Goal: Find specific page/section: Find specific page/section

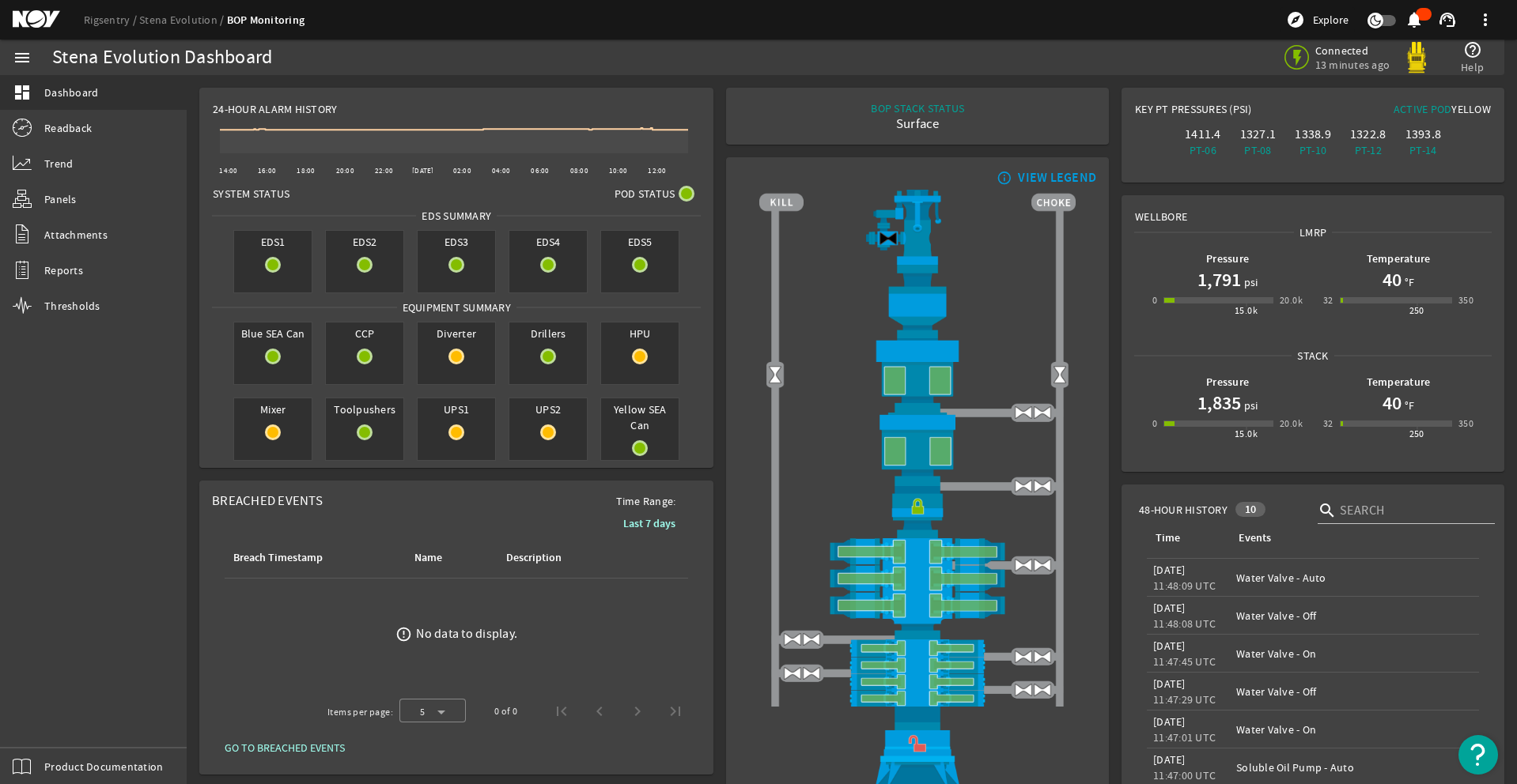
click at [36, 714] on div "menu dashboard Dashboard Readback Trend Panels Attachments Reports Thresholds P…" at bounding box center [93, 412] width 186 height 745
click at [41, 722] on div "menu dashboard Dashboard Readback Trend Panels Attachments Reports Thresholds P…" at bounding box center [93, 412] width 186 height 745
click at [8, 722] on div "menu dashboard Dashboard Readback Trend Panels Attachments Reports Thresholds P…" at bounding box center [93, 412] width 186 height 745
click at [13, 714] on div "menu dashboard Dashboard Readback Trend Panels Attachments Reports Thresholds P…" at bounding box center [93, 412] width 186 height 745
click at [54, 724] on div "menu dashboard Dashboard Readback Trend Panels Attachments Reports Thresholds P…" at bounding box center [93, 412] width 186 height 745
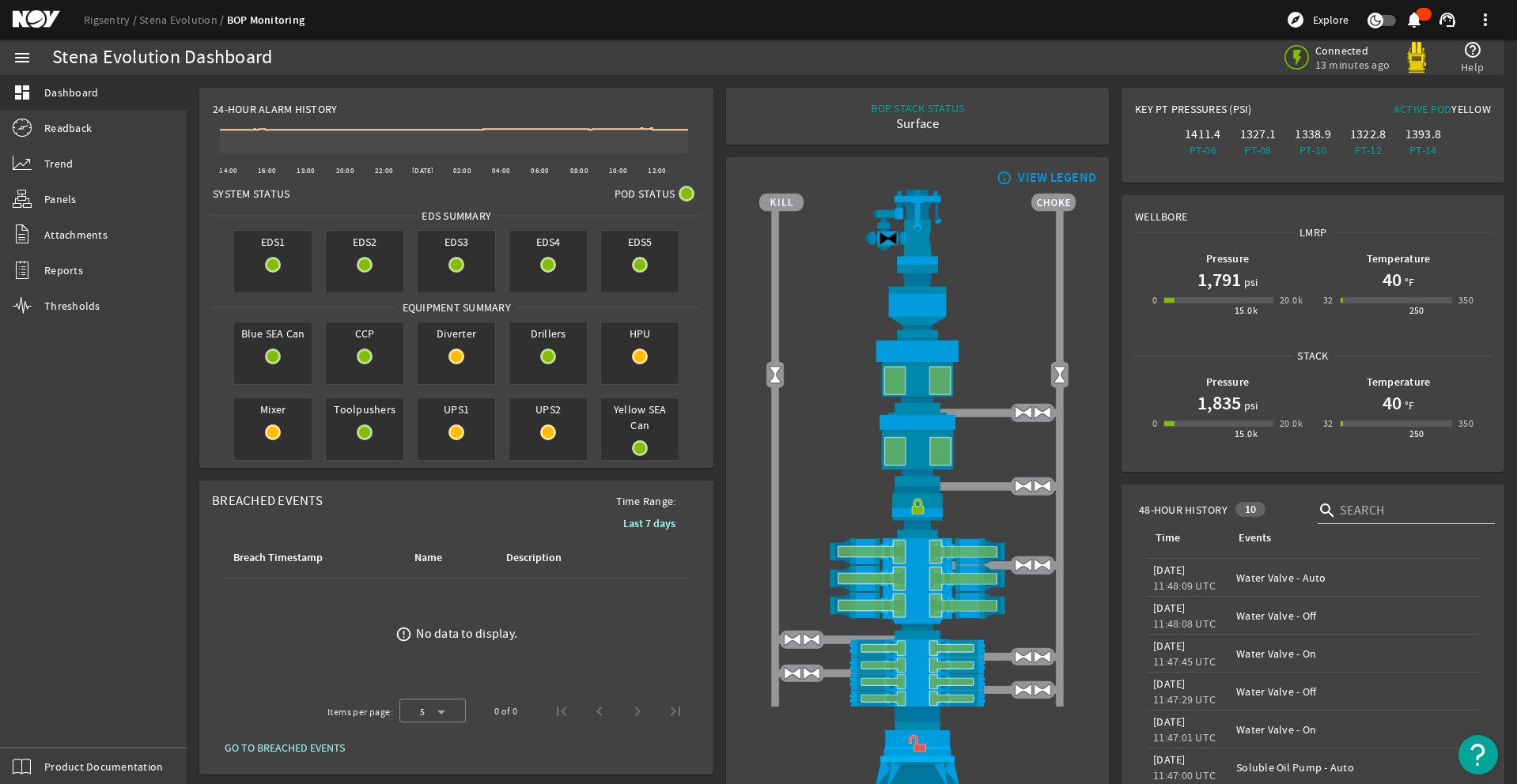
click at [36, 706] on div "menu dashboard Dashboard Readback Trend Panels Attachments Reports Thresholds P…" at bounding box center [93, 412] width 186 height 745
click at [38, 718] on div "menu dashboard Dashboard Readback Trend Panels Attachments Reports Thresholds P…" at bounding box center [93, 412] width 186 height 745
click at [41, 719] on div "menu dashboard Dashboard Readback Trend Panels Attachments Reports Thresholds P…" at bounding box center [93, 412] width 186 height 745
click at [45, 734] on div "menu dashboard Dashboard Readback Trend Panels Attachments Reports Thresholds P…" at bounding box center [93, 412] width 186 height 745
click at [25, 706] on div "menu dashboard Dashboard Readback Trend Panels Attachments Reports Thresholds P…" at bounding box center [93, 412] width 186 height 745
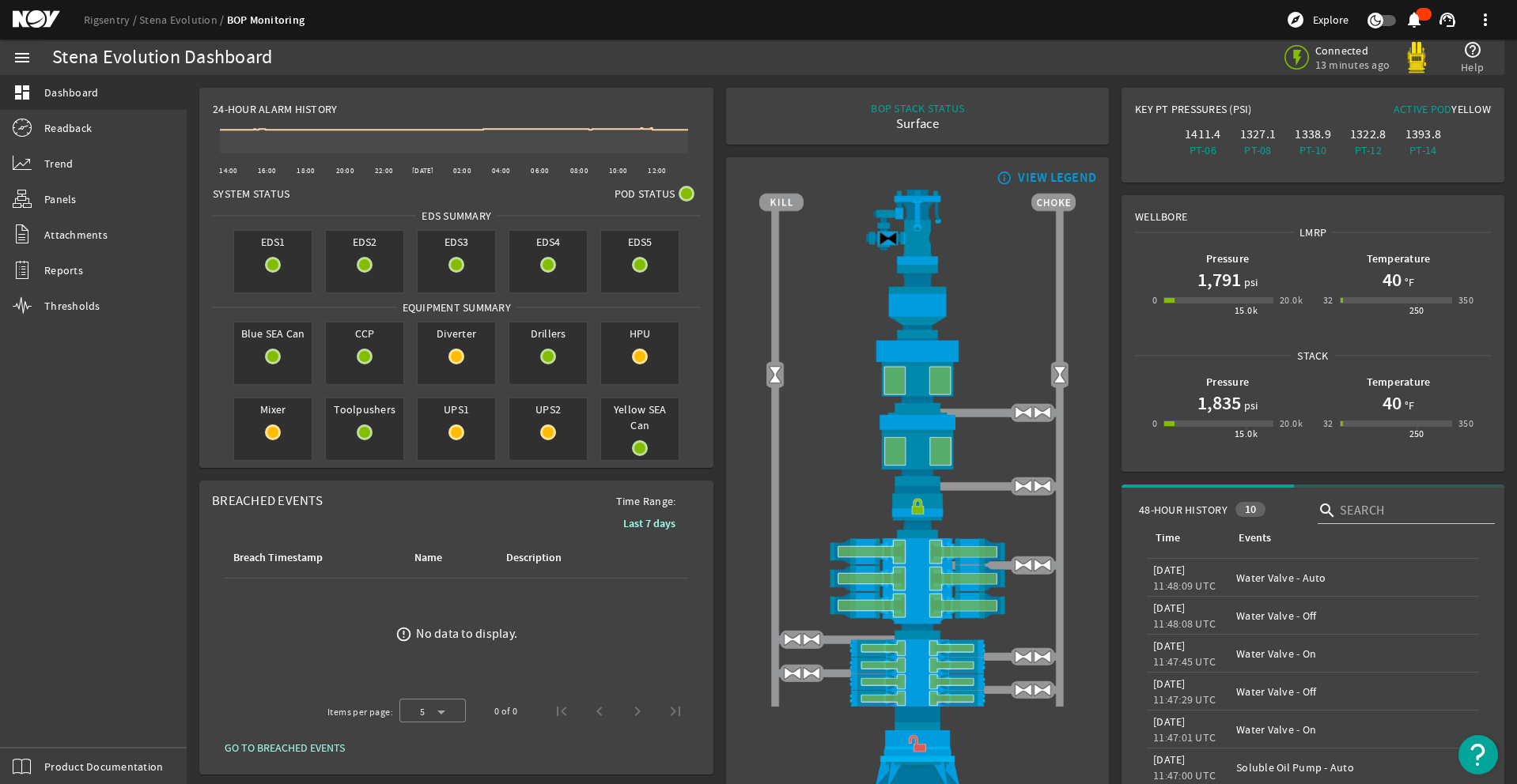
click at [38, 703] on div "menu dashboard Dashboard Readback Trend Panels Attachments Reports Thresholds P…" at bounding box center [93, 412] width 186 height 745
click at [38, 704] on div "menu dashboard Dashboard Readback Trend Panels Attachments Reports Thresholds P…" at bounding box center [93, 412] width 186 height 745
click at [38, 703] on div "menu dashboard Dashboard Readback Trend Panels Attachments Reports Thresholds P…" at bounding box center [93, 412] width 186 height 745
click at [37, 703] on div "menu dashboard Dashboard Readback Trend Panels Attachments Reports Thresholds P…" at bounding box center [93, 412] width 186 height 745
click at [38, 703] on div "menu dashboard Dashboard Readback Trend Panels Attachments Reports Thresholds P…" at bounding box center [93, 412] width 186 height 745
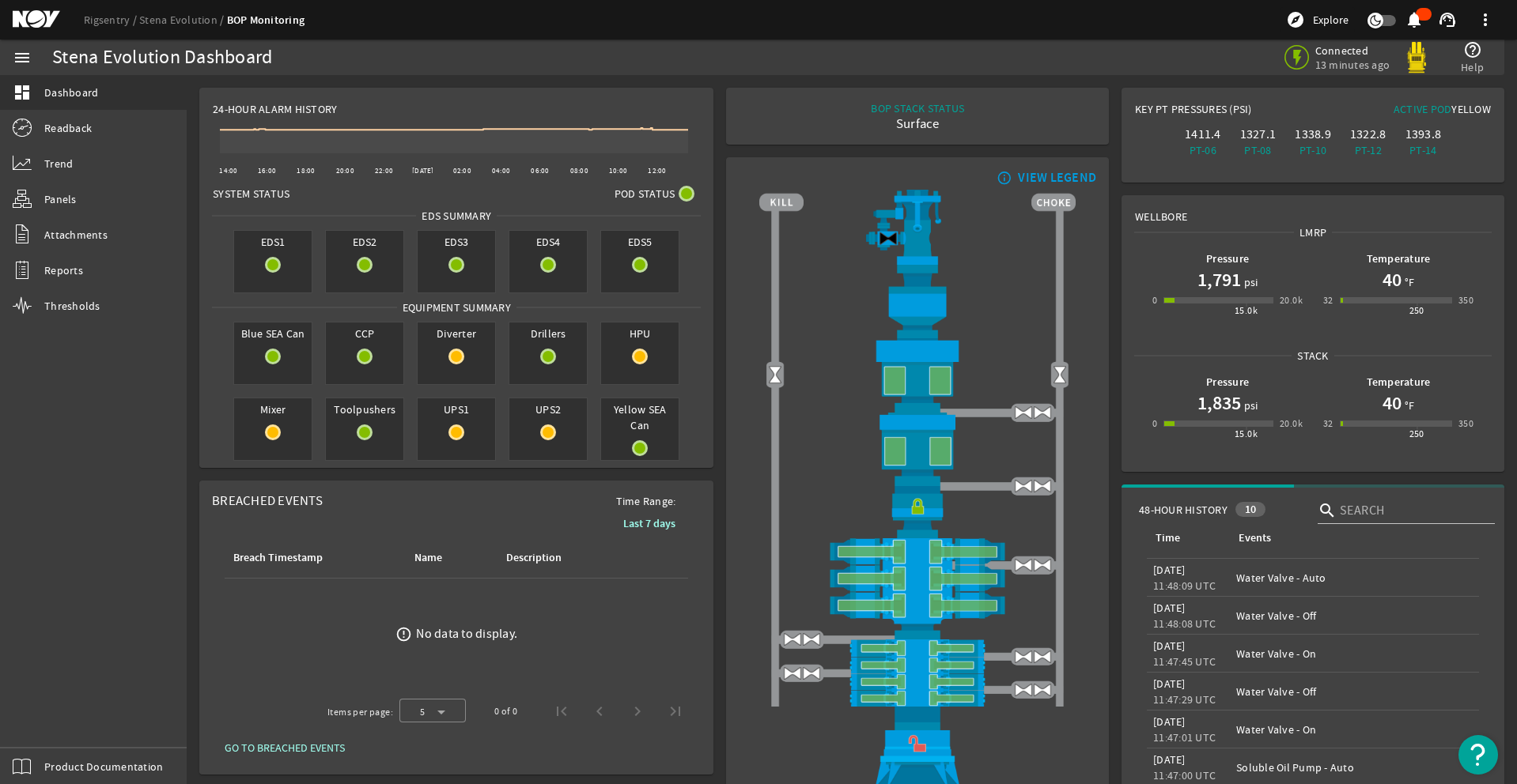
click at [38, 703] on div "menu dashboard Dashboard Readback Trend Panels Attachments Reports Thresholds P…" at bounding box center [93, 412] width 186 height 745
click at [38, 704] on div "menu dashboard Dashboard Readback Trend Panels Attachments Reports Thresholds P…" at bounding box center [93, 412] width 186 height 745
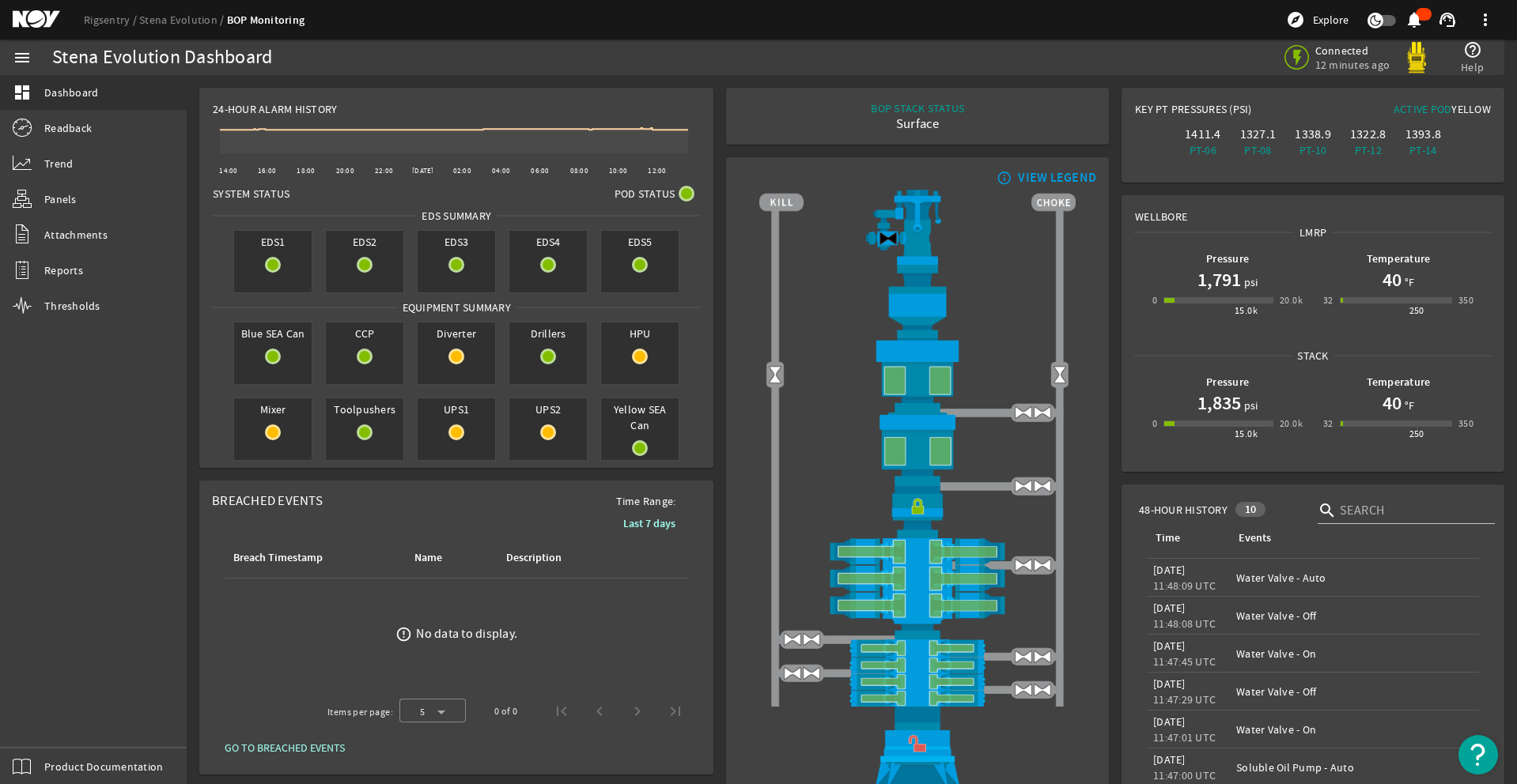
click at [38, 704] on div "menu dashboard Dashboard Readback Trend Panels Attachments Reports Thresholds P…" at bounding box center [93, 412] width 186 height 745
click at [49, 731] on div "menu dashboard Dashboard Readback Trend Panels Attachments Reports Thresholds P…" at bounding box center [93, 412] width 186 height 745
click at [44, 725] on div "menu dashboard Dashboard Readback Trend Panels Attachments Reports Thresholds P…" at bounding box center [93, 412] width 186 height 745
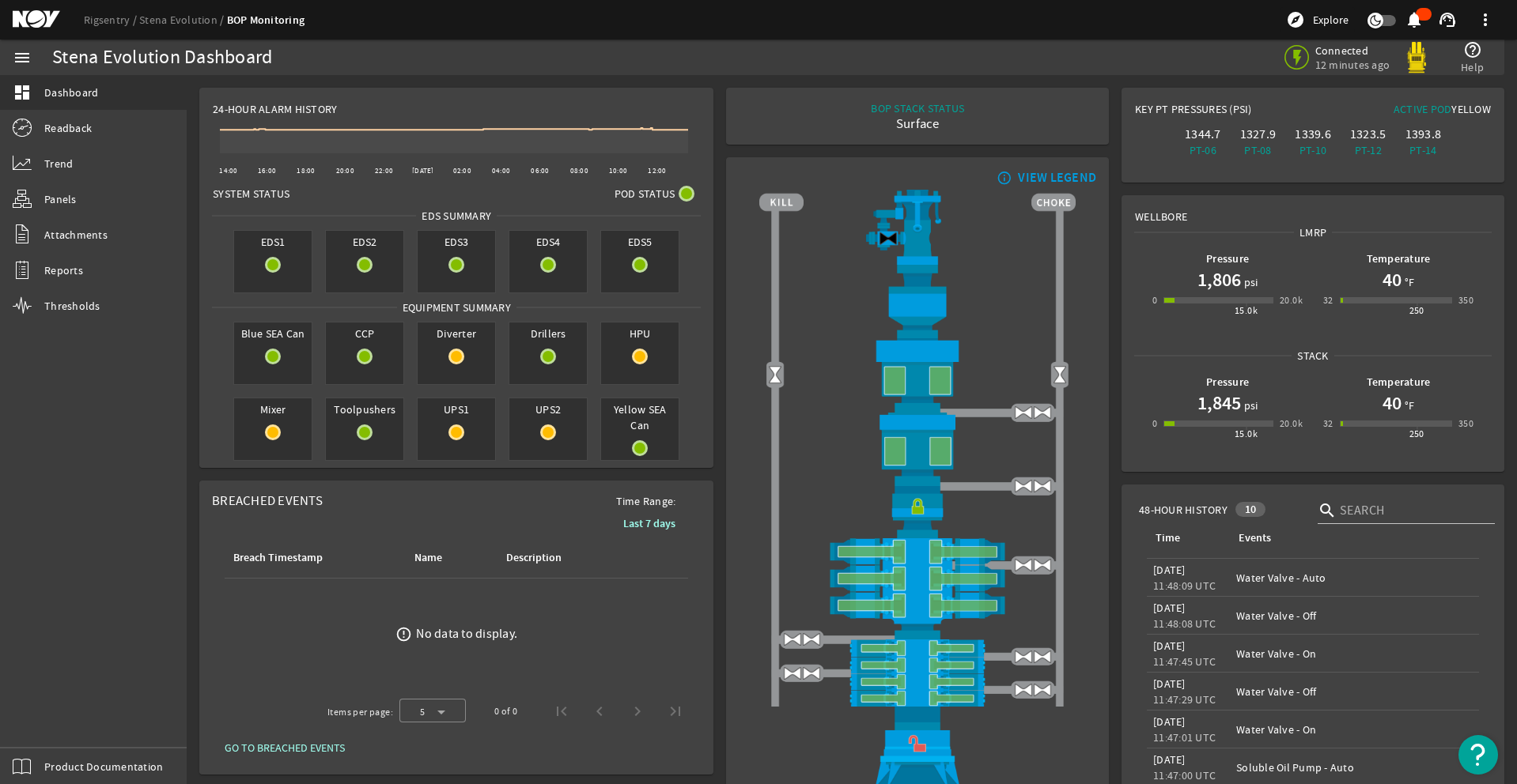
click at [37, 716] on div "menu dashboard Dashboard Readback Trend Panels Attachments Reports Thresholds P…" at bounding box center [93, 412] width 186 height 745
click at [44, 726] on div "menu dashboard Dashboard Readback Trend Panels Attachments Reports Thresholds P…" at bounding box center [93, 412] width 186 height 745
click at [44, 723] on div "menu dashboard Dashboard Readback Trend Panels Attachments Reports Thresholds P…" at bounding box center [93, 412] width 186 height 745
click at [41, 719] on div "menu dashboard Dashboard Readback Trend Panels Attachments Reports Thresholds P…" at bounding box center [93, 412] width 186 height 745
click at [45, 722] on div "menu dashboard Dashboard Readback Trend Panels Attachments Reports Thresholds P…" at bounding box center [93, 412] width 186 height 745
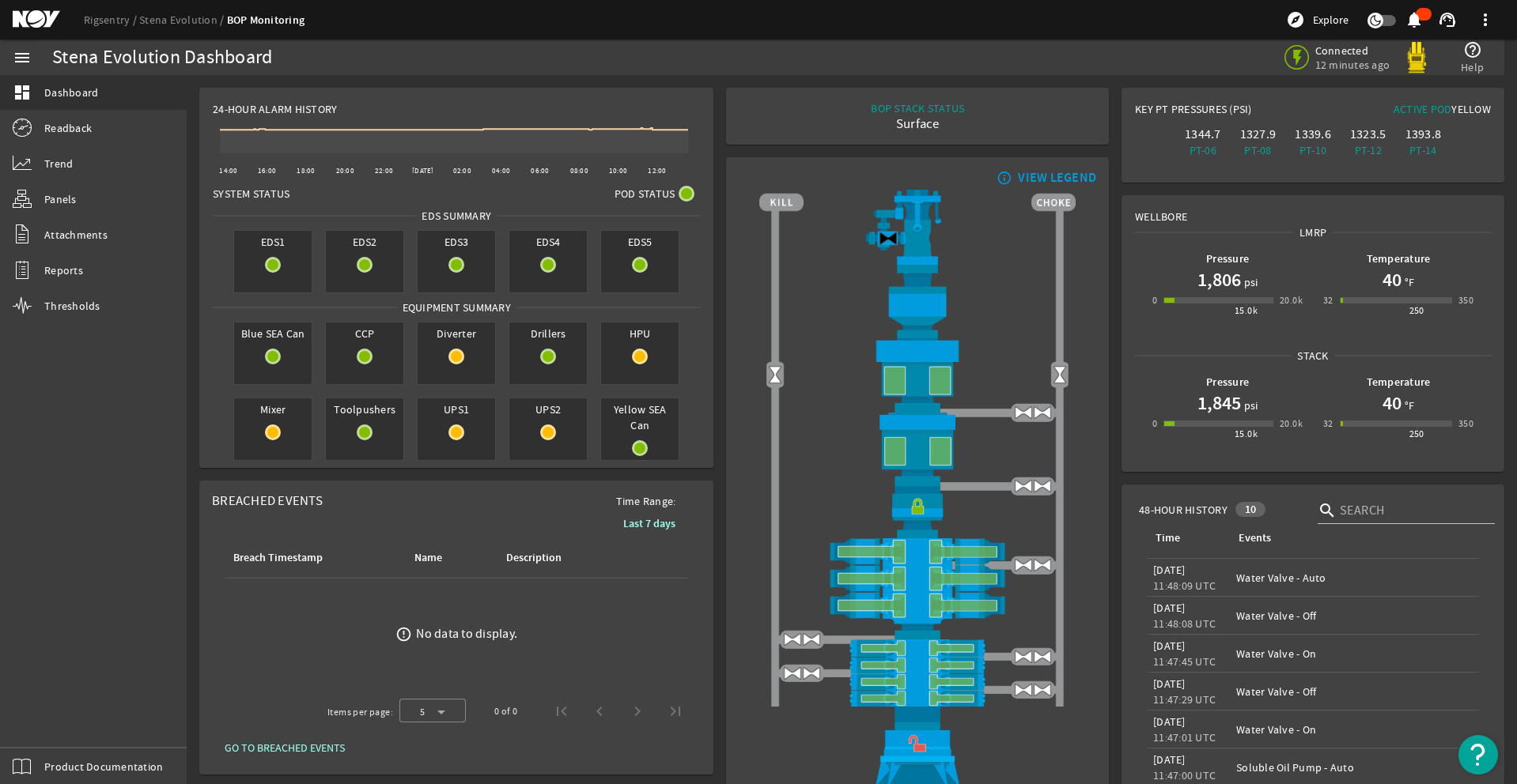
click at [51, 726] on div "menu dashboard Dashboard Readback Trend Panels Attachments Reports Thresholds P…" at bounding box center [93, 412] width 186 height 745
click at [31, 723] on div "menu dashboard Dashboard Readback Trend Panels Attachments Reports Thresholds P…" at bounding box center [93, 412] width 186 height 745
click at [49, 725] on div "menu dashboard Dashboard Readback Trend Panels Attachments Reports Thresholds P…" at bounding box center [93, 412] width 186 height 745
click at [46, 724] on div "menu dashboard Dashboard Readback Trend Panels Attachments Reports Thresholds P…" at bounding box center [93, 412] width 186 height 745
click at [42, 709] on div "menu dashboard Dashboard Readback Trend Panels Attachments Reports Thresholds P…" at bounding box center [93, 412] width 186 height 745
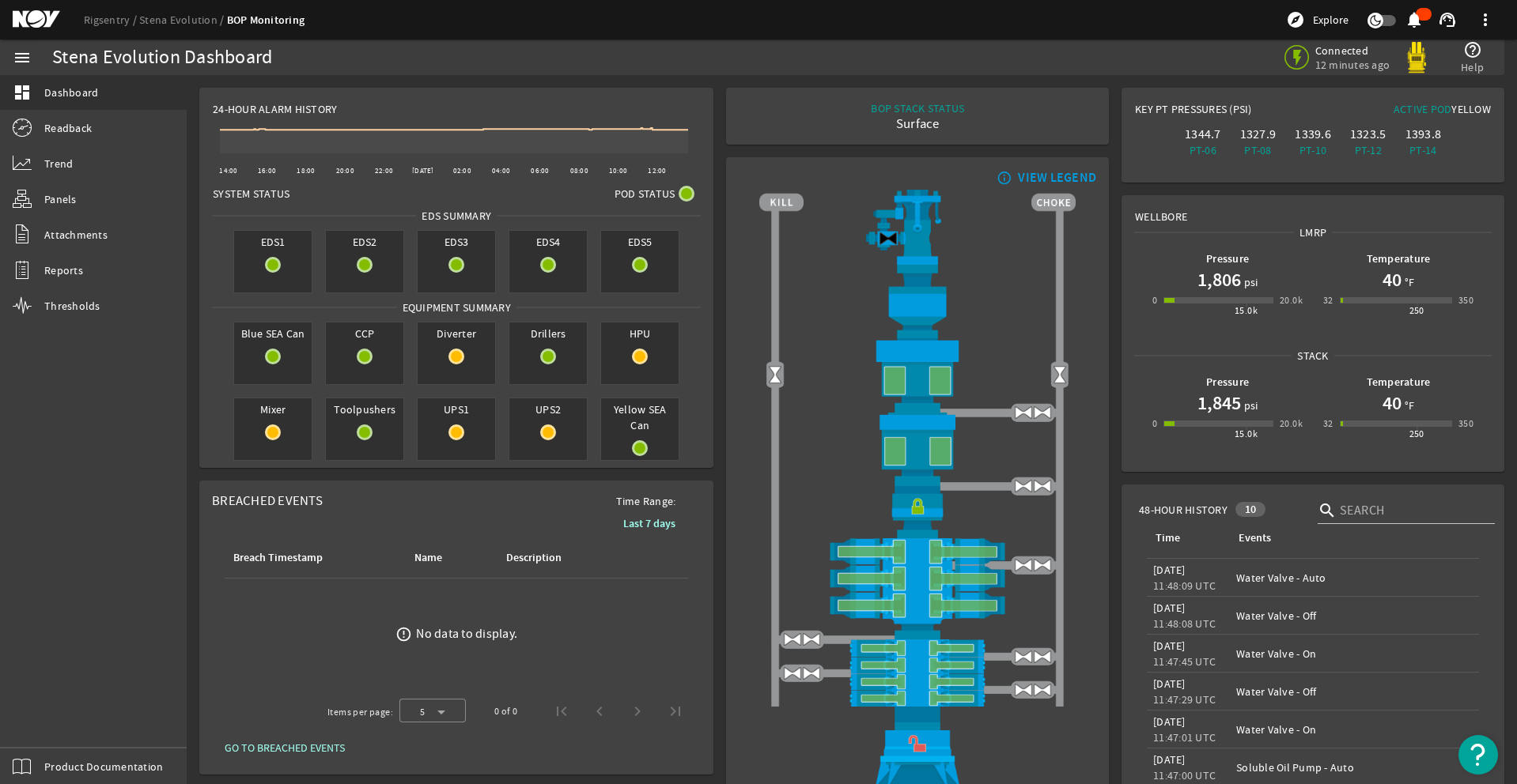
click at [54, 730] on div "menu dashboard Dashboard Readback Trend Panels Attachments Reports Thresholds P…" at bounding box center [93, 412] width 186 height 745
click at [52, 740] on div "menu dashboard Dashboard Readback Trend Panels Attachments Reports Thresholds P…" at bounding box center [93, 412] width 186 height 745
click at [51, 726] on div "menu dashboard Dashboard Readback Trend Panels Attachments Reports Thresholds P…" at bounding box center [93, 412] width 186 height 745
click at [49, 731] on div "menu dashboard Dashboard Readback Trend Panels Attachments Reports Thresholds P…" at bounding box center [93, 412] width 186 height 745
click at [44, 726] on div "menu dashboard Dashboard Readback Trend Panels Attachments Reports Thresholds P…" at bounding box center [93, 412] width 186 height 745
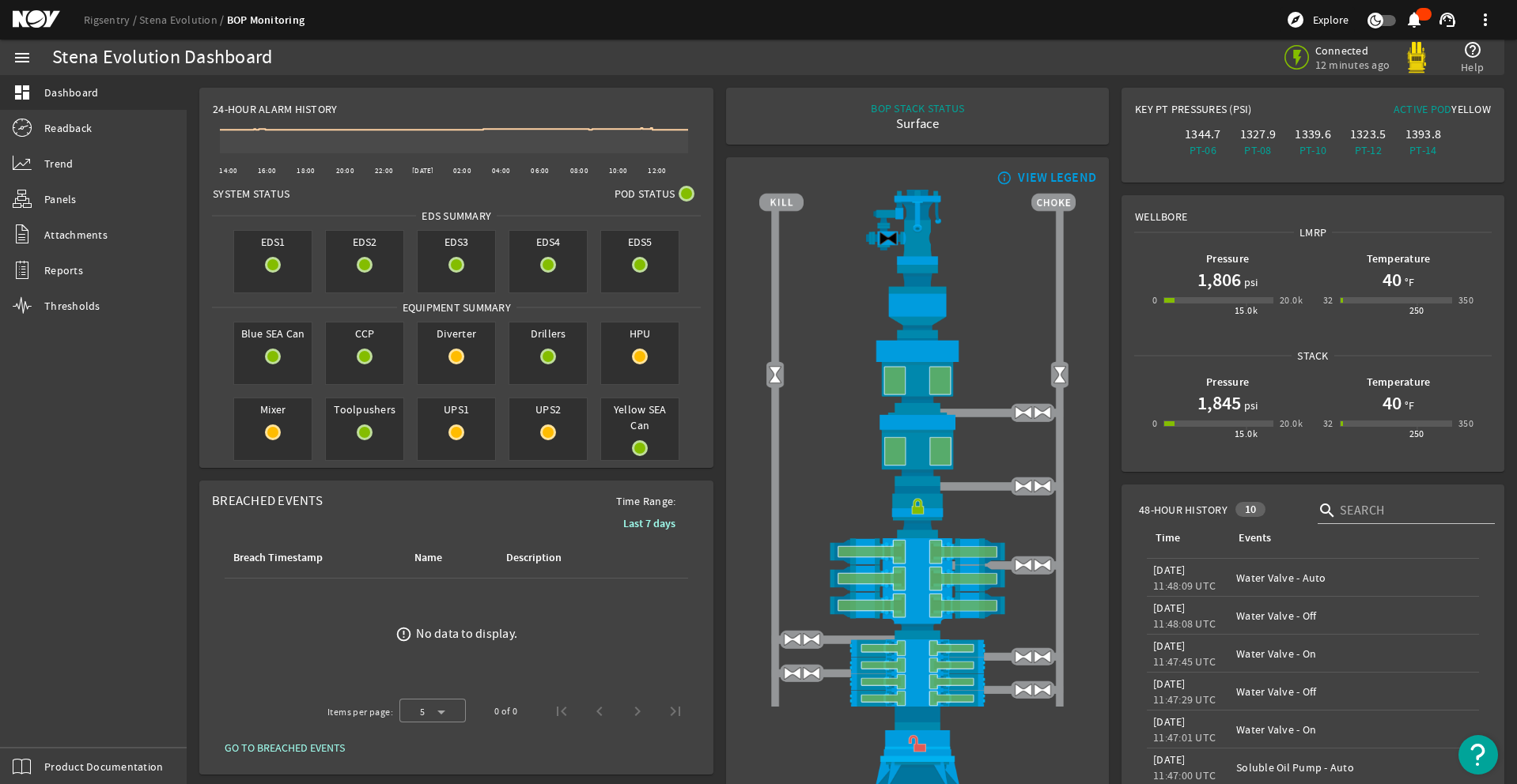
click at [46, 728] on div "menu dashboard Dashboard Readback Trend Panels Attachments Reports Thresholds P…" at bounding box center [93, 412] width 186 height 745
click at [46, 722] on div "menu dashboard Dashboard Readback Trend Panels Attachments Reports Thresholds P…" at bounding box center [93, 412] width 186 height 745
click at [44, 726] on div "menu dashboard Dashboard Readback Trend Panels Attachments Reports Thresholds P…" at bounding box center [93, 412] width 186 height 745
click at [46, 728] on div "menu dashboard Dashboard Readback Trend Panels Attachments Reports Thresholds P…" at bounding box center [93, 412] width 186 height 745
click at [44, 725] on div "menu dashboard Dashboard Readback Trend Panels Attachments Reports Thresholds P…" at bounding box center [93, 412] width 186 height 745
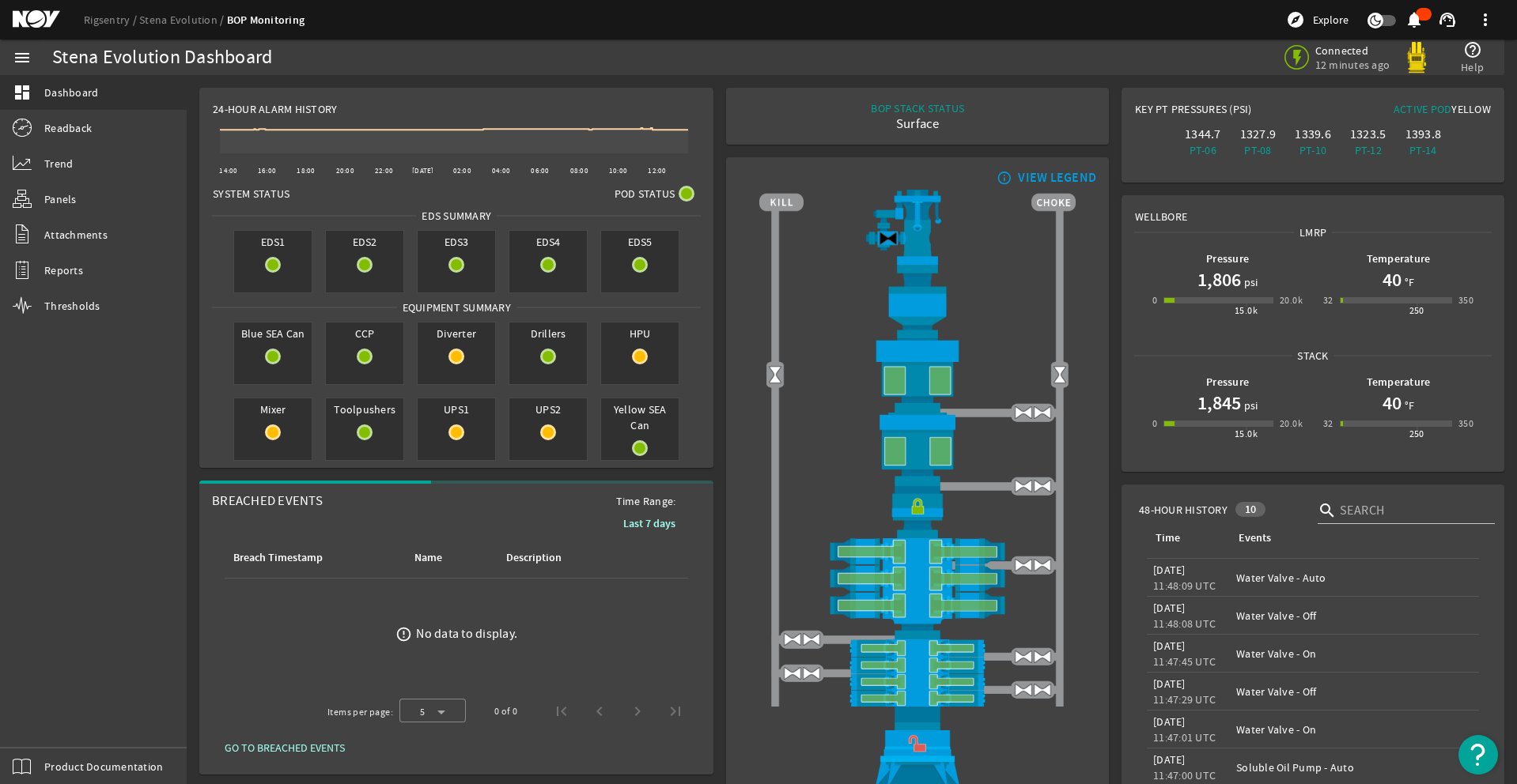
click at [43, 715] on div "menu dashboard Dashboard Readback Trend Panels Attachments Reports Thresholds P…" at bounding box center [93, 412] width 186 height 745
click at [46, 728] on div "menu dashboard Dashboard Readback Trend Panels Attachments Reports Thresholds P…" at bounding box center [93, 412] width 186 height 745
click at [48, 729] on div "menu dashboard Dashboard Readback Trend Panels Attachments Reports Thresholds P…" at bounding box center [93, 412] width 186 height 745
click at [44, 724] on div "menu dashboard Dashboard Readback Trend Panels Attachments Reports Thresholds P…" at bounding box center [93, 412] width 186 height 745
click at [46, 729] on div "menu dashboard Dashboard Readback Trend Panels Attachments Reports Thresholds P…" at bounding box center [93, 412] width 186 height 745
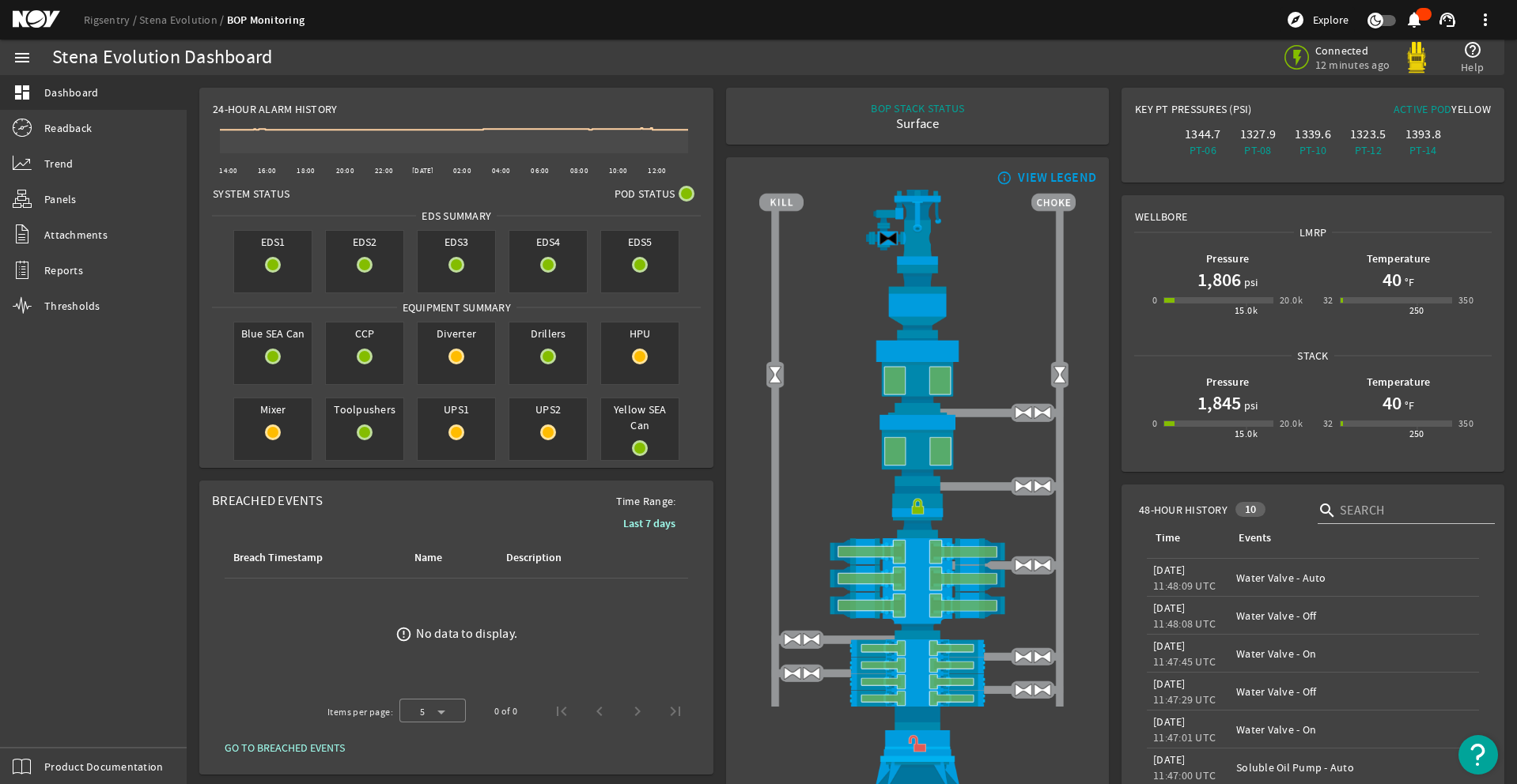
click at [44, 723] on div "menu dashboard Dashboard Readback Trend Panels Attachments Reports Thresholds P…" at bounding box center [93, 412] width 186 height 745
click at [39, 718] on div "menu dashboard Dashboard Readback Trend Panels Attachments Reports Thresholds P…" at bounding box center [93, 412] width 186 height 745
click at [34, 722] on div "menu dashboard Dashboard Readback Trend Panels Attachments Reports Thresholds P…" at bounding box center [93, 412] width 186 height 745
click at [46, 728] on div "menu dashboard Dashboard Readback Trend Panels Attachments Reports Thresholds P…" at bounding box center [93, 412] width 186 height 745
click at [59, 723] on div "menu dashboard Dashboard Readback Trend Panels Attachments Reports Thresholds P…" at bounding box center [93, 412] width 186 height 745
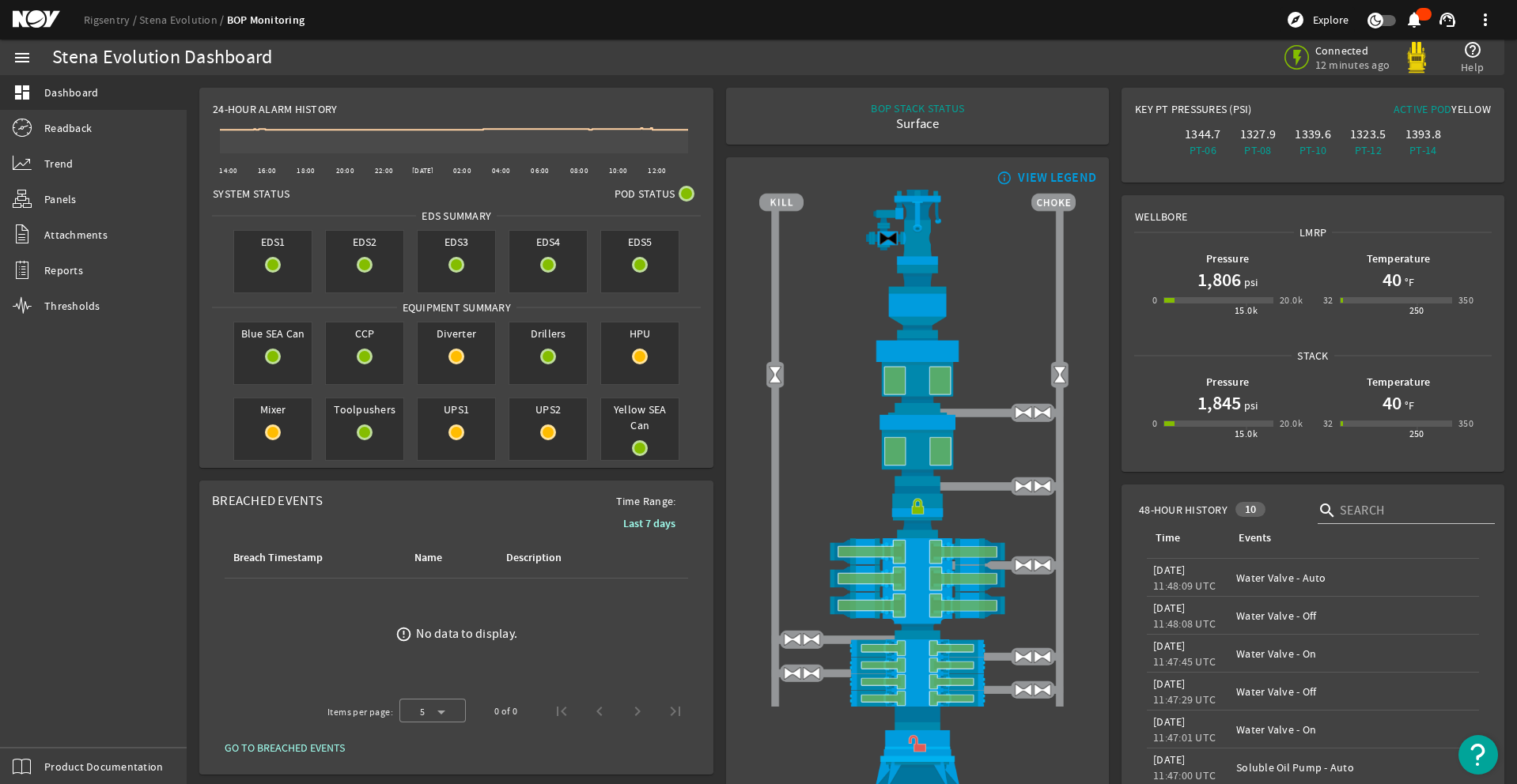
click at [58, 723] on div "menu dashboard Dashboard Readback Trend Panels Attachments Reports Thresholds P…" at bounding box center [93, 412] width 186 height 745
click at [46, 724] on div "menu dashboard Dashboard Readback Trend Panels Attachments Reports Thresholds P…" at bounding box center [93, 412] width 186 height 745
click at [48, 735] on div "menu dashboard Dashboard Readback Trend Panels Attachments Reports Thresholds P…" at bounding box center [93, 412] width 186 height 745
click at [56, 727] on div "menu dashboard Dashboard Readback Trend Panels Attachments Reports Thresholds P…" at bounding box center [93, 412] width 186 height 745
click at [46, 728] on div "menu dashboard Dashboard Readback Trend Panels Attachments Reports Thresholds P…" at bounding box center [93, 412] width 186 height 745
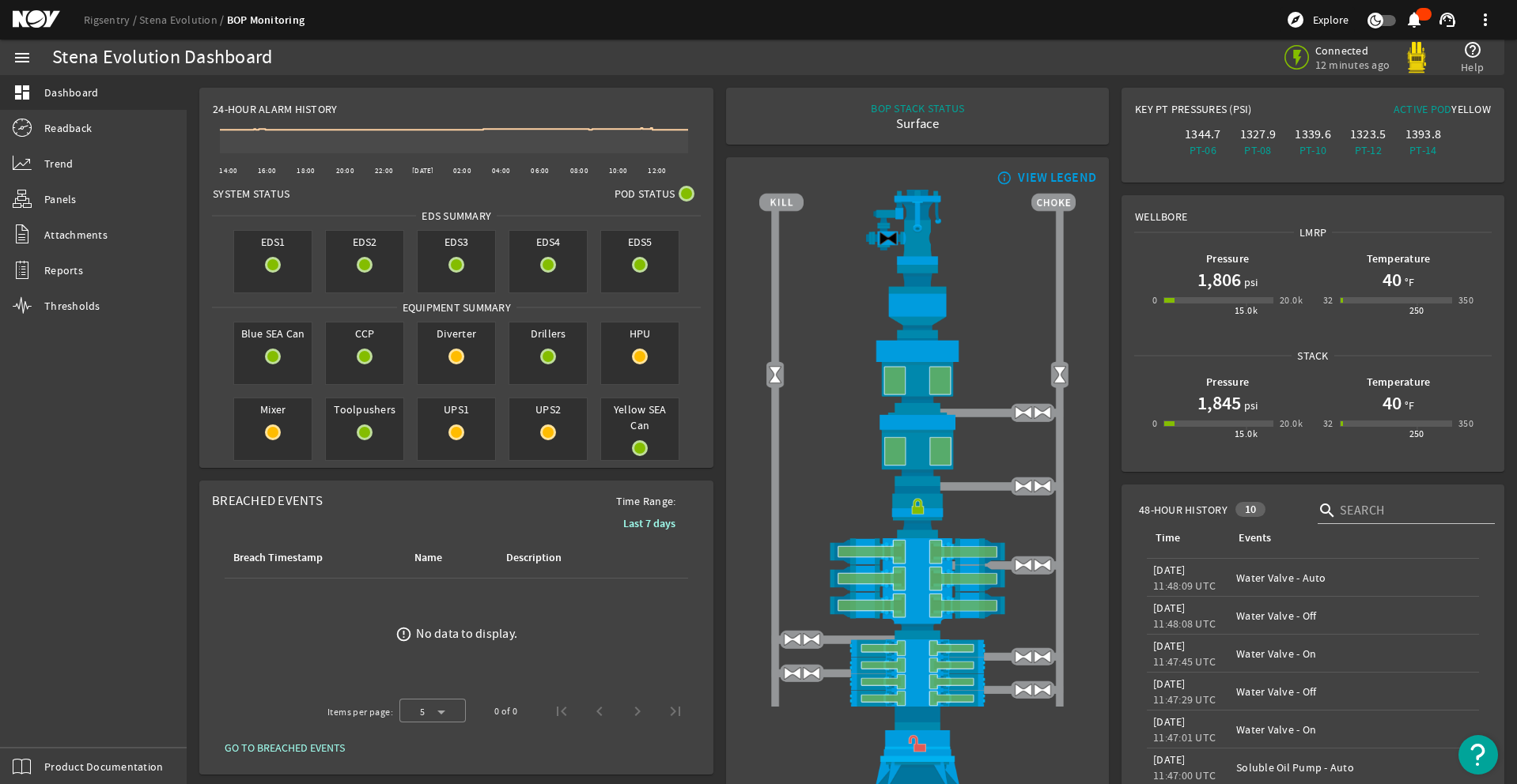
click at [43, 727] on div "menu dashboard Dashboard Readback Trend Panels Attachments Reports Thresholds P…" at bounding box center [93, 412] width 186 height 745
click at [44, 726] on div "menu dashboard Dashboard Readback Trend Panels Attachments Reports Thresholds P…" at bounding box center [93, 412] width 186 height 745
click at [44, 724] on div "menu dashboard Dashboard Readback Trend Panels Attachments Reports Thresholds P…" at bounding box center [93, 412] width 186 height 745
click at [46, 724] on div "menu dashboard Dashboard Readback Trend Panels Attachments Reports Thresholds P…" at bounding box center [93, 412] width 186 height 745
click at [44, 722] on div "menu dashboard Dashboard Readback Trend Panels Attachments Reports Thresholds P…" at bounding box center [93, 412] width 186 height 745
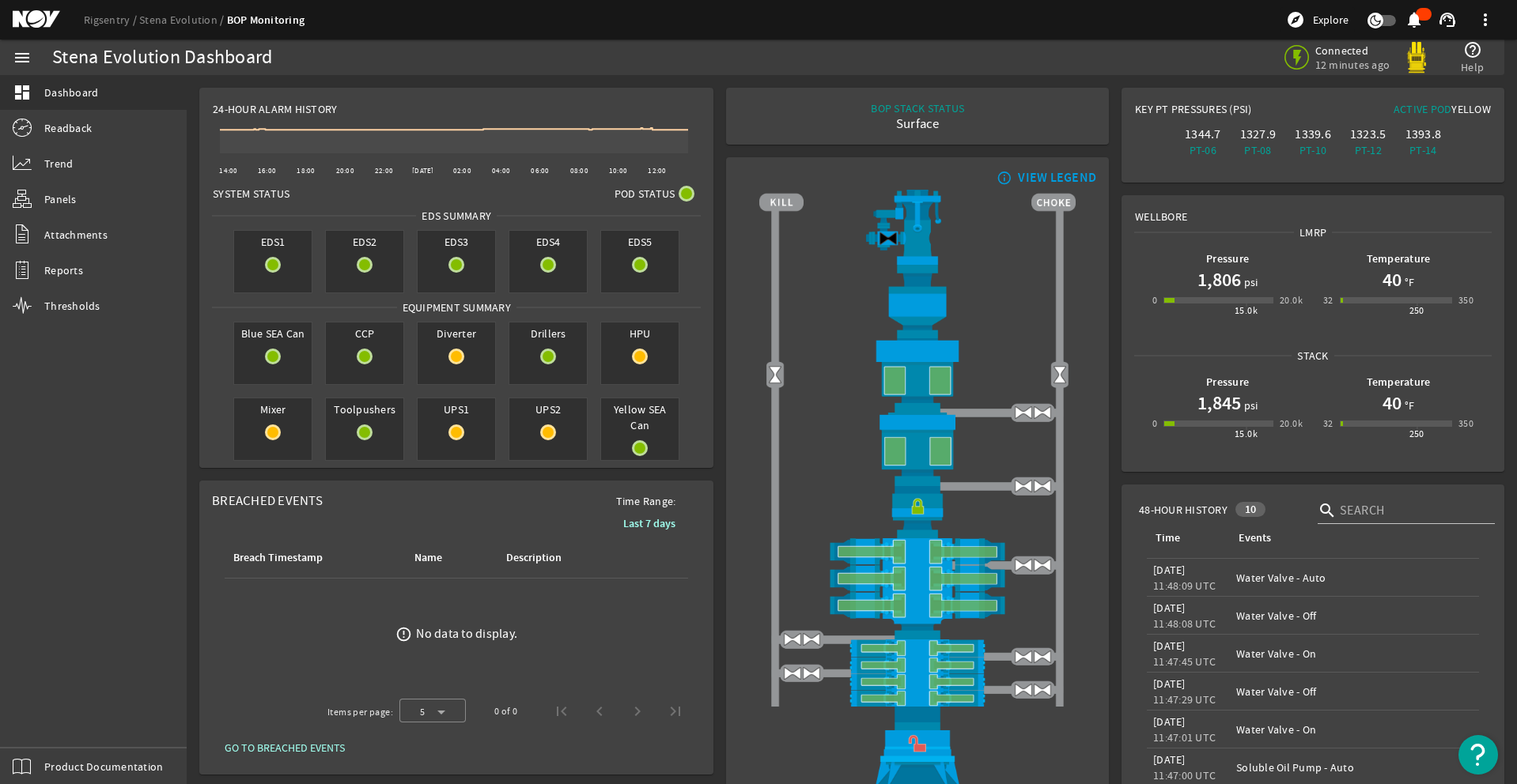
click at [47, 723] on div "menu dashboard Dashboard Readback Trend Panels Attachments Reports Thresholds P…" at bounding box center [93, 412] width 186 height 745
click at [49, 725] on div "menu dashboard Dashboard Readback Trend Panels Attachments Reports Thresholds P…" at bounding box center [93, 412] width 186 height 745
click at [60, 724] on div "menu dashboard Dashboard Readback Trend Panels Attachments Reports Thresholds P…" at bounding box center [93, 412] width 186 height 745
click at [44, 726] on div "menu dashboard Dashboard Readback Trend Panels Attachments Reports Thresholds P…" at bounding box center [93, 412] width 186 height 745
click at [44, 720] on div "menu dashboard Dashboard Readback Trend Panels Attachments Reports Thresholds P…" at bounding box center [93, 412] width 186 height 745
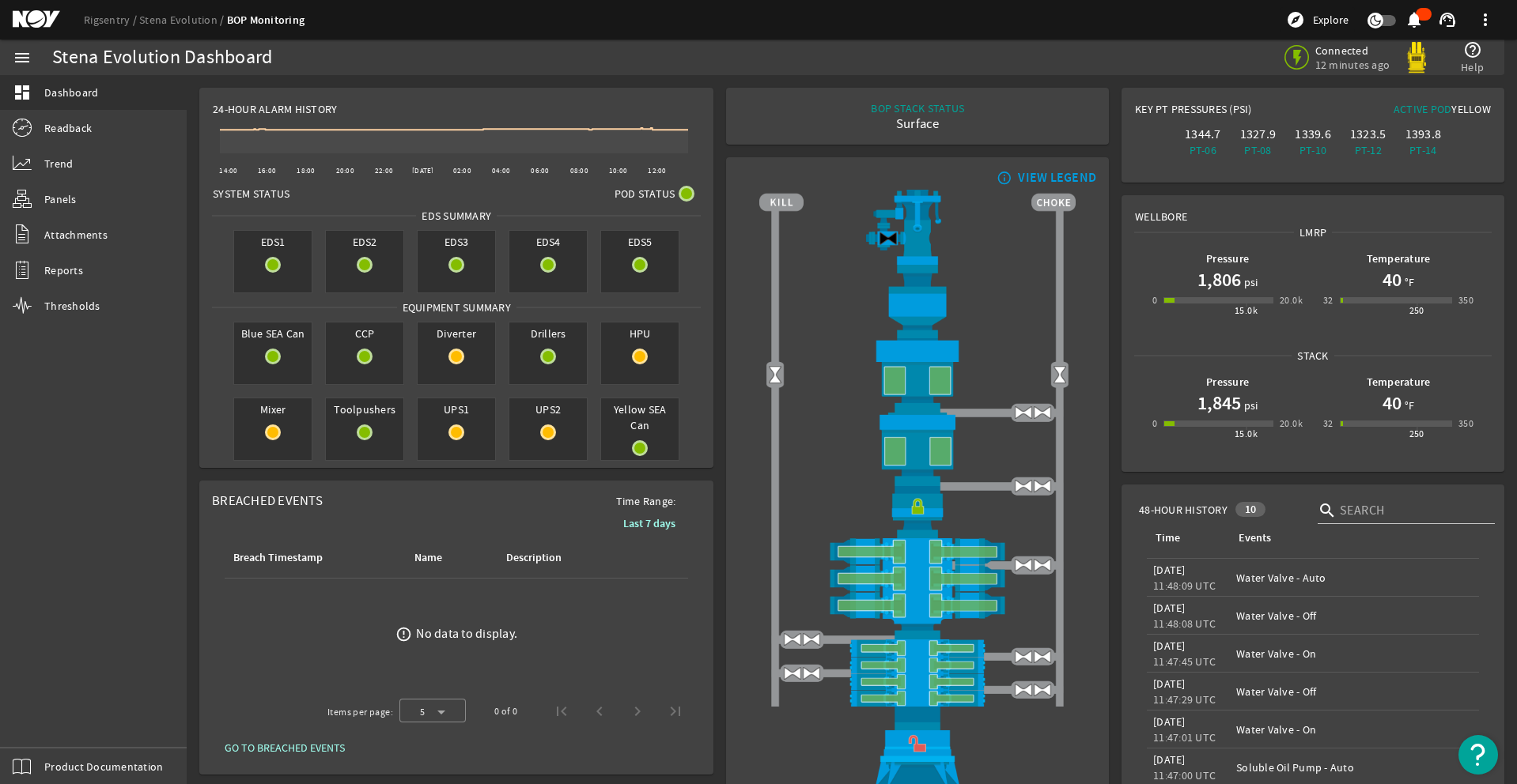
click at [46, 728] on div "menu dashboard Dashboard Readback Trend Panels Attachments Reports Thresholds P…" at bounding box center [93, 412] width 186 height 745
click at [44, 725] on div "menu dashboard Dashboard Readback Trend Panels Attachments Reports Thresholds P…" at bounding box center [93, 412] width 186 height 745
click at [49, 725] on div "menu dashboard Dashboard Readback Trend Panels Attachments Reports Thresholds P…" at bounding box center [93, 412] width 186 height 745
click at [56, 734] on div "menu dashboard Dashboard Readback Trend Panels Attachments Reports Thresholds P…" at bounding box center [93, 412] width 186 height 745
click at [44, 724] on div "menu dashboard Dashboard Readback Trend Panels Attachments Reports Thresholds P…" at bounding box center [93, 412] width 186 height 745
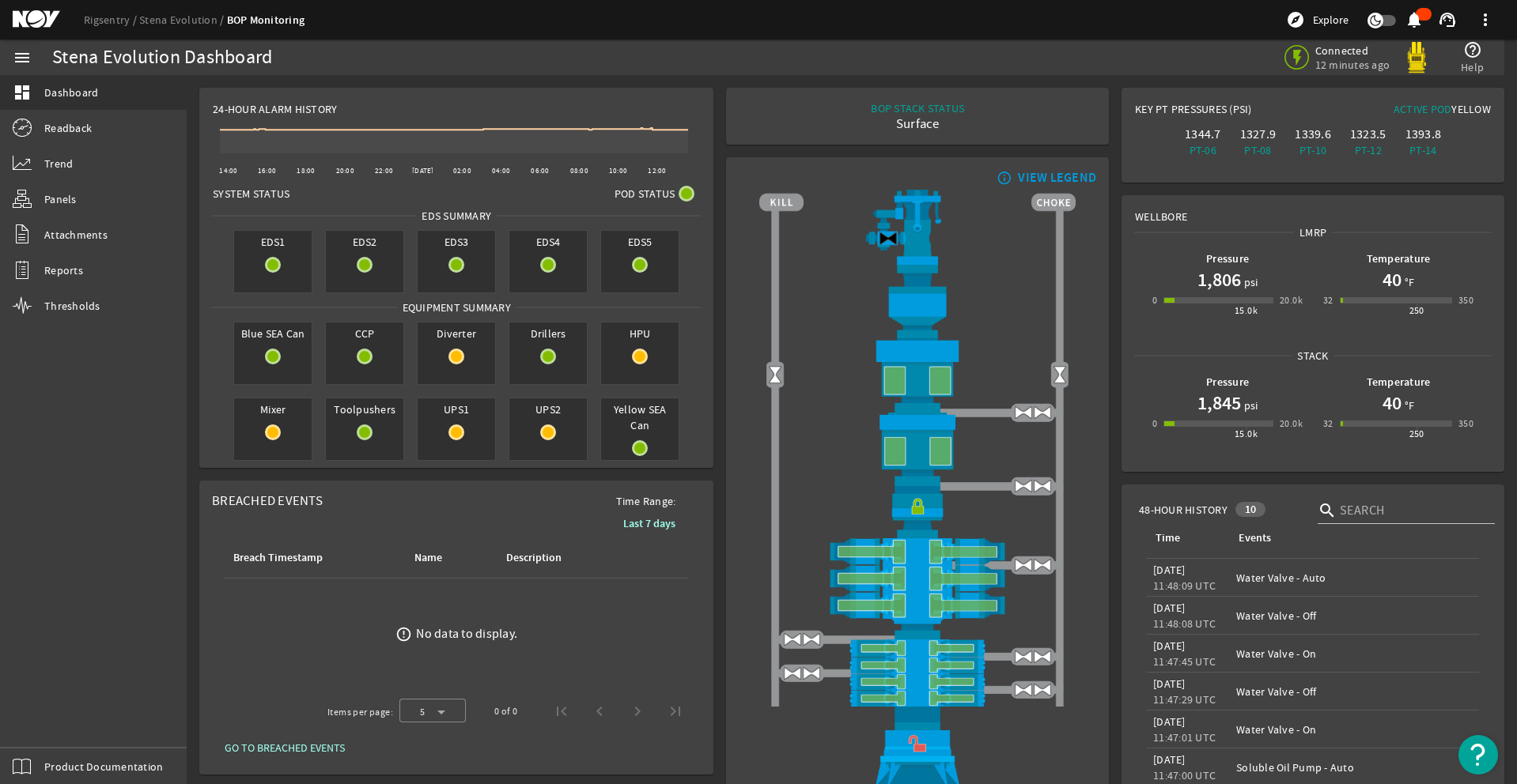
click at [52, 733] on div "menu dashboard Dashboard Readback Trend Panels Attachments Reports Thresholds P…" at bounding box center [93, 412] width 186 height 745
click at [54, 733] on div "menu dashboard Dashboard Readback Trend Panels Attachments Reports Thresholds P…" at bounding box center [93, 412] width 186 height 745
click at [48, 725] on div "menu dashboard Dashboard Readback Trend Panels Attachments Reports Thresholds P…" at bounding box center [93, 412] width 186 height 745
click at [52, 734] on div "menu dashboard Dashboard Readback Trend Panels Attachments Reports Thresholds P…" at bounding box center [93, 412] width 186 height 745
click at [44, 725] on div "menu dashboard Dashboard Readback Trend Panels Attachments Reports Thresholds P…" at bounding box center [93, 412] width 186 height 745
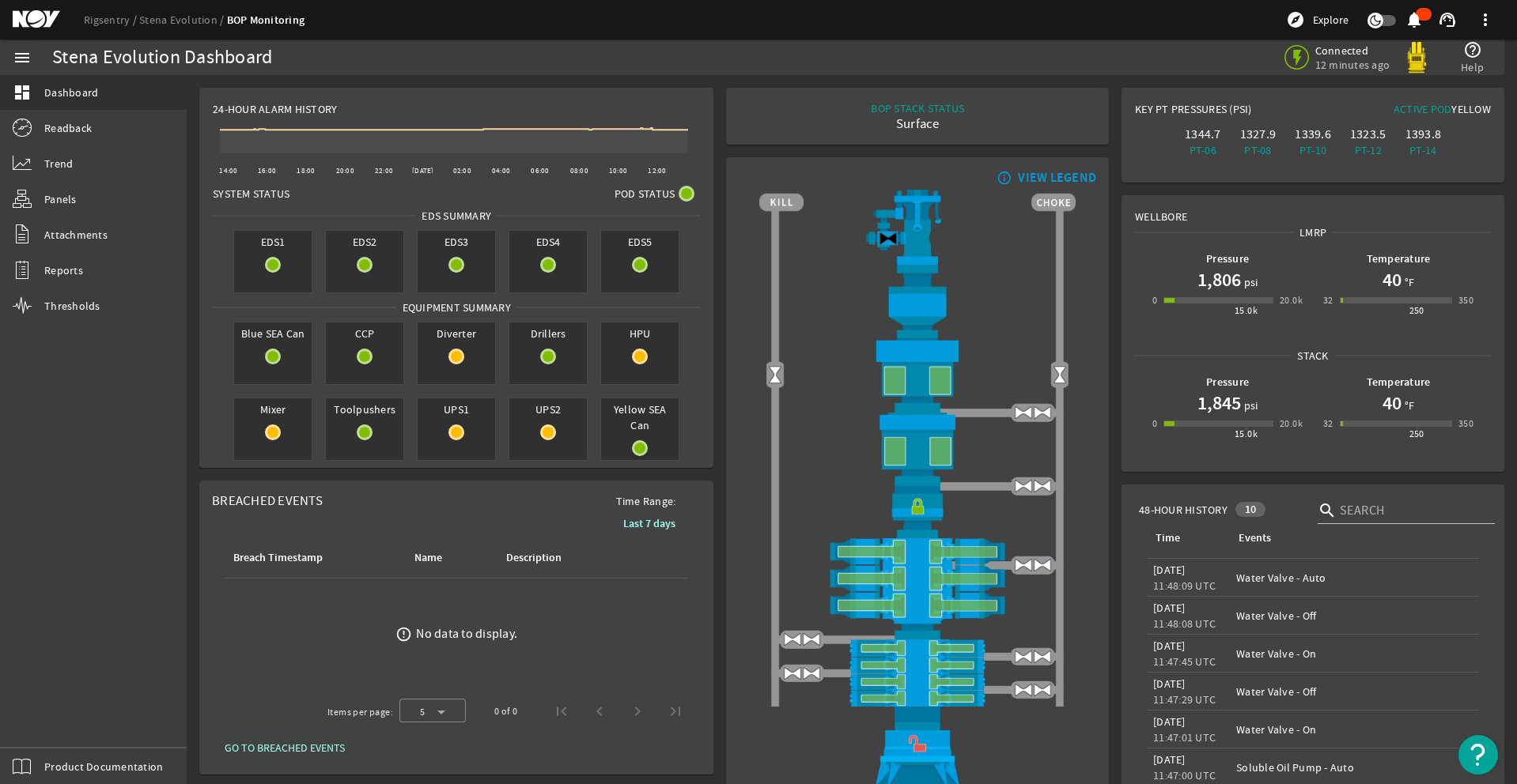
click at [59, 722] on div "menu dashboard Dashboard Readback Trend Panels Attachments Reports Thresholds P…" at bounding box center [93, 412] width 186 height 745
click at [44, 733] on div "menu dashboard Dashboard Readback Trend Panels Attachments Reports Thresholds P…" at bounding box center [93, 412] width 186 height 745
click at [35, 713] on div "menu dashboard Dashboard Readback Trend Panels Attachments Reports Thresholds P…" at bounding box center [93, 412] width 186 height 745
click at [52, 722] on div "menu dashboard Dashboard Readback Trend Panels Attachments Reports Thresholds P…" at bounding box center [93, 412] width 186 height 745
click at [49, 725] on div "menu dashboard Dashboard Readback Trend Panels Attachments Reports Thresholds P…" at bounding box center [93, 412] width 186 height 745
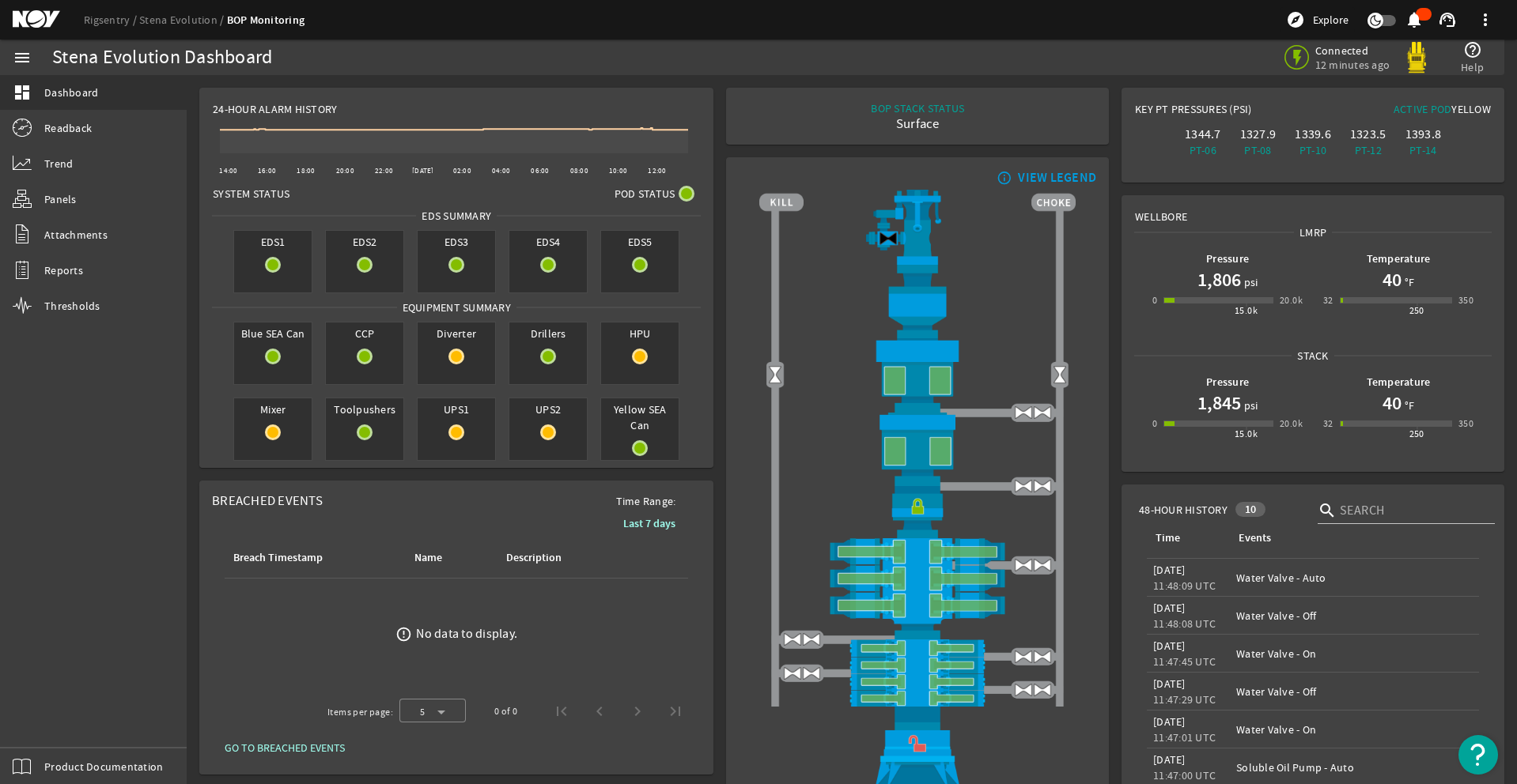
click at [39, 725] on div "menu dashboard Dashboard Readback Trend Panels Attachments Reports Thresholds P…" at bounding box center [93, 412] width 186 height 745
click at [54, 723] on div "menu dashboard Dashboard Readback Trend Panels Attachments Reports Thresholds P…" at bounding box center [93, 412] width 186 height 745
click at [44, 723] on div "menu dashboard Dashboard Readback Trend Panels Attachments Reports Thresholds P…" at bounding box center [93, 412] width 186 height 745
click at [44, 726] on div "menu dashboard Dashboard Readback Trend Panels Attachments Reports Thresholds P…" at bounding box center [93, 412] width 186 height 745
click at [47, 726] on div "menu dashboard Dashboard Readback Trend Panels Attachments Reports Thresholds P…" at bounding box center [93, 412] width 186 height 745
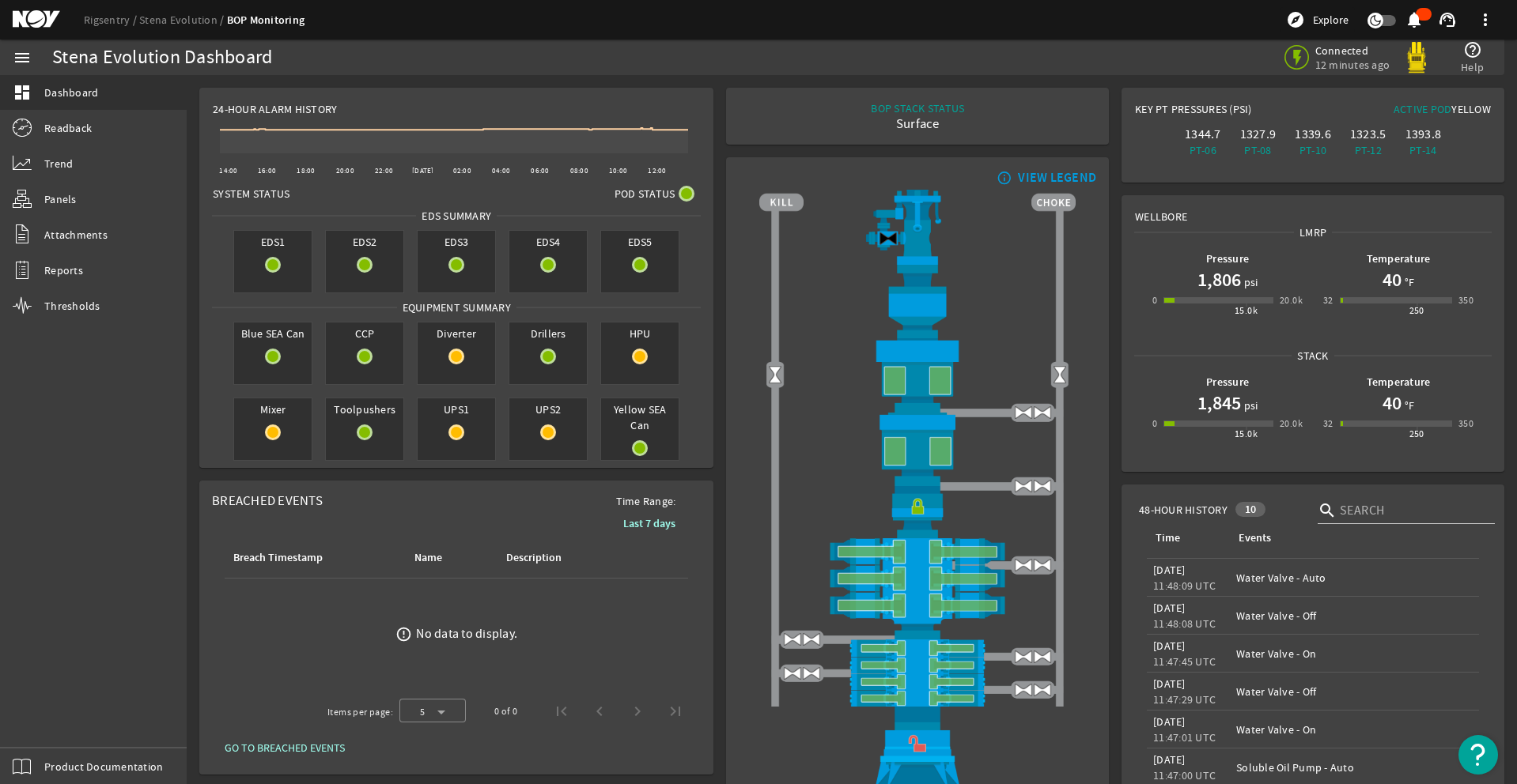
click at [44, 720] on div "menu dashboard Dashboard Readback Trend Panels Attachments Reports Thresholds P…" at bounding box center [93, 412] width 186 height 745
click at [44, 726] on div "menu dashboard Dashboard Readback Trend Panels Attachments Reports Thresholds P…" at bounding box center [93, 412] width 186 height 745
click at [43, 722] on div "menu dashboard Dashboard Readback Trend Panels Attachments Reports Thresholds P…" at bounding box center [93, 412] width 186 height 745
click at [44, 726] on div "menu dashboard Dashboard Readback Trend Panels Attachments Reports Thresholds P…" at bounding box center [93, 412] width 186 height 745
click at [36, 725] on div "menu dashboard Dashboard Readback Trend Panels Attachments Reports Thresholds P…" at bounding box center [93, 412] width 186 height 745
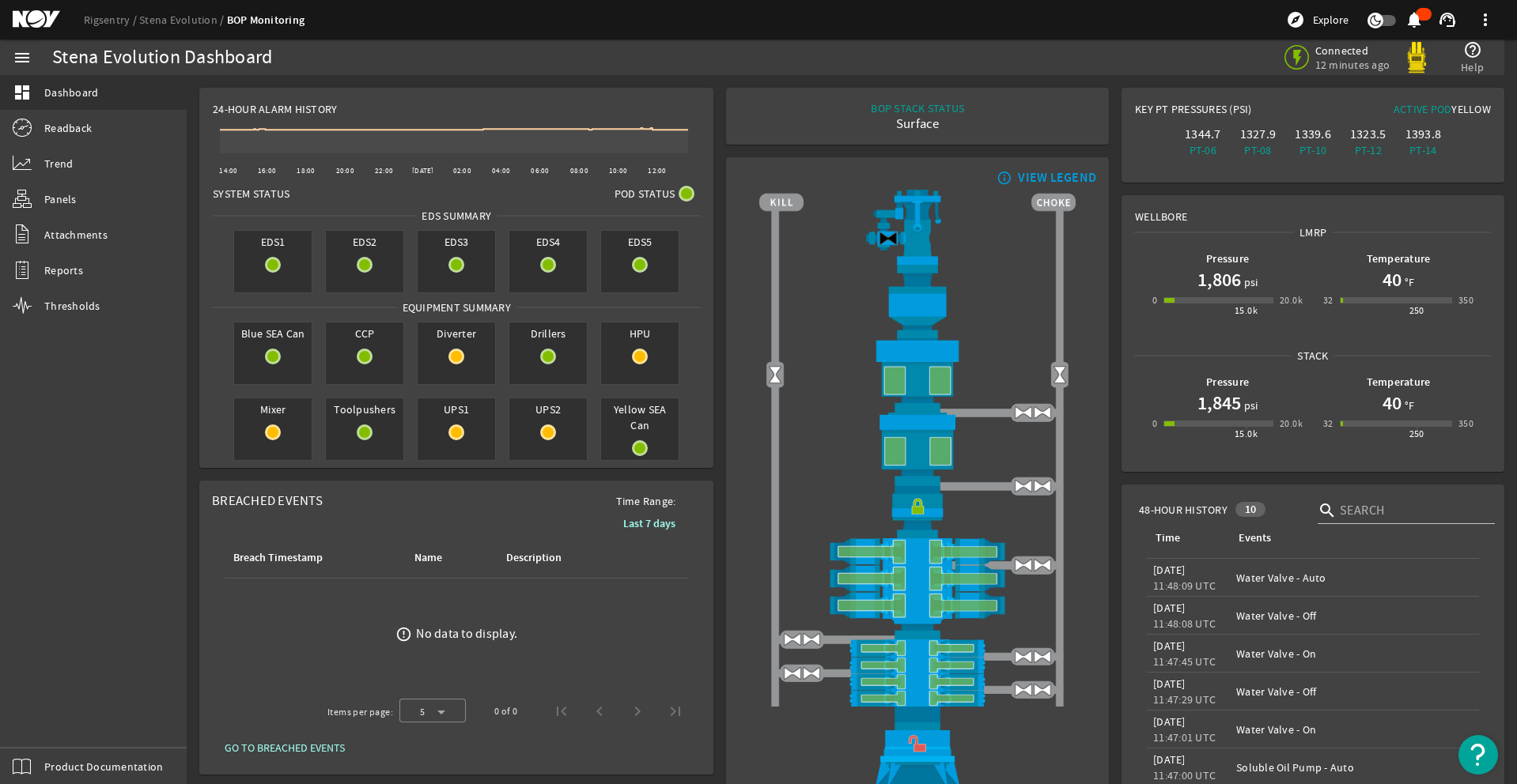
click at [49, 731] on div "menu dashboard Dashboard Readback Trend Panels Attachments Reports Thresholds P…" at bounding box center [93, 412] width 186 height 745
click at [44, 712] on div "menu dashboard Dashboard Readback Trend Panels Attachments Reports Thresholds P…" at bounding box center [93, 412] width 186 height 745
click at [47, 726] on div "menu dashboard Dashboard Readback Trend Panels Attachments Reports Thresholds P…" at bounding box center [93, 412] width 186 height 745
click at [54, 722] on div "menu dashboard Dashboard Readback Trend Panels Attachments Reports Thresholds P…" at bounding box center [93, 412] width 186 height 745
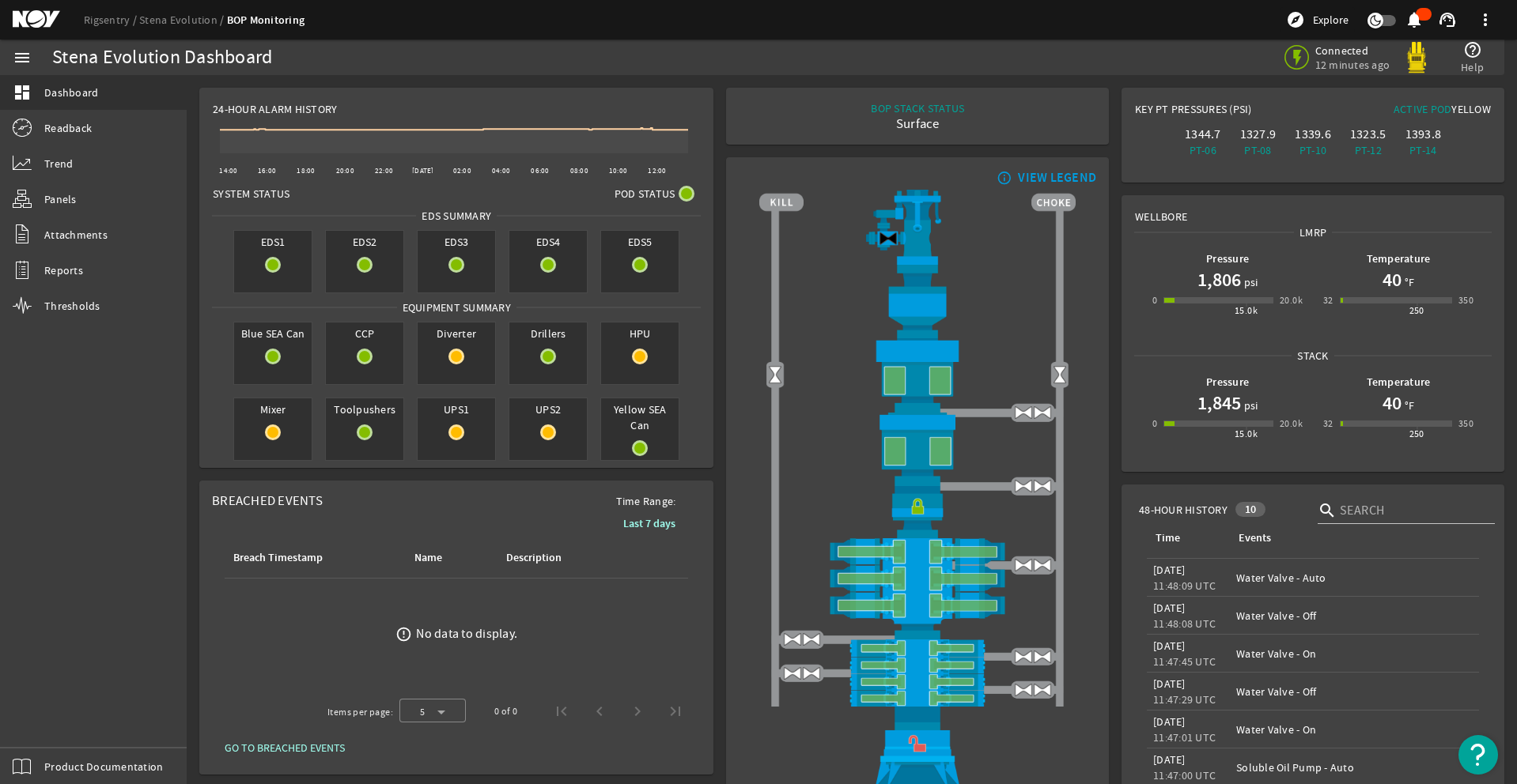
click at [57, 726] on div "menu dashboard Dashboard Readback Trend Panels Attachments Reports Thresholds P…" at bounding box center [93, 412] width 186 height 745
click at [49, 731] on div "menu dashboard Dashboard Readback Trend Panels Attachments Reports Thresholds P…" at bounding box center [93, 412] width 186 height 745
click at [50, 729] on div "menu dashboard Dashboard Readback Trend Panels Attachments Reports Thresholds P…" at bounding box center [93, 412] width 186 height 745
click at [56, 729] on div "menu dashboard Dashboard Readback Trend Panels Attachments Reports Thresholds P…" at bounding box center [93, 412] width 186 height 745
click at [43, 722] on div "menu dashboard Dashboard Readback Trend Panels Attachments Reports Thresholds P…" at bounding box center [93, 412] width 186 height 745
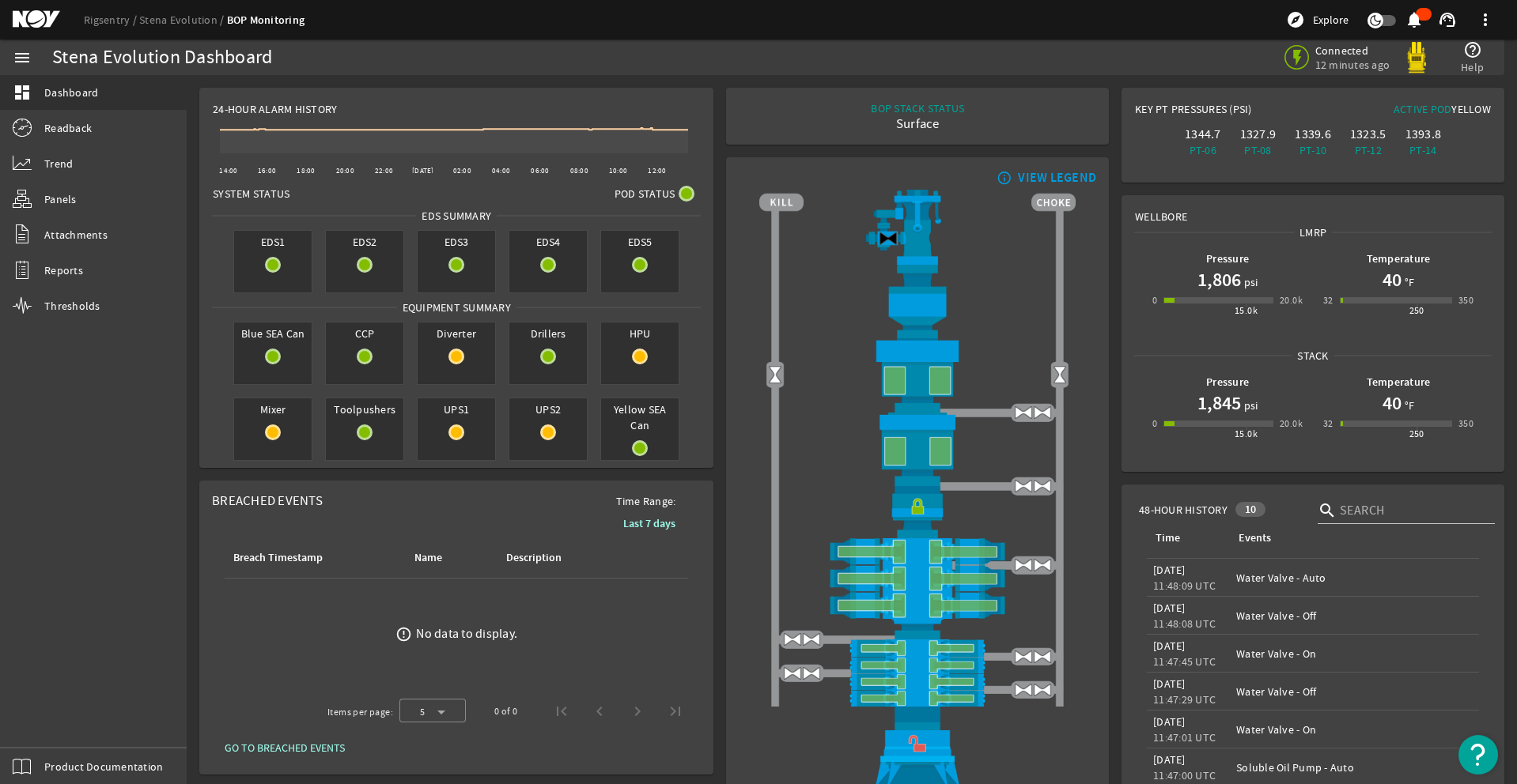
click at [56, 725] on div "menu dashboard Dashboard Readback Trend Panels Attachments Reports Thresholds P…" at bounding box center [93, 412] width 186 height 745
click at [44, 724] on div "menu dashboard Dashboard Readback Trend Panels Attachments Reports Thresholds P…" at bounding box center [93, 412] width 186 height 745
click at [44, 723] on div "menu dashboard Dashboard Readback Trend Panels Attachments Reports Thresholds P…" at bounding box center [93, 412] width 186 height 745
click at [46, 728] on div "menu dashboard Dashboard Readback Trend Panels Attachments Reports Thresholds P…" at bounding box center [93, 412] width 186 height 745
click at [48, 729] on div "menu dashboard Dashboard Readback Trend Panels Attachments Reports Thresholds P…" at bounding box center [93, 412] width 186 height 745
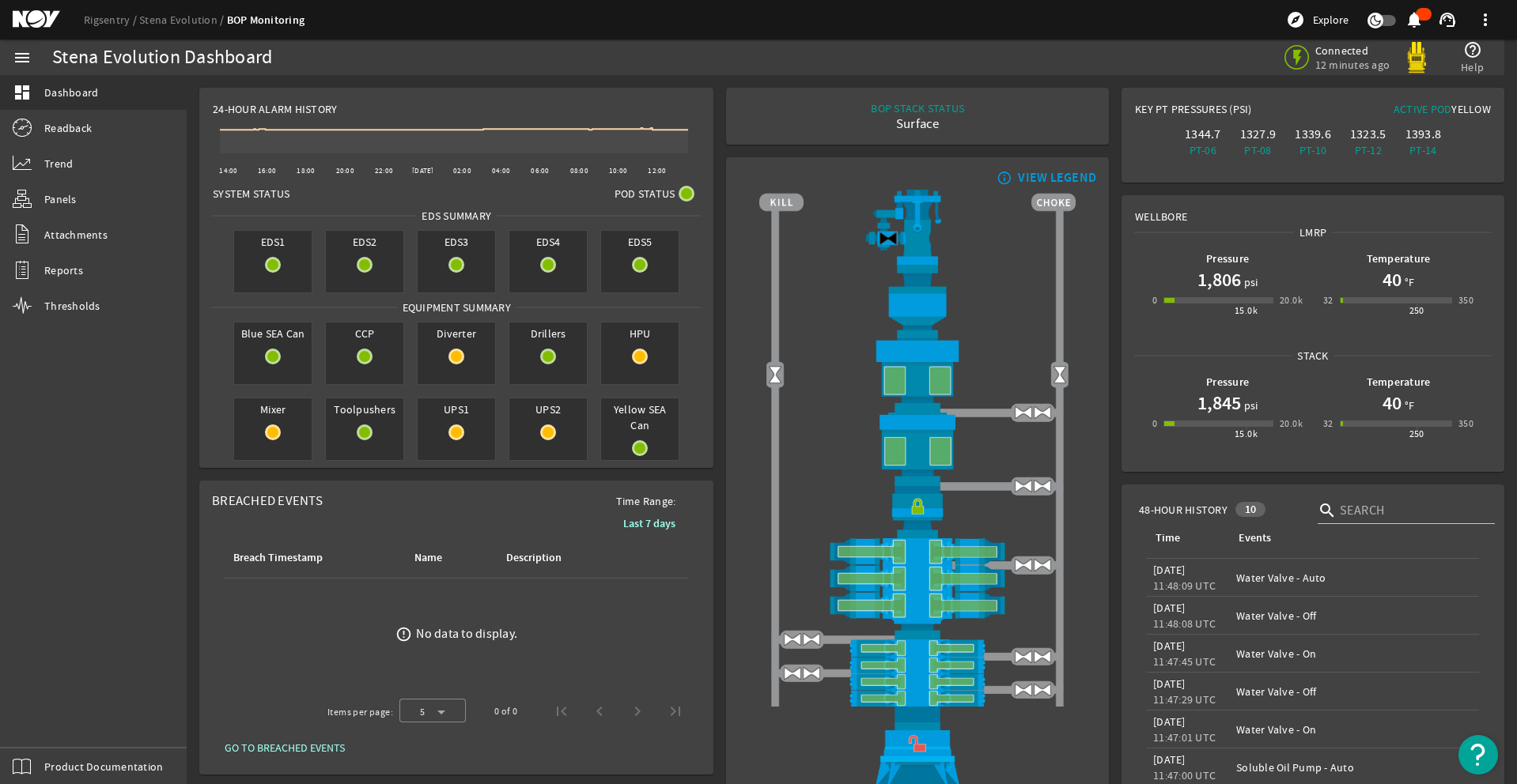
click at [46, 729] on div "menu dashboard Dashboard Readback Trend Panels Attachments Reports Thresholds P…" at bounding box center [93, 412] width 186 height 745
click at [54, 723] on div "menu dashboard Dashboard Readback Trend Panels Attachments Reports Thresholds P…" at bounding box center [93, 412] width 186 height 745
click at [51, 721] on div "menu dashboard Dashboard Readback Trend Panels Attachments Reports Thresholds P…" at bounding box center [93, 412] width 186 height 745
click at [44, 726] on div "menu dashboard Dashboard Readback Trend Panels Attachments Reports Thresholds P…" at bounding box center [93, 412] width 186 height 745
click at [57, 726] on div "menu dashboard Dashboard Readback Trend Panels Attachments Reports Thresholds P…" at bounding box center [93, 412] width 186 height 745
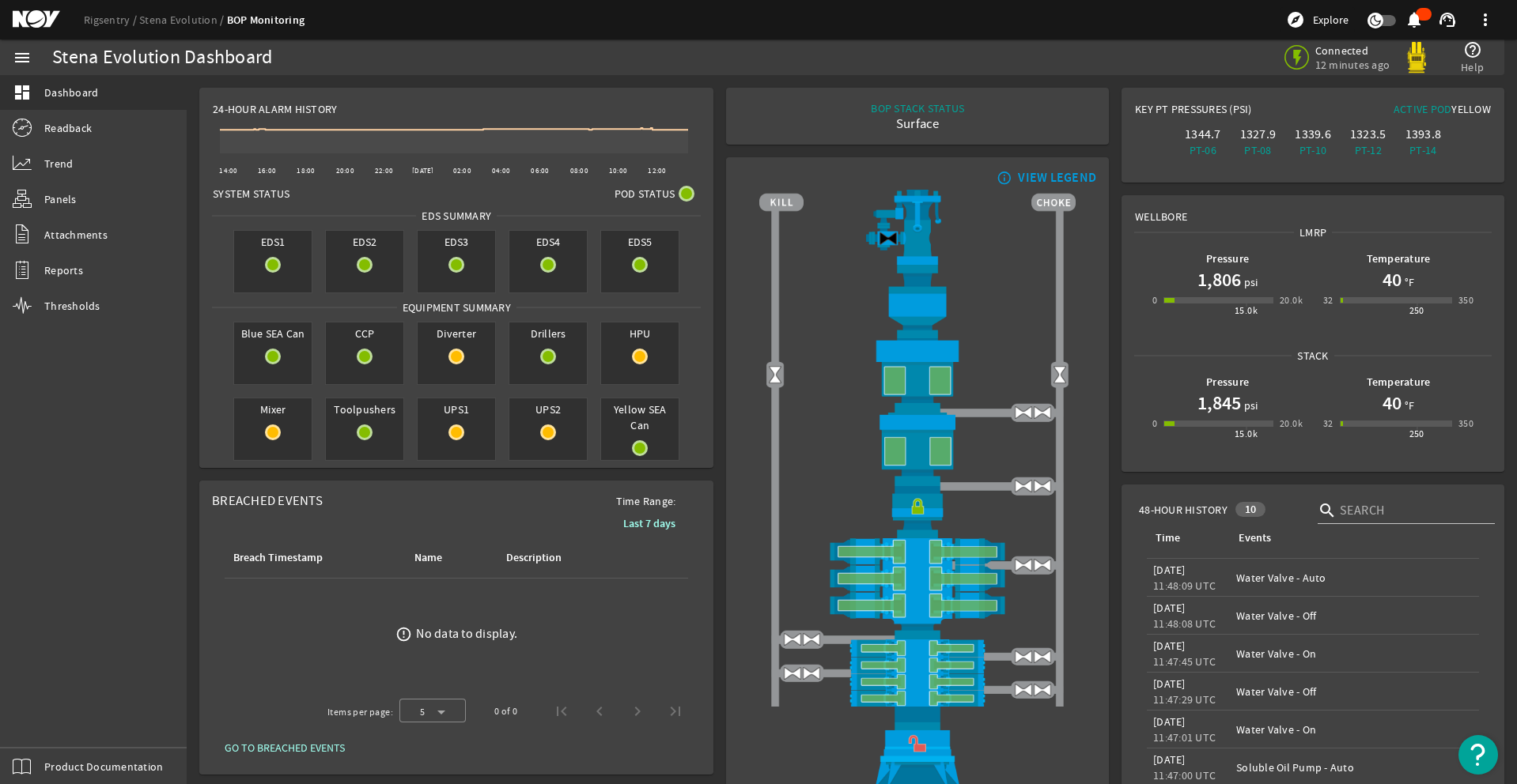
click at [49, 726] on div "menu dashboard Dashboard Readback Trend Panels Attachments Reports Thresholds P…" at bounding box center [93, 412] width 186 height 745
click at [49, 725] on div "menu dashboard Dashboard Readback Trend Panels Attachments Reports Thresholds P…" at bounding box center [93, 412] width 186 height 745
click at [44, 724] on div "menu dashboard Dashboard Readback Trend Panels Attachments Reports Thresholds P…" at bounding box center [93, 412] width 186 height 745
click at [54, 723] on div "menu dashboard Dashboard Readback Trend Panels Attachments Reports Thresholds P…" at bounding box center [93, 412] width 186 height 745
click at [32, 717] on div "menu dashboard Dashboard Readback Trend Panels Attachments Reports Thresholds P…" at bounding box center [93, 412] width 186 height 745
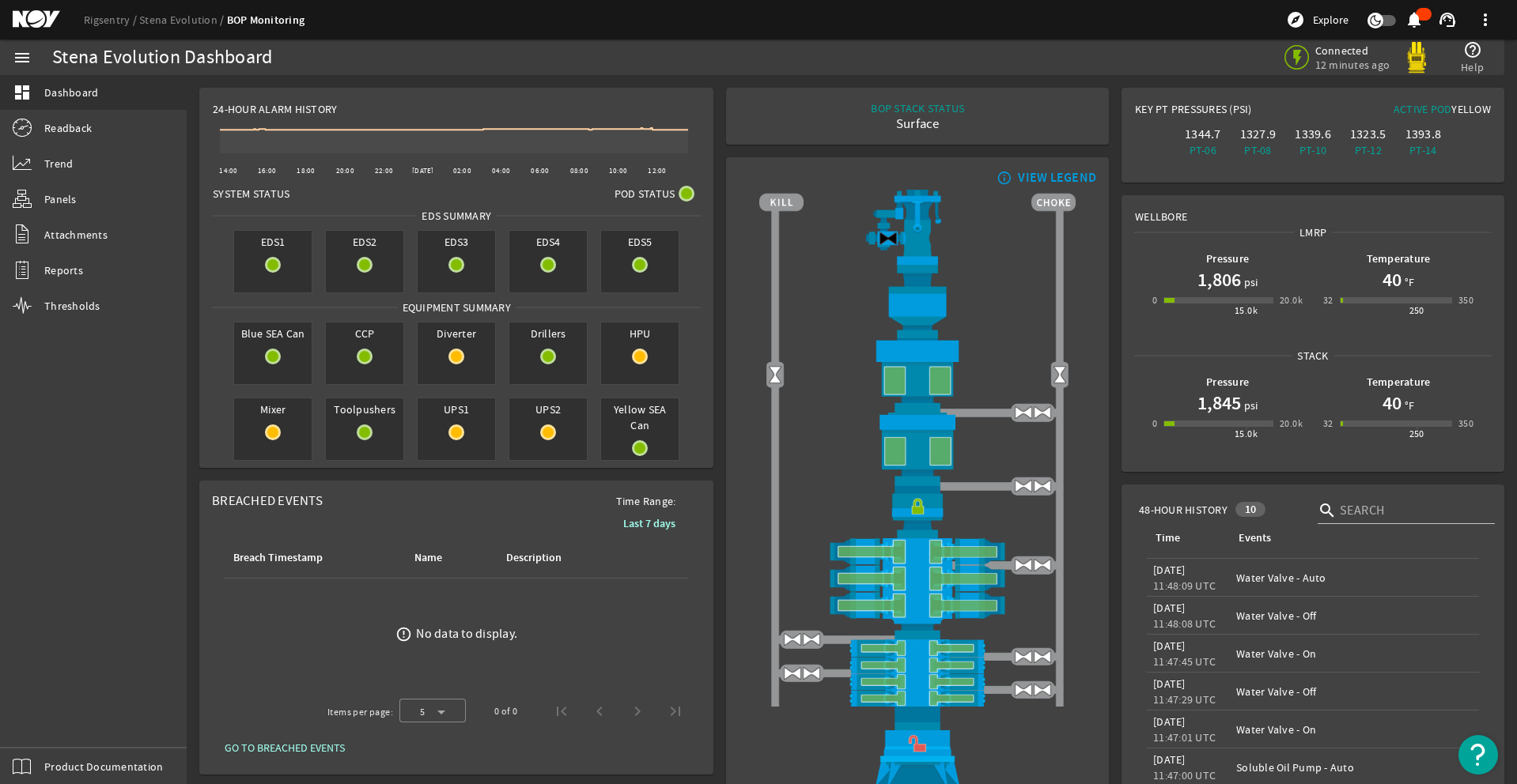
click at [57, 726] on div "menu dashboard Dashboard Readback Trend Panels Attachments Reports Thresholds P…" at bounding box center [93, 412] width 186 height 745
click at [50, 731] on div "menu dashboard Dashboard Readback Trend Panels Attachments Reports Thresholds P…" at bounding box center [93, 412] width 186 height 745
click at [36, 725] on div "menu dashboard Dashboard Readback Trend Panels Attachments Reports Thresholds P…" at bounding box center [93, 412] width 186 height 745
click at [48, 725] on div "menu dashboard Dashboard Readback Trend Panels Attachments Reports Thresholds P…" at bounding box center [93, 412] width 186 height 745
click at [38, 718] on div "menu dashboard Dashboard Readback Trend Panels Attachments Reports Thresholds P…" at bounding box center [93, 412] width 186 height 745
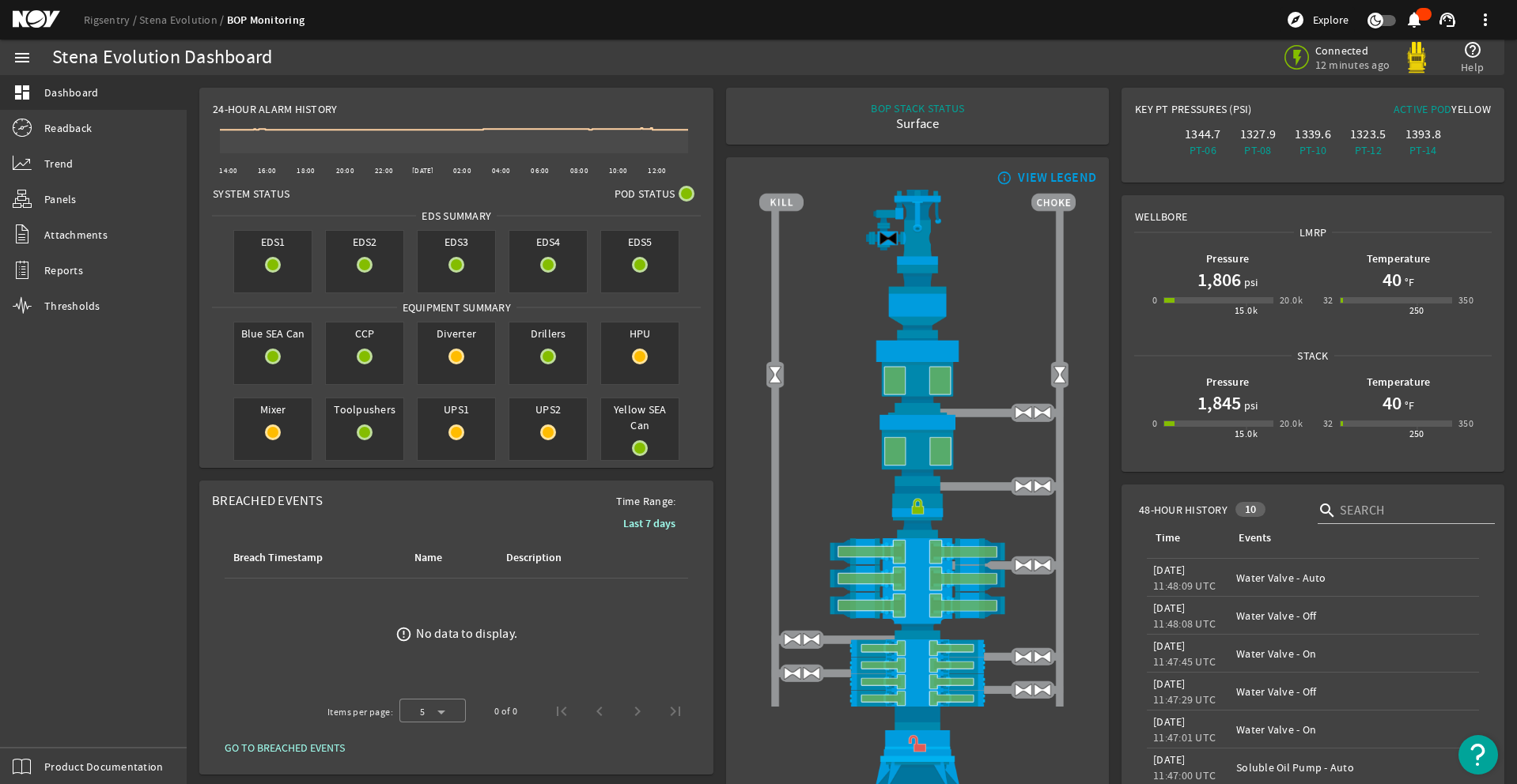
click at [44, 726] on div "menu dashboard Dashboard Readback Trend Panels Attachments Reports Thresholds P…" at bounding box center [93, 412] width 186 height 745
click at [52, 729] on div "menu dashboard Dashboard Readback Trend Panels Attachments Reports Thresholds P…" at bounding box center [93, 412] width 186 height 745
click at [49, 725] on div "menu dashboard Dashboard Readback Trend Panels Attachments Reports Thresholds P…" at bounding box center [93, 412] width 186 height 745
click at [44, 723] on div "menu dashboard Dashboard Readback Trend Panels Attachments Reports Thresholds P…" at bounding box center [93, 412] width 186 height 745
click at [48, 723] on div "menu dashboard Dashboard Readback Trend Panels Attachments Reports Thresholds P…" at bounding box center [93, 412] width 186 height 745
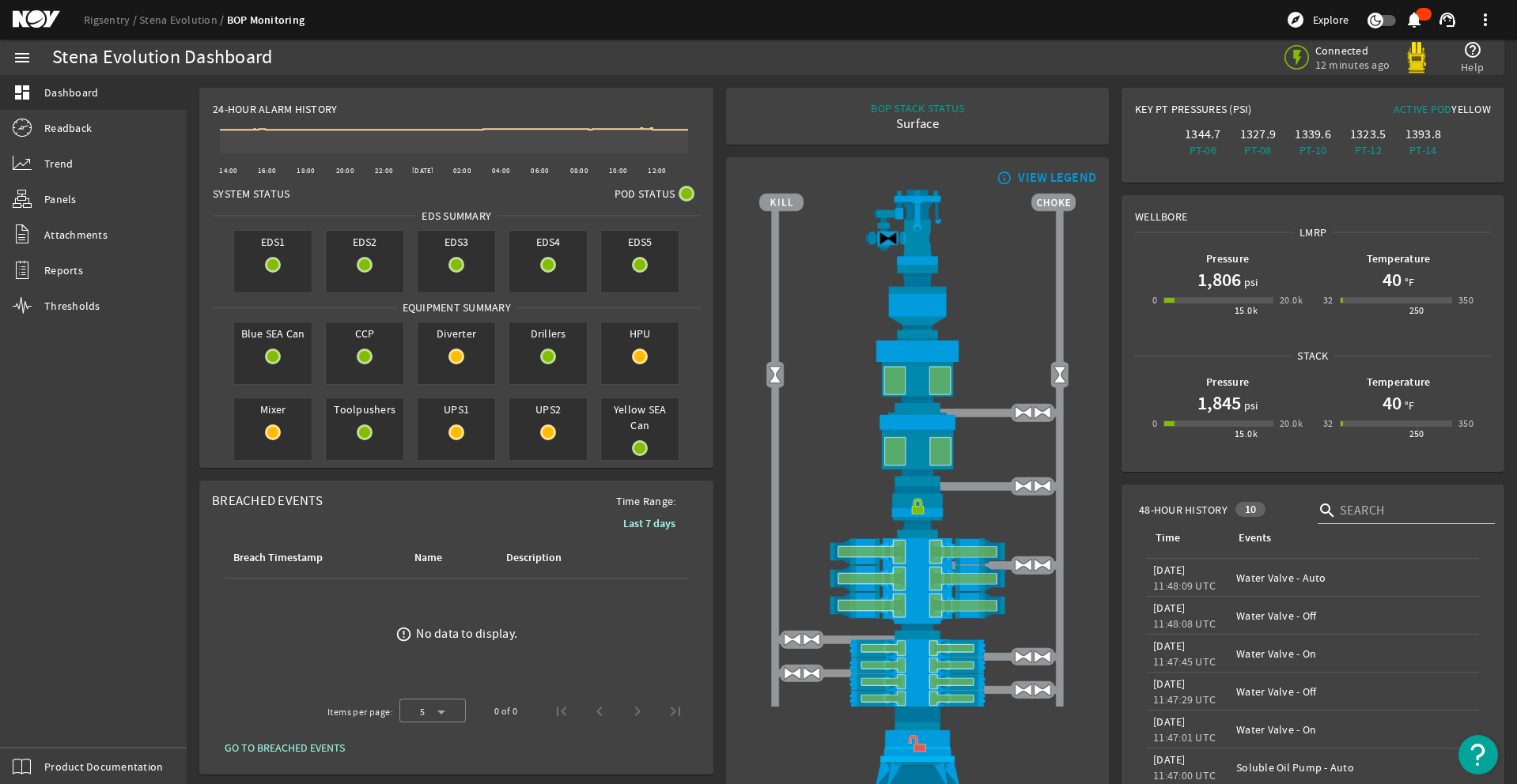
click at [44, 722] on div "menu dashboard Dashboard Readback Trend Panels Attachments Reports Thresholds P…" at bounding box center [93, 412] width 186 height 745
click at [46, 729] on div "menu dashboard Dashboard Readback Trend Panels Attachments Reports Thresholds P…" at bounding box center [93, 412] width 186 height 745
click at [44, 723] on div "menu dashboard Dashboard Readback Trend Panels Attachments Reports Thresholds P…" at bounding box center [93, 412] width 186 height 745
click at [42, 727] on div "menu dashboard Dashboard Readback Trend Panels Attachments Reports Thresholds P…" at bounding box center [93, 412] width 186 height 745
click at [43, 711] on div "menu dashboard Dashboard Readback Trend Panels Attachments Reports Thresholds P…" at bounding box center [93, 412] width 186 height 745
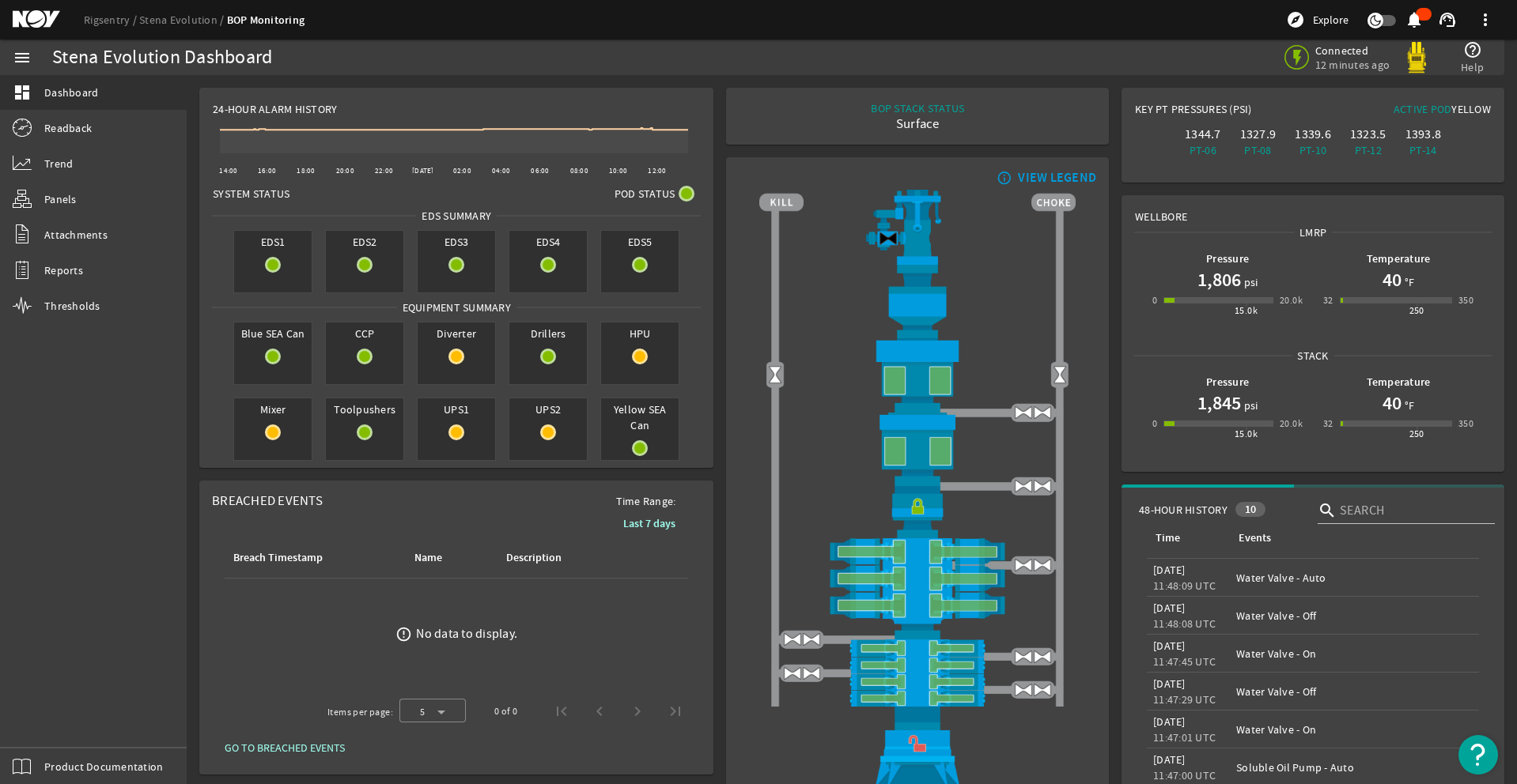
click at [41, 712] on div "menu dashboard Dashboard Readback Trend Panels Attachments Reports Thresholds P…" at bounding box center [93, 412] width 186 height 745
click at [44, 726] on div "menu dashboard Dashboard Readback Trend Panels Attachments Reports Thresholds P…" at bounding box center [93, 412] width 186 height 745
click at [44, 725] on div "menu dashboard Dashboard Readback Trend Panels Attachments Reports Thresholds P…" at bounding box center [93, 412] width 186 height 745
click at [56, 723] on div "menu dashboard Dashboard Readback Trend Panels Attachments Reports Thresholds P…" at bounding box center [93, 412] width 186 height 745
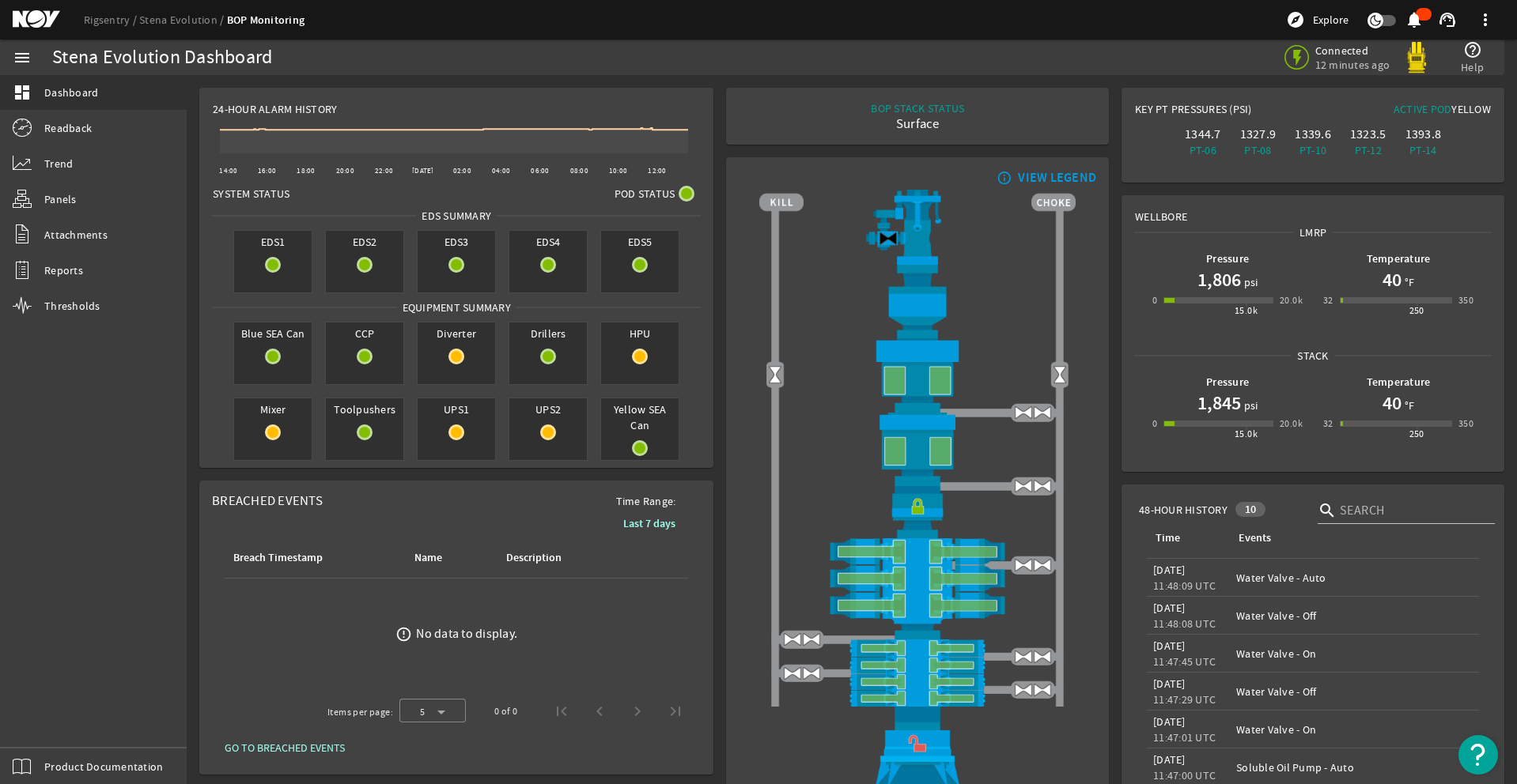
click at [26, 720] on div "menu dashboard Dashboard Readback Trend Panels Attachments Reports Thresholds P…" at bounding box center [93, 412] width 186 height 745
click at [49, 725] on div "menu dashboard Dashboard Readback Trend Panels Attachments Reports Thresholds P…" at bounding box center [93, 412] width 186 height 745
click at [44, 723] on div "menu dashboard Dashboard Readback Trend Panels Attachments Reports Thresholds P…" at bounding box center [93, 412] width 186 height 745
click at [58, 722] on div "menu dashboard Dashboard Readback Trend Panels Attachments Reports Thresholds P…" at bounding box center [93, 412] width 186 height 745
click at [49, 731] on div "menu dashboard Dashboard Readback Trend Panels Attachments Reports Thresholds P…" at bounding box center [93, 412] width 186 height 745
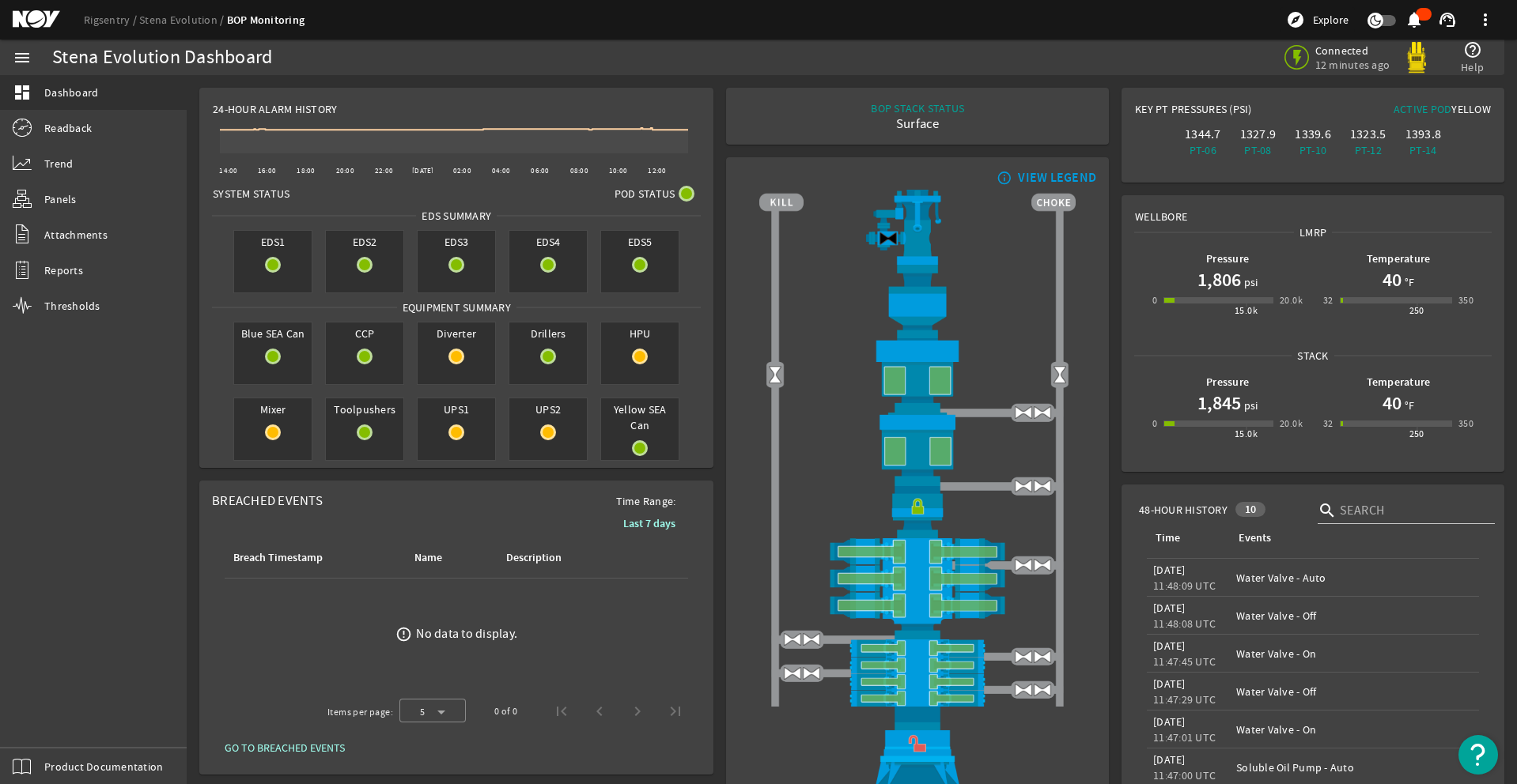
click at [44, 729] on div "menu dashboard Dashboard Readback Trend Panels Attachments Reports Thresholds P…" at bounding box center [93, 412] width 186 height 745
click at [44, 723] on div "menu dashboard Dashboard Readback Trend Panels Attachments Reports Thresholds P…" at bounding box center [93, 412] width 186 height 745
click at [60, 723] on div "menu dashboard Dashboard Readback Trend Panels Attachments Reports Thresholds P…" at bounding box center [93, 412] width 186 height 745
click at [48, 725] on div "menu dashboard Dashboard Readback Trend Panels Attachments Reports Thresholds P…" at bounding box center [93, 412] width 186 height 745
click at [44, 726] on div "menu dashboard Dashboard Readback Trend Panels Attachments Reports Thresholds P…" at bounding box center [93, 412] width 186 height 745
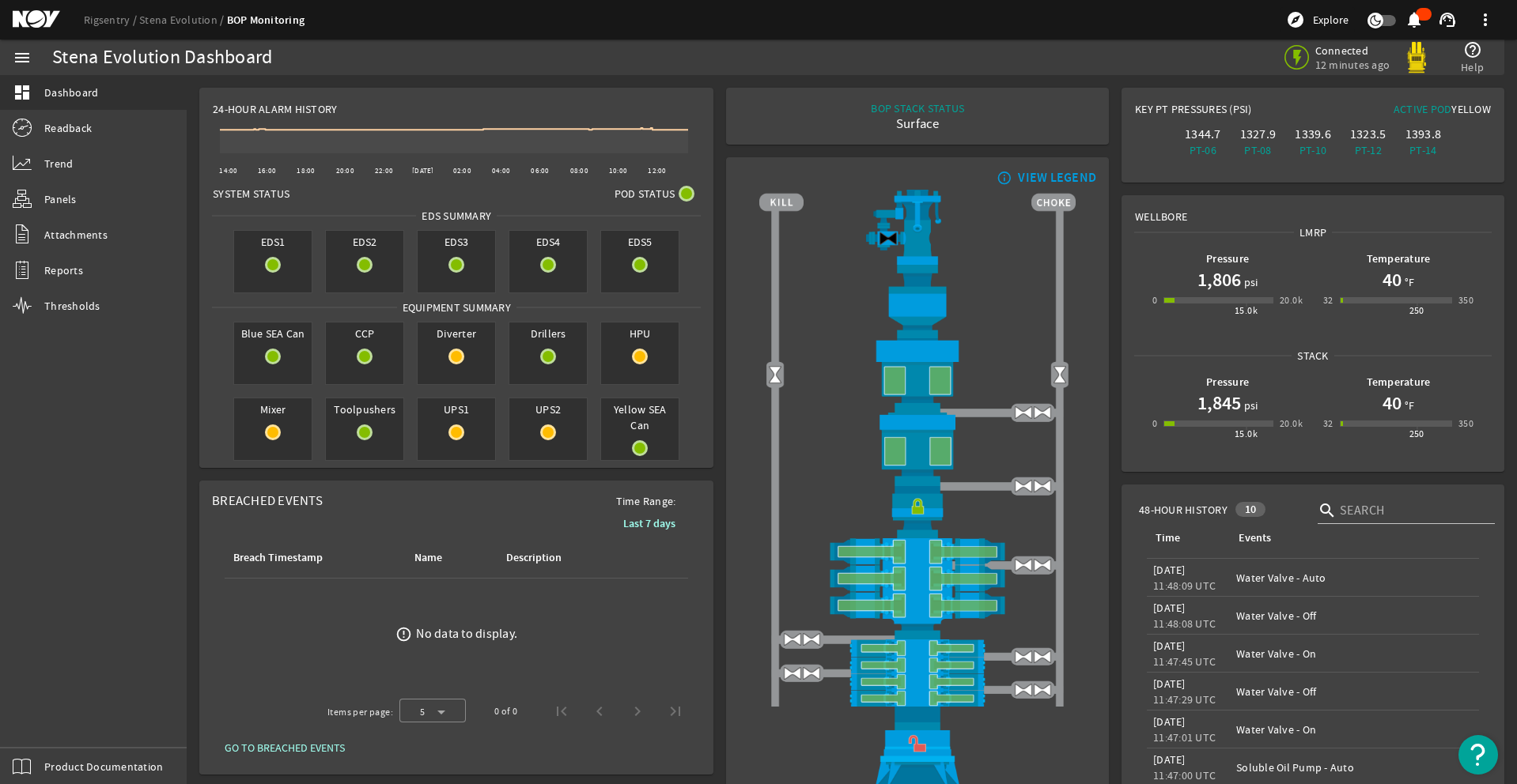
click at [51, 730] on div "menu dashboard Dashboard Readback Trend Panels Attachments Reports Thresholds P…" at bounding box center [93, 412] width 186 height 745
click at [44, 724] on div "menu dashboard Dashboard Readback Trend Panels Attachments Reports Thresholds P…" at bounding box center [93, 412] width 186 height 745
click at [55, 732] on div "menu dashboard Dashboard Readback Trend Panels Attachments Reports Thresholds P…" at bounding box center [93, 412] width 186 height 745
click at [44, 726] on div "menu dashboard Dashboard Readback Trend Panels Attachments Reports Thresholds P…" at bounding box center [93, 412] width 186 height 745
click at [51, 739] on div "menu dashboard Dashboard Readback Trend Panels Attachments Reports Thresholds P…" at bounding box center [93, 412] width 186 height 745
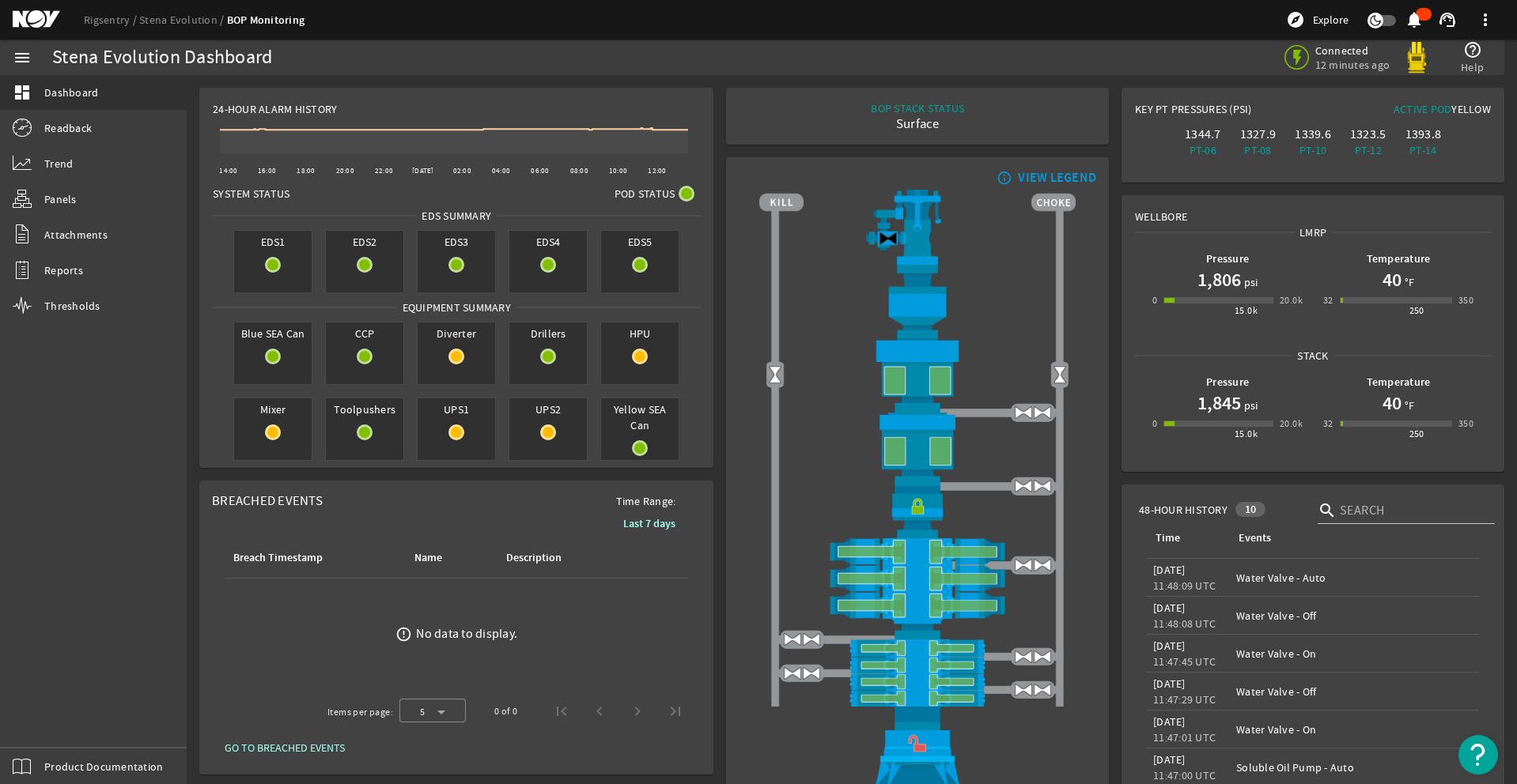
click at [49, 729] on div "menu dashboard Dashboard Readback Trend Panels Attachments Reports Thresholds P…" at bounding box center [93, 412] width 186 height 745
click at [44, 726] on div "menu dashboard Dashboard Readback Trend Panels Attachments Reports Thresholds P…" at bounding box center [93, 412] width 186 height 745
click at [46, 728] on div "menu dashboard Dashboard Readback Trend Panels Attachments Reports Thresholds P…" at bounding box center [93, 412] width 186 height 745
click at [46, 726] on div "menu dashboard Dashboard Readback Trend Panels Attachments Reports Thresholds P…" at bounding box center [93, 412] width 186 height 745
click at [45, 722] on div "menu dashboard Dashboard Readback Trend Panels Attachments Reports Thresholds P…" at bounding box center [93, 412] width 186 height 745
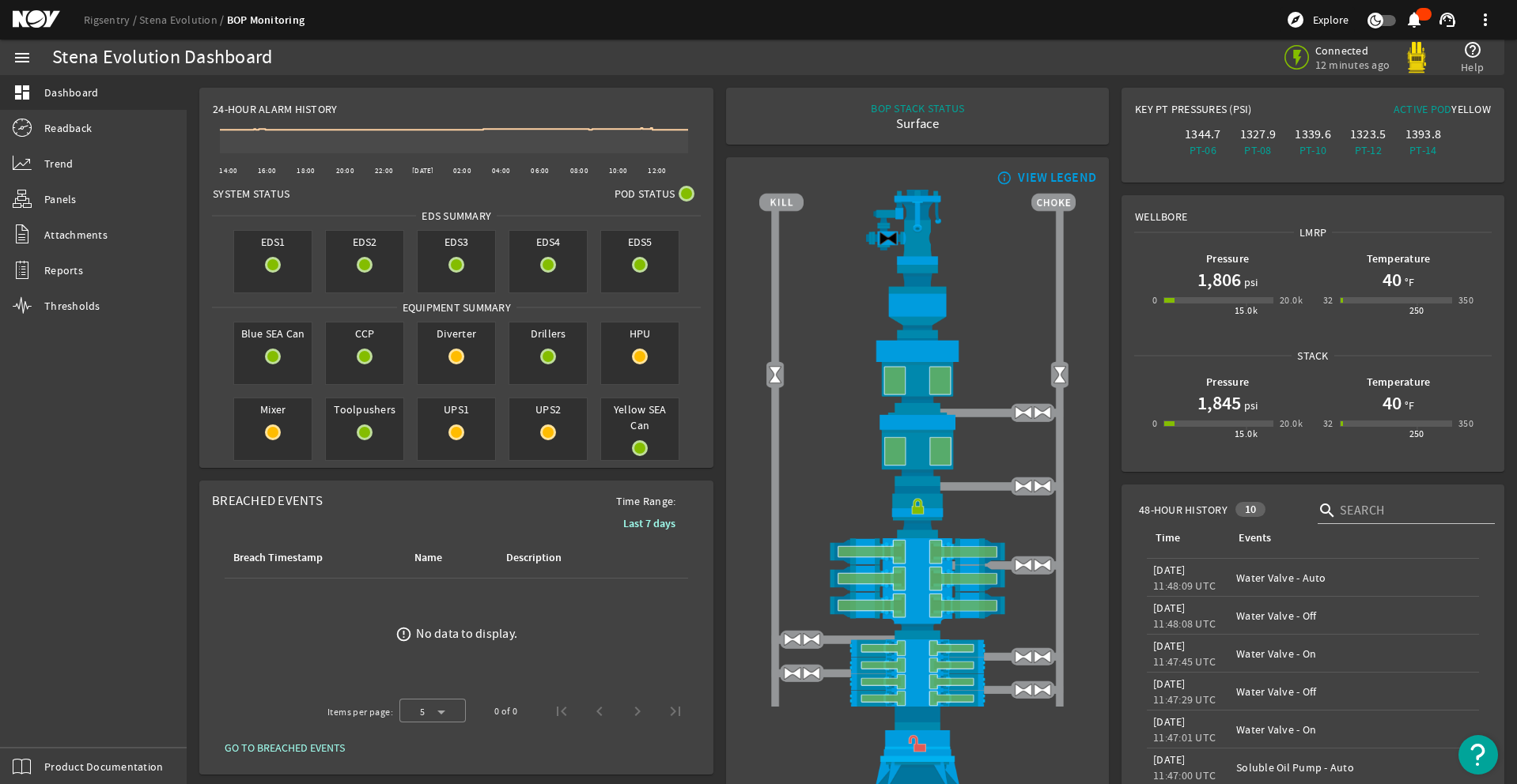
click at [52, 722] on div "menu dashboard Dashboard Readback Trend Panels Attachments Reports Thresholds P…" at bounding box center [93, 412] width 186 height 745
click at [48, 725] on div "menu dashboard Dashboard Readback Trend Panels Attachments Reports Thresholds P…" at bounding box center [93, 412] width 186 height 745
click at [44, 726] on div "menu dashboard Dashboard Readback Trend Panels Attachments Reports Thresholds P…" at bounding box center [93, 412] width 186 height 745
click at [56, 724] on div "menu dashboard Dashboard Readback Trend Panels Attachments Reports Thresholds P…" at bounding box center [93, 412] width 186 height 745
click at [45, 723] on div "menu dashboard Dashboard Readback Trend Panels Attachments Reports Thresholds P…" at bounding box center [93, 412] width 186 height 745
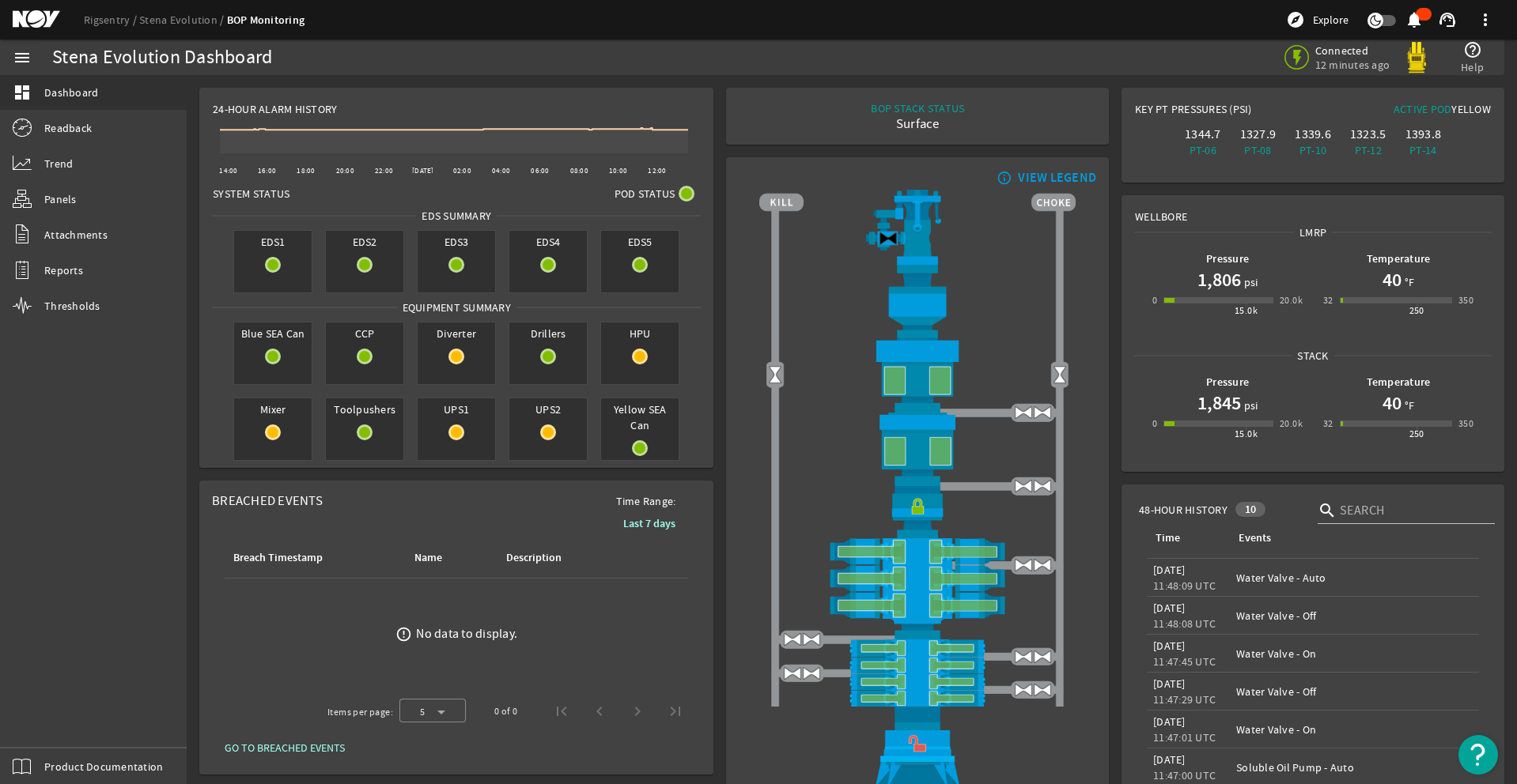
click at [42, 723] on div "menu dashboard Dashboard Readback Trend Panels Attachments Reports Thresholds P…" at bounding box center [93, 412] width 186 height 745
click at [48, 724] on div "menu dashboard Dashboard Readback Trend Panels Attachments Reports Thresholds P…" at bounding box center [93, 412] width 186 height 745
click at [59, 726] on div "menu dashboard Dashboard Readback Trend Panels Attachments Reports Thresholds P…" at bounding box center [93, 412] width 186 height 745
click at [48, 723] on div "menu dashboard Dashboard Readback Trend Panels Attachments Reports Thresholds P…" at bounding box center [93, 412] width 186 height 745
click at [49, 725] on div "menu dashboard Dashboard Readback Trend Panels Attachments Reports Thresholds P…" at bounding box center [93, 412] width 186 height 745
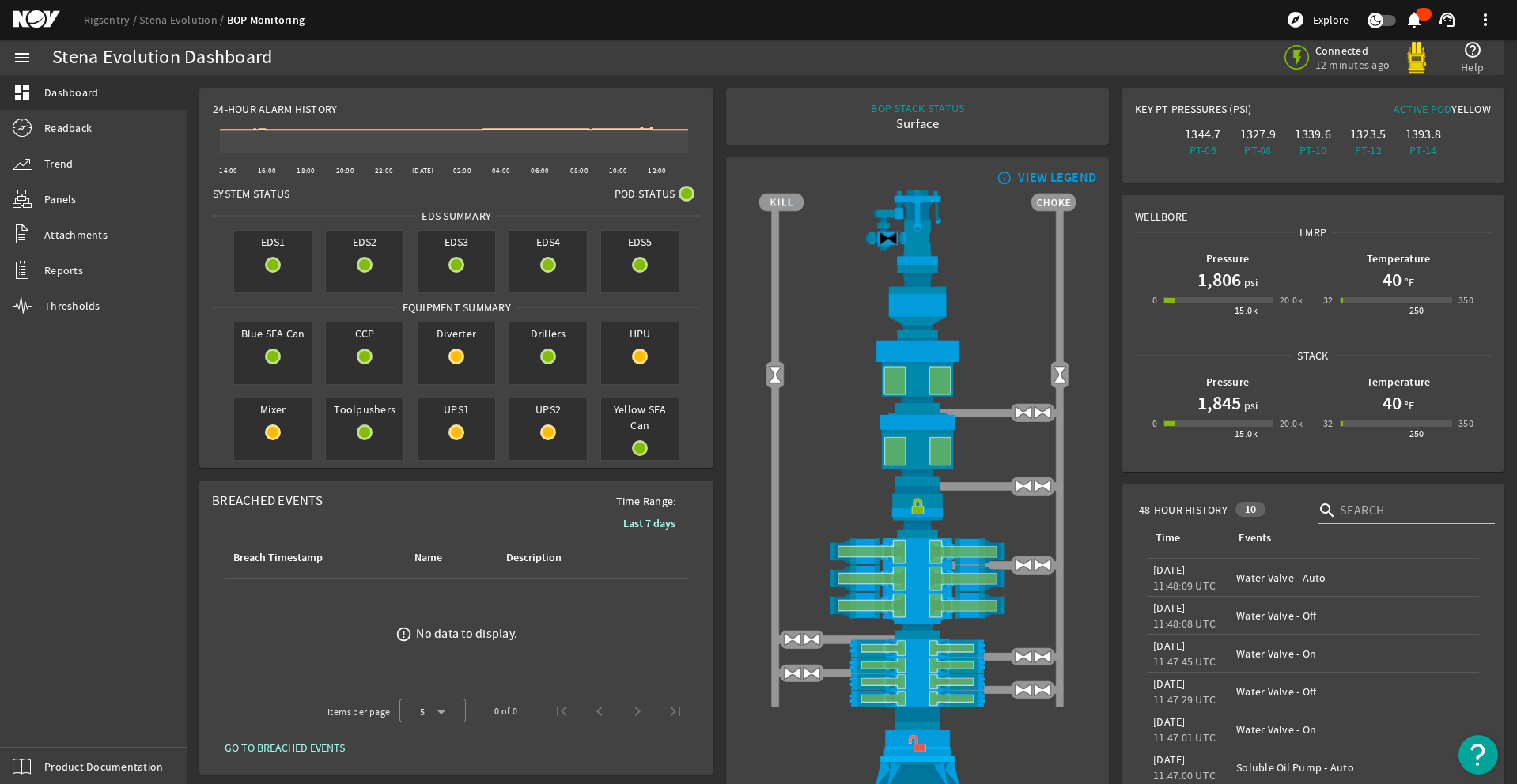
click at [44, 722] on div "menu dashboard Dashboard Readback Trend Panels Attachments Reports Thresholds P…" at bounding box center [93, 412] width 186 height 745
click at [49, 731] on div "menu dashboard Dashboard Readback Trend Panels Attachments Reports Thresholds P…" at bounding box center [93, 412] width 186 height 745
click at [47, 717] on div "menu dashboard Dashboard Readback Trend Panels Attachments Reports Thresholds P…" at bounding box center [93, 412] width 186 height 745
click at [44, 726] on div "menu dashboard Dashboard Readback Trend Panels Attachments Reports Thresholds P…" at bounding box center [93, 412] width 186 height 745
click at [44, 725] on div "menu dashboard Dashboard Readback Trend Panels Attachments Reports Thresholds P…" at bounding box center [93, 412] width 186 height 745
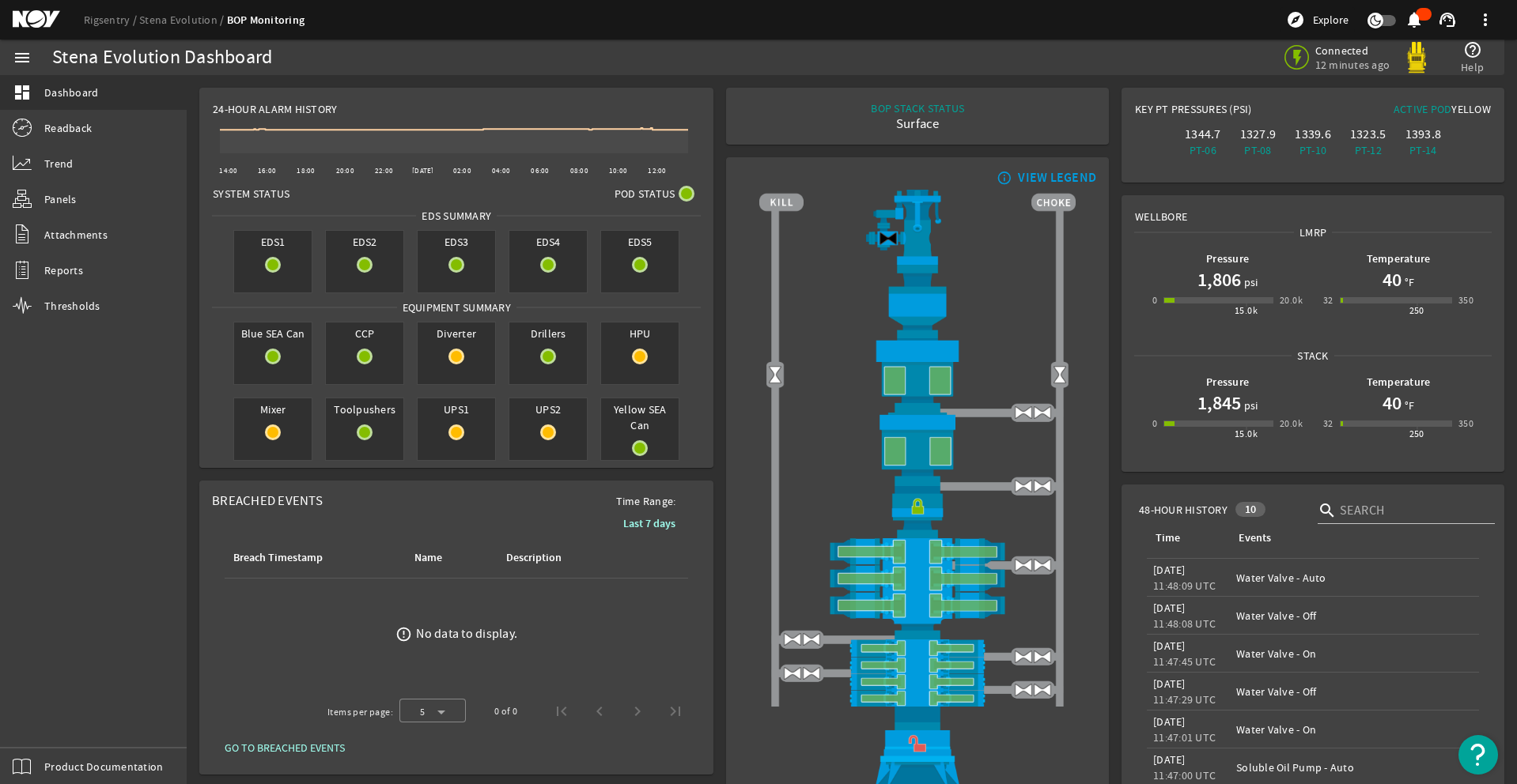
click at [44, 725] on div "menu dashboard Dashboard Readback Trend Panels Attachments Reports Thresholds P…" at bounding box center [93, 412] width 186 height 745
click at [44, 726] on div "menu dashboard Dashboard Readback Trend Panels Attachments Reports Thresholds P…" at bounding box center [93, 412] width 186 height 745
click at [35, 717] on div "menu dashboard Dashboard Readback Trend Panels Attachments Reports Thresholds P…" at bounding box center [93, 412] width 186 height 745
click at [53, 739] on div "menu dashboard Dashboard Readback Trend Panels Attachments Reports Thresholds P…" at bounding box center [93, 412] width 186 height 745
click at [54, 728] on div "menu dashboard Dashboard Readback Trend Panels Attachments Reports Thresholds P…" at bounding box center [93, 412] width 186 height 745
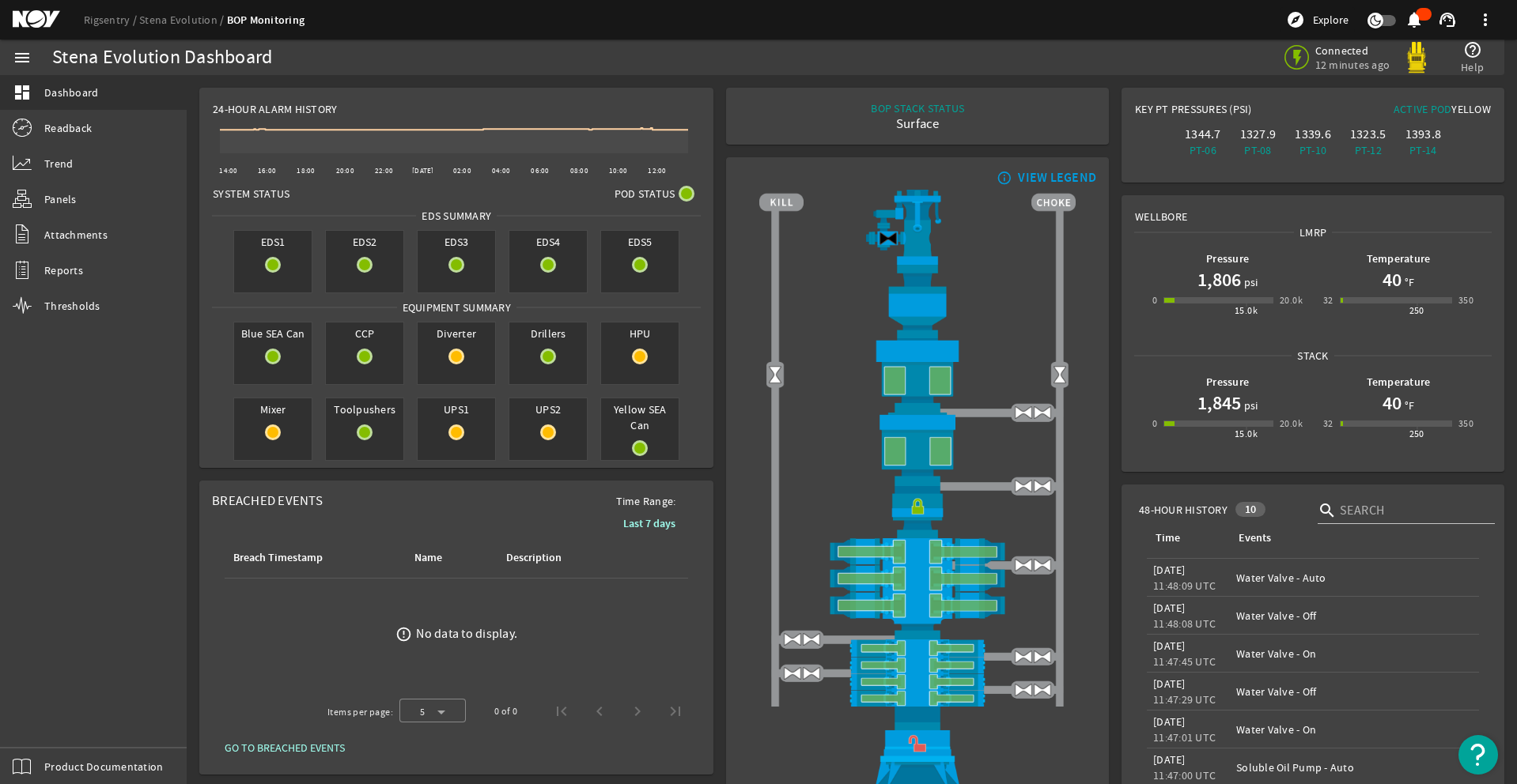
click at [45, 722] on div "menu dashboard Dashboard Readback Trend Panels Attachments Reports Thresholds P…" at bounding box center [93, 412] width 186 height 745
click at [44, 725] on div "menu dashboard Dashboard Readback Trend Panels Attachments Reports Thresholds P…" at bounding box center [93, 412] width 186 height 745
click at [52, 734] on div "menu dashboard Dashboard Readback Trend Panels Attachments Reports Thresholds P…" at bounding box center [93, 412] width 186 height 745
click at [43, 731] on div "menu dashboard Dashboard Readback Trend Panels Attachments Reports Thresholds P…" at bounding box center [93, 412] width 186 height 745
click at [54, 722] on div "menu dashboard Dashboard Readback Trend Panels Attachments Reports Thresholds P…" at bounding box center [93, 412] width 186 height 745
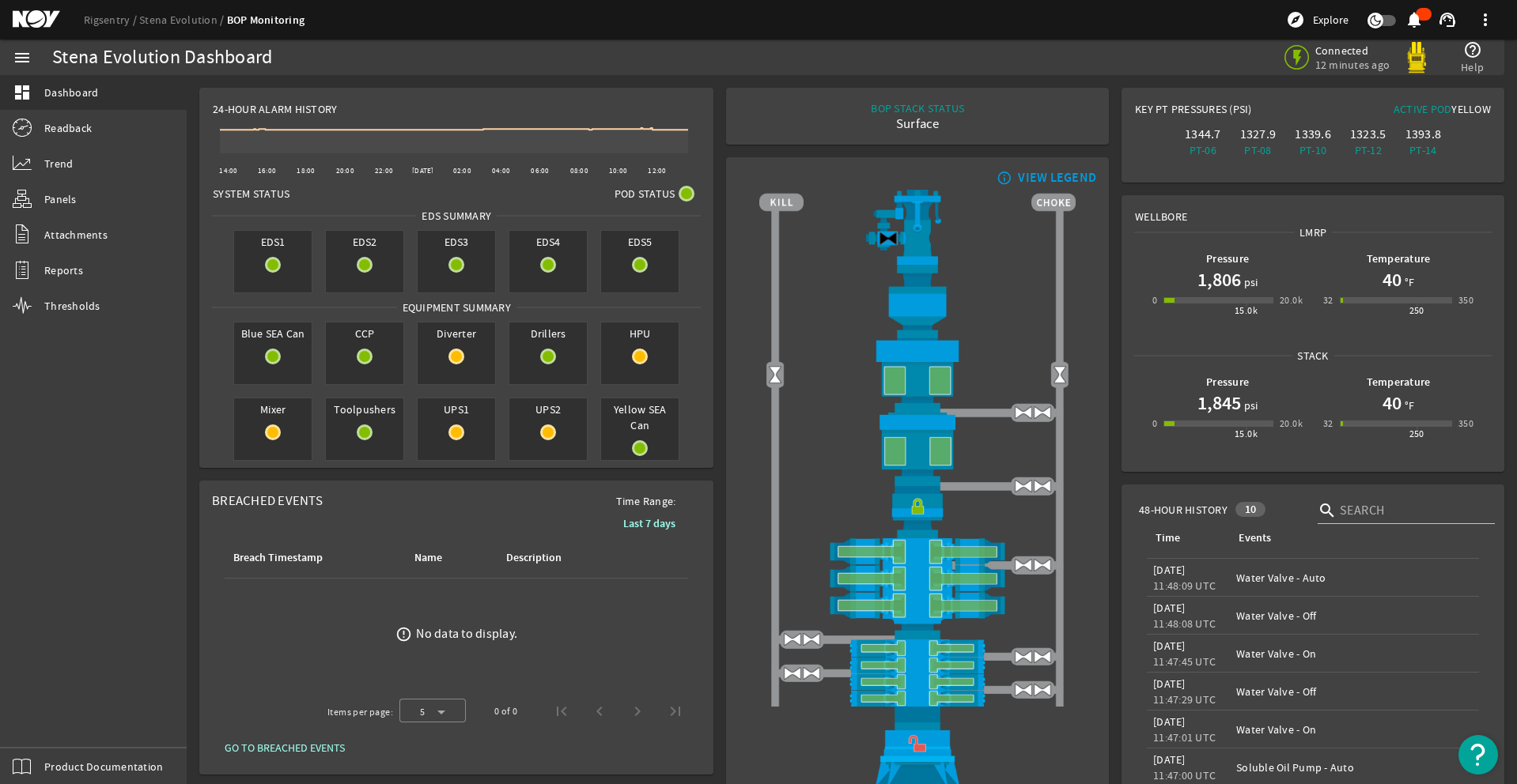
click at [44, 725] on div "menu dashboard Dashboard Readback Trend Panels Attachments Reports Thresholds P…" at bounding box center [93, 412] width 186 height 745
click at [44, 726] on div "menu dashboard Dashboard Readback Trend Panels Attachments Reports Thresholds P…" at bounding box center [93, 412] width 186 height 745
click at [58, 727] on div "menu dashboard Dashboard Readback Trend Panels Attachments Reports Thresholds P…" at bounding box center [93, 412] width 186 height 745
click at [44, 723] on div "menu dashboard Dashboard Readback Trend Panels Attachments Reports Thresholds P…" at bounding box center [93, 412] width 186 height 745
click at [50, 726] on div "menu dashboard Dashboard Readback Trend Panels Attachments Reports Thresholds P…" at bounding box center [93, 412] width 186 height 745
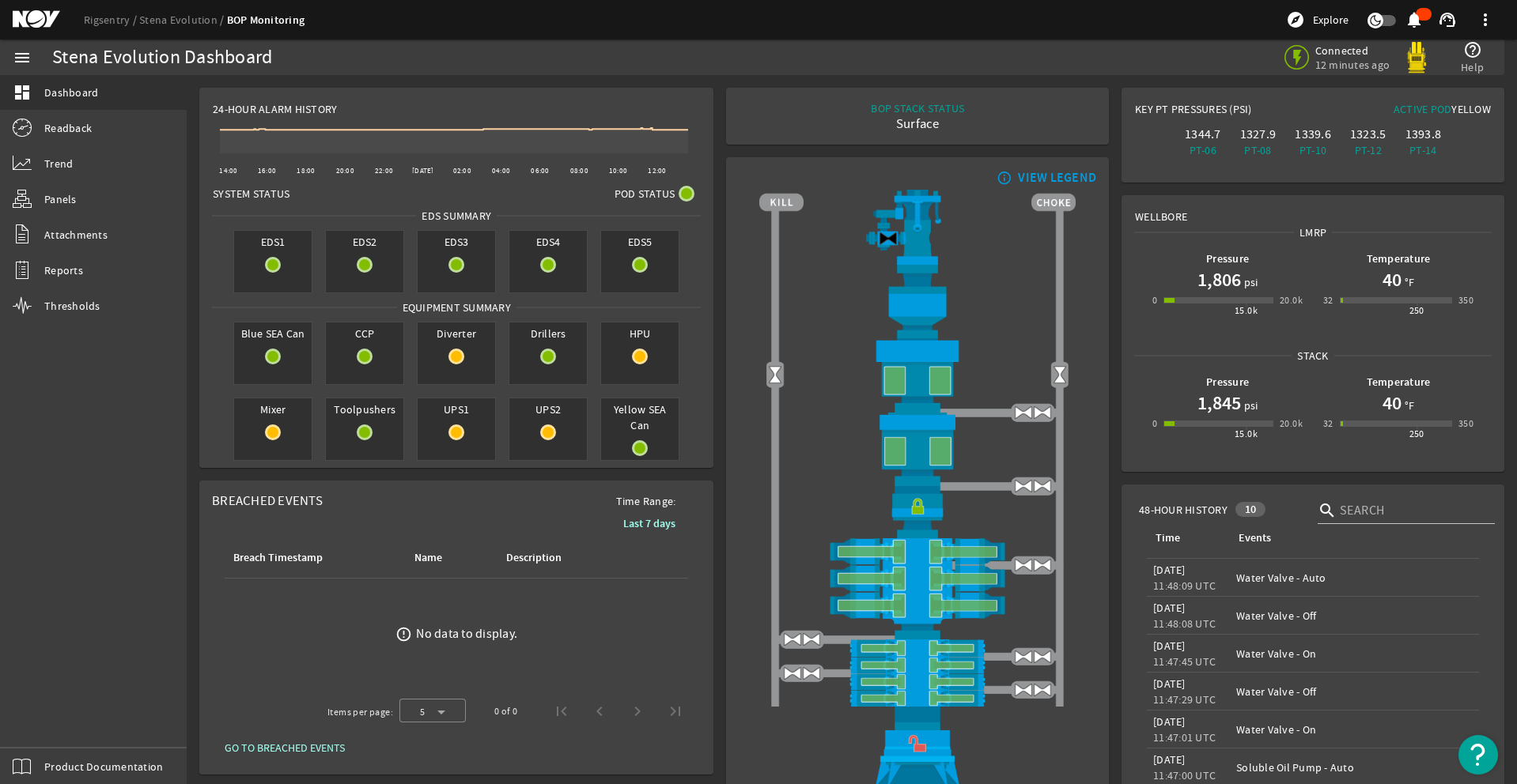
click at [49, 725] on div "menu dashboard Dashboard Readback Trend Panels Attachments Reports Thresholds P…" at bounding box center [93, 412] width 186 height 745
click at [55, 733] on div "menu dashboard Dashboard Readback Trend Panels Attachments Reports Thresholds P…" at bounding box center [93, 412] width 186 height 745
click at [56, 718] on div "menu dashboard Dashboard Readback Trend Panels Attachments Reports Thresholds P…" at bounding box center [93, 412] width 186 height 745
click at [47, 728] on div "menu dashboard Dashboard Readback Trend Panels Attachments Reports Thresholds P…" at bounding box center [93, 412] width 186 height 745
click at [51, 738] on div "menu dashboard Dashboard Readback Trend Panels Attachments Reports Thresholds P…" at bounding box center [93, 412] width 186 height 745
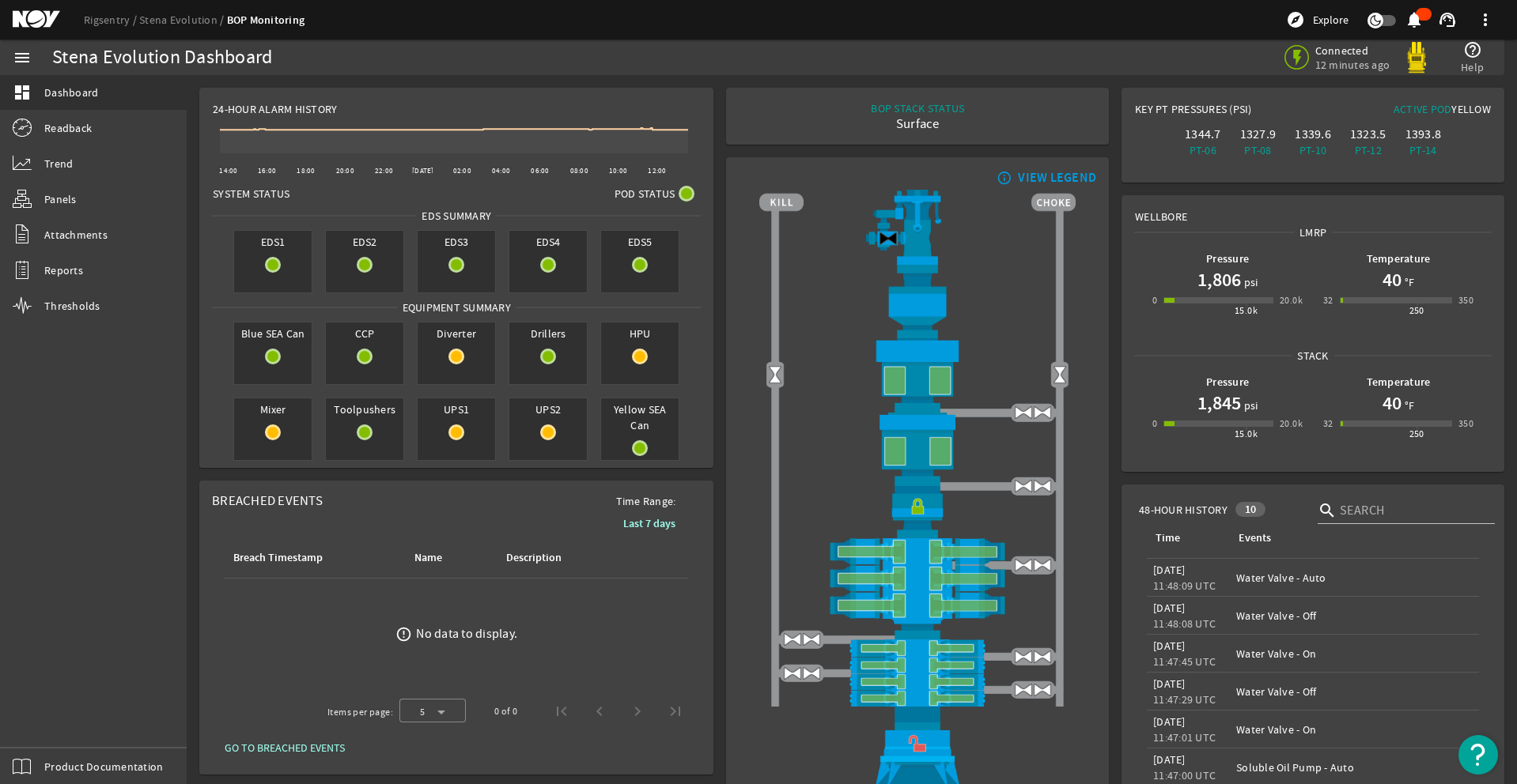
click at [44, 723] on div "menu dashboard Dashboard Readback Trend Panels Attachments Reports Thresholds P…" at bounding box center [93, 412] width 186 height 745
click at [54, 723] on div "menu dashboard Dashboard Readback Trend Panels Attachments Reports Thresholds P…" at bounding box center [93, 412] width 186 height 745
click at [49, 725] on div "menu dashboard Dashboard Readback Trend Panels Attachments Reports Thresholds P…" at bounding box center [93, 412] width 186 height 745
click at [54, 731] on div "menu dashboard Dashboard Readback Trend Panels Attachments Reports Thresholds P…" at bounding box center [93, 412] width 186 height 745
click at [53, 733] on div "menu dashboard Dashboard Readback Trend Panels Attachments Reports Thresholds P…" at bounding box center [93, 412] width 186 height 745
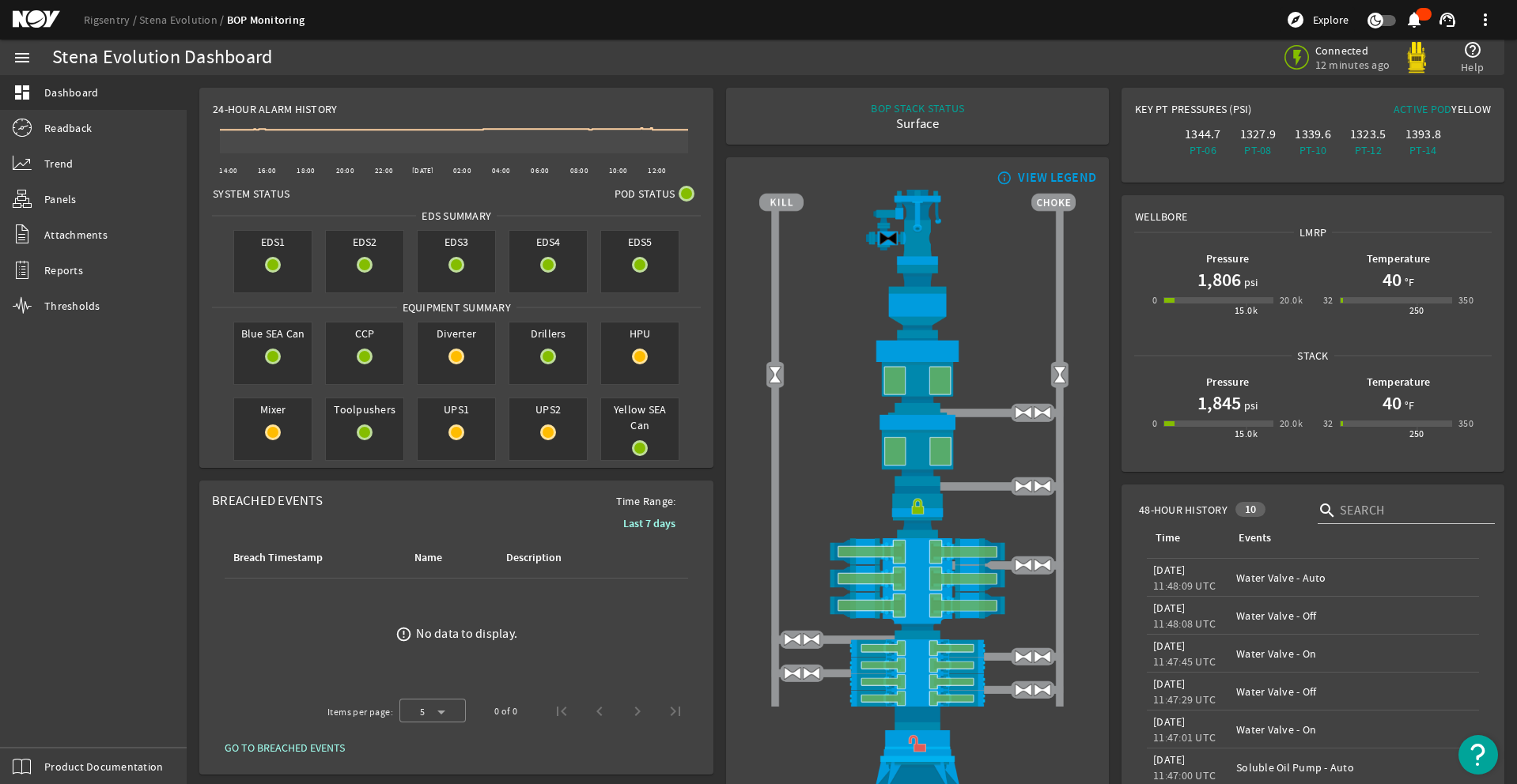
click at [44, 727] on div "menu dashboard Dashboard Readback Trend Panels Attachments Reports Thresholds P…" at bounding box center [93, 412] width 186 height 745
click at [44, 726] on div "menu dashboard Dashboard Readback Trend Panels Attachments Reports Thresholds P…" at bounding box center [93, 412] width 186 height 745
click at [42, 712] on div "menu dashboard Dashboard Readback Trend Panels Attachments Reports Thresholds P…" at bounding box center [93, 412] width 186 height 745
click at [44, 726] on div "menu dashboard Dashboard Readback Trend Panels Attachments Reports Thresholds P…" at bounding box center [93, 412] width 186 height 745
click at [49, 725] on div "menu dashboard Dashboard Readback Trend Panels Attachments Reports Thresholds P…" at bounding box center [93, 412] width 186 height 745
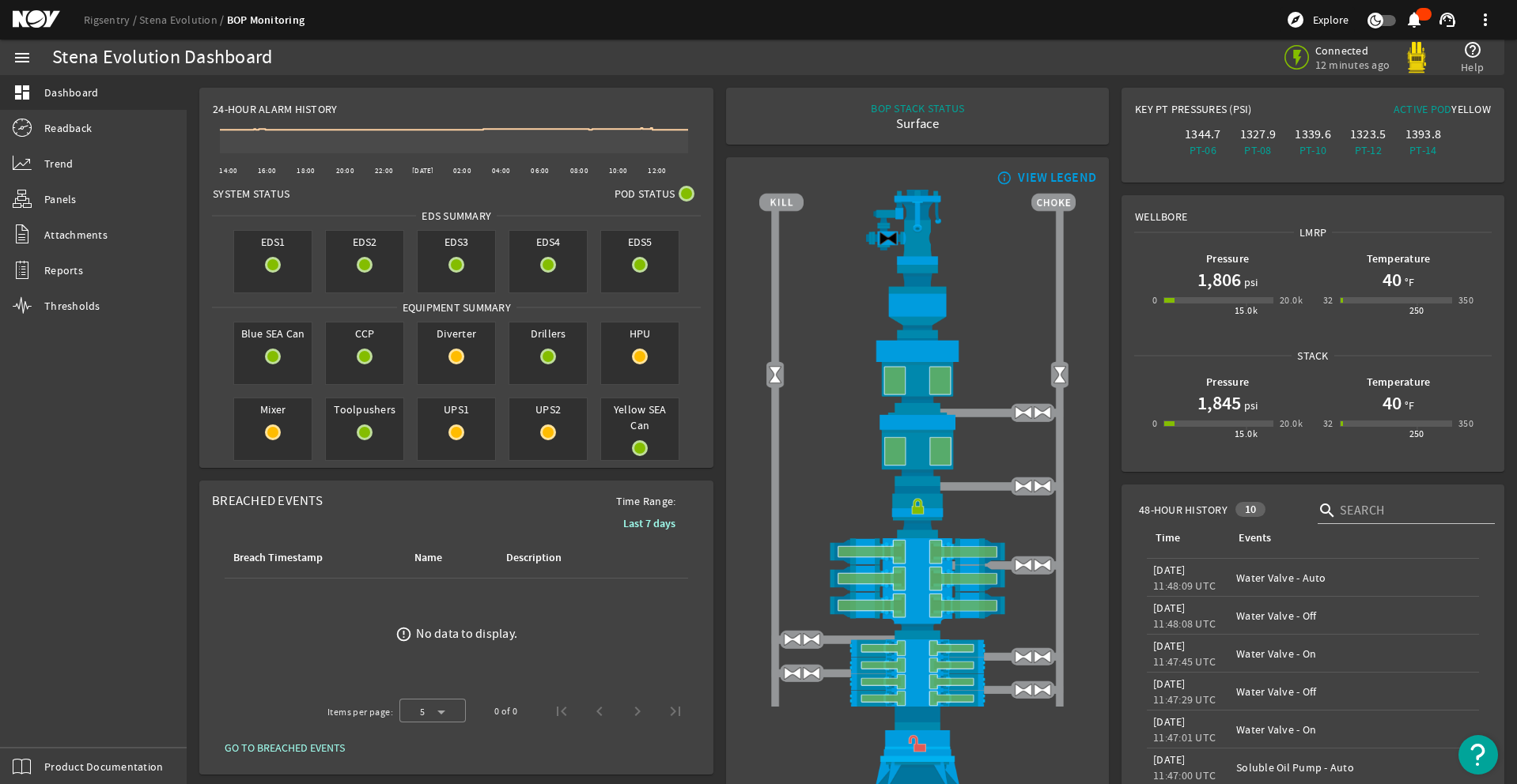
click at [49, 725] on div "menu dashboard Dashboard Readback Trend Panels Attachments Reports Thresholds P…" at bounding box center [93, 412] width 186 height 745
click at [43, 717] on div "menu dashboard Dashboard Readback Trend Panels Attachments Reports Thresholds P…" at bounding box center [93, 412] width 186 height 745
click at [49, 725] on div "menu dashboard Dashboard Readback Trend Panels Attachments Reports Thresholds P…" at bounding box center [93, 412] width 186 height 745
click at [43, 713] on div "menu dashboard Dashboard Readback Trend Panels Attachments Reports Thresholds P…" at bounding box center [93, 412] width 186 height 745
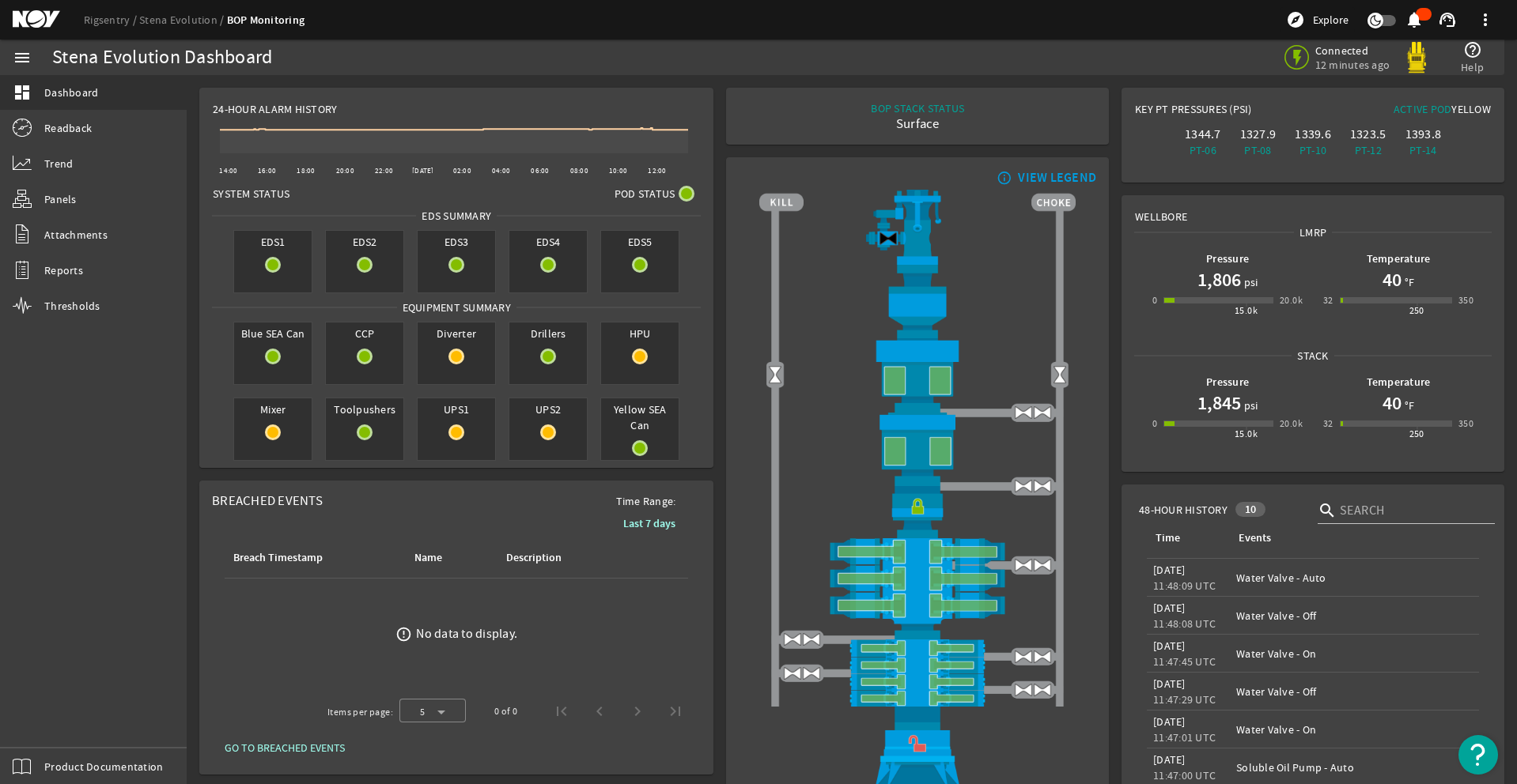
click at [44, 722] on div "menu dashboard Dashboard Readback Trend Panels Attachments Reports Thresholds P…" at bounding box center [93, 412] width 186 height 745
click at [44, 723] on div "menu dashboard Dashboard Readback Trend Panels Attachments Reports Thresholds P…" at bounding box center [93, 412] width 186 height 745
click at [44, 724] on div "menu dashboard Dashboard Readback Trend Panels Attachments Reports Thresholds P…" at bounding box center [93, 412] width 186 height 745
click at [44, 726] on div "menu dashboard Dashboard Readback Trend Panels Attachments Reports Thresholds P…" at bounding box center [93, 412] width 186 height 745
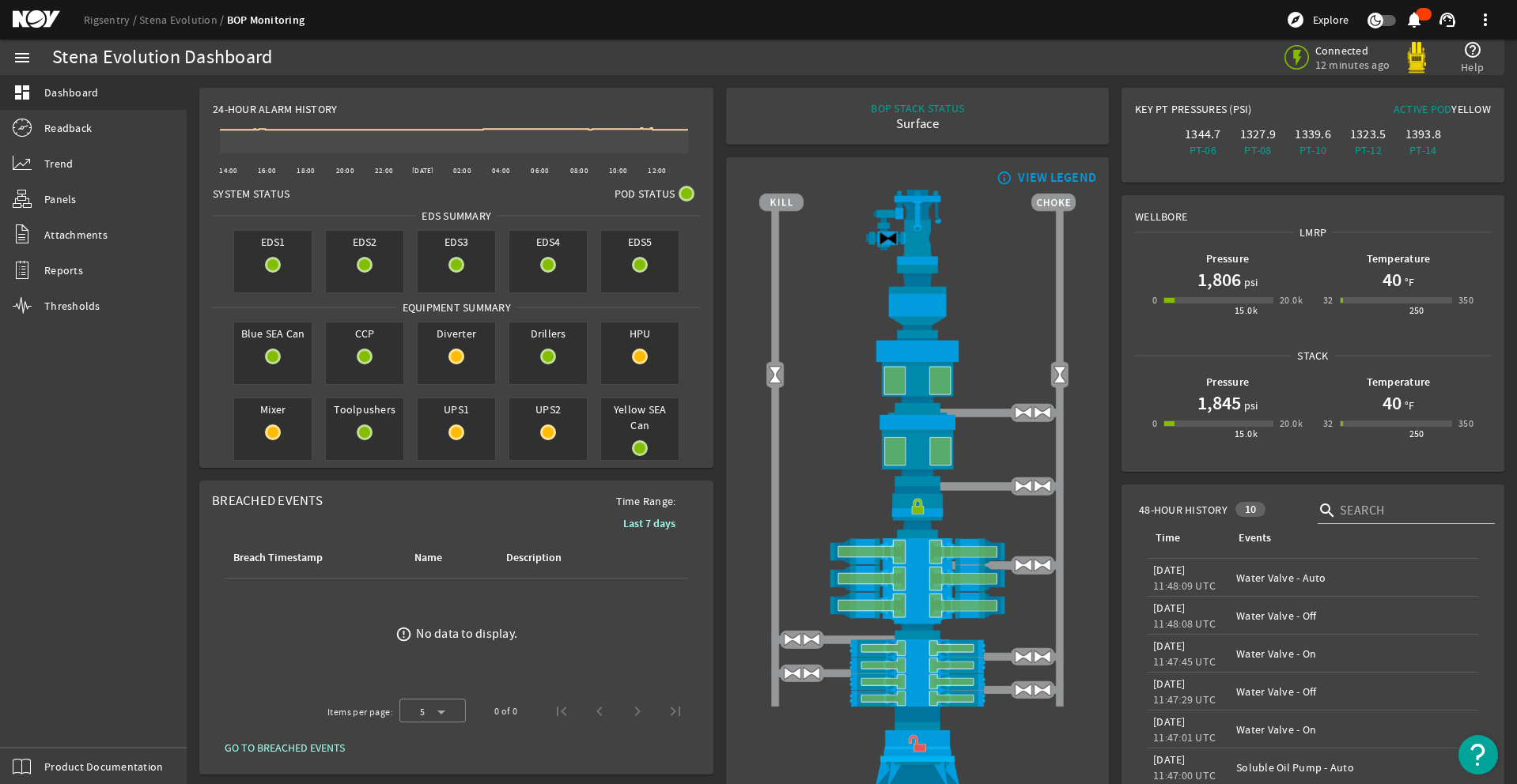
click at [43, 721] on div "menu dashboard Dashboard Readback Trend Panels Attachments Reports Thresholds P…" at bounding box center [93, 412] width 186 height 745
click at [44, 723] on div "menu dashboard Dashboard Readback Trend Panels Attachments Reports Thresholds P…" at bounding box center [93, 412] width 186 height 745
click at [64, 721] on div "menu dashboard Dashboard Readback Trend Panels Attachments Reports Thresholds P…" at bounding box center [93, 412] width 186 height 745
click at [48, 723] on div "menu dashboard Dashboard Readback Trend Panels Attachments Reports Thresholds P…" at bounding box center [93, 412] width 186 height 745
click at [49, 731] on div "menu dashboard Dashboard Readback Trend Panels Attachments Reports Thresholds P…" at bounding box center [93, 412] width 186 height 745
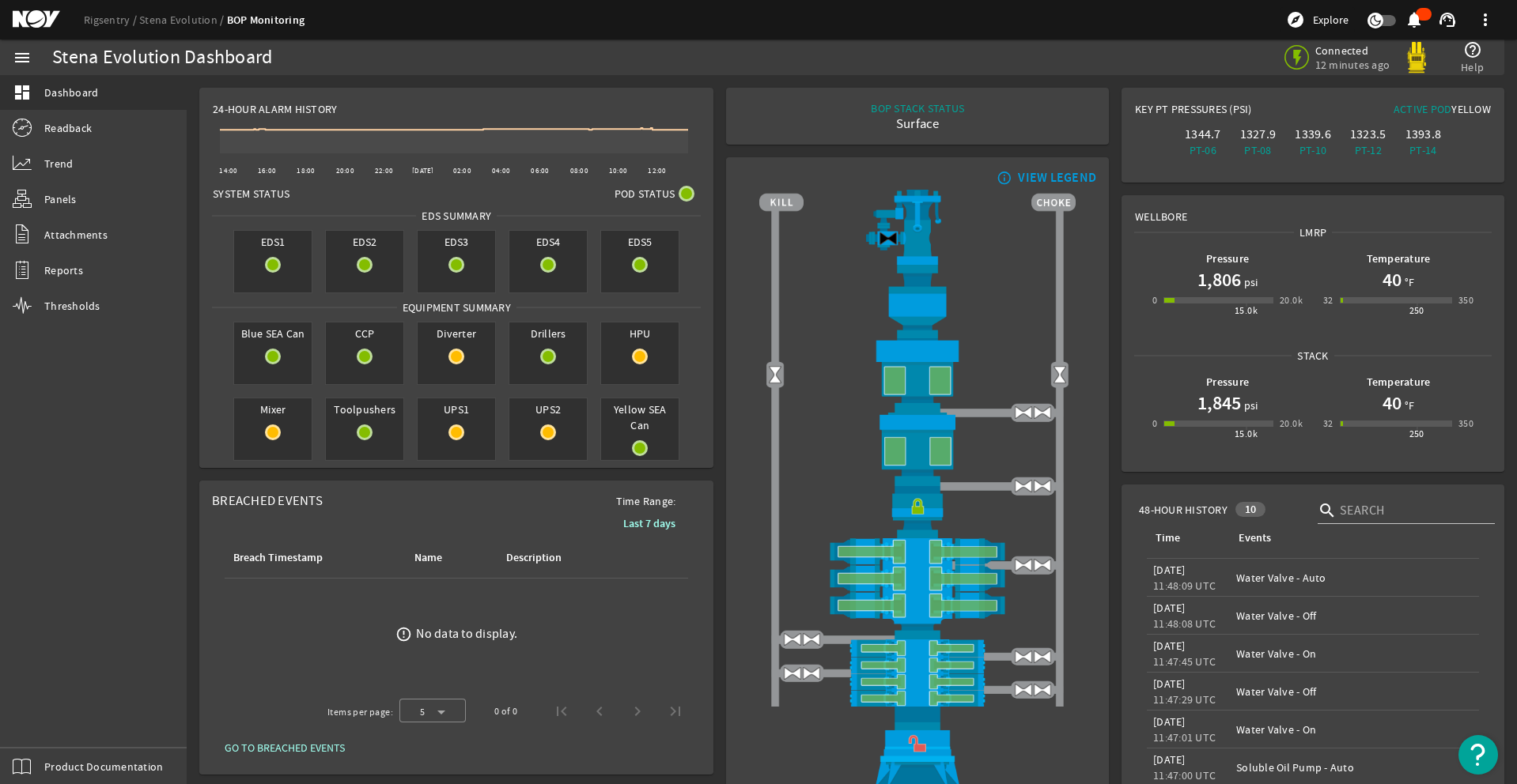
click at [44, 723] on div "menu dashboard Dashboard Readback Trend Panels Attachments Reports Thresholds P…" at bounding box center [93, 412] width 186 height 745
click at [44, 725] on div "menu dashboard Dashboard Readback Trend Panels Attachments Reports Thresholds P…" at bounding box center [93, 412] width 186 height 745
click at [49, 733] on div "menu dashboard Dashboard Readback Trend Panels Attachments Reports Thresholds P…" at bounding box center [93, 412] width 186 height 745
click at [44, 723] on div "menu dashboard Dashboard Readback Trend Panels Attachments Reports Thresholds P…" at bounding box center [93, 412] width 186 height 745
click at [58, 722] on div "menu dashboard Dashboard Readback Trend Panels Attachments Reports Thresholds P…" at bounding box center [93, 412] width 186 height 745
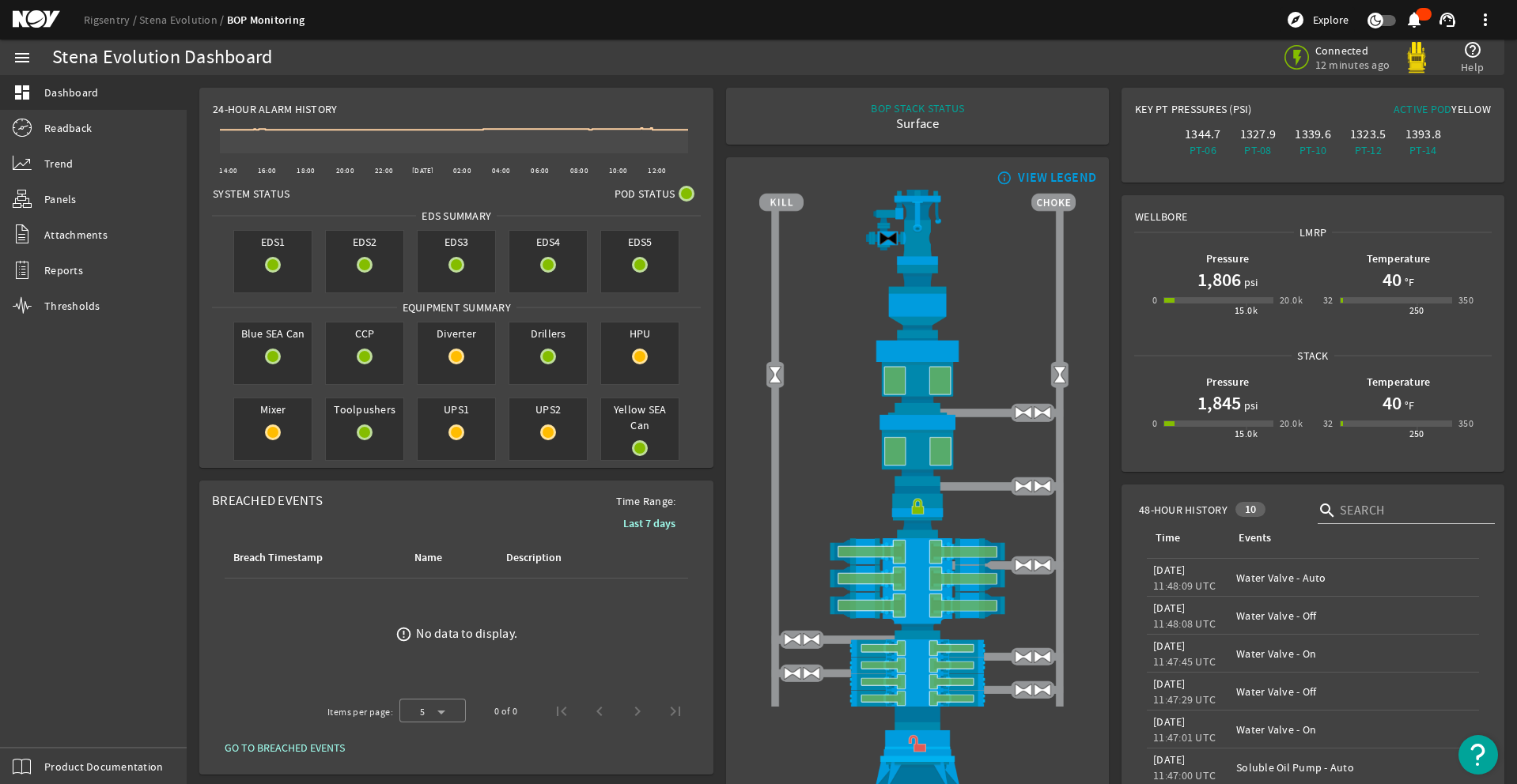
click at [44, 726] on div "menu dashboard Dashboard Readback Trend Panels Attachments Reports Thresholds P…" at bounding box center [93, 412] width 186 height 745
click at [44, 722] on div "menu dashboard Dashboard Readback Trend Panels Attachments Reports Thresholds P…" at bounding box center [93, 412] width 186 height 745
click at [59, 721] on div "menu dashboard Dashboard Readback Trend Panels Attachments Reports Thresholds P…" at bounding box center [93, 412] width 186 height 745
click at [56, 723] on div "menu dashboard Dashboard Readback Trend Panels Attachments Reports Thresholds P…" at bounding box center [93, 412] width 186 height 745
click at [47, 728] on div "menu dashboard Dashboard Readback Trend Panels Attachments Reports Thresholds P…" at bounding box center [93, 412] width 186 height 745
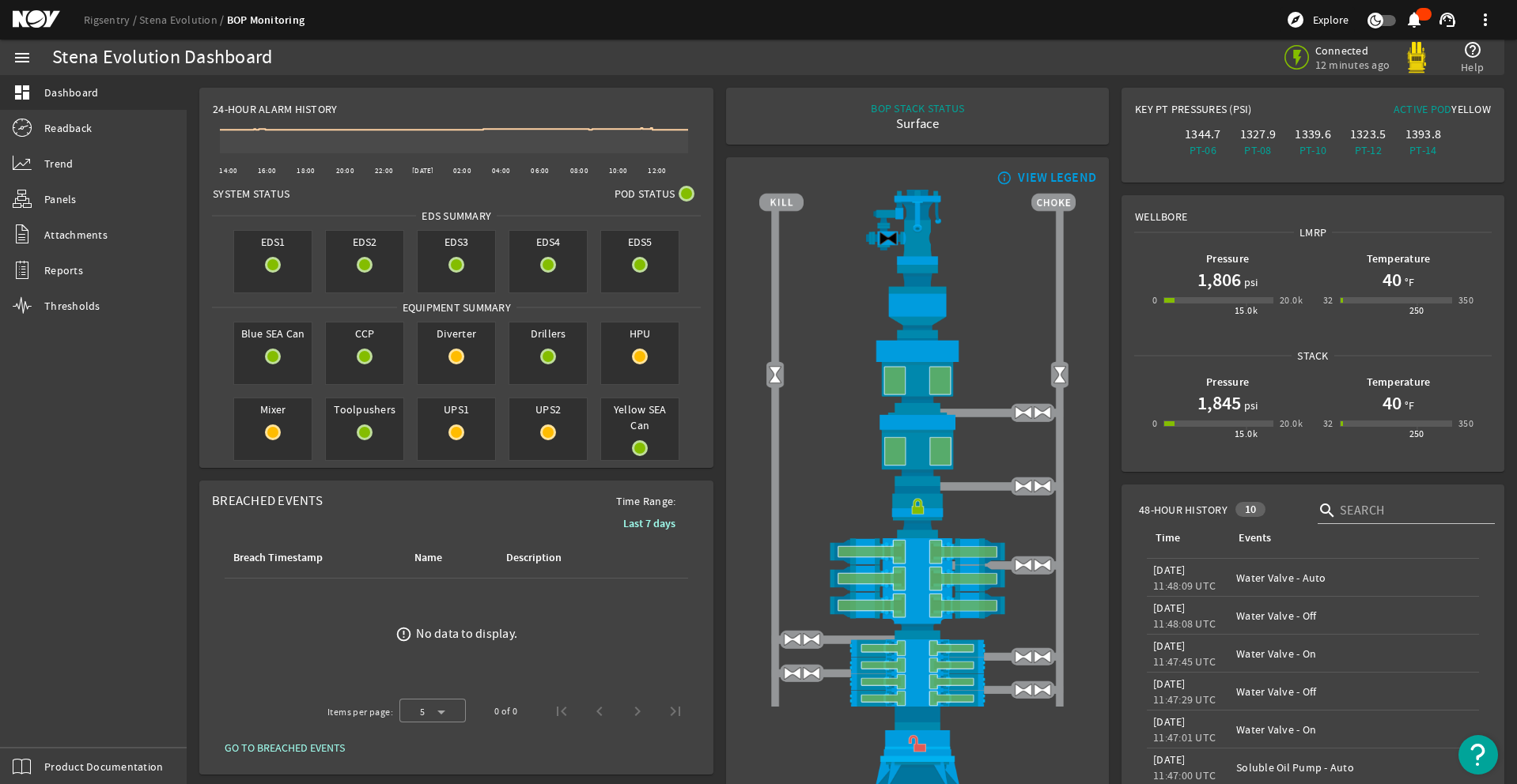
click at [42, 712] on div "menu dashboard Dashboard Readback Trend Panels Attachments Reports Thresholds P…" at bounding box center [93, 412] width 186 height 745
click at [52, 733] on div "menu dashboard Dashboard Readback Trend Panels Attachments Reports Thresholds P…" at bounding box center [93, 412] width 186 height 745
click at [49, 731] on div "menu dashboard Dashboard Readback Trend Panels Attachments Reports Thresholds P…" at bounding box center [93, 412] width 186 height 745
click at [45, 726] on div "menu dashboard Dashboard Readback Trend Panels Attachments Reports Thresholds P…" at bounding box center [93, 412] width 186 height 745
click at [44, 726] on div "menu dashboard Dashboard Readback Trend Panels Attachments Reports Thresholds P…" at bounding box center [93, 412] width 186 height 745
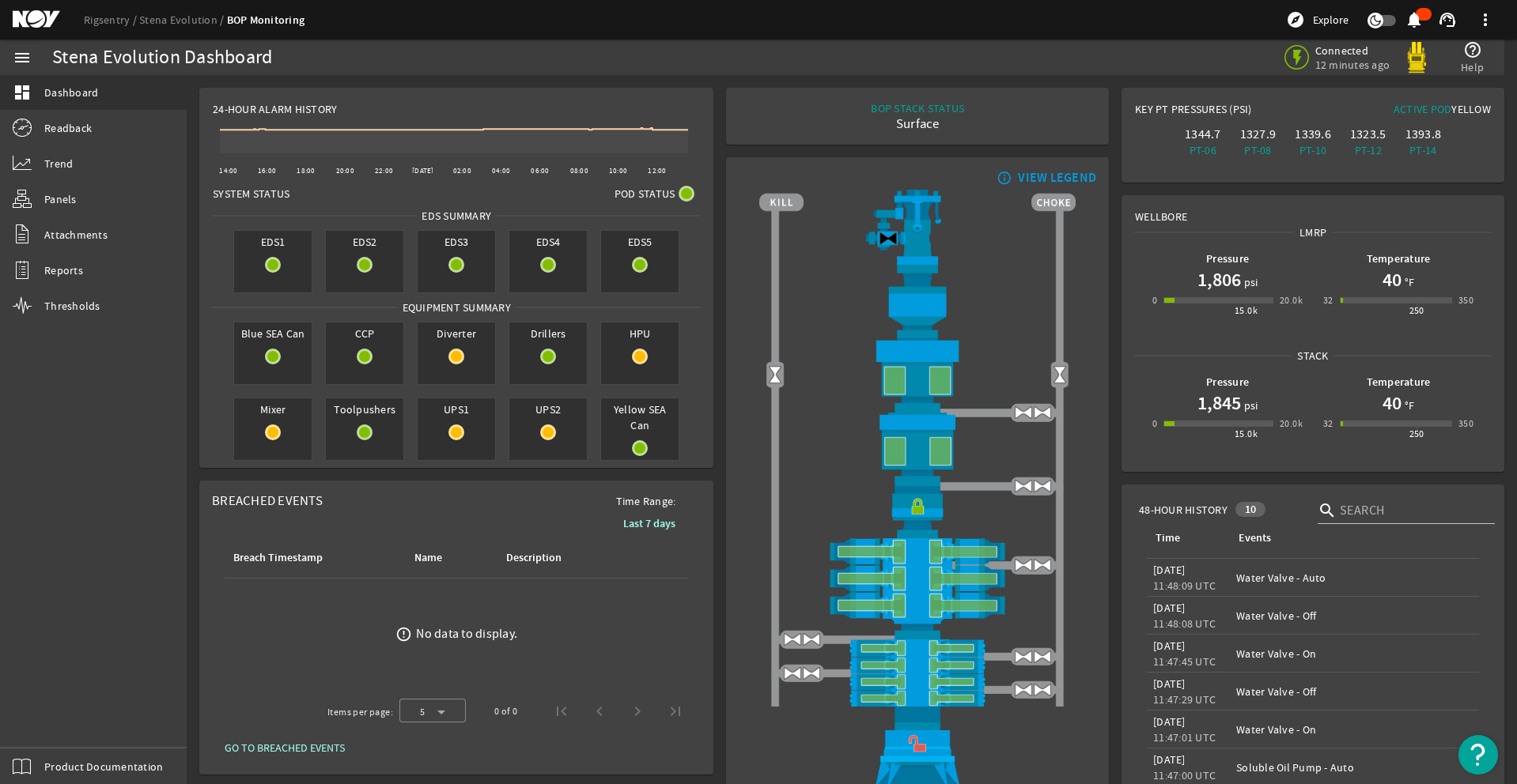
click at [44, 725] on div "menu dashboard Dashboard Readback Trend Panels Attachments Reports Thresholds P…" at bounding box center [93, 412] width 186 height 745
click at [54, 722] on div "menu dashboard Dashboard Readback Trend Panels Attachments Reports Thresholds P…" at bounding box center [93, 412] width 186 height 745
click at [51, 733] on div "menu dashboard Dashboard Readback Trend Panels Attachments Reports Thresholds P…" at bounding box center [93, 412] width 186 height 745
click at [44, 724] on div "menu dashboard Dashboard Readback Trend Panels Attachments Reports Thresholds P…" at bounding box center [93, 412] width 186 height 745
click at [43, 714] on div "menu dashboard Dashboard Readback Trend Panels Attachments Reports Thresholds P…" at bounding box center [93, 412] width 186 height 745
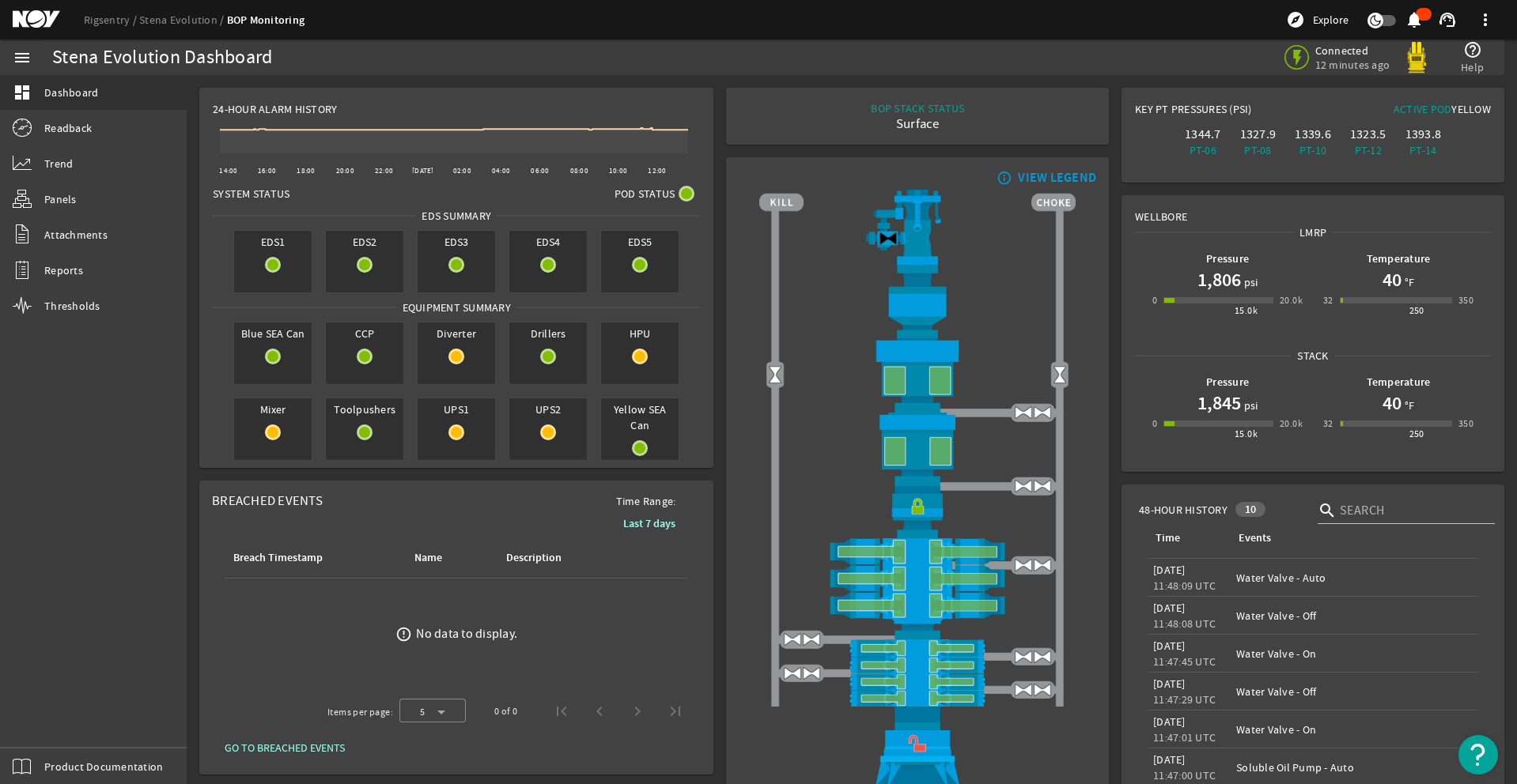
click at [44, 726] on div "menu dashboard Dashboard Readback Trend Panels Attachments Reports Thresholds P…" at bounding box center [93, 412] width 186 height 745
click at [49, 725] on div "menu dashboard Dashboard Readback Trend Panels Attachments Reports Thresholds P…" at bounding box center [93, 412] width 186 height 745
click at [56, 725] on div "menu dashboard Dashboard Readback Trend Panels Attachments Reports Thresholds P…" at bounding box center [93, 412] width 186 height 745
click at [47, 722] on div "menu dashboard Dashboard Readback Trend Panels Attachments Reports Thresholds P…" at bounding box center [93, 412] width 186 height 745
click at [57, 731] on div "menu dashboard Dashboard Readback Trend Panels Attachments Reports Thresholds P…" at bounding box center [93, 412] width 186 height 745
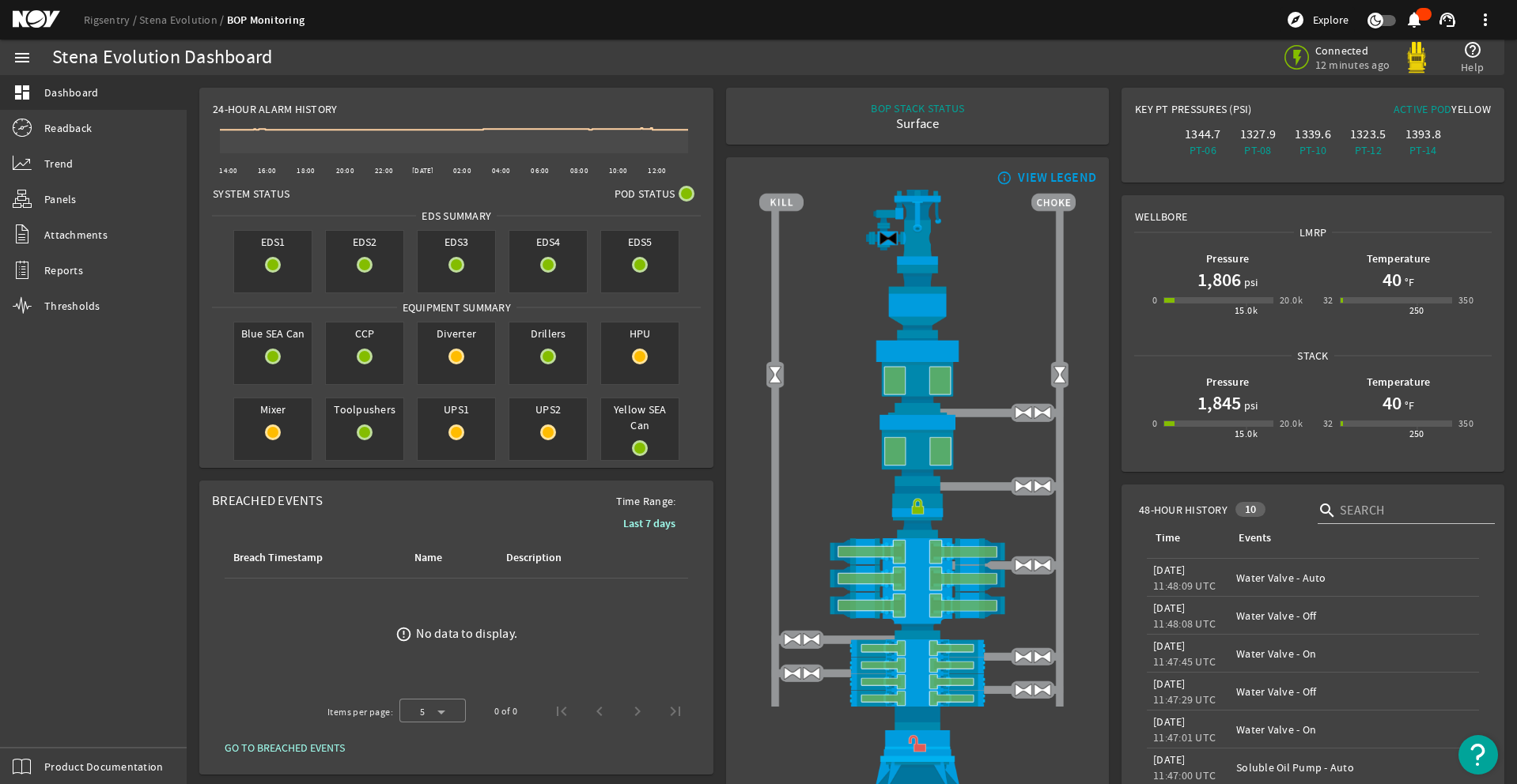
click at [52, 729] on div "menu dashboard Dashboard Readback Trend Panels Attachments Reports Thresholds P…" at bounding box center [93, 412] width 186 height 745
click at [53, 722] on div "menu dashboard Dashboard Readback Trend Panels Attachments Reports Thresholds P…" at bounding box center [93, 412] width 186 height 745
click at [57, 721] on div "menu dashboard Dashboard Readback Trend Panels Attachments Reports Thresholds P…" at bounding box center [93, 412] width 186 height 745
click at [51, 729] on div "menu dashboard Dashboard Readback Trend Panels Attachments Reports Thresholds P…" at bounding box center [93, 412] width 186 height 745
click at [49, 730] on div "menu dashboard Dashboard Readback Trend Panels Attachments Reports Thresholds P…" at bounding box center [93, 412] width 186 height 745
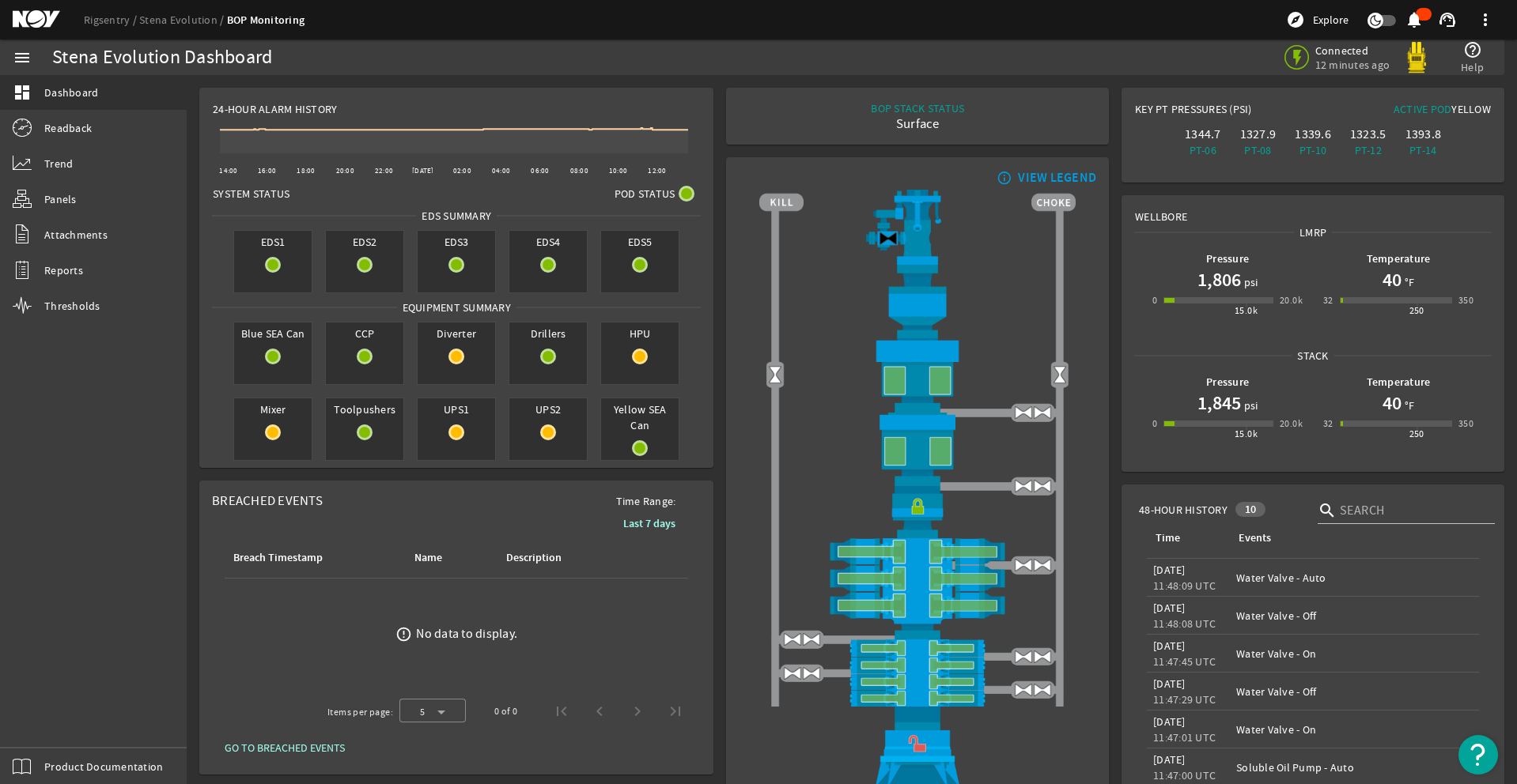
click at [44, 723] on div "menu dashboard Dashboard Readback Trend Panels Attachments Reports Thresholds P…" at bounding box center [93, 412] width 186 height 745
click at [41, 722] on div "menu dashboard Dashboard Readback Trend Panels Attachments Reports Thresholds P…" at bounding box center [93, 412] width 186 height 745
click at [44, 726] on div "menu dashboard Dashboard Readback Trend Panels Attachments Reports Thresholds P…" at bounding box center [93, 412] width 186 height 745
click at [44, 723] on div "menu dashboard Dashboard Readback Trend Panels Attachments Reports Thresholds P…" at bounding box center [93, 412] width 186 height 745
click at [45, 729] on div "menu dashboard Dashboard Readback Trend Panels Attachments Reports Thresholds P…" at bounding box center [93, 412] width 186 height 745
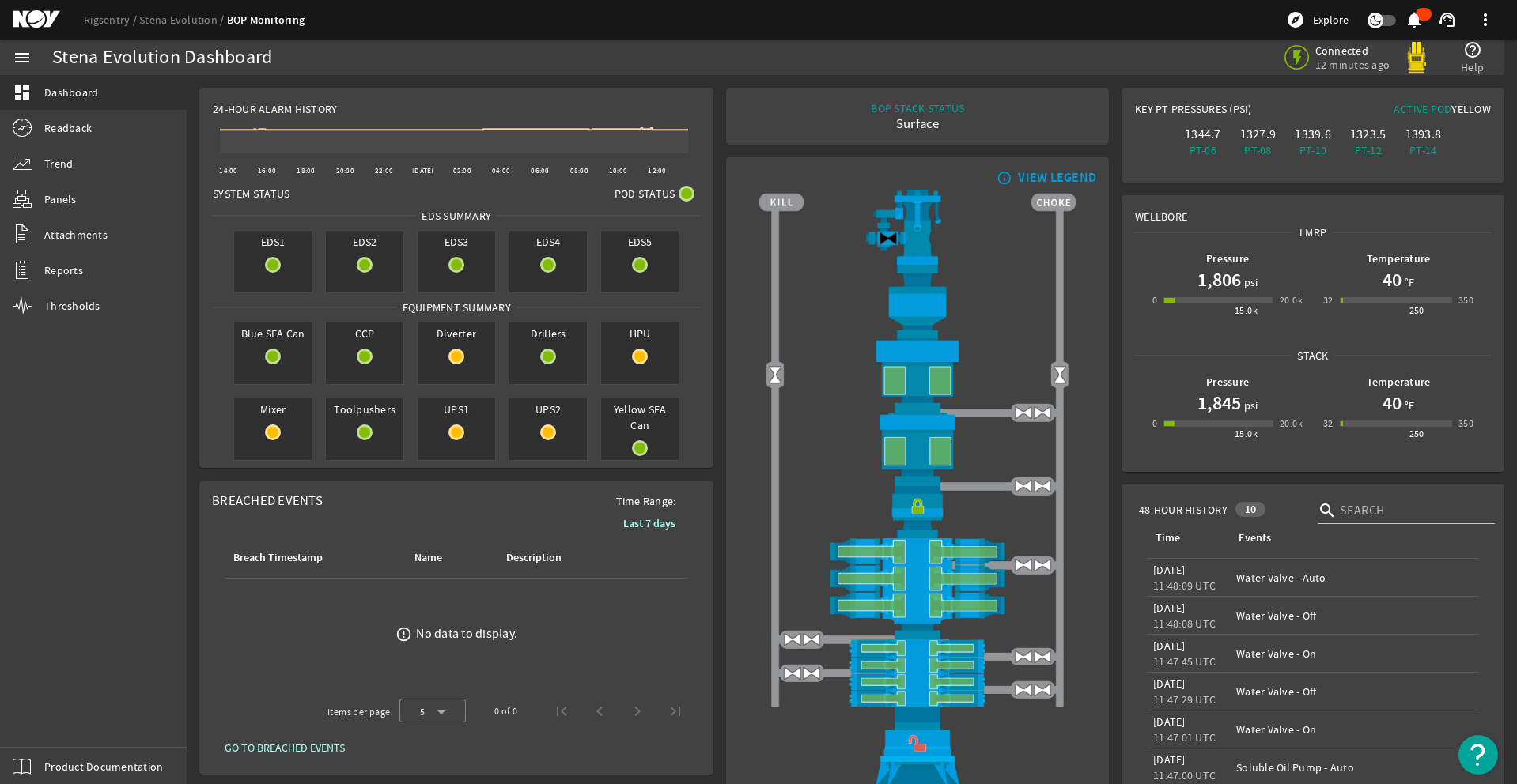
click at [44, 724] on div "menu dashboard Dashboard Readback Trend Panels Attachments Reports Thresholds P…" at bounding box center [93, 412] width 186 height 745
click at [46, 727] on div "menu dashboard Dashboard Readback Trend Panels Attachments Reports Thresholds P…" at bounding box center [93, 412] width 186 height 745
click at [46, 728] on div "menu dashboard Dashboard Readback Trend Panels Attachments Reports Thresholds P…" at bounding box center [93, 412] width 186 height 745
click at [31, 722] on div "menu dashboard Dashboard Readback Trend Panels Attachments Reports Thresholds P…" at bounding box center [93, 412] width 186 height 745
click at [44, 723] on div "menu dashboard Dashboard Readback Trend Panels Attachments Reports Thresholds P…" at bounding box center [93, 412] width 186 height 745
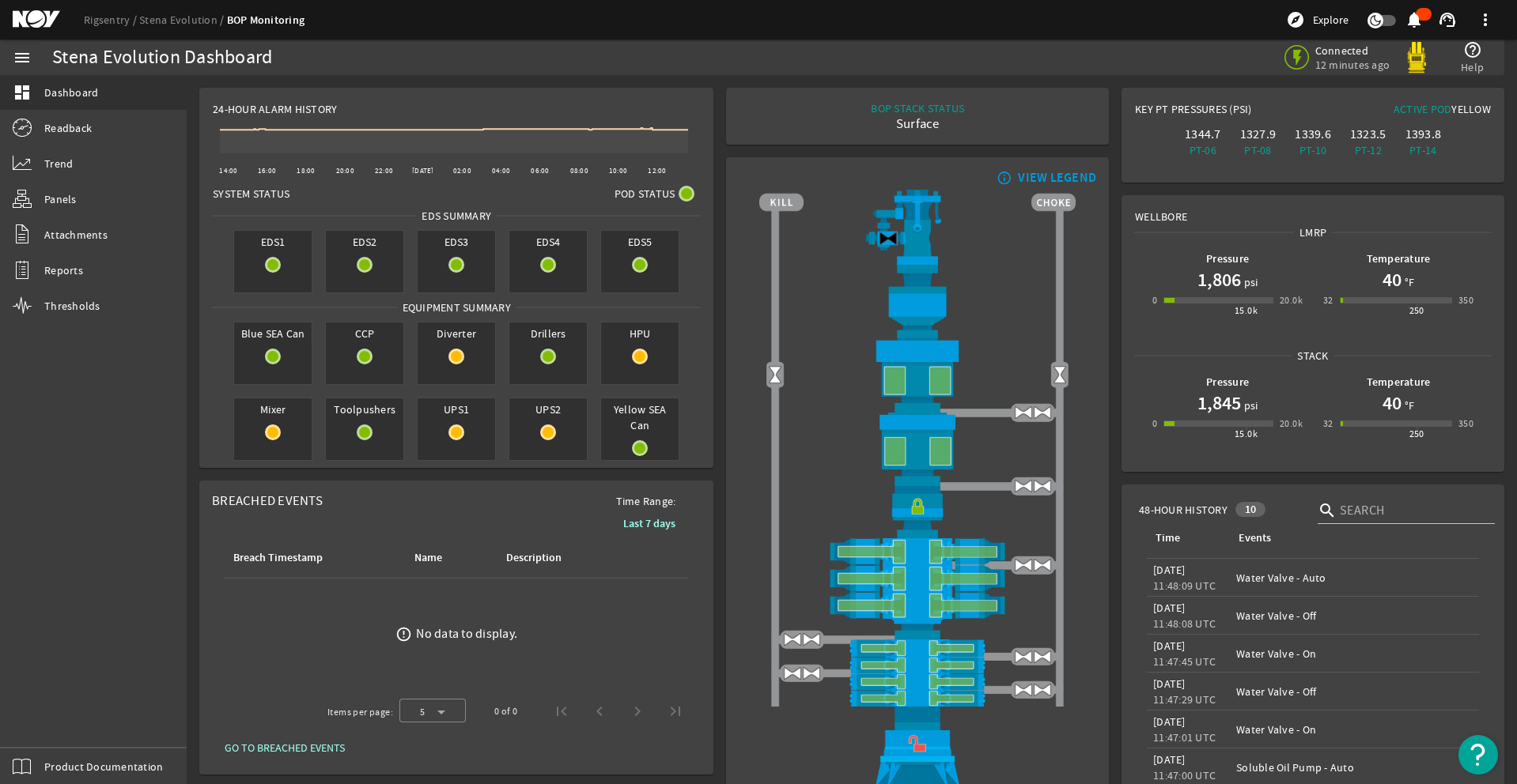
click at [44, 722] on div "menu dashboard Dashboard Readback Trend Panels Attachments Reports Thresholds P…" at bounding box center [93, 412] width 186 height 745
click at [42, 722] on div "menu dashboard Dashboard Readback Trend Panels Attachments Reports Thresholds P…" at bounding box center [93, 412] width 186 height 745
click at [50, 729] on div "menu dashboard Dashboard Readback Trend Panels Attachments Reports Thresholds P…" at bounding box center [93, 412] width 186 height 745
click at [44, 724] on div "menu dashboard Dashboard Readback Trend Panels Attachments Reports Thresholds P…" at bounding box center [93, 412] width 186 height 745
click at [56, 722] on div "menu dashboard Dashboard Readback Trend Panels Attachments Reports Thresholds P…" at bounding box center [93, 412] width 186 height 745
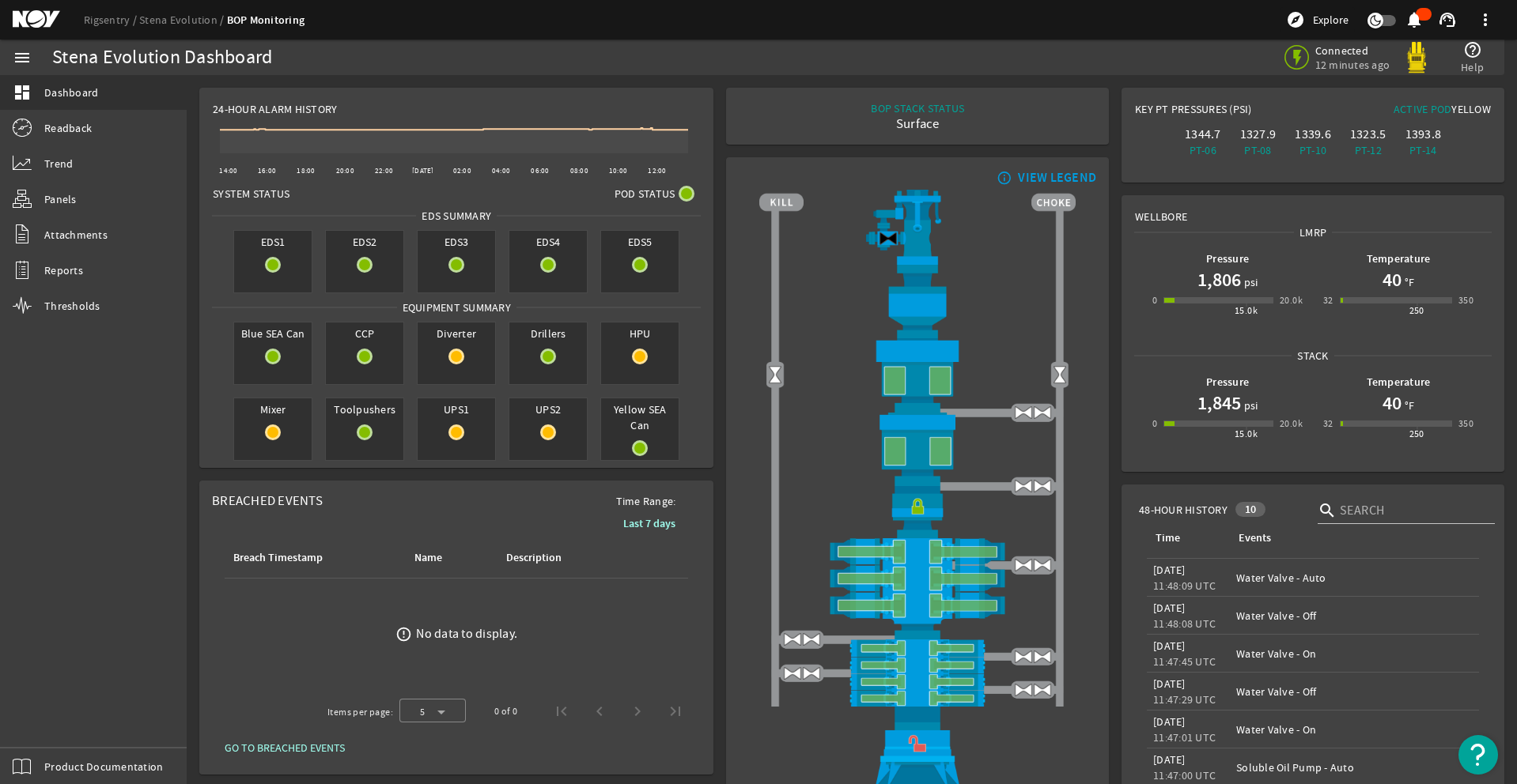
click at [45, 721] on div "menu dashboard Dashboard Readback Trend Panels Attachments Reports Thresholds P…" at bounding box center [93, 412] width 186 height 745
click at [51, 731] on div "menu dashboard Dashboard Readback Trend Panels Attachments Reports Thresholds P…" at bounding box center [93, 412] width 186 height 745
click at [49, 717] on div "menu dashboard Dashboard Readback Trend Panels Attachments Reports Thresholds P…" at bounding box center [93, 412] width 186 height 745
click at [48, 730] on div "menu dashboard Dashboard Readback Trend Panels Attachments Reports Thresholds P…" at bounding box center [93, 412] width 186 height 745
click at [57, 723] on div "menu dashboard Dashboard Readback Trend Panels Attachments Reports Thresholds P…" at bounding box center [93, 412] width 186 height 745
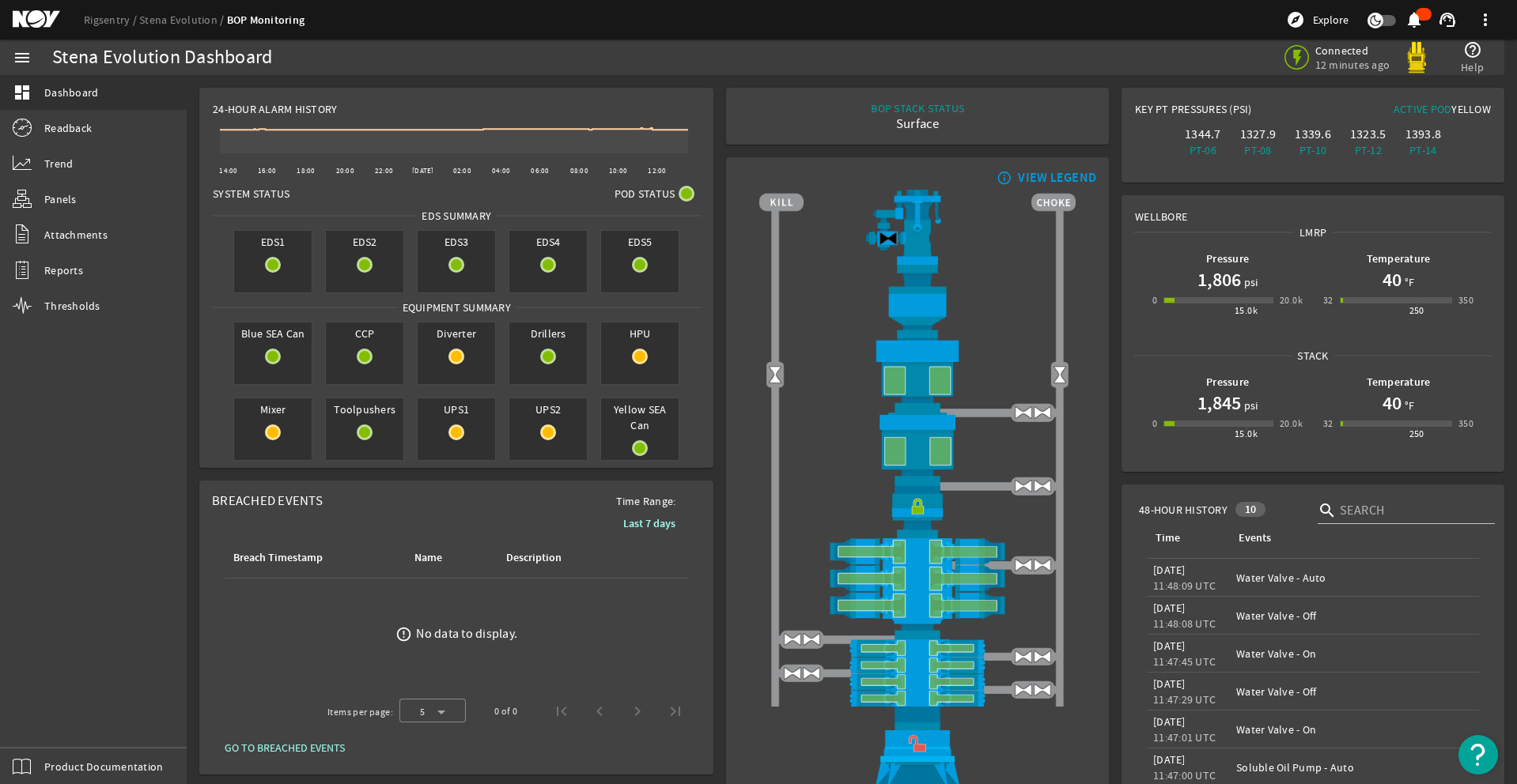
click at [44, 726] on div "menu dashboard Dashboard Readback Trend Panels Attachments Reports Thresholds P…" at bounding box center [93, 412] width 186 height 745
click at [58, 726] on div "menu dashboard Dashboard Readback Trend Panels Attachments Reports Thresholds P…" at bounding box center [93, 412] width 186 height 745
click at [44, 723] on div "menu dashboard Dashboard Readback Trend Panels Attachments Reports Thresholds P…" at bounding box center [93, 412] width 186 height 745
click at [56, 723] on div "menu dashboard Dashboard Readback Trend Panels Attachments Reports Thresholds P…" at bounding box center [93, 412] width 186 height 745
click at [46, 725] on div "menu dashboard Dashboard Readback Trend Panels Attachments Reports Thresholds P…" at bounding box center [93, 412] width 186 height 745
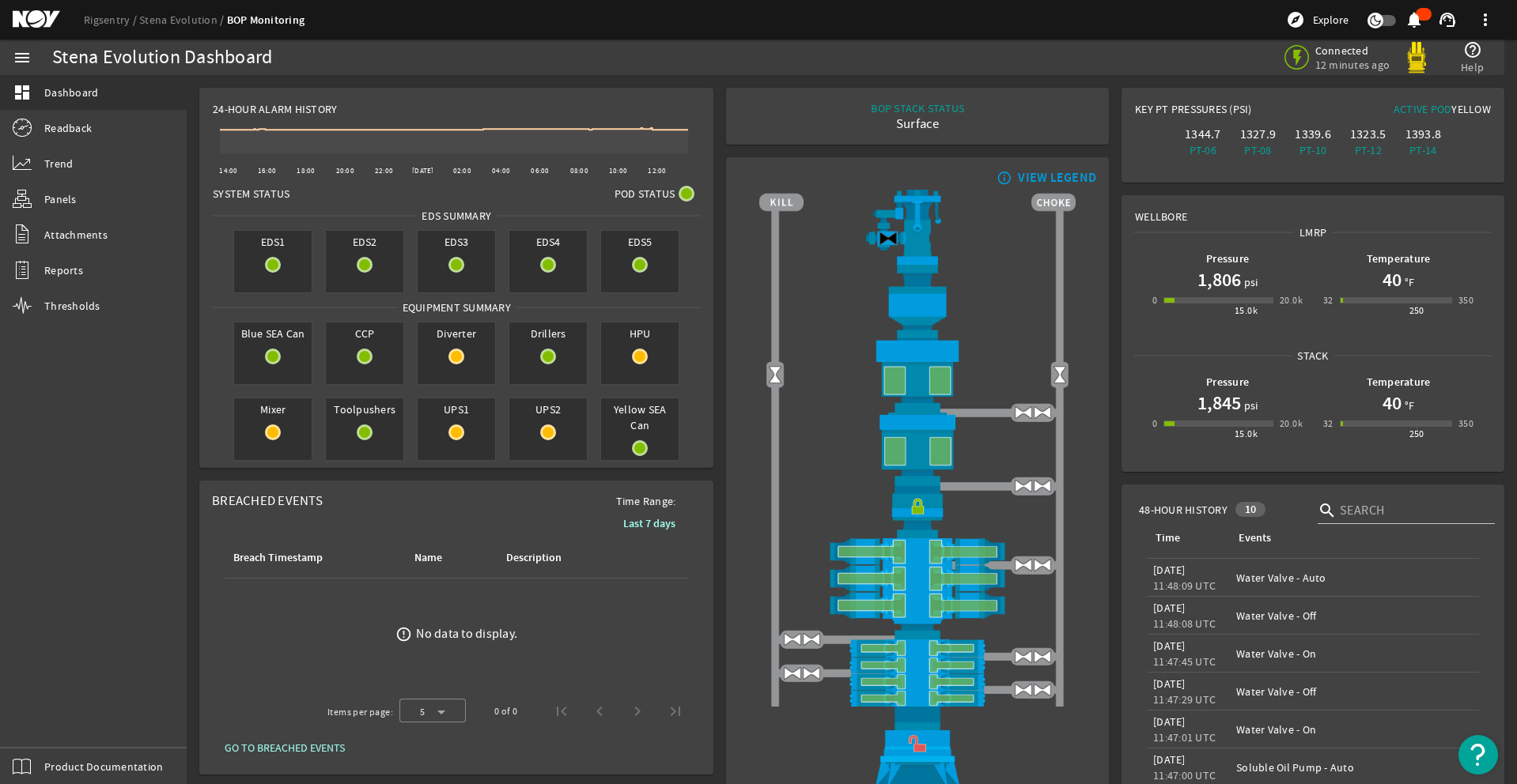
click at [58, 723] on div "menu dashboard Dashboard Readback Trend Panels Attachments Reports Thresholds P…" at bounding box center [93, 412] width 186 height 745
click at [49, 727] on div "menu dashboard Dashboard Readback Trend Panels Attachments Reports Thresholds P…" at bounding box center [93, 412] width 186 height 745
click at [43, 720] on div "menu dashboard Dashboard Readback Trend Panels Attachments Reports Thresholds P…" at bounding box center [93, 412] width 186 height 745
click at [44, 723] on div "menu dashboard Dashboard Readback Trend Panels Attachments Reports Thresholds P…" at bounding box center [93, 412] width 186 height 745
click at [44, 723] on div "menu dashboard Dashboard Readback Trend Panels Attachments Reports Thresholds P…" at bounding box center [93, 412] width 186 height 745
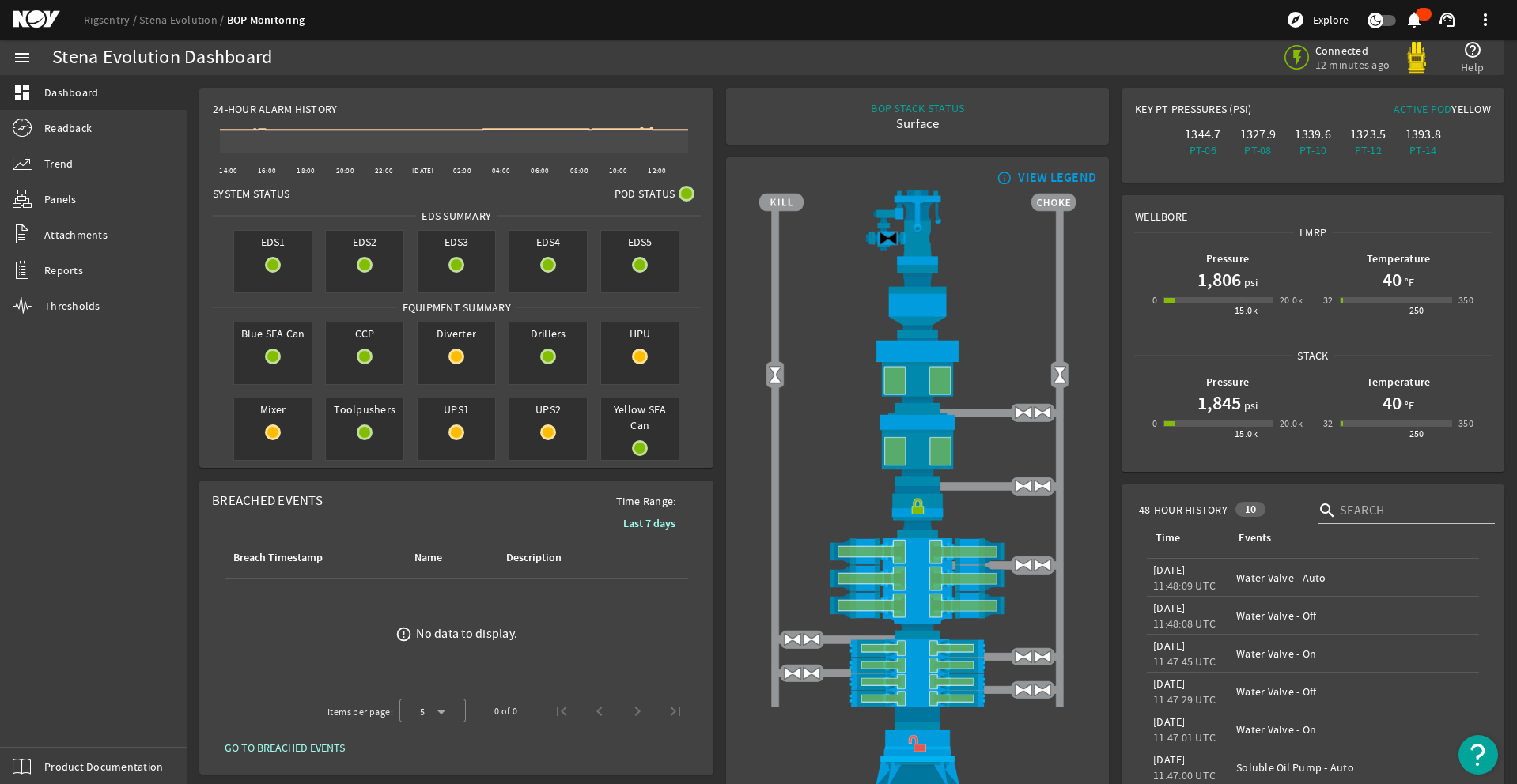
click at [44, 726] on div "menu dashboard Dashboard Readback Trend Panels Attachments Reports Thresholds P…" at bounding box center [93, 412] width 186 height 745
click at [56, 724] on div "menu dashboard Dashboard Readback Trend Panels Attachments Reports Thresholds P…" at bounding box center [93, 412] width 186 height 745
click at [44, 723] on div "menu dashboard Dashboard Readback Trend Panels Attachments Reports Thresholds P…" at bounding box center [93, 412] width 186 height 745
click at [54, 722] on div "menu dashboard Dashboard Readback Trend Panels Attachments Reports Thresholds P…" at bounding box center [93, 412] width 186 height 745
click at [57, 724] on div "menu dashboard Dashboard Readback Trend Panels Attachments Reports Thresholds P…" at bounding box center [93, 412] width 186 height 745
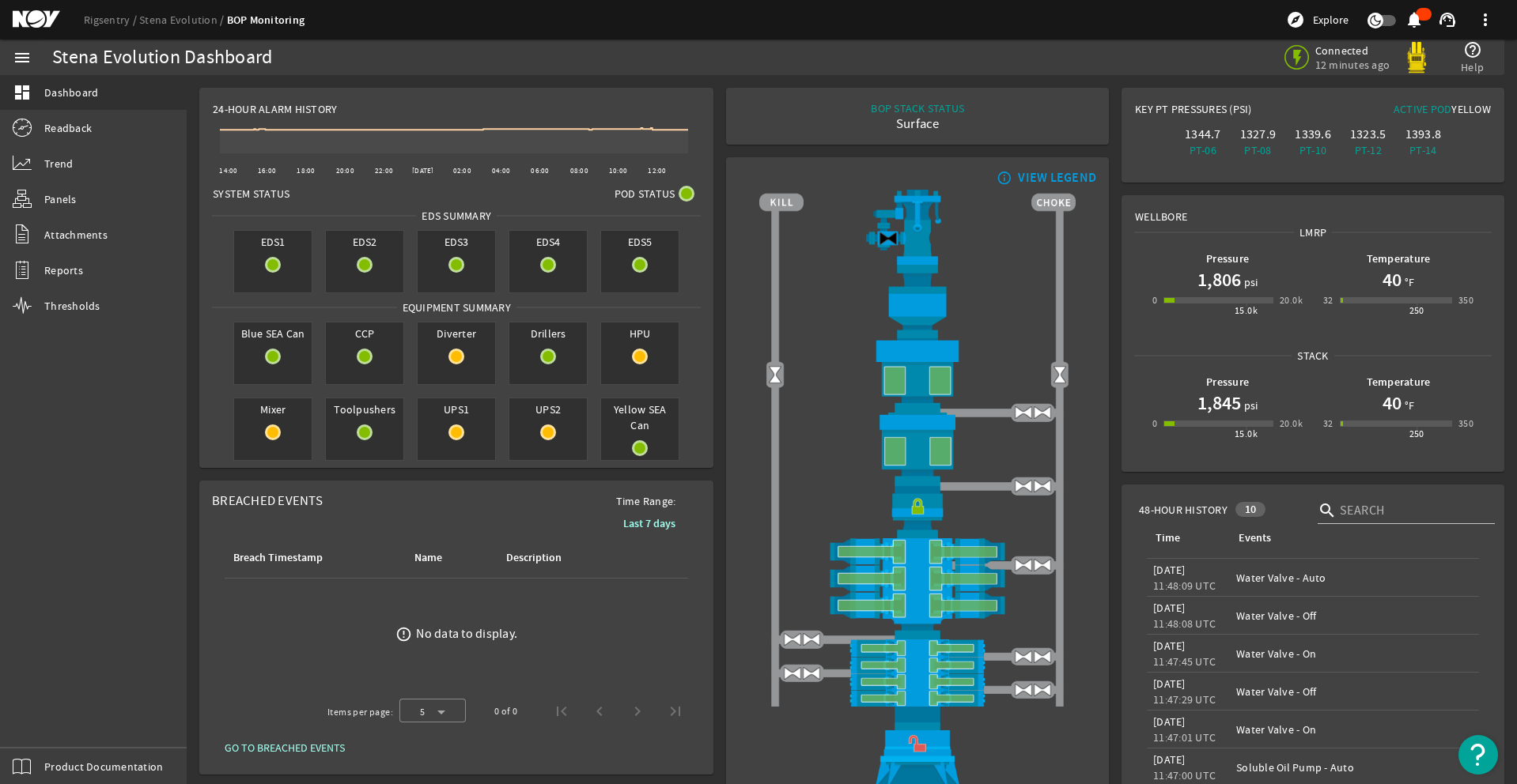
click at [43, 727] on div "menu dashboard Dashboard Readback Trend Panels Attachments Reports Thresholds P…" at bounding box center [93, 412] width 186 height 745
click at [43, 724] on div "menu dashboard Dashboard Readback Trend Panels Attachments Reports Thresholds P…" at bounding box center [93, 412] width 186 height 745
click at [51, 733] on div "menu dashboard Dashboard Readback Trend Panels Attachments Reports Thresholds P…" at bounding box center [93, 412] width 186 height 745
click at [36, 725] on div "menu dashboard Dashboard Readback Trend Panels Attachments Reports Thresholds P…" at bounding box center [93, 412] width 186 height 745
click at [45, 712] on div "menu dashboard Dashboard Readback Trend Panels Attachments Reports Thresholds P…" at bounding box center [93, 412] width 186 height 745
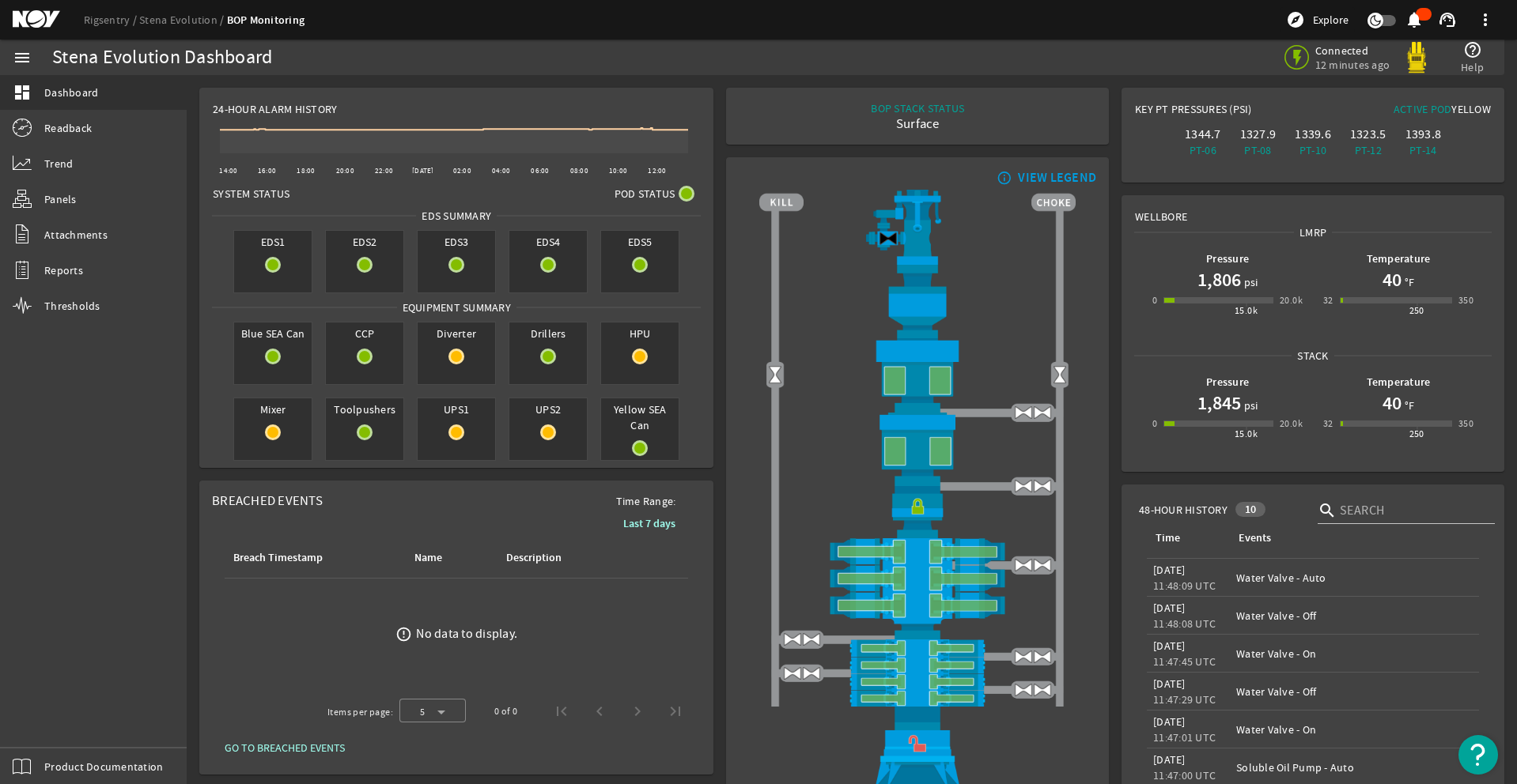
click at [53, 731] on div "menu dashboard Dashboard Readback Trend Panels Attachments Reports Thresholds P…" at bounding box center [93, 412] width 186 height 745
click at [44, 720] on div "menu dashboard Dashboard Readback Trend Panels Attachments Reports Thresholds P…" at bounding box center [93, 412] width 186 height 745
click at [54, 736] on div "menu dashboard Dashboard Readback Trend Panels Attachments Reports Thresholds P…" at bounding box center [93, 412] width 186 height 745
click at [44, 726] on div "menu dashboard Dashboard Readback Trend Panels Attachments Reports Thresholds P…" at bounding box center [93, 412] width 186 height 745
click at [44, 724] on div "menu dashboard Dashboard Readback Trend Panels Attachments Reports Thresholds P…" at bounding box center [93, 412] width 186 height 745
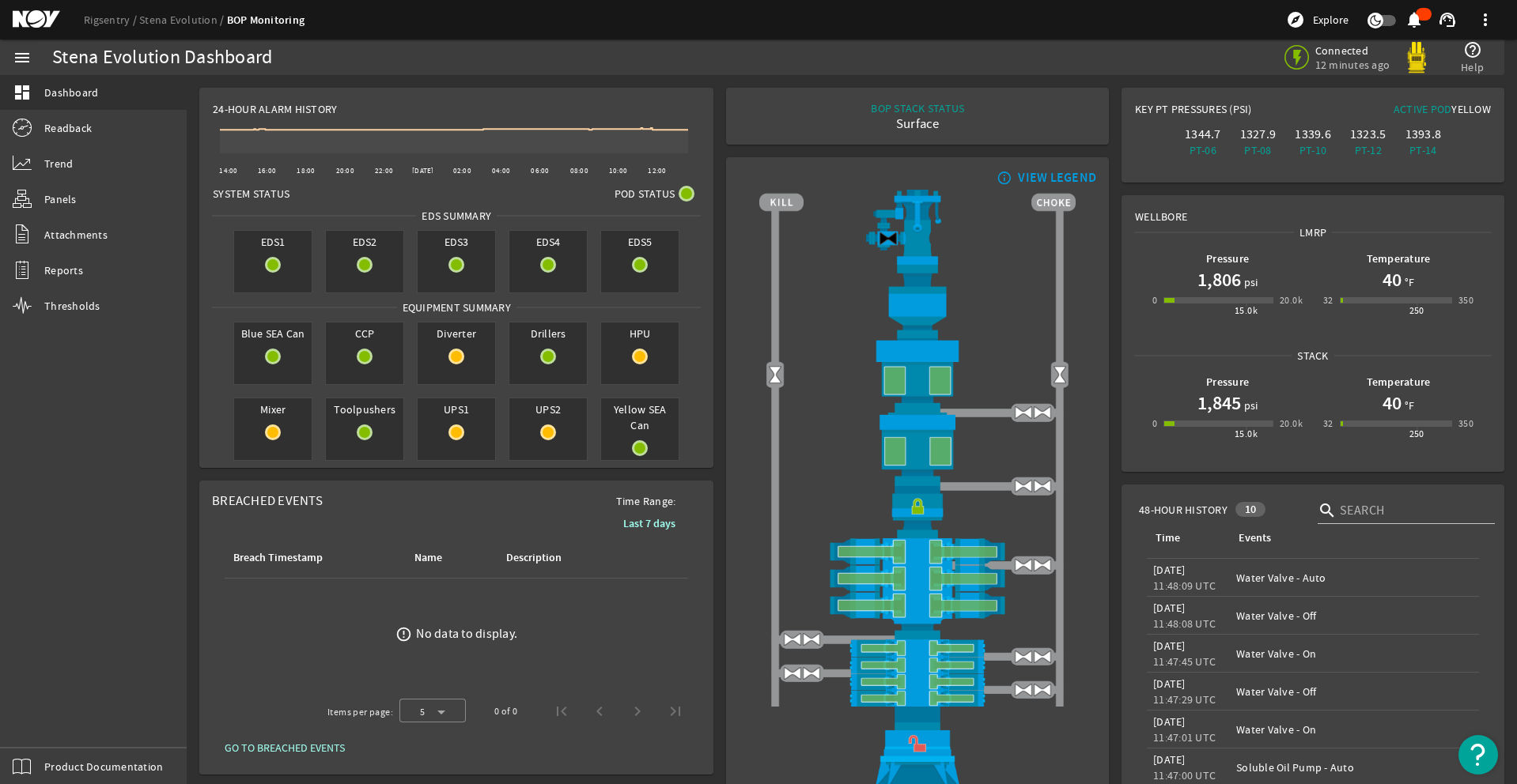
click at [44, 724] on div "menu dashboard Dashboard Readback Trend Panels Attachments Reports Thresholds P…" at bounding box center [93, 412] width 186 height 745
click at [48, 723] on div "menu dashboard Dashboard Readback Trend Panels Attachments Reports Thresholds P…" at bounding box center [93, 412] width 186 height 745
click at [53, 731] on div "menu dashboard Dashboard Readback Trend Panels Attachments Reports Thresholds P…" at bounding box center [93, 412] width 186 height 745
click at [47, 728] on div "menu dashboard Dashboard Readback Trend Panels Attachments Reports Thresholds P…" at bounding box center [93, 412] width 186 height 745
click at [43, 720] on div "menu dashboard Dashboard Readback Trend Panels Attachments Reports Thresholds P…" at bounding box center [93, 412] width 186 height 745
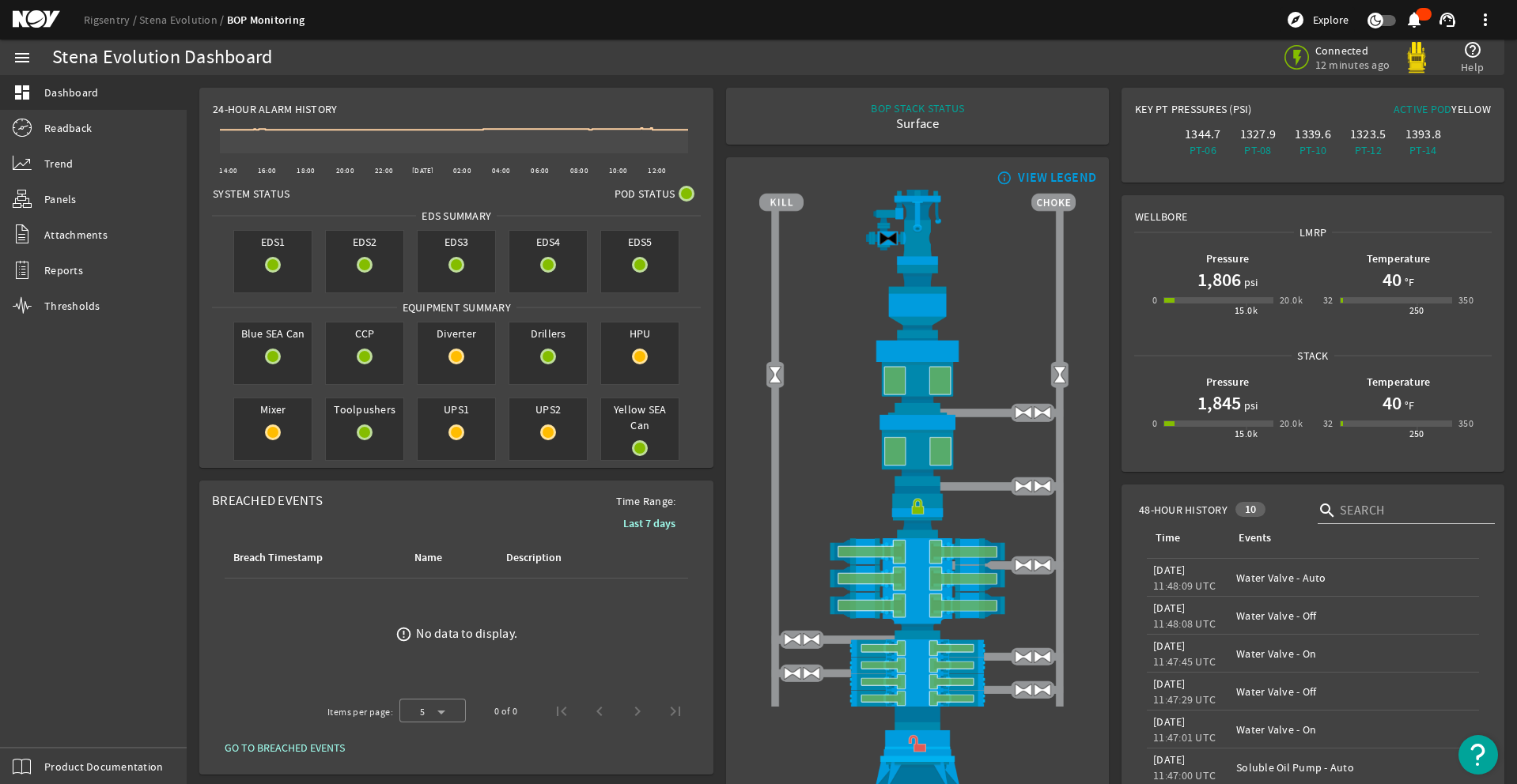
click at [41, 715] on div "menu dashboard Dashboard Readback Trend Panels Attachments Reports Thresholds P…" at bounding box center [93, 412] width 186 height 745
click at [50, 731] on div "menu dashboard Dashboard Readback Trend Panels Attachments Reports Thresholds P…" at bounding box center [93, 412] width 186 height 745
click at [42, 731] on div "menu dashboard Dashboard Readback Trend Panels Attachments Reports Thresholds P…" at bounding box center [93, 412] width 186 height 745
click at [43, 723] on div "menu dashboard Dashboard Readback Trend Panels Attachments Reports Thresholds P…" at bounding box center [93, 412] width 186 height 745
click at [42, 723] on div "menu dashboard Dashboard Readback Trend Panels Attachments Reports Thresholds P…" at bounding box center [93, 412] width 186 height 745
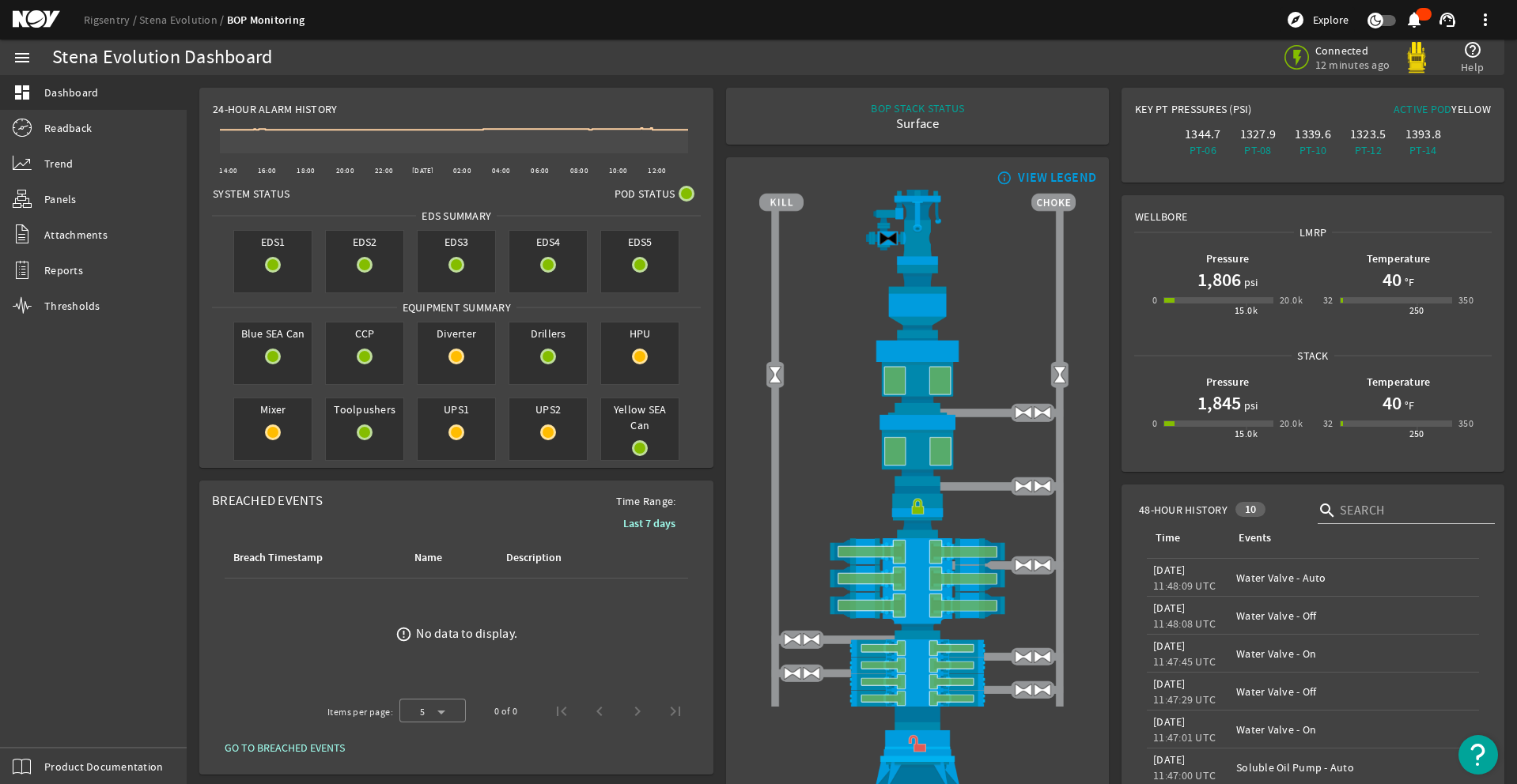
click at [53, 740] on div "menu dashboard Dashboard Readback Trend Panels Attachments Reports Thresholds P…" at bounding box center [93, 412] width 186 height 745
click at [54, 732] on div "menu dashboard Dashboard Readback Trend Panels Attachments Reports Thresholds P…" at bounding box center [93, 412] width 186 height 745
click at [42, 712] on div "menu dashboard Dashboard Readback Trend Panels Attachments Reports Thresholds P…" at bounding box center [93, 412] width 186 height 745
click at [38, 712] on div "menu dashboard Dashboard Readback Trend Panels Attachments Reports Thresholds P…" at bounding box center [93, 412] width 186 height 745
click at [51, 719] on div "menu dashboard Dashboard Readback Trend Panels Attachments Reports Thresholds P…" at bounding box center [93, 412] width 186 height 745
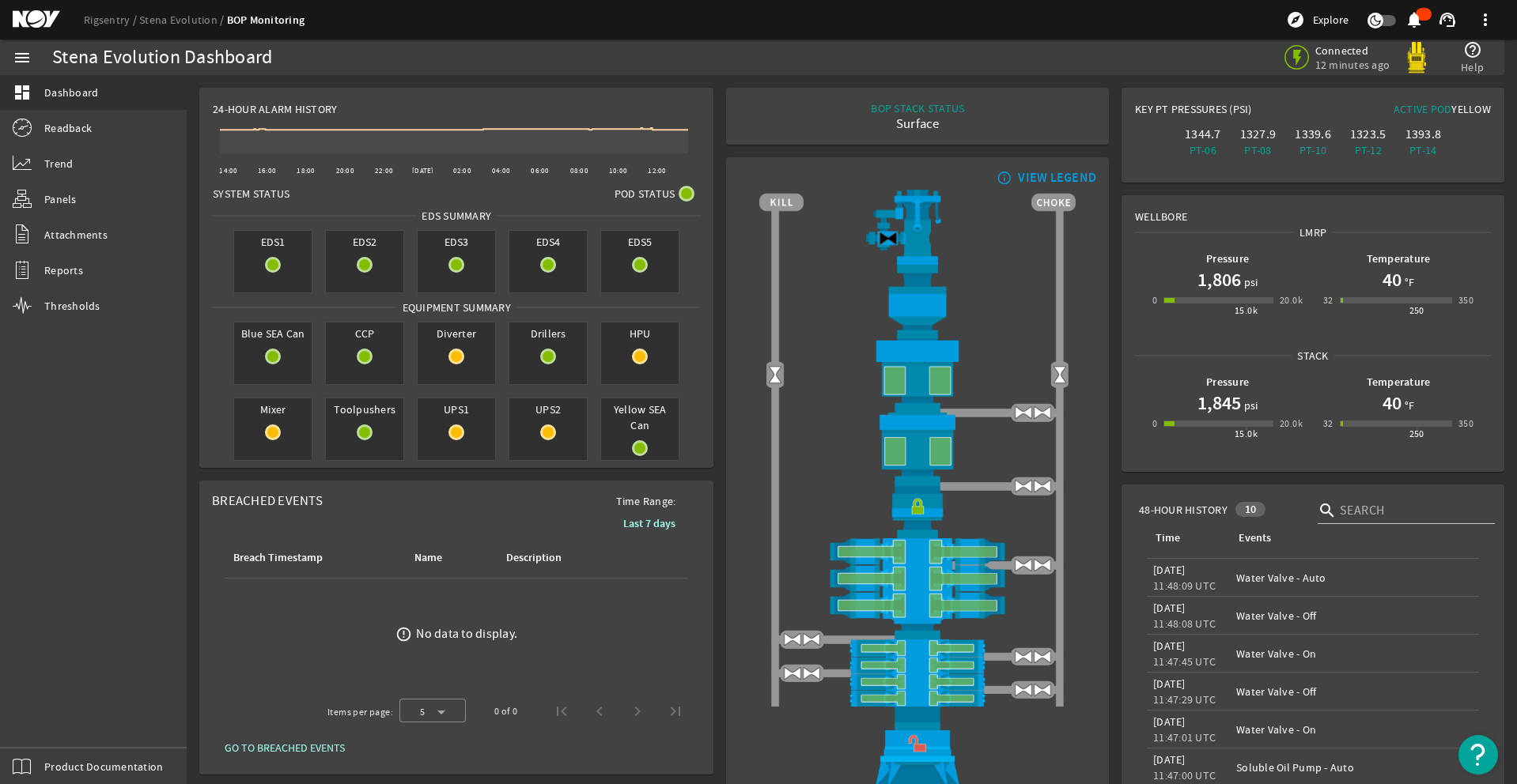
click at [43, 717] on div "menu dashboard Dashboard Readback Trend Panels Attachments Reports Thresholds P…" at bounding box center [93, 412] width 186 height 745
click at [51, 731] on div "menu dashboard Dashboard Readback Trend Panels Attachments Reports Thresholds P…" at bounding box center [93, 412] width 186 height 745
click at [44, 714] on div "menu dashboard Dashboard Readback Trend Panels Attachments Reports Thresholds P…" at bounding box center [93, 412] width 186 height 745
click at [54, 721] on div "menu dashboard Dashboard Readback Trend Panels Attachments Reports Thresholds P…" at bounding box center [93, 412] width 186 height 745
click at [54, 723] on div "menu dashboard Dashboard Readback Trend Panels Attachments Reports Thresholds P…" at bounding box center [93, 412] width 186 height 745
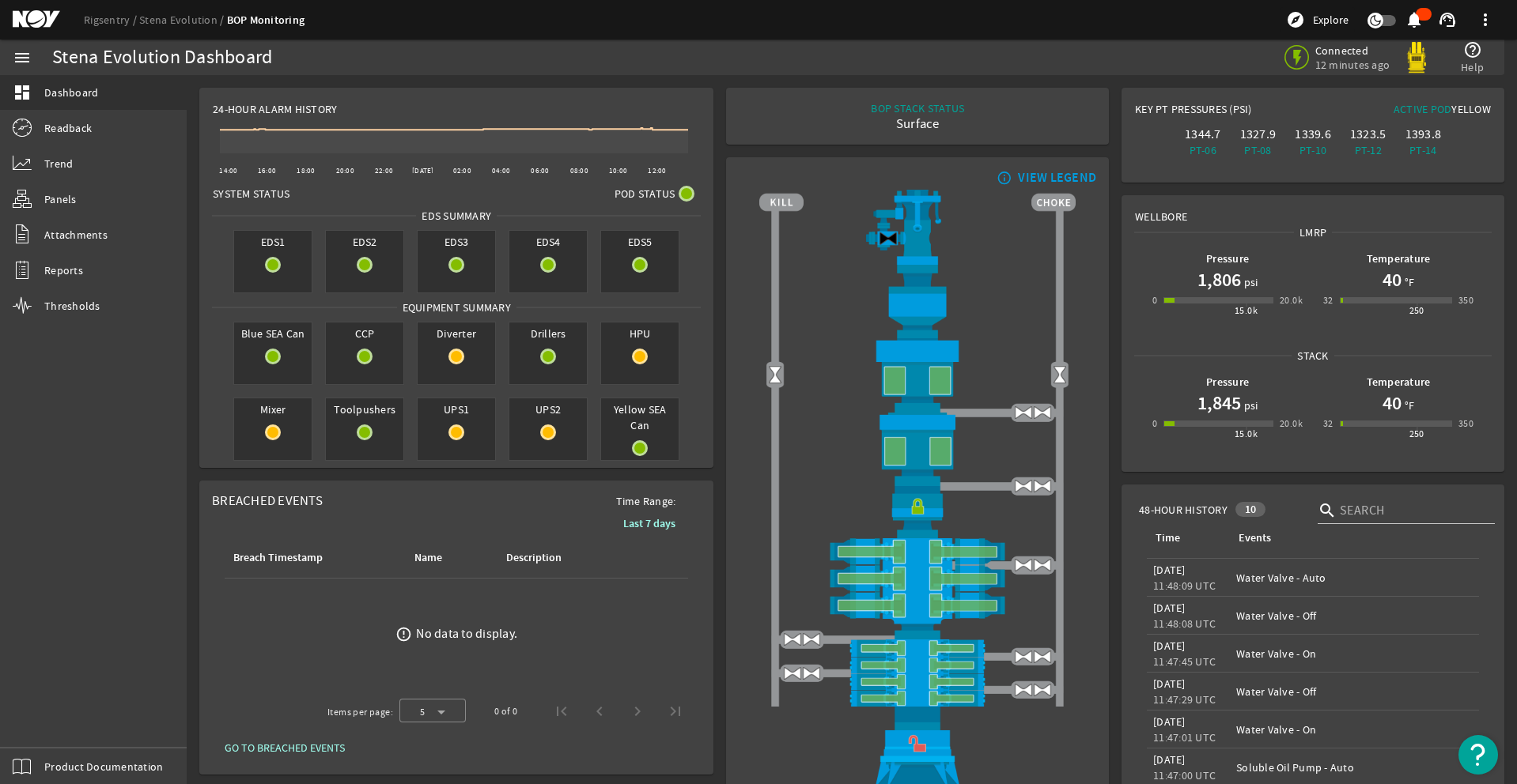
click at [59, 726] on div "menu dashboard Dashboard Readback Trend Panels Attachments Reports Thresholds P…" at bounding box center [93, 412] width 186 height 745
click at [50, 724] on div "menu dashboard Dashboard Readback Trend Panels Attachments Reports Thresholds P…" at bounding box center [93, 412] width 186 height 745
click at [47, 728] on div "menu dashboard Dashboard Readback Trend Panels Attachments Reports Thresholds P…" at bounding box center [93, 412] width 186 height 745
click at [49, 731] on div "menu dashboard Dashboard Readback Trend Panels Attachments Reports Thresholds P…" at bounding box center [93, 412] width 186 height 745
click at [46, 728] on div "menu dashboard Dashboard Readback Trend Panels Attachments Reports Thresholds P…" at bounding box center [93, 412] width 186 height 745
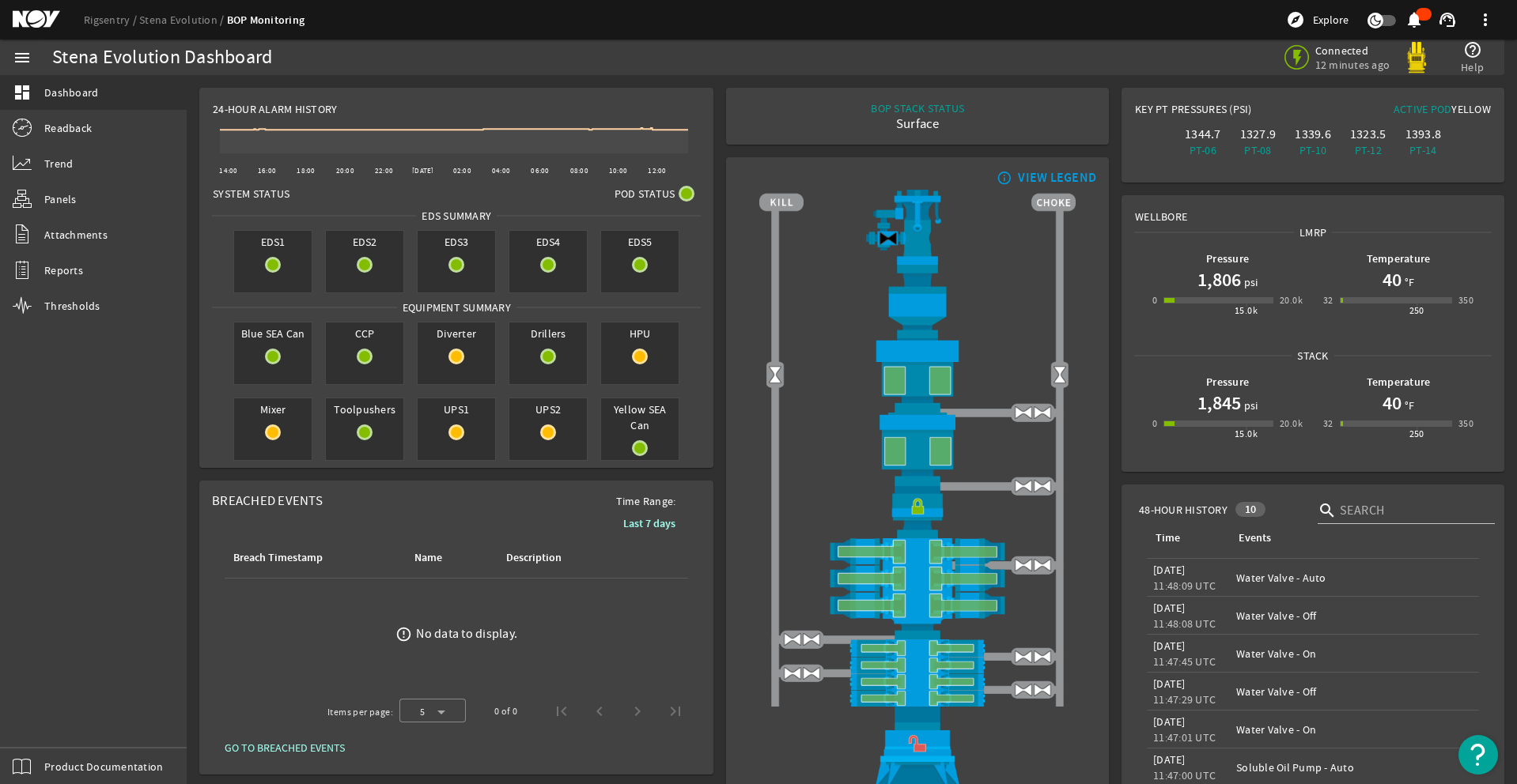
click at [54, 723] on div "menu dashboard Dashboard Readback Trend Panels Attachments Reports Thresholds P…" at bounding box center [93, 412] width 186 height 745
click at [51, 722] on div "menu dashboard Dashboard Readback Trend Panels Attachments Reports Thresholds P…" at bounding box center [93, 412] width 186 height 745
click at [50, 729] on div "menu dashboard Dashboard Readback Trend Panels Attachments Reports Thresholds P…" at bounding box center [93, 412] width 186 height 745
click at [44, 726] on div "menu dashboard Dashboard Readback Trend Panels Attachments Reports Thresholds P…" at bounding box center [93, 412] width 186 height 745
click at [51, 731] on div "menu dashboard Dashboard Readback Trend Panels Attachments Reports Thresholds P…" at bounding box center [93, 412] width 186 height 745
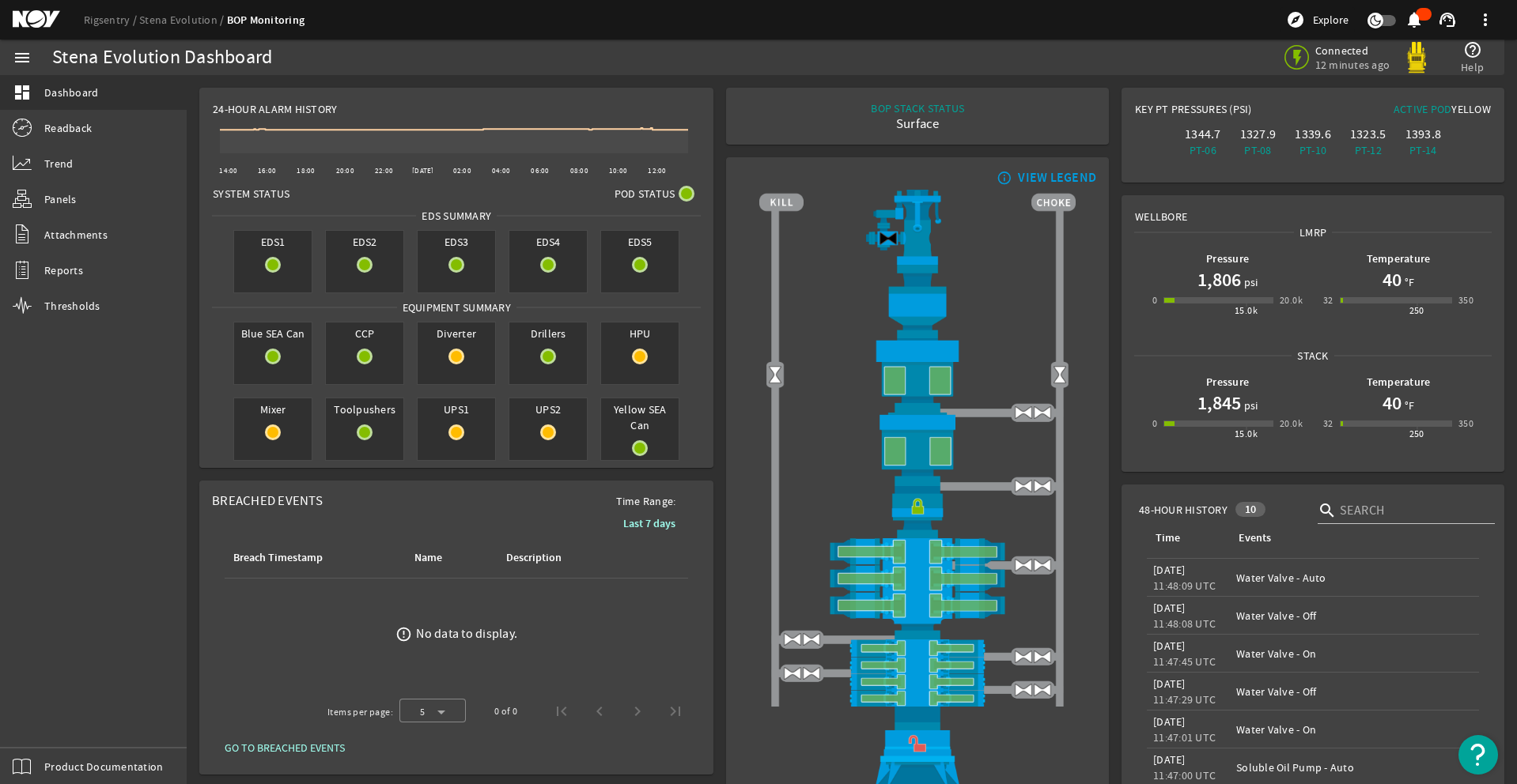
click at [49, 731] on div "menu dashboard Dashboard Readback Trend Panels Attachments Reports Thresholds P…" at bounding box center [93, 412] width 186 height 745
click at [44, 726] on div "menu dashboard Dashboard Readback Trend Panels Attachments Reports Thresholds P…" at bounding box center [93, 412] width 186 height 745
click at [38, 723] on div "menu dashboard Dashboard Readback Trend Panels Attachments Reports Thresholds P…" at bounding box center [93, 412] width 186 height 745
click at [42, 712] on div "menu dashboard Dashboard Readback Trend Panels Attachments Reports Thresholds P…" at bounding box center [93, 412] width 186 height 745
click at [43, 716] on div "menu dashboard Dashboard Readback Trend Panels Attachments Reports Thresholds P…" at bounding box center [93, 412] width 186 height 745
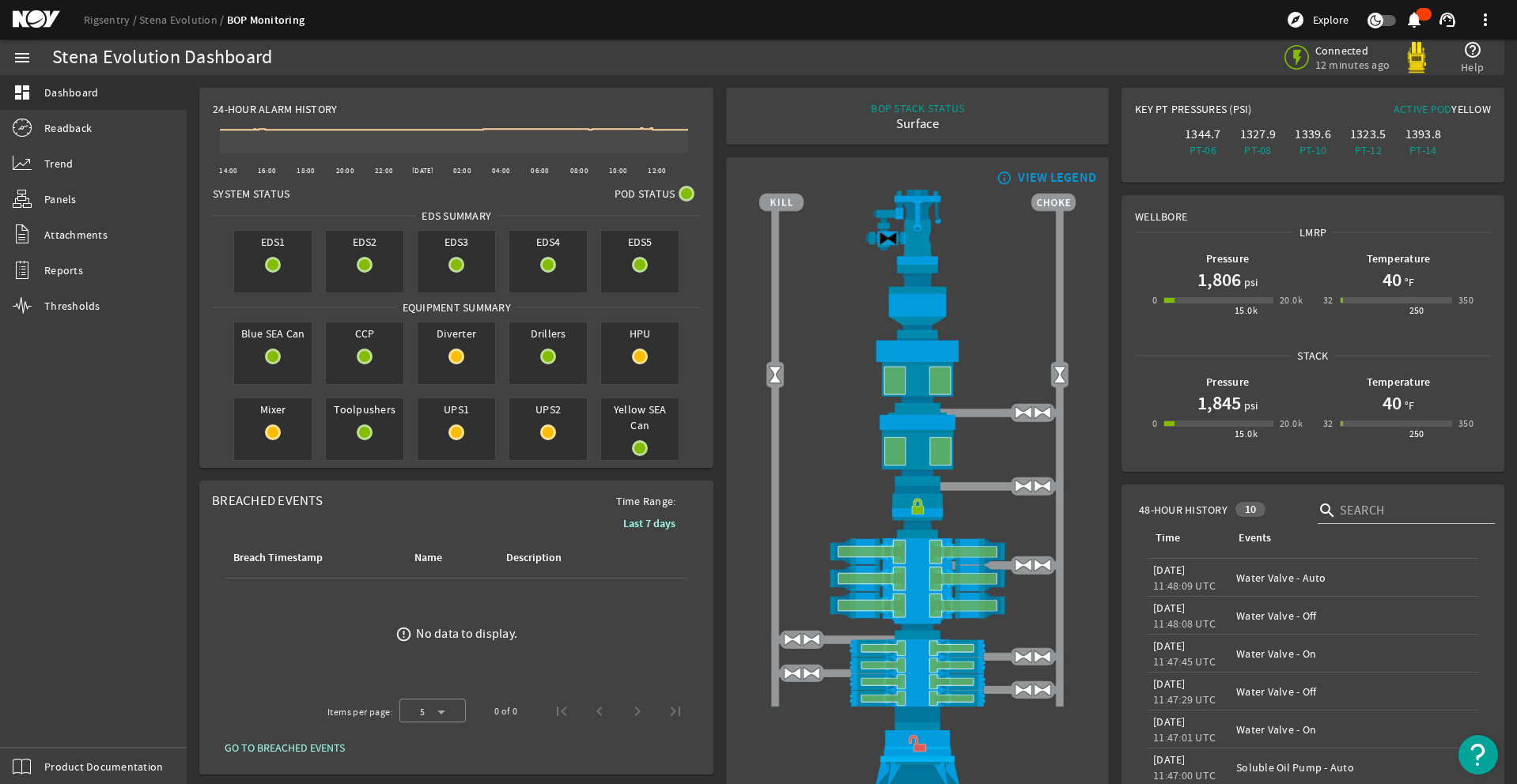
click at [55, 723] on div "menu dashboard Dashboard Readback Trend Panels Attachments Reports Thresholds P…" at bounding box center [93, 412] width 186 height 745
click at [56, 722] on div "menu dashboard Dashboard Readback Trend Panels Attachments Reports Thresholds P…" at bounding box center [93, 412] width 186 height 745
click at [44, 726] on div "menu dashboard Dashboard Readback Trend Panels Attachments Reports Thresholds P…" at bounding box center [93, 412] width 186 height 745
click at [44, 725] on div "menu dashboard Dashboard Readback Trend Panels Attachments Reports Thresholds P…" at bounding box center [93, 412] width 186 height 745
click at [44, 723] on div "menu dashboard Dashboard Readback Trend Panels Attachments Reports Thresholds P…" at bounding box center [93, 412] width 186 height 745
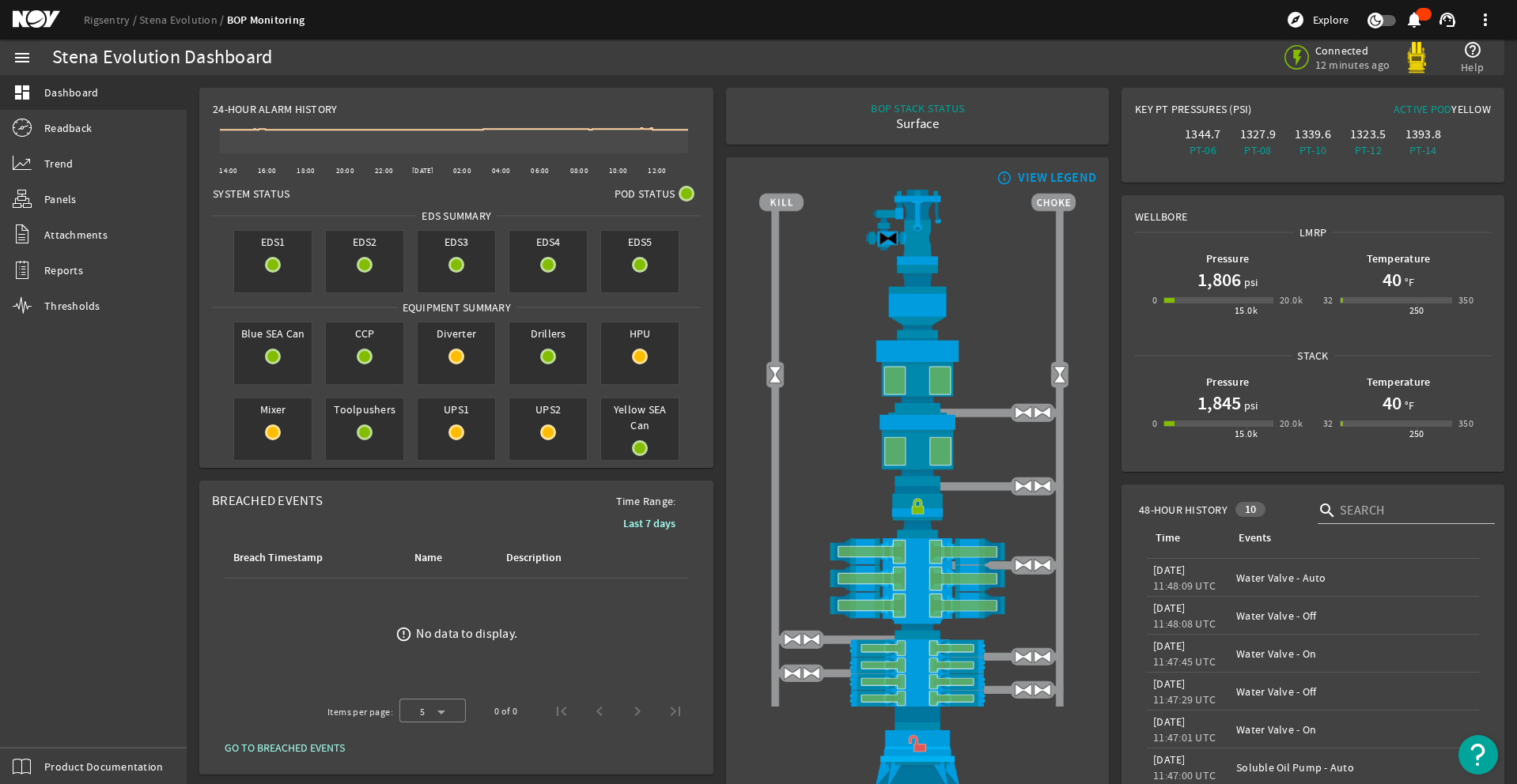
click at [51, 718] on div "menu dashboard Dashboard Readback Trend Panels Attachments Reports Thresholds P…" at bounding box center [93, 412] width 186 height 745
click at [44, 725] on div "menu dashboard Dashboard Readback Trend Panels Attachments Reports Thresholds P…" at bounding box center [93, 412] width 186 height 745
click at [44, 726] on div "menu dashboard Dashboard Readback Trend Panels Attachments Reports Thresholds P…" at bounding box center [93, 412] width 186 height 745
click at [54, 723] on div "menu dashboard Dashboard Readback Trend Panels Attachments Reports Thresholds P…" at bounding box center [93, 412] width 186 height 745
click at [53, 734] on div "menu dashboard Dashboard Readback Trend Panels Attachments Reports Thresholds P…" at bounding box center [93, 412] width 186 height 745
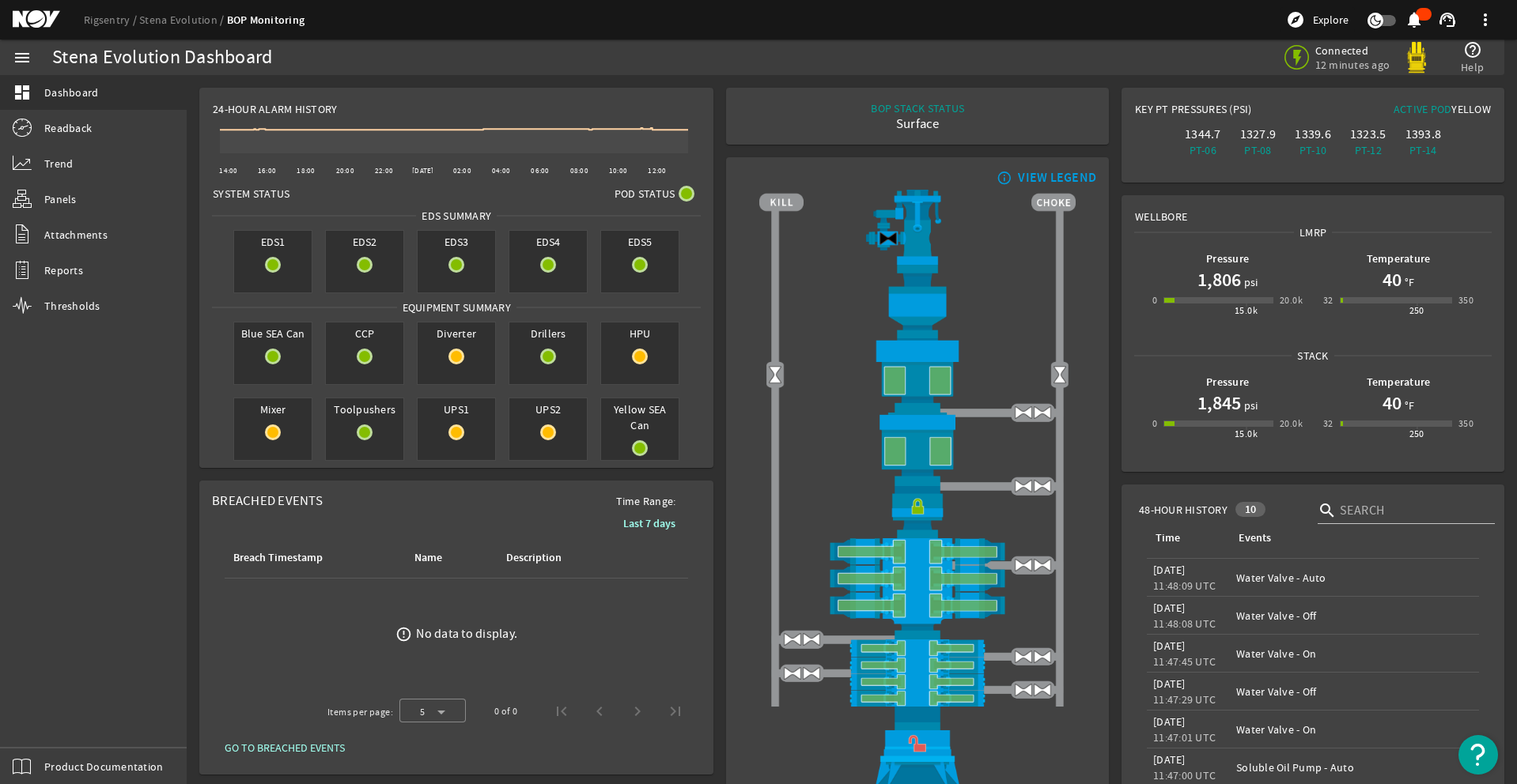
click at [45, 733] on div "menu dashboard Dashboard Readback Trend Panels Attachments Reports Thresholds P…" at bounding box center [93, 412] width 186 height 745
click at [44, 727] on div "menu dashboard Dashboard Readback Trend Panels Attachments Reports Thresholds P…" at bounding box center [93, 412] width 186 height 745
click at [44, 726] on div "menu dashboard Dashboard Readback Trend Panels Attachments Reports Thresholds P…" at bounding box center [93, 412] width 186 height 745
click at [61, 722] on div "menu dashboard Dashboard Readback Trend Panels Attachments Reports Thresholds P…" at bounding box center [93, 412] width 186 height 745
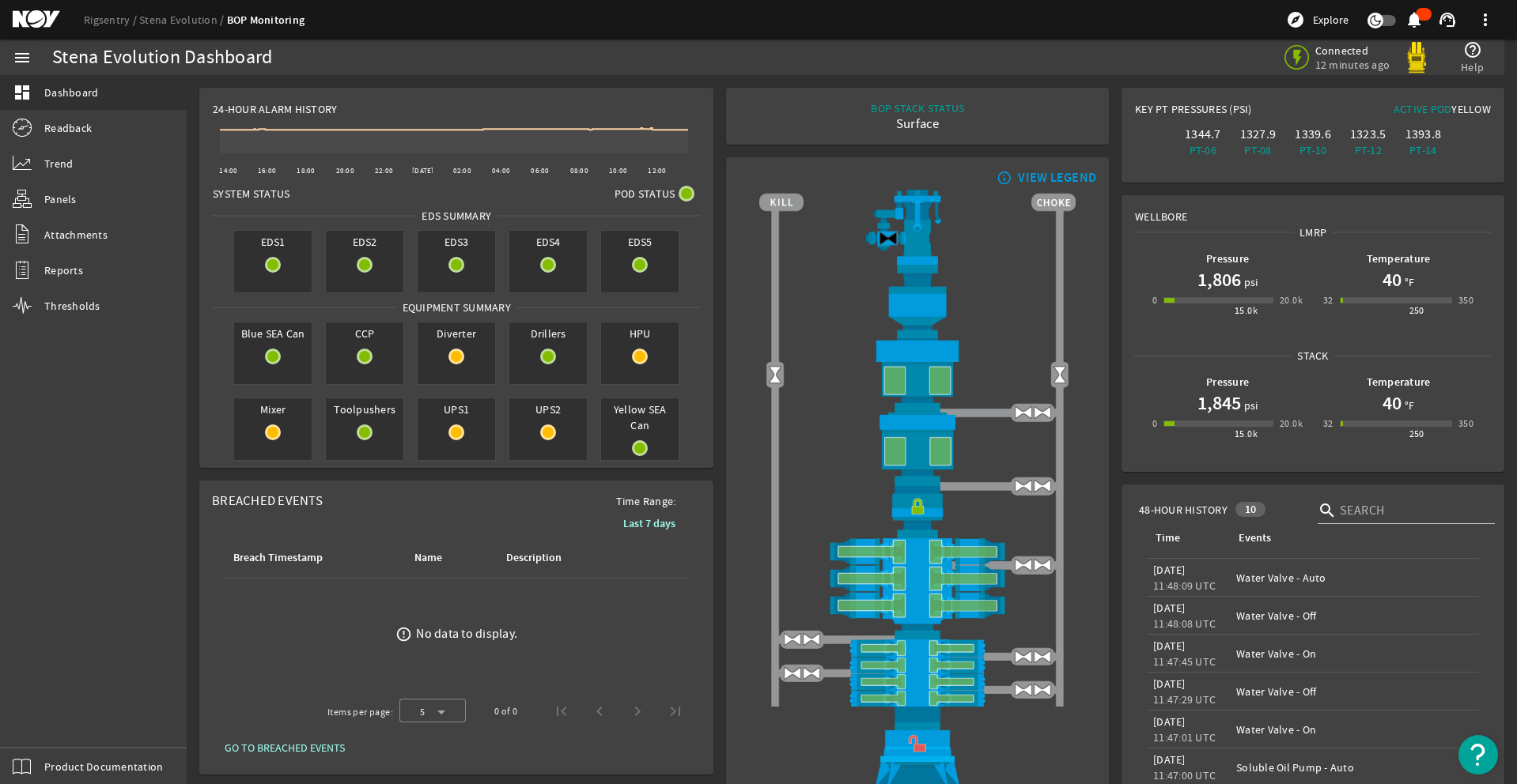
click at [54, 723] on div "menu dashboard Dashboard Readback Trend Panels Attachments Reports Thresholds P…" at bounding box center [93, 412] width 186 height 745
click at [46, 719] on div "menu dashboard Dashboard Readback Trend Panels Attachments Reports Thresholds P…" at bounding box center [93, 412] width 186 height 745
click at [49, 725] on div "menu dashboard Dashboard Readback Trend Panels Attachments Reports Thresholds P…" at bounding box center [93, 412] width 186 height 745
click at [44, 726] on div "menu dashboard Dashboard Readback Trend Panels Attachments Reports Thresholds P…" at bounding box center [93, 412] width 186 height 745
click at [46, 726] on div "menu dashboard Dashboard Readback Trend Panels Attachments Reports Thresholds P…" at bounding box center [93, 412] width 186 height 745
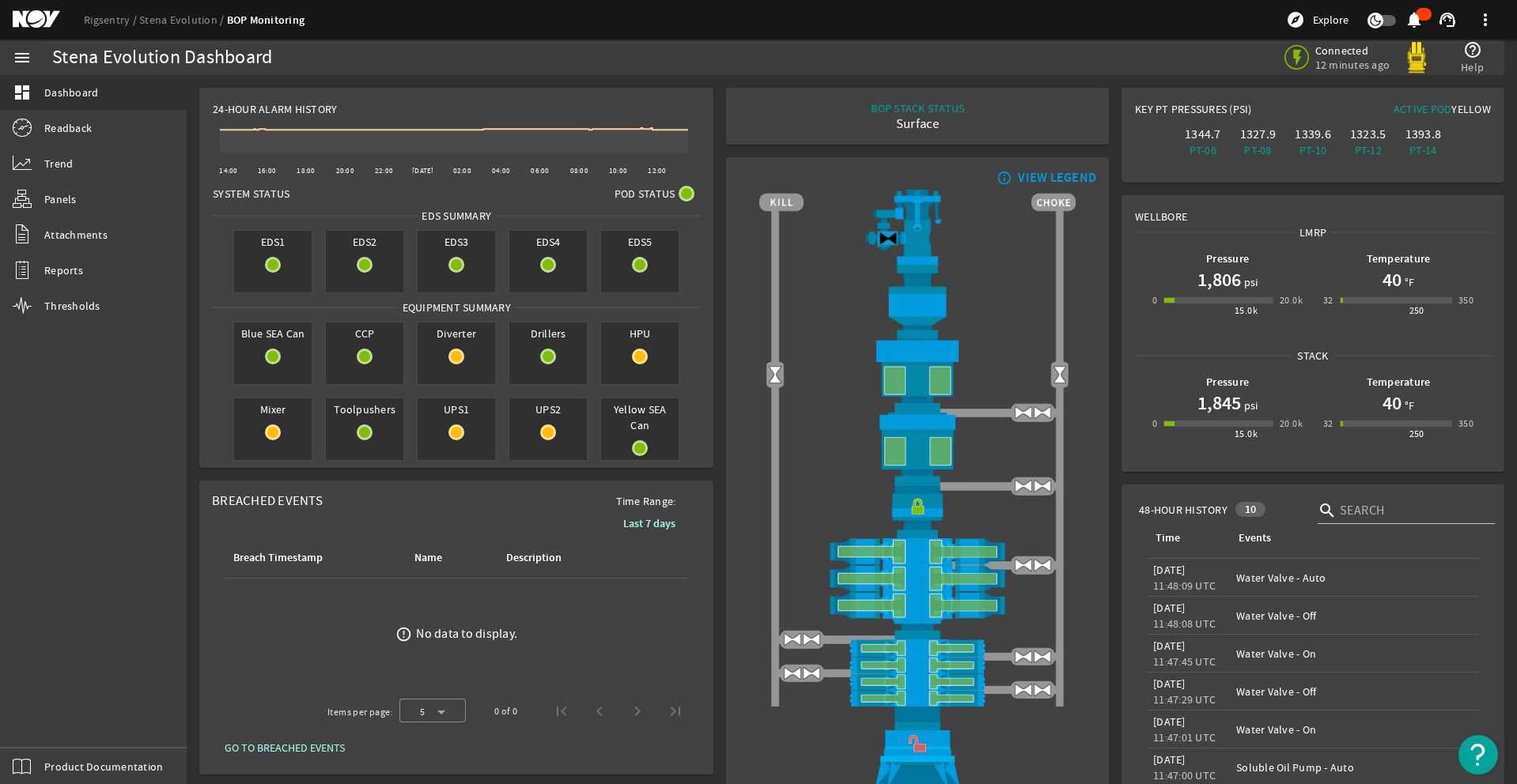
click at [44, 722] on div "menu dashboard Dashboard Readback Trend Panels Attachments Reports Thresholds P…" at bounding box center [93, 412] width 186 height 745
click at [49, 725] on div "menu dashboard Dashboard Readback Trend Panels Attachments Reports Thresholds P…" at bounding box center [93, 412] width 186 height 745
click at [44, 724] on div "menu dashboard Dashboard Readback Trend Panels Attachments Reports Thresholds P…" at bounding box center [93, 412] width 186 height 745
click at [52, 736] on div "menu dashboard Dashboard Readback Trend Panels Attachments Reports Thresholds P…" at bounding box center [93, 412] width 186 height 745
click at [44, 722] on div "menu dashboard Dashboard Readback Trend Panels Attachments Reports Thresholds P…" at bounding box center [93, 412] width 186 height 745
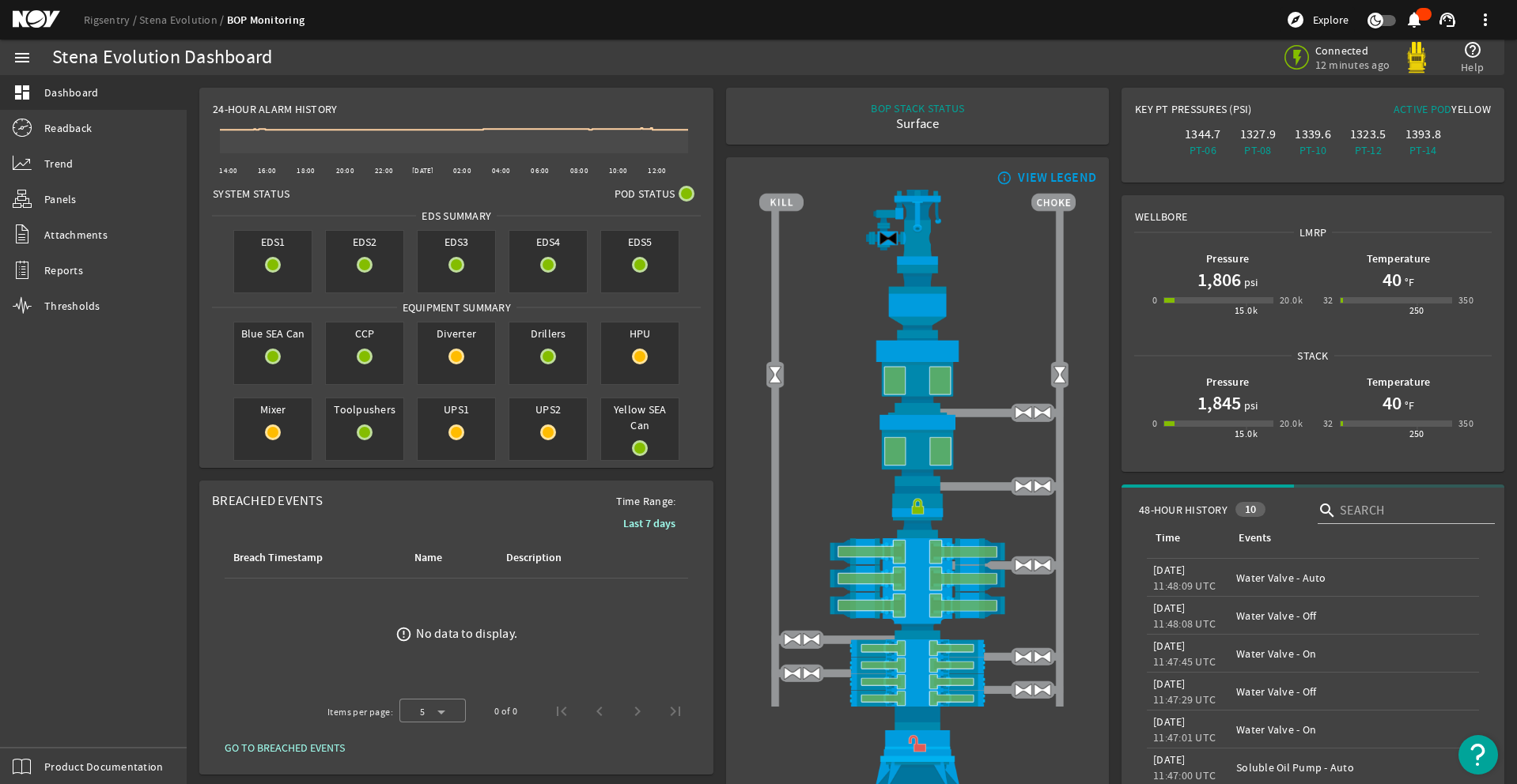
click at [44, 723] on div "menu dashboard Dashboard Readback Trend Panels Attachments Reports Thresholds P…" at bounding box center [93, 412] width 186 height 745
click at [53, 732] on div "menu dashboard Dashboard Readback Trend Panels Attachments Reports Thresholds P…" at bounding box center [93, 412] width 186 height 745
click at [51, 719] on div "menu dashboard Dashboard Readback Trend Panels Attachments Reports Thresholds P…" at bounding box center [93, 412] width 186 height 745
click at [49, 725] on div "menu dashboard Dashboard Readback Trend Panels Attachments Reports Thresholds P…" at bounding box center [93, 412] width 186 height 745
click at [53, 729] on div "menu dashboard Dashboard Readback Trend Panels Attachments Reports Thresholds P…" at bounding box center [93, 412] width 186 height 745
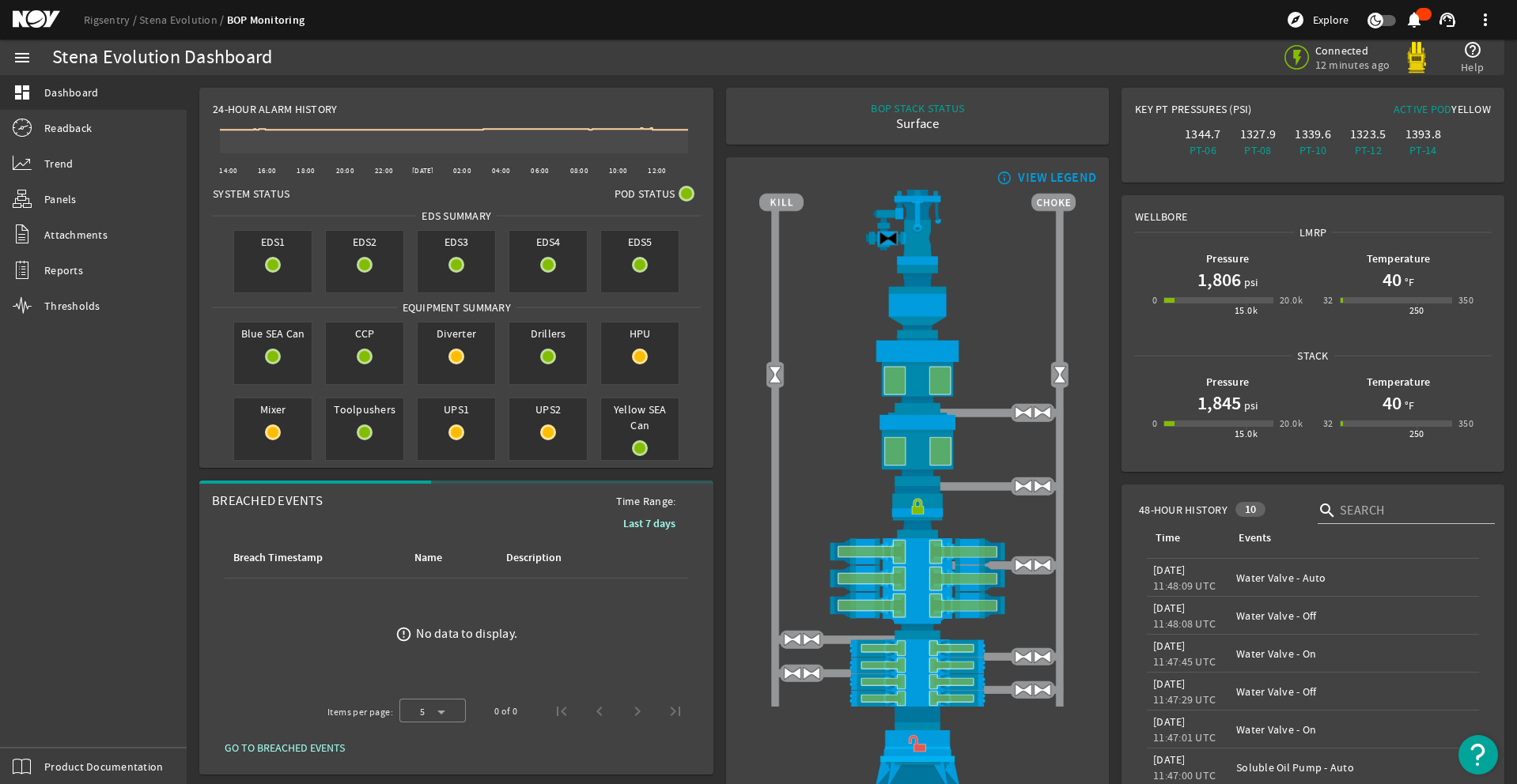
click at [44, 722] on div "menu dashboard Dashboard Readback Trend Panels Attachments Reports Thresholds P…" at bounding box center [93, 412] width 186 height 745
click at [51, 731] on div "menu dashboard Dashboard Readback Trend Panels Attachments Reports Thresholds P…" at bounding box center [93, 412] width 186 height 745
click at [49, 731] on div "menu dashboard Dashboard Readback Trend Panels Attachments Reports Thresholds P…" at bounding box center [93, 412] width 186 height 745
click at [42, 721] on div "menu dashboard Dashboard Readback Trend Panels Attachments Reports Thresholds P…" at bounding box center [93, 412] width 186 height 745
click at [47, 722] on div "menu dashboard Dashboard Readback Trend Panels Attachments Reports Thresholds P…" at bounding box center [93, 412] width 186 height 745
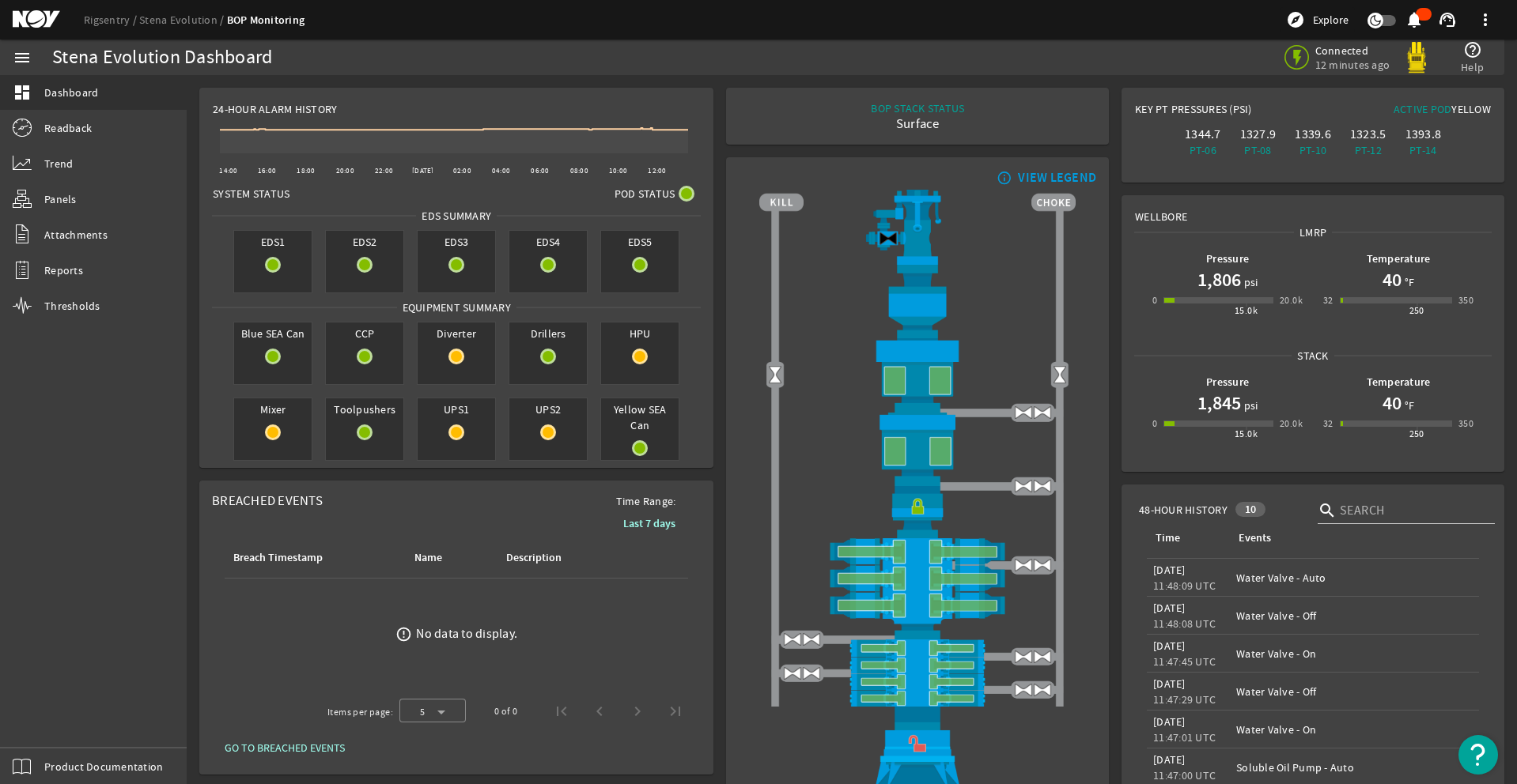
click at [44, 726] on div "menu dashboard Dashboard Readback Trend Panels Attachments Reports Thresholds P…" at bounding box center [93, 412] width 186 height 745
click at [49, 729] on div "menu dashboard Dashboard Readback Trend Panels Attachments Reports Thresholds P…" at bounding box center [93, 412] width 186 height 745
click at [44, 725] on div "menu dashboard Dashboard Readback Trend Panels Attachments Reports Thresholds P…" at bounding box center [93, 412] width 186 height 745
click at [59, 726] on div "menu dashboard Dashboard Readback Trend Panels Attachments Reports Thresholds P…" at bounding box center [93, 412] width 186 height 745
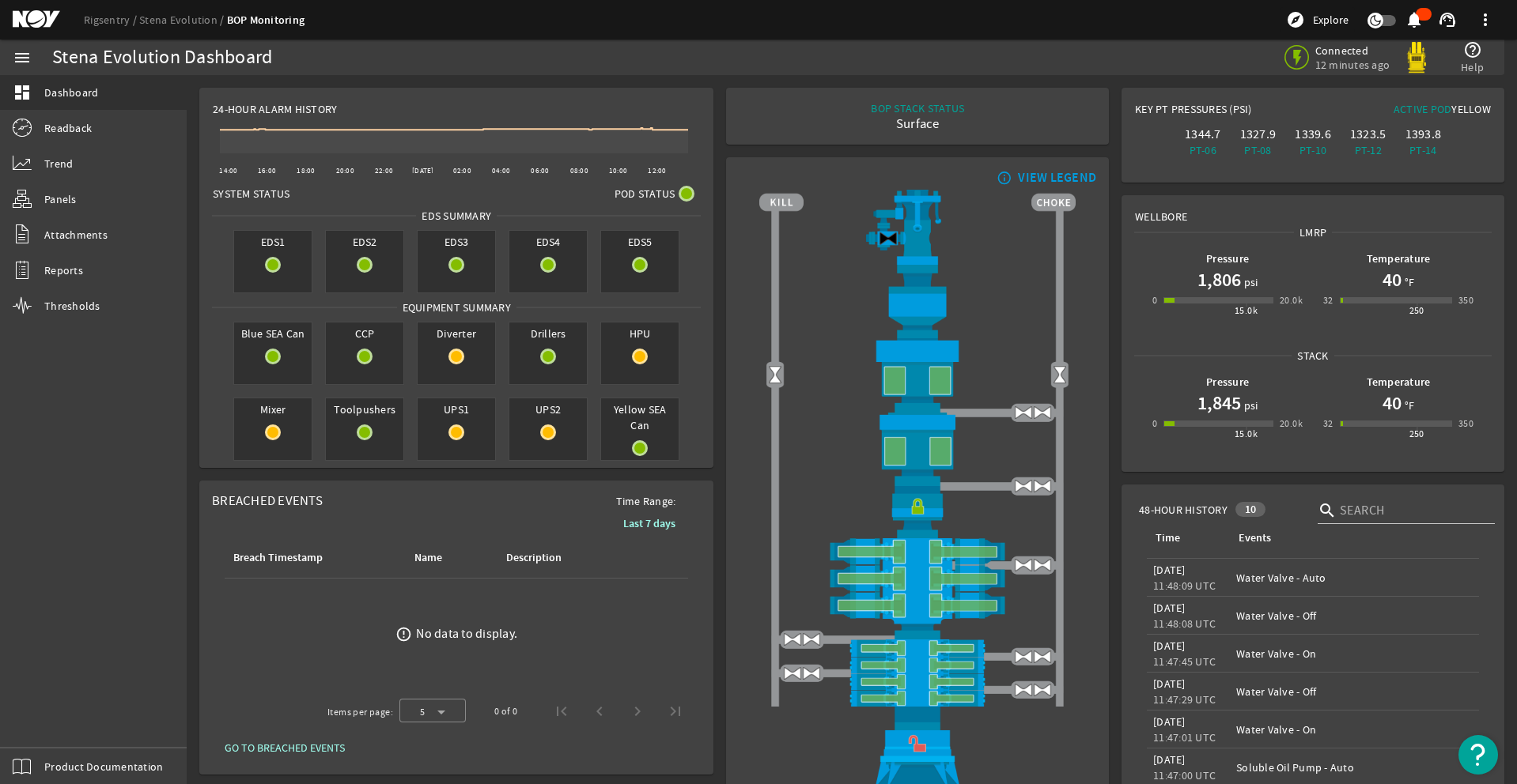
click at [47, 726] on div "menu dashboard Dashboard Readback Trend Panels Attachments Reports Thresholds P…" at bounding box center [93, 412] width 186 height 745
click at [54, 723] on div "menu dashboard Dashboard Readback Trend Panels Attachments Reports Thresholds P…" at bounding box center [93, 412] width 186 height 745
click at [49, 727] on div "menu dashboard Dashboard Readback Trend Panels Attachments Reports Thresholds P…" at bounding box center [93, 412] width 186 height 745
click at [44, 723] on div "menu dashboard Dashboard Readback Trend Panels Attachments Reports Thresholds P…" at bounding box center [93, 412] width 186 height 745
click at [54, 723] on div "menu dashboard Dashboard Readback Trend Panels Attachments Reports Thresholds P…" at bounding box center [93, 412] width 186 height 745
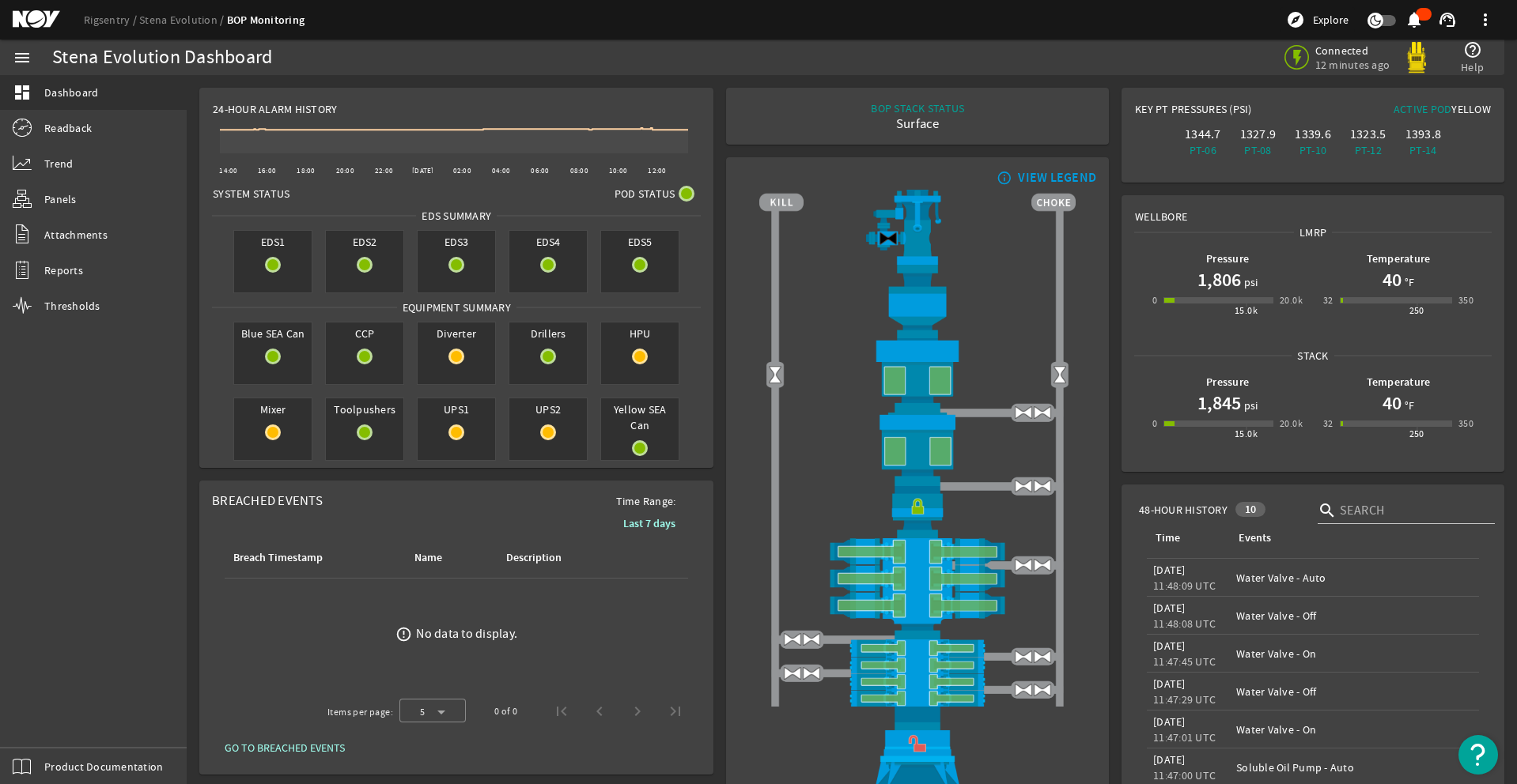
click at [55, 727] on div "menu dashboard Dashboard Readback Trend Panels Attachments Reports Thresholds P…" at bounding box center [93, 412] width 186 height 745
click at [60, 723] on div "menu dashboard Dashboard Readback Trend Panels Attachments Reports Thresholds P…" at bounding box center [93, 412] width 186 height 745
click at [51, 733] on div "menu dashboard Dashboard Readback Trend Panels Attachments Reports Thresholds P…" at bounding box center [93, 412] width 186 height 745
click at [44, 723] on div "menu dashboard Dashboard Readback Trend Panels Attachments Reports Thresholds P…" at bounding box center [93, 412] width 186 height 745
click at [41, 719] on div "menu dashboard Dashboard Readback Trend Panels Attachments Reports Thresholds P…" at bounding box center [93, 412] width 186 height 745
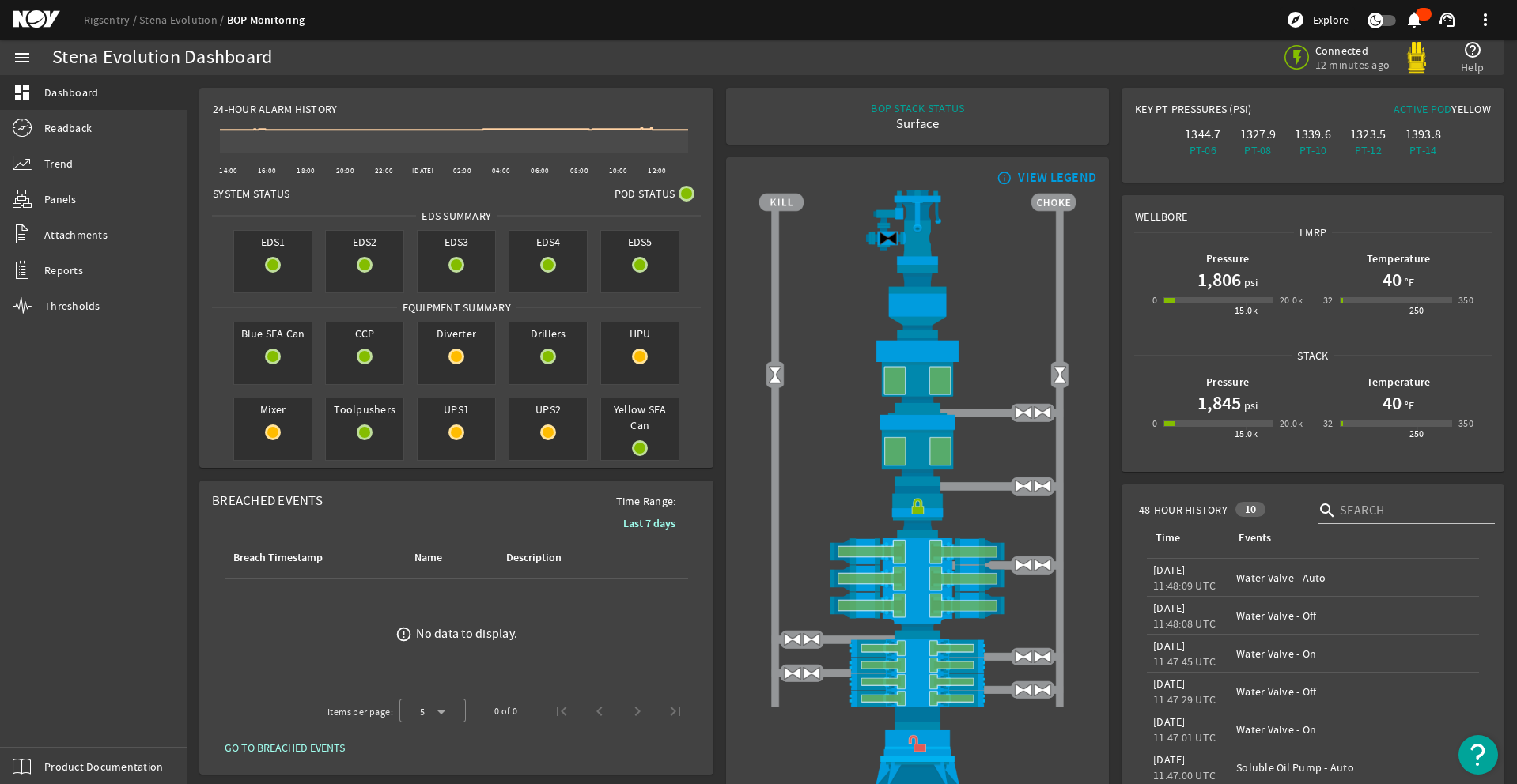
click at [43, 726] on div "menu dashboard Dashboard Readback Trend Panels Attachments Reports Thresholds P…" at bounding box center [93, 412] width 186 height 745
click at [51, 718] on div "menu dashboard Dashboard Readback Trend Panels Attachments Reports Thresholds P…" at bounding box center [93, 412] width 186 height 745
click at [46, 720] on div "menu dashboard Dashboard Readback Trend Panels Attachments Reports Thresholds P…" at bounding box center [93, 412] width 186 height 745
click at [48, 725] on div "menu dashboard Dashboard Readback Trend Panels Attachments Reports Thresholds P…" at bounding box center [93, 412] width 186 height 745
click at [49, 731] on div "menu dashboard Dashboard Readback Trend Panels Attachments Reports Thresholds P…" at bounding box center [93, 412] width 186 height 745
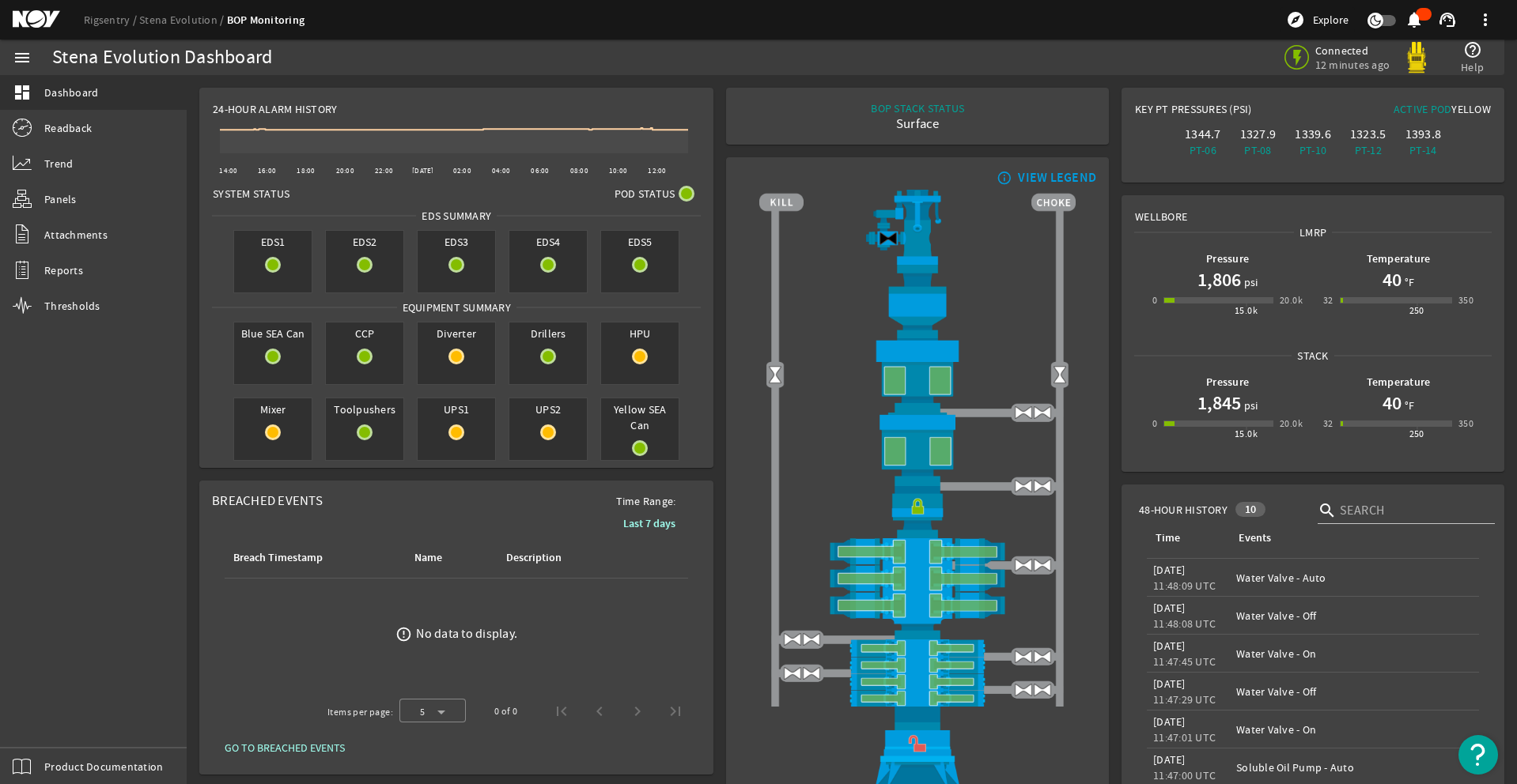
click at [44, 725] on div "menu dashboard Dashboard Readback Trend Panels Attachments Reports Thresholds P…" at bounding box center [93, 412] width 186 height 745
click at [53, 726] on div "menu dashboard Dashboard Readback Trend Panels Attachments Reports Thresholds P…" at bounding box center [93, 412] width 186 height 745
click at [44, 720] on div "menu dashboard Dashboard Readback Trend Panels Attachments Reports Thresholds P…" at bounding box center [93, 412] width 186 height 745
click at [51, 733] on div "menu dashboard Dashboard Readback Trend Panels Attachments Reports Thresholds P…" at bounding box center [93, 412] width 186 height 745
click at [45, 723] on div "menu dashboard Dashboard Readback Trend Panels Attachments Reports Thresholds P…" at bounding box center [93, 412] width 186 height 745
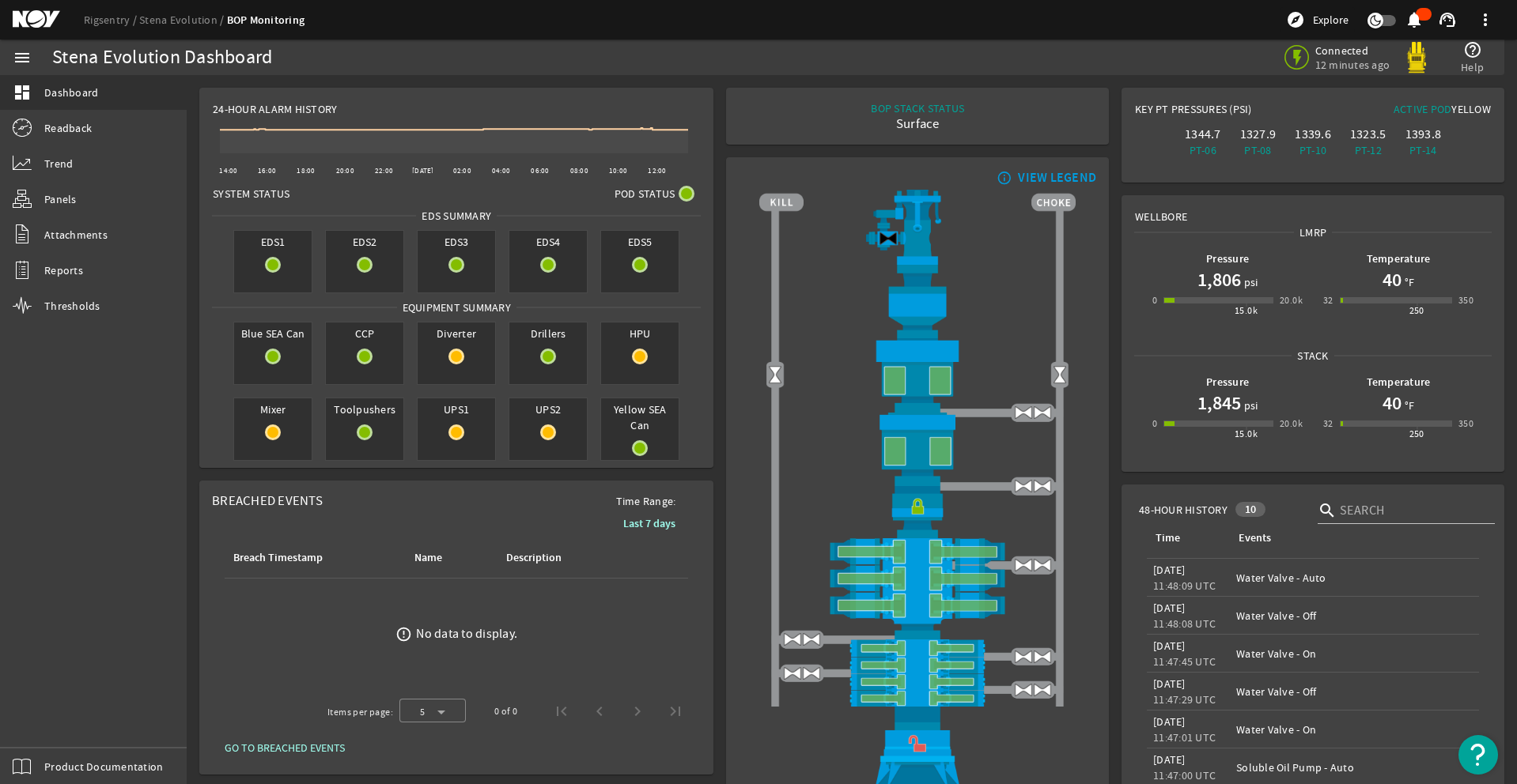
click at [44, 722] on div "menu dashboard Dashboard Readback Trend Panels Attachments Reports Thresholds P…" at bounding box center [93, 412] width 186 height 745
click at [40, 718] on div "menu dashboard Dashboard Readback Trend Panels Attachments Reports Thresholds P…" at bounding box center [93, 412] width 186 height 745
click at [50, 740] on div "menu dashboard Dashboard Readback Trend Panels Attachments Reports Thresholds P…" at bounding box center [93, 412] width 186 height 745
click at [44, 723] on div "menu dashboard Dashboard Readback Trend Panels Attachments Reports Thresholds P…" at bounding box center [93, 412] width 186 height 745
click at [44, 723] on div "menu dashboard Dashboard Readback Trend Panels Attachments Reports Thresholds P…" at bounding box center [93, 412] width 186 height 745
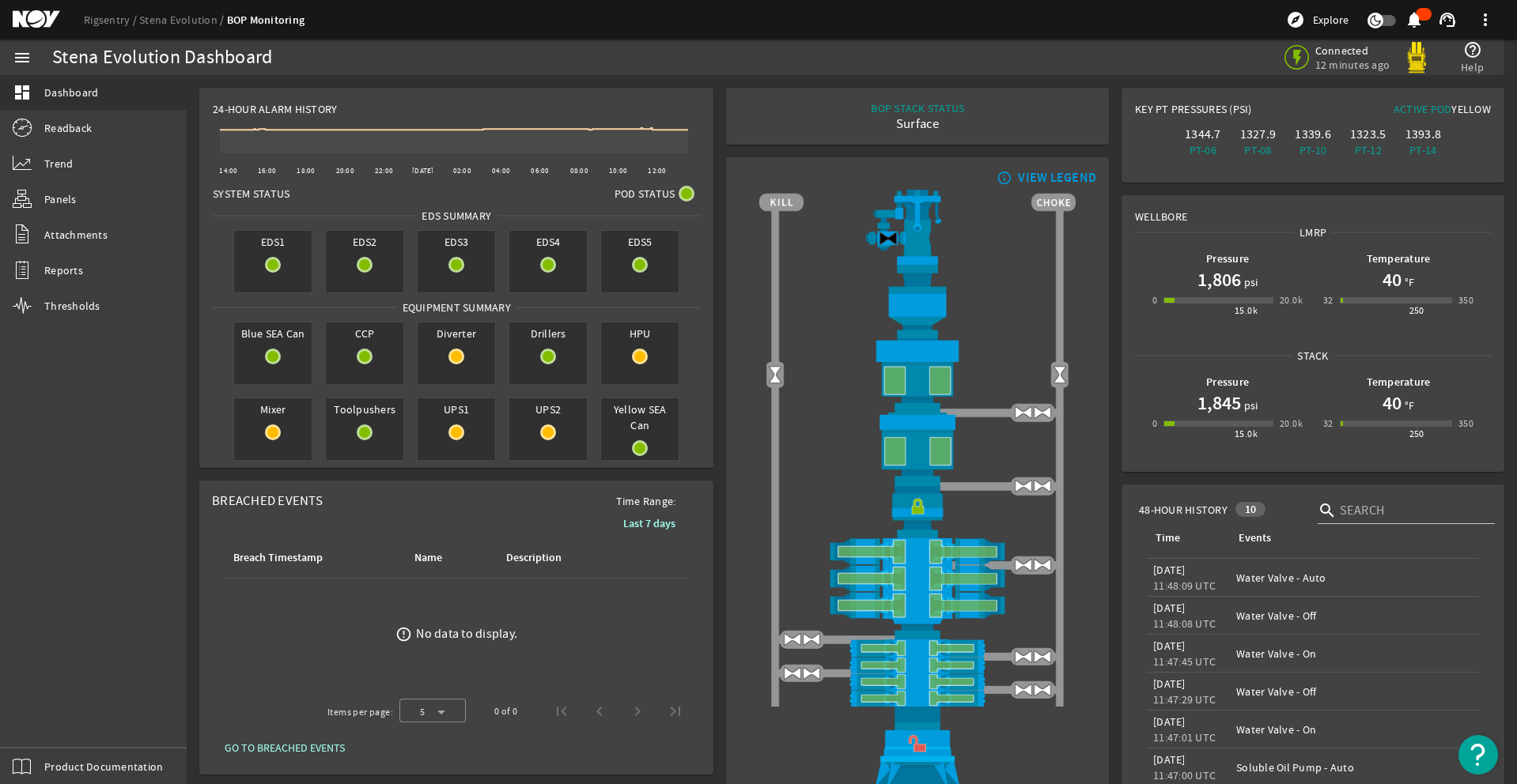
click at [44, 726] on div "menu dashboard Dashboard Readback Trend Panels Attachments Reports Thresholds P…" at bounding box center [93, 412] width 186 height 745
click at [48, 731] on div "menu dashboard Dashboard Readback Trend Panels Attachments Reports Thresholds P…" at bounding box center [93, 412] width 186 height 745
click at [51, 732] on div "menu dashboard Dashboard Readback Trend Panels Attachments Reports Thresholds P…" at bounding box center [93, 412] width 186 height 745
click at [45, 727] on div "menu dashboard Dashboard Readback Trend Panels Attachments Reports Thresholds P…" at bounding box center [93, 412] width 186 height 745
click at [44, 733] on div "menu dashboard Dashboard Readback Trend Panels Attachments Reports Thresholds P…" at bounding box center [93, 412] width 186 height 745
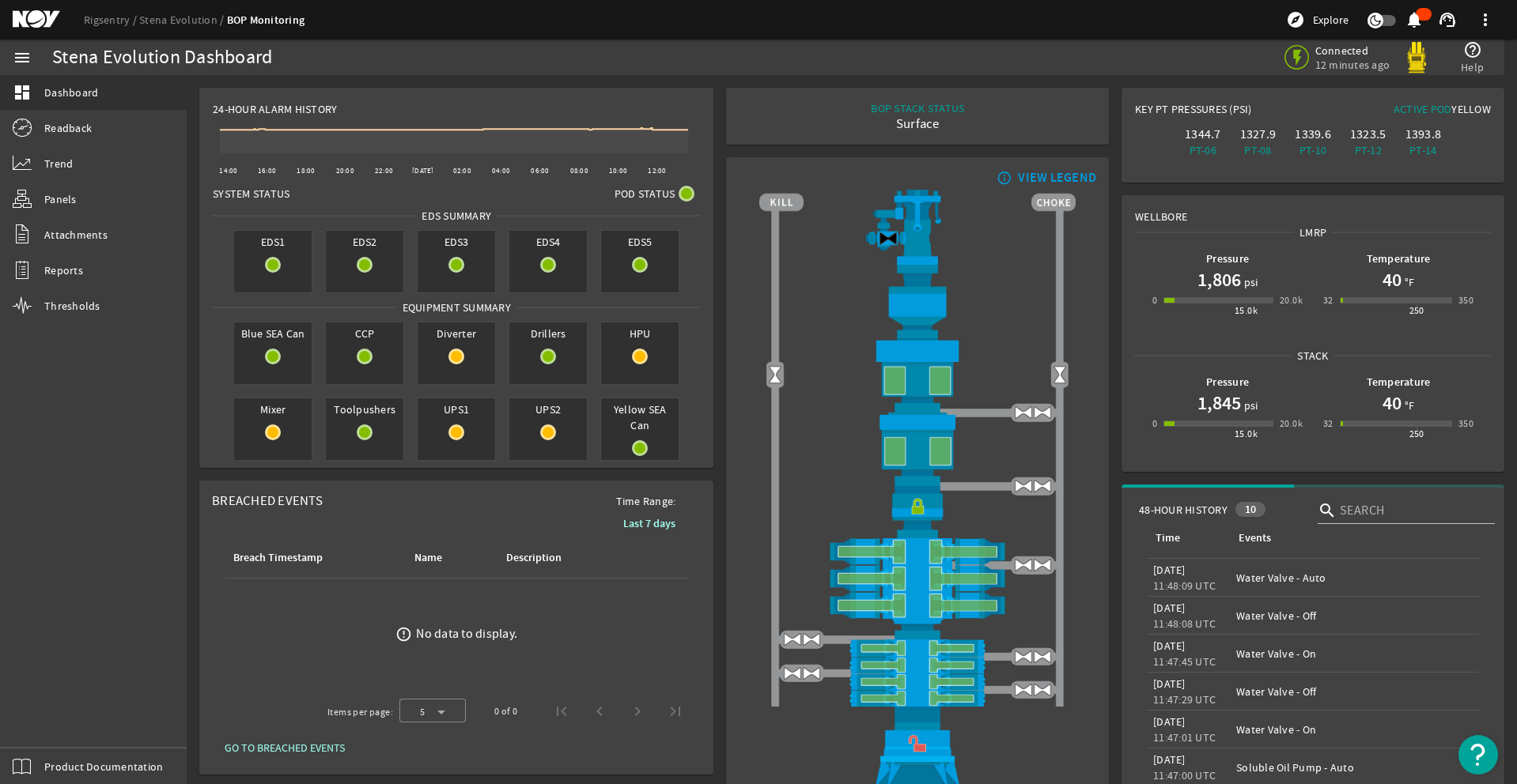
click at [51, 736] on div "menu dashboard Dashboard Readback Trend Panels Attachments Reports Thresholds P…" at bounding box center [93, 412] width 186 height 745
click at [58, 724] on div "menu dashboard Dashboard Readback Trend Panels Attachments Reports Thresholds P…" at bounding box center [93, 412] width 186 height 745
click at [44, 726] on div "menu dashboard Dashboard Readback Trend Panels Attachments Reports Thresholds P…" at bounding box center [93, 412] width 186 height 745
click at [45, 725] on div "menu dashboard Dashboard Readback Trend Panels Attachments Reports Thresholds P…" at bounding box center [93, 412] width 186 height 745
click at [44, 724] on div "menu dashboard Dashboard Readback Trend Panels Attachments Reports Thresholds P…" at bounding box center [93, 412] width 186 height 745
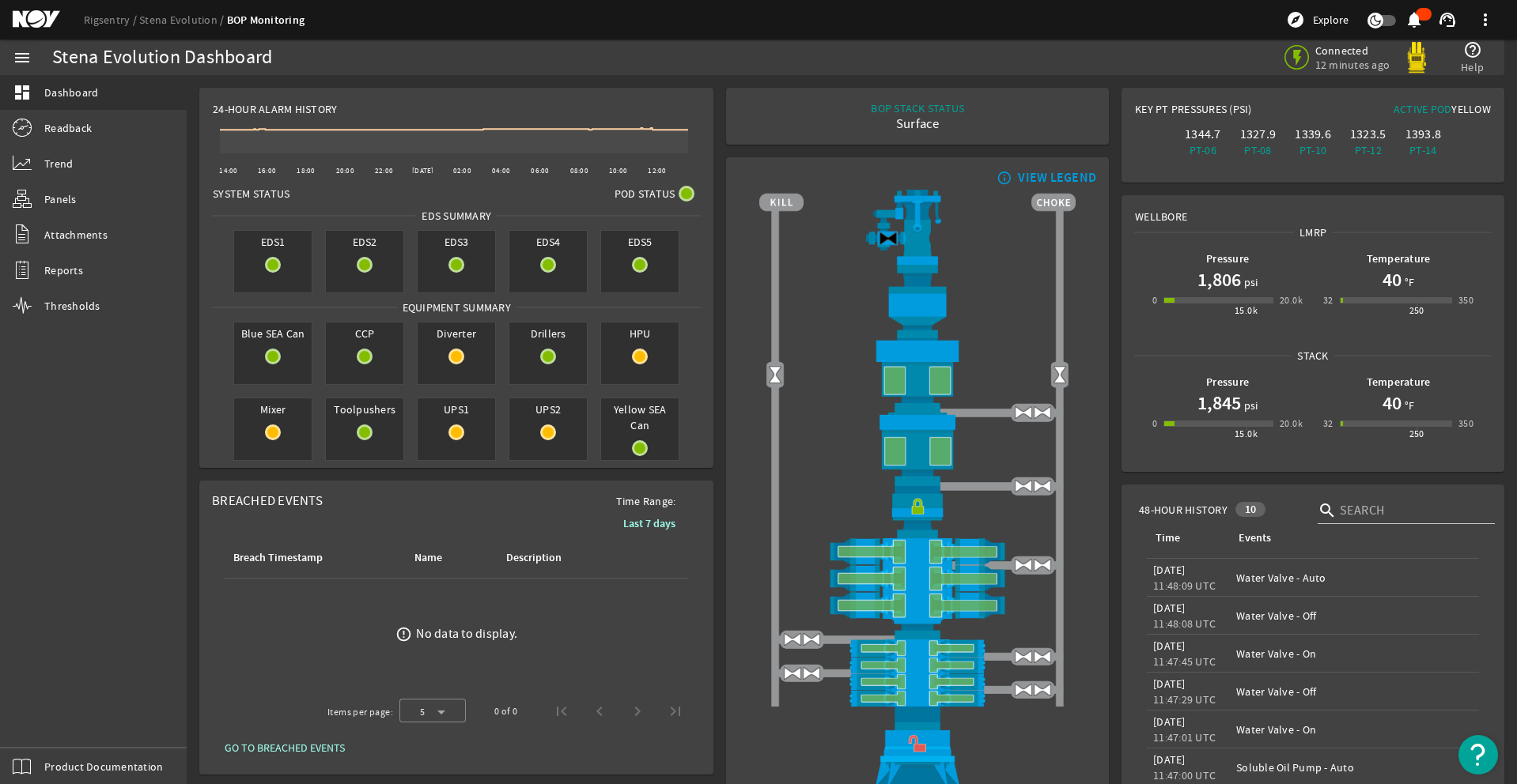
click at [53, 731] on div "menu dashboard Dashboard Readback Trend Panels Attachments Reports Thresholds P…" at bounding box center [93, 412] width 186 height 745
click at [52, 717] on div "menu dashboard Dashboard Readback Trend Panels Attachments Reports Thresholds P…" at bounding box center [93, 412] width 186 height 745
click at [44, 722] on div "menu dashboard Dashboard Readback Trend Panels Attachments Reports Thresholds P…" at bounding box center [93, 412] width 186 height 745
click at [44, 724] on div "menu dashboard Dashboard Readback Trend Panels Attachments Reports Thresholds P…" at bounding box center [93, 412] width 186 height 745
click at [51, 731] on div "menu dashboard Dashboard Readback Trend Panels Attachments Reports Thresholds P…" at bounding box center [93, 412] width 186 height 745
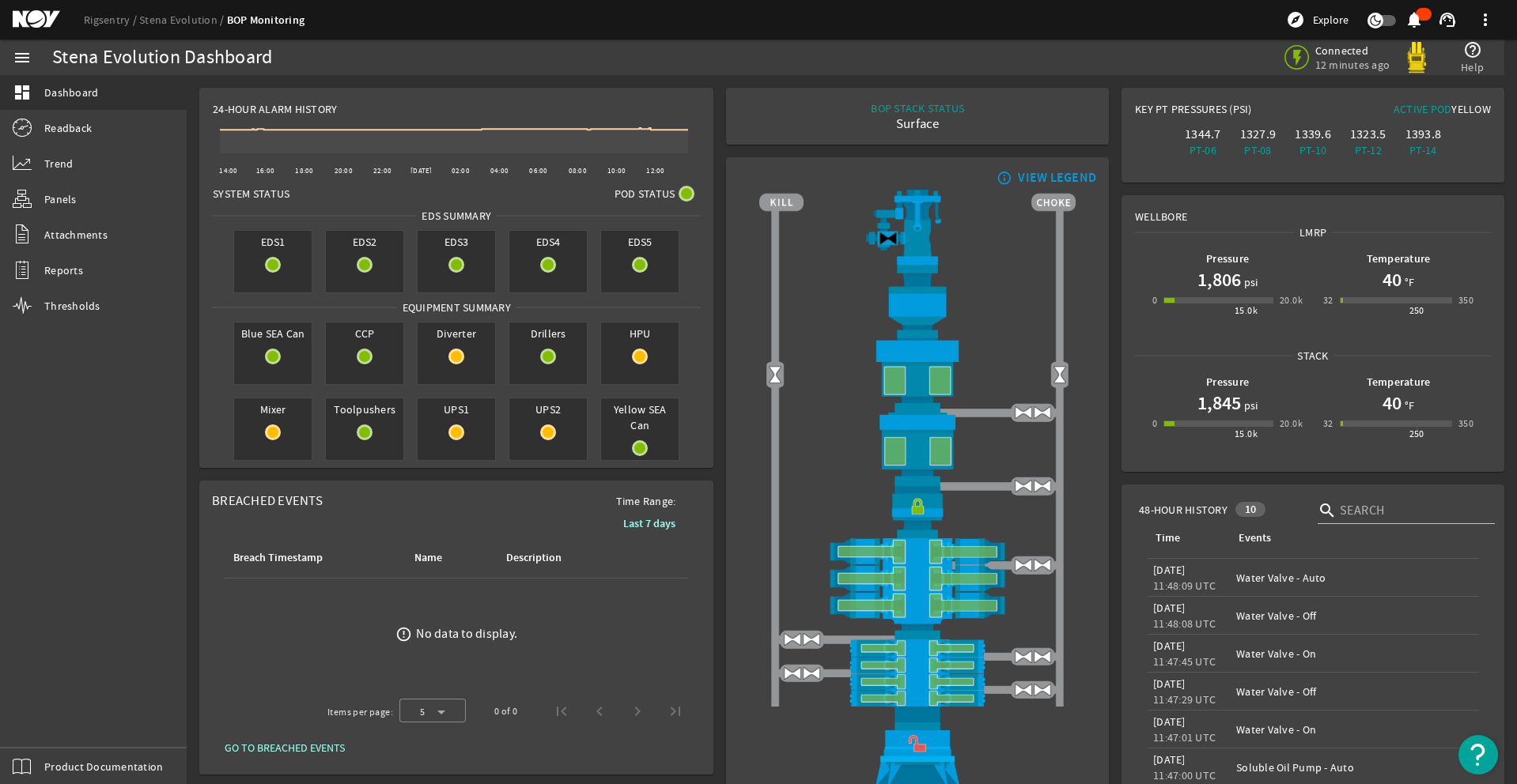
click at [58, 723] on div "menu dashboard Dashboard Readback Trend Panels Attachments Reports Thresholds P…" at bounding box center [93, 412] width 186 height 745
click at [44, 726] on div "menu dashboard Dashboard Readback Trend Panels Attachments Reports Thresholds P…" at bounding box center [93, 412] width 186 height 745
click at [50, 729] on div "menu dashboard Dashboard Readback Trend Panels Attachments Reports Thresholds P…" at bounding box center [93, 412] width 186 height 745
click at [41, 715] on div "menu dashboard Dashboard Readback Trend Panels Attachments Reports Thresholds P…" at bounding box center [93, 412] width 186 height 745
click at [44, 723] on div "menu dashboard Dashboard Readback Trend Panels Attachments Reports Thresholds P…" at bounding box center [93, 412] width 186 height 745
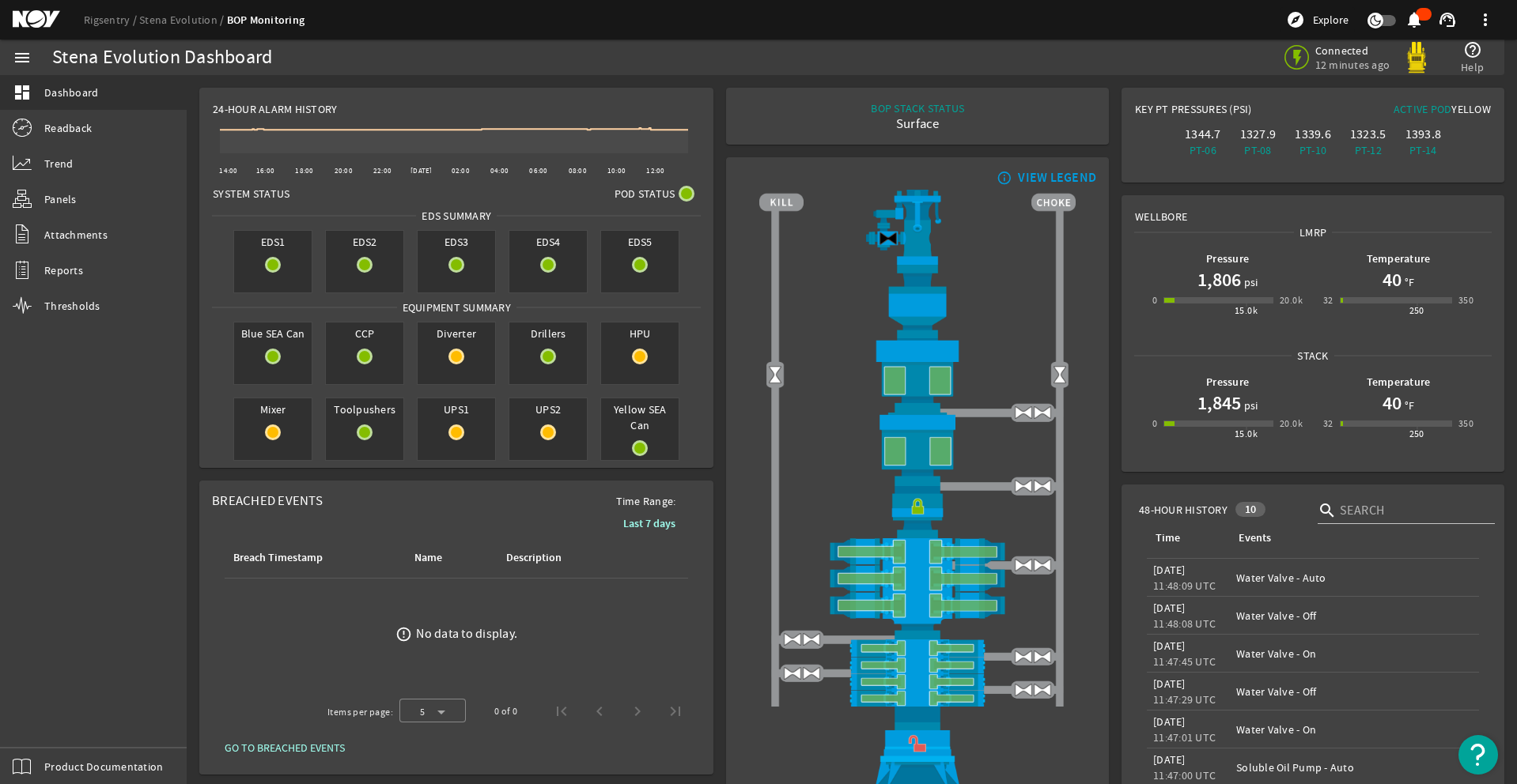
click at [56, 722] on div "menu dashboard Dashboard Readback Trend Panels Attachments Reports Thresholds P…" at bounding box center [93, 412] width 186 height 745
click at [49, 731] on div "menu dashboard Dashboard Readback Trend Panels Attachments Reports Thresholds P…" at bounding box center [93, 412] width 186 height 745
click at [51, 729] on div "menu dashboard Dashboard Readback Trend Panels Attachments Reports Thresholds P…" at bounding box center [93, 412] width 186 height 745
click at [53, 733] on div "menu dashboard Dashboard Readback Trend Panels Attachments Reports Thresholds P…" at bounding box center [93, 412] width 186 height 745
click at [41, 725] on div "menu dashboard Dashboard Readback Trend Panels Attachments Reports Thresholds P…" at bounding box center [93, 412] width 186 height 745
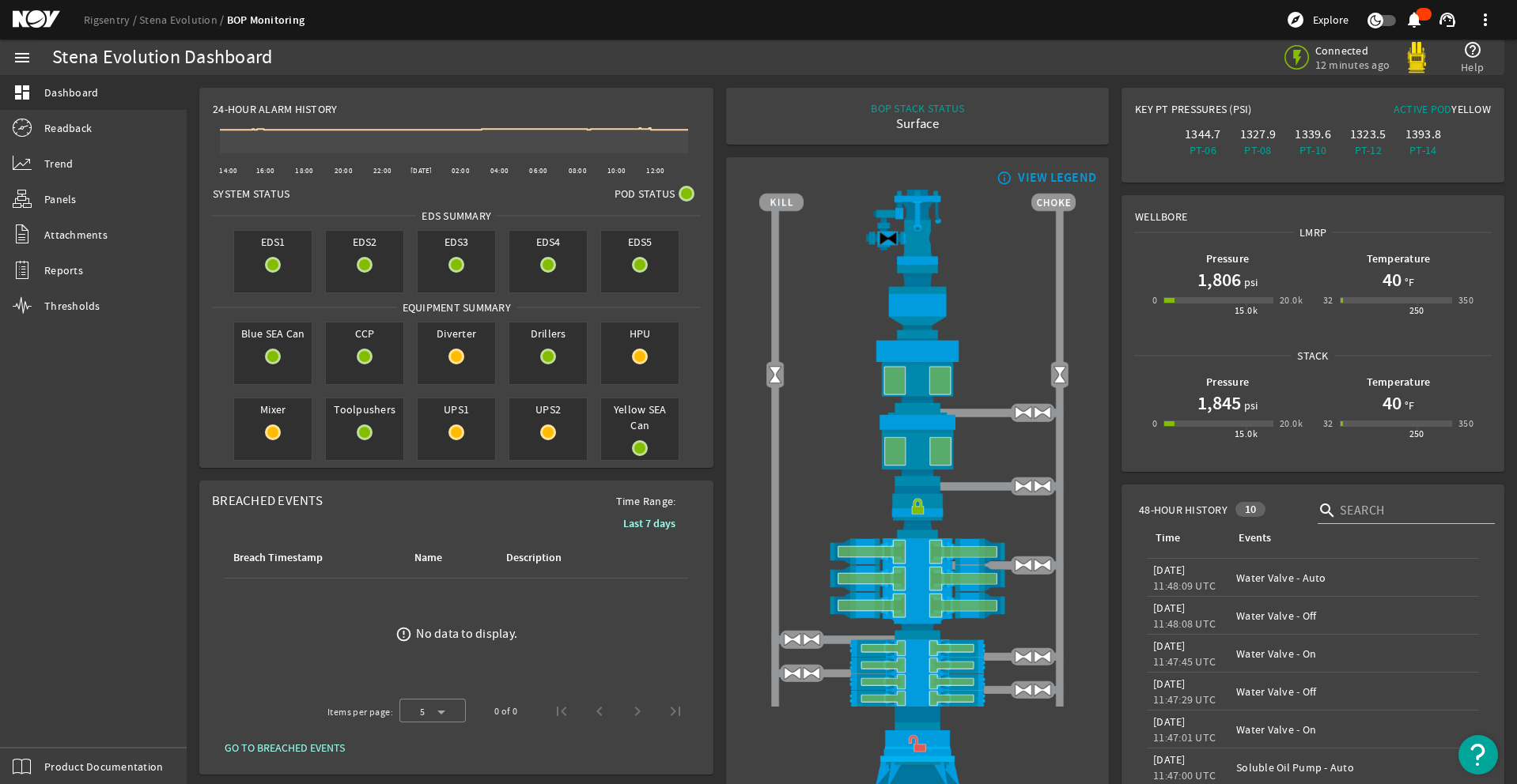
click at [47, 723] on div "menu dashboard Dashboard Readback Trend Panels Attachments Reports Thresholds P…" at bounding box center [93, 412] width 186 height 745
click at [44, 723] on div "menu dashboard Dashboard Readback Trend Panels Attachments Reports Thresholds P…" at bounding box center [93, 412] width 186 height 745
click at [44, 726] on div "menu dashboard Dashboard Readback Trend Panels Attachments Reports Thresholds P…" at bounding box center [93, 412] width 186 height 745
click at [51, 732] on div "menu dashboard Dashboard Readback Trend Panels Attachments Reports Thresholds P…" at bounding box center [93, 412] width 186 height 745
click at [57, 729] on div "menu dashboard Dashboard Readback Trend Panels Attachments Reports Thresholds P…" at bounding box center [93, 412] width 186 height 745
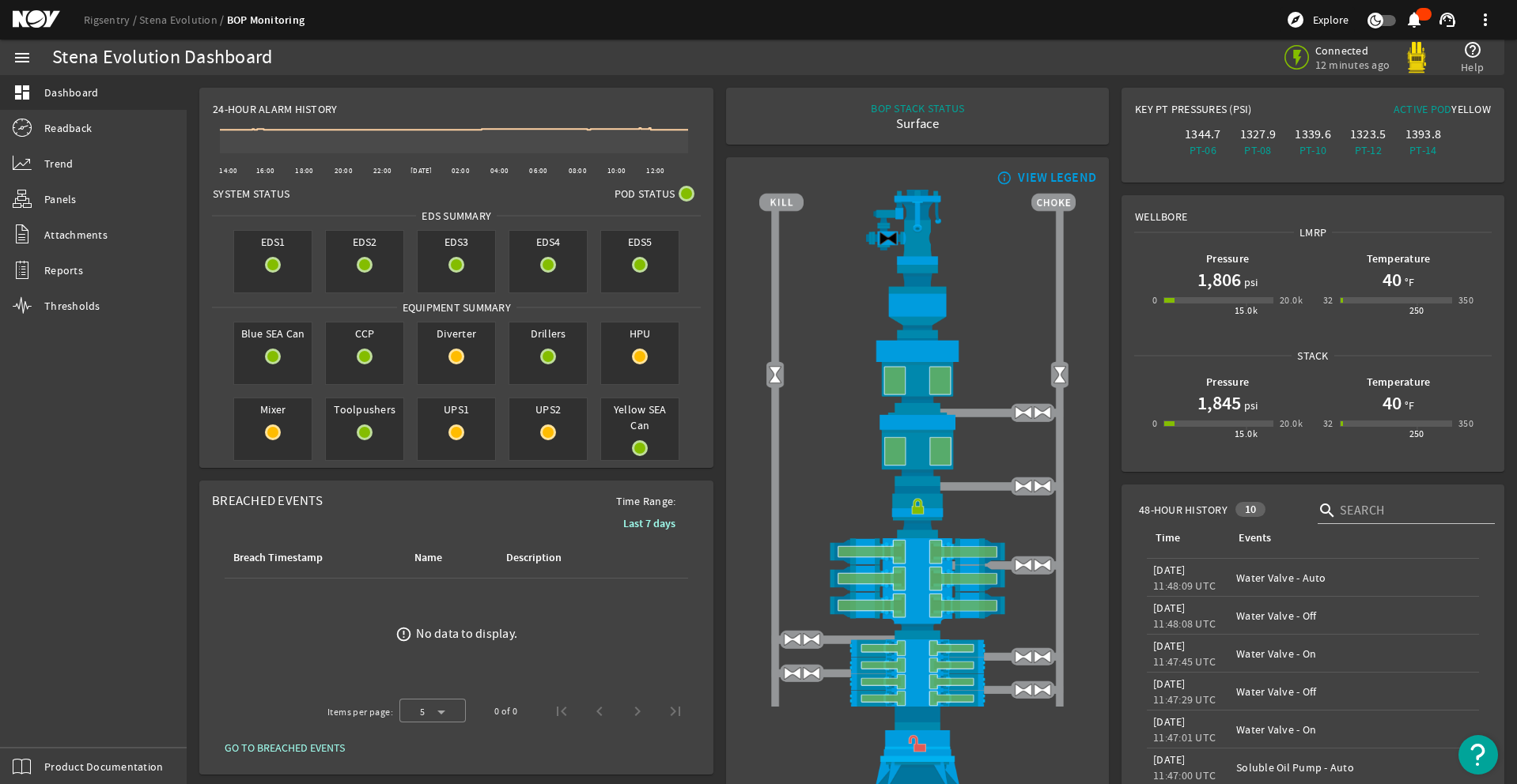
click at [49, 729] on div "menu dashboard Dashboard Readback Trend Panels Attachments Reports Thresholds P…" at bounding box center [93, 412] width 186 height 745
click at [47, 721] on div "menu dashboard Dashboard Readback Trend Panels Attachments Reports Thresholds P…" at bounding box center [93, 412] width 186 height 745
click at [58, 722] on div "menu dashboard Dashboard Readback Trend Panels Attachments Reports Thresholds P…" at bounding box center [93, 412] width 186 height 745
click at [52, 734] on div "menu dashboard Dashboard Readback Trend Panels Attachments Reports Thresholds P…" at bounding box center [93, 412] width 186 height 745
click at [44, 725] on div "menu dashboard Dashboard Readback Trend Panels Attachments Reports Thresholds P…" at bounding box center [93, 412] width 186 height 745
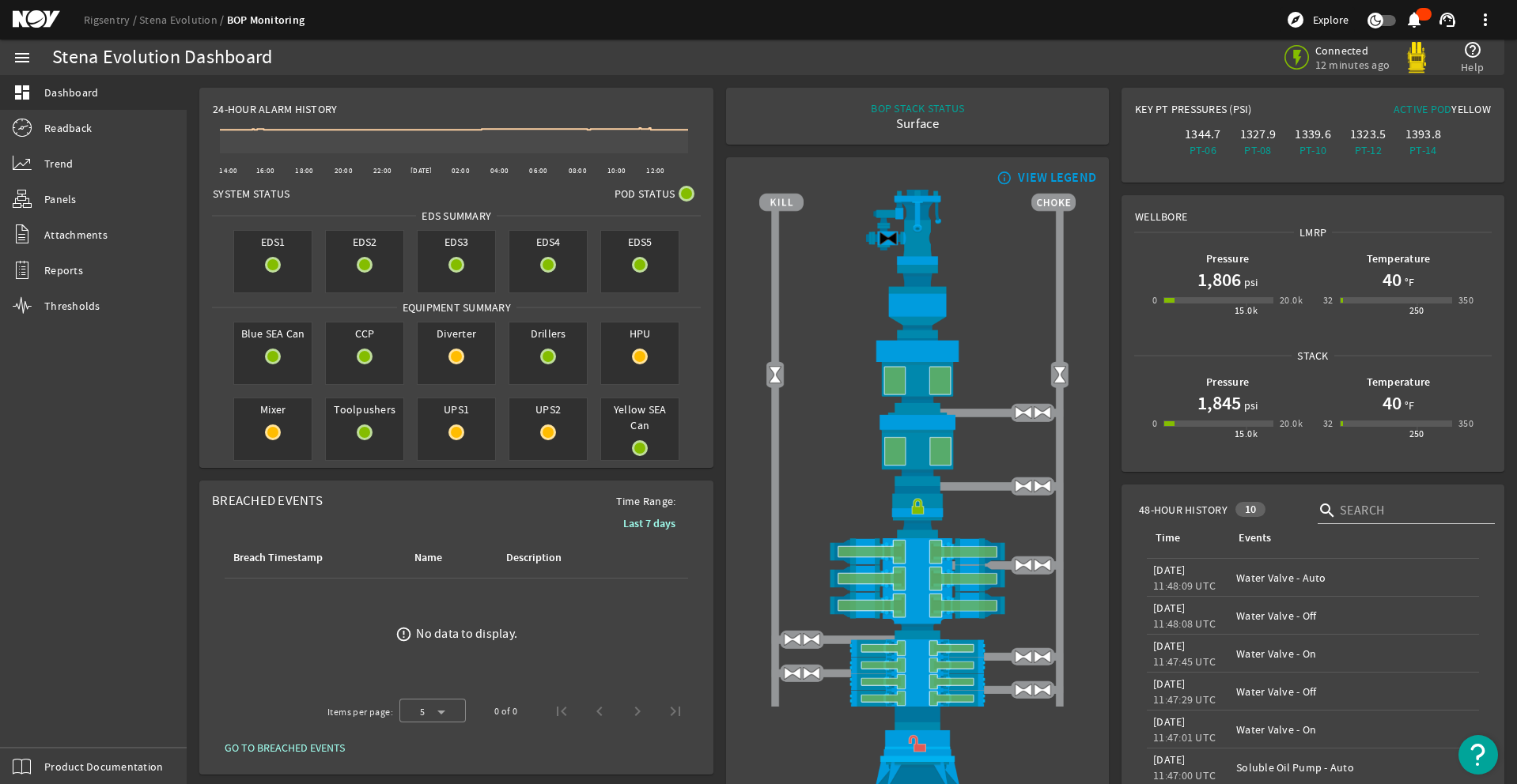
click at [44, 724] on div "menu dashboard Dashboard Readback Trend Panels Attachments Reports Thresholds P…" at bounding box center [93, 412] width 186 height 745
click at [51, 732] on div "menu dashboard Dashboard Readback Trend Panels Attachments Reports Thresholds P…" at bounding box center [93, 412] width 186 height 745
click at [45, 724] on div "menu dashboard Dashboard Readback Trend Panels Attachments Reports Thresholds P…" at bounding box center [93, 412] width 186 height 745
click at [44, 724] on div "menu dashboard Dashboard Readback Trend Panels Attachments Reports Thresholds P…" at bounding box center [93, 412] width 186 height 745
click at [54, 723] on div "menu dashboard Dashboard Readback Trend Panels Attachments Reports Thresholds P…" at bounding box center [93, 412] width 186 height 745
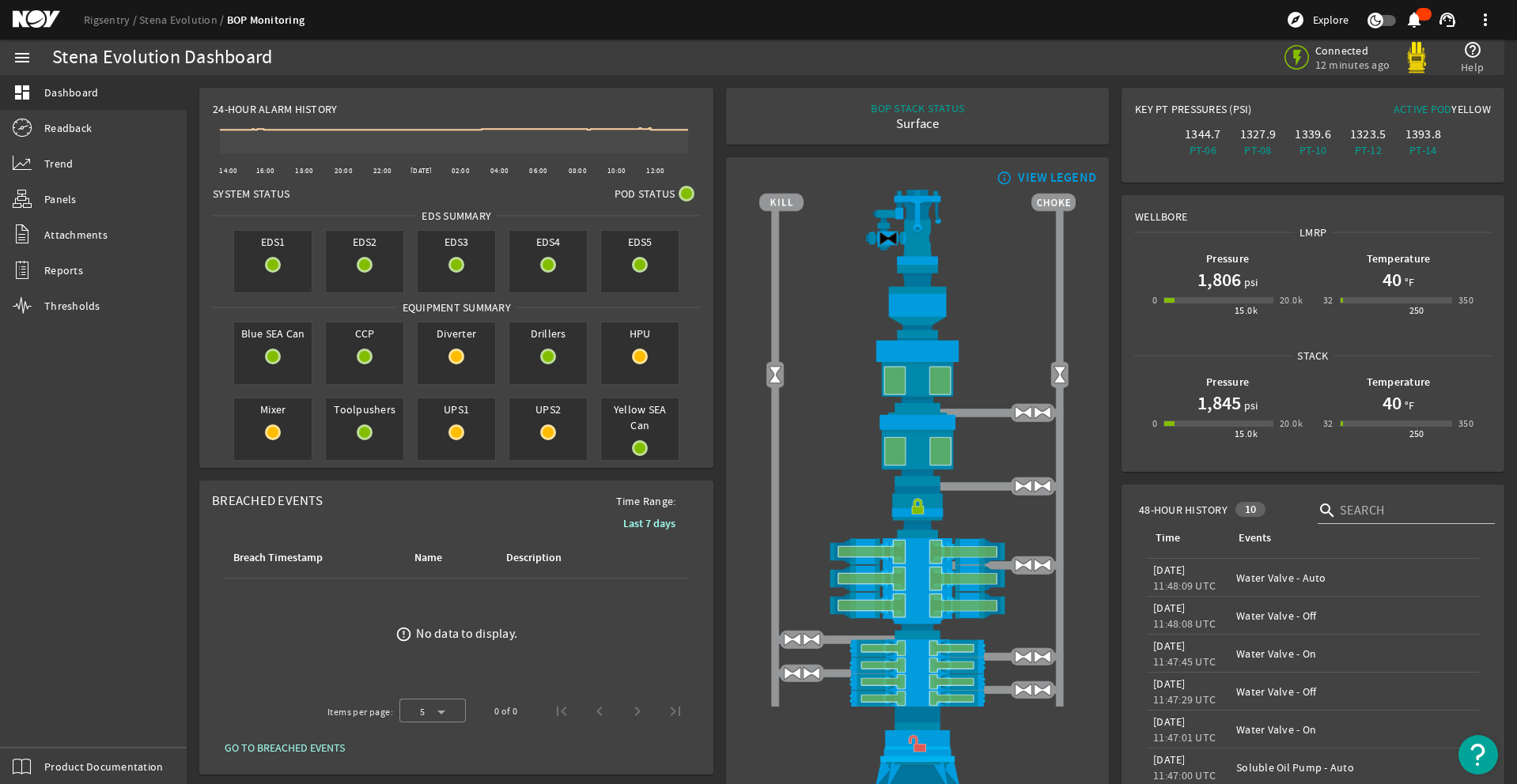
click at [44, 725] on div "menu dashboard Dashboard Readback Trend Panels Attachments Reports Thresholds P…" at bounding box center [93, 412] width 186 height 745
click at [44, 723] on div "menu dashboard Dashboard Readback Trend Panels Attachments Reports Thresholds P…" at bounding box center [93, 412] width 186 height 745
click at [43, 712] on div "menu dashboard Dashboard Readback Trend Panels Attachments Reports Thresholds P…" at bounding box center [93, 412] width 186 height 745
click at [54, 723] on div "menu dashboard Dashboard Readback Trend Panels Attachments Reports Thresholds P…" at bounding box center [93, 412] width 186 height 745
click at [45, 722] on div "menu dashboard Dashboard Readback Trend Panels Attachments Reports Thresholds P…" at bounding box center [93, 412] width 186 height 745
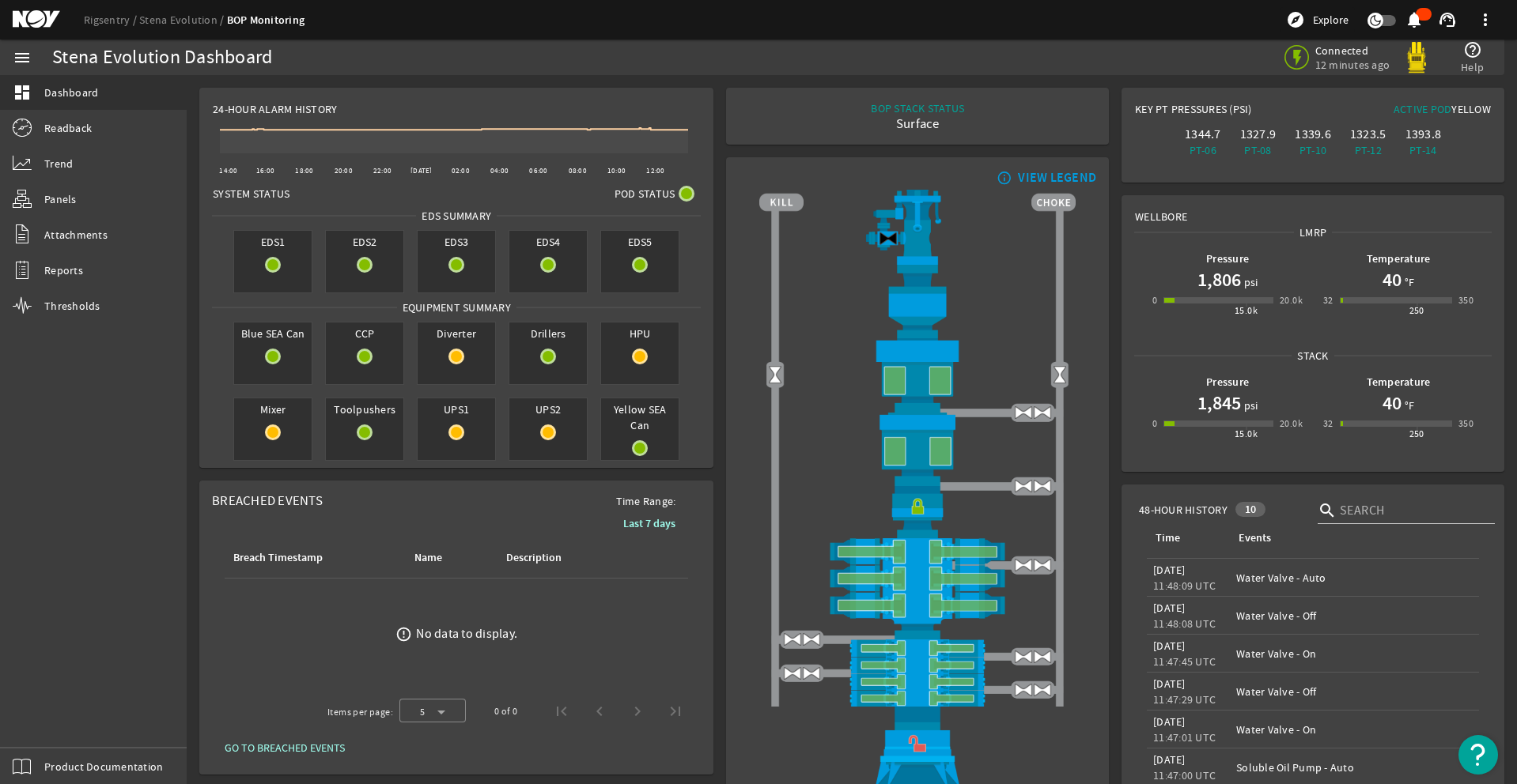
click at [45, 739] on div "menu dashboard Dashboard Readback Trend Panels Attachments Reports Thresholds P…" at bounding box center [93, 412] width 186 height 745
click at [44, 723] on div "menu dashboard Dashboard Readback Trend Panels Attachments Reports Thresholds P…" at bounding box center [93, 412] width 186 height 745
click at [51, 732] on div "menu dashboard Dashboard Readback Trend Panels Attachments Reports Thresholds P…" at bounding box center [93, 412] width 186 height 745
click at [49, 731] on div "menu dashboard Dashboard Readback Trend Panels Attachments Reports Thresholds P…" at bounding box center [93, 412] width 186 height 745
click at [44, 726] on div "menu dashboard Dashboard Readback Trend Panels Attachments Reports Thresholds P…" at bounding box center [93, 412] width 186 height 745
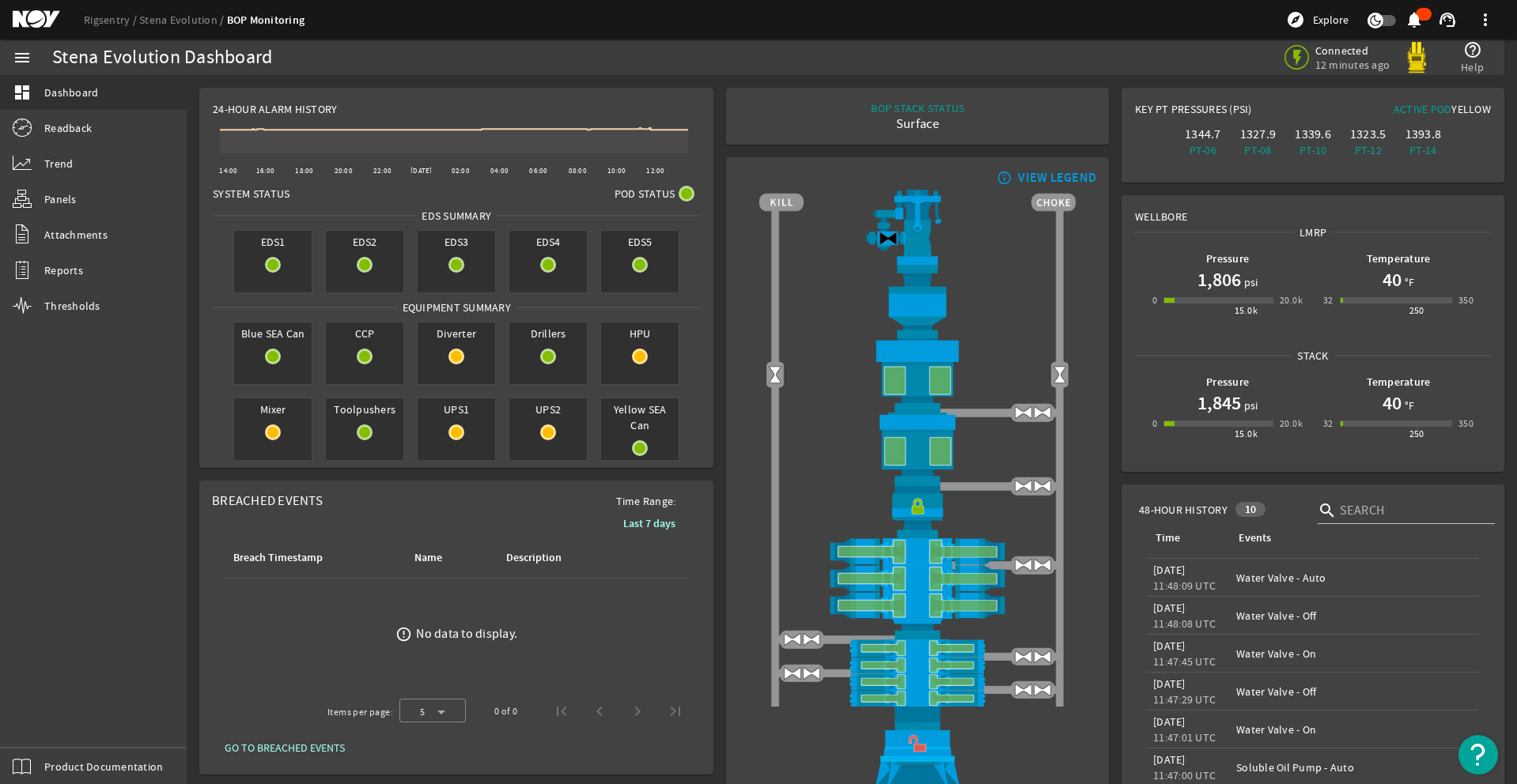
click at [41, 723] on div "menu dashboard Dashboard Readback Trend Panels Attachments Reports Thresholds P…" at bounding box center [93, 412] width 186 height 745
click at [47, 728] on div "menu dashboard Dashboard Readback Trend Panels Attachments Reports Thresholds P…" at bounding box center [93, 412] width 186 height 745
click at [44, 723] on div "menu dashboard Dashboard Readback Trend Panels Attachments Reports Thresholds P…" at bounding box center [93, 412] width 186 height 745
click at [51, 733] on div "menu dashboard Dashboard Readback Trend Panels Attachments Reports Thresholds P…" at bounding box center [93, 412] width 186 height 745
click at [44, 726] on div "menu dashboard Dashboard Readback Trend Panels Attachments Reports Thresholds P…" at bounding box center [93, 412] width 186 height 745
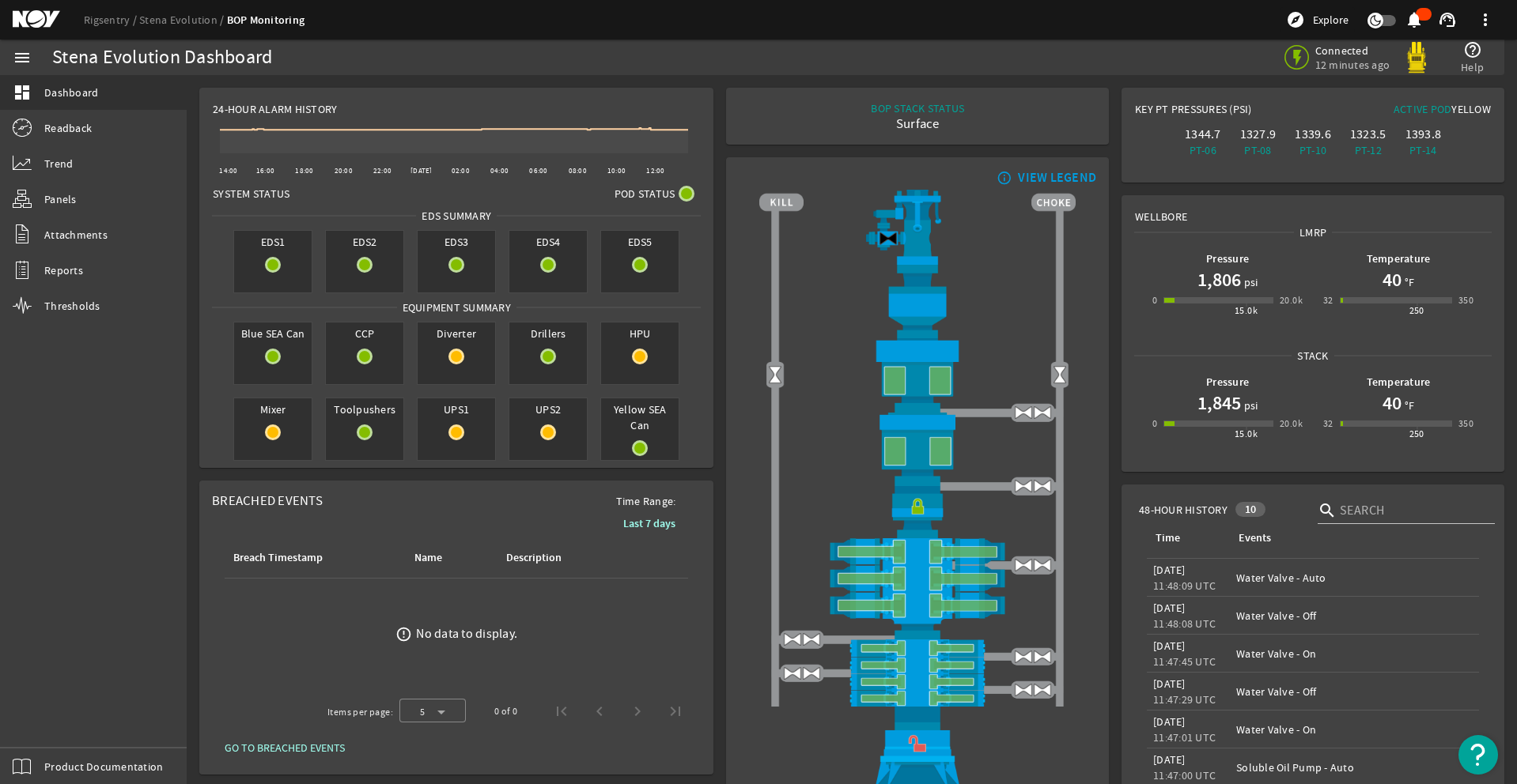
click at [50, 717] on div "menu dashboard Dashboard Readback Trend Panels Attachments Reports Thresholds P…" at bounding box center [93, 412] width 186 height 745
click at [53, 733] on div "menu dashboard Dashboard Readback Trend Panels Attachments Reports Thresholds P…" at bounding box center [93, 412] width 186 height 745
click at [54, 723] on div "menu dashboard Dashboard Readback Trend Panels Attachments Reports Thresholds P…" at bounding box center [93, 412] width 186 height 745
click at [44, 724] on div "menu dashboard Dashboard Readback Trend Panels Attachments Reports Thresholds P…" at bounding box center [93, 412] width 186 height 745
click at [54, 723] on div "menu dashboard Dashboard Readback Trend Panels Attachments Reports Thresholds P…" at bounding box center [93, 412] width 186 height 745
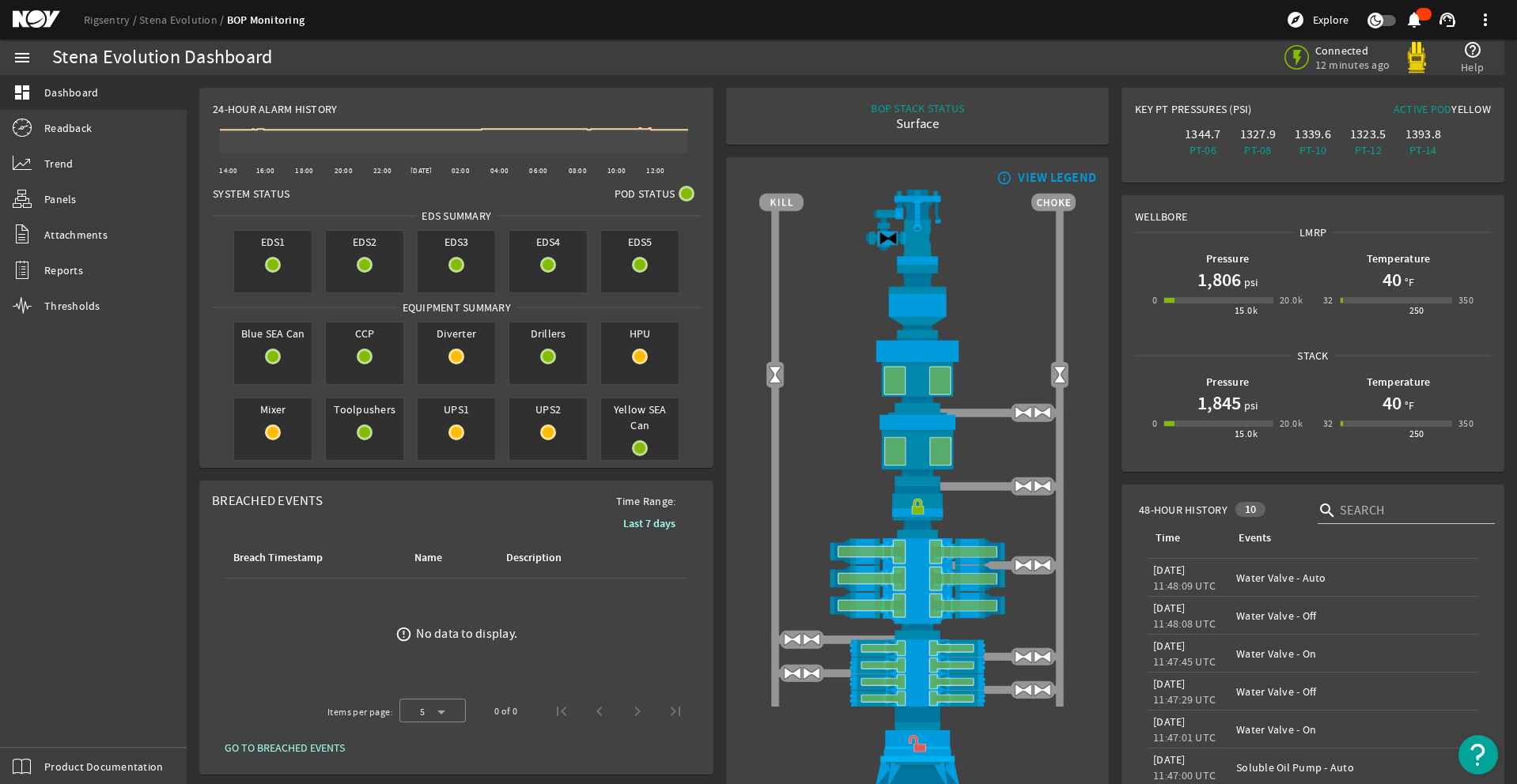
click at [44, 723] on div "menu dashboard Dashboard Readback Trend Panels Attachments Reports Thresholds P…" at bounding box center [93, 412] width 186 height 745
click at [44, 722] on div "menu dashboard Dashboard Readback Trend Panels Attachments Reports Thresholds P…" at bounding box center [93, 412] width 186 height 745
click at [44, 725] on div "menu dashboard Dashboard Readback Trend Panels Attachments Reports Thresholds P…" at bounding box center [93, 412] width 186 height 745
click at [42, 722] on div "menu dashboard Dashboard Readback Trend Panels Attachments Reports Thresholds P…" at bounding box center [93, 412] width 186 height 745
click at [44, 726] on div "menu dashboard Dashboard Readback Trend Panels Attachments Reports Thresholds P…" at bounding box center [93, 412] width 186 height 745
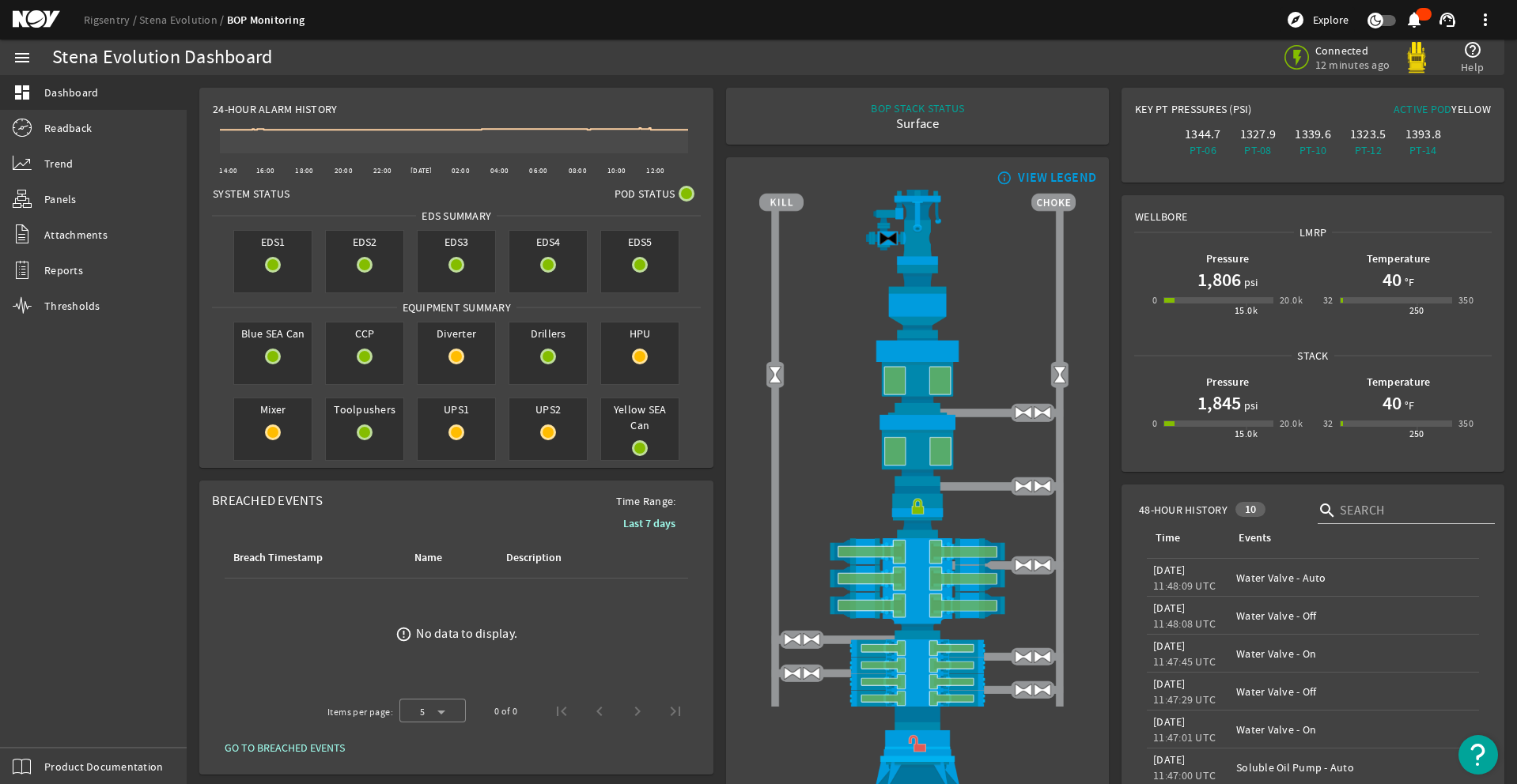
click at [53, 736] on div "menu dashboard Dashboard Readback Trend Panels Attachments Reports Thresholds P…" at bounding box center [93, 412] width 186 height 745
click at [52, 726] on div "menu dashboard Dashboard Readback Trend Panels Attachments Reports Thresholds P…" at bounding box center [93, 412] width 186 height 745
click at [52, 728] on div "menu dashboard Dashboard Readback Trend Panels Attachments Reports Thresholds P…" at bounding box center [93, 412] width 186 height 745
click at [43, 723] on div "menu dashboard Dashboard Readback Trend Panels Attachments Reports Thresholds P…" at bounding box center [93, 412] width 186 height 745
click at [44, 723] on div "menu dashboard Dashboard Readback Trend Panels Attachments Reports Thresholds P…" at bounding box center [93, 412] width 186 height 745
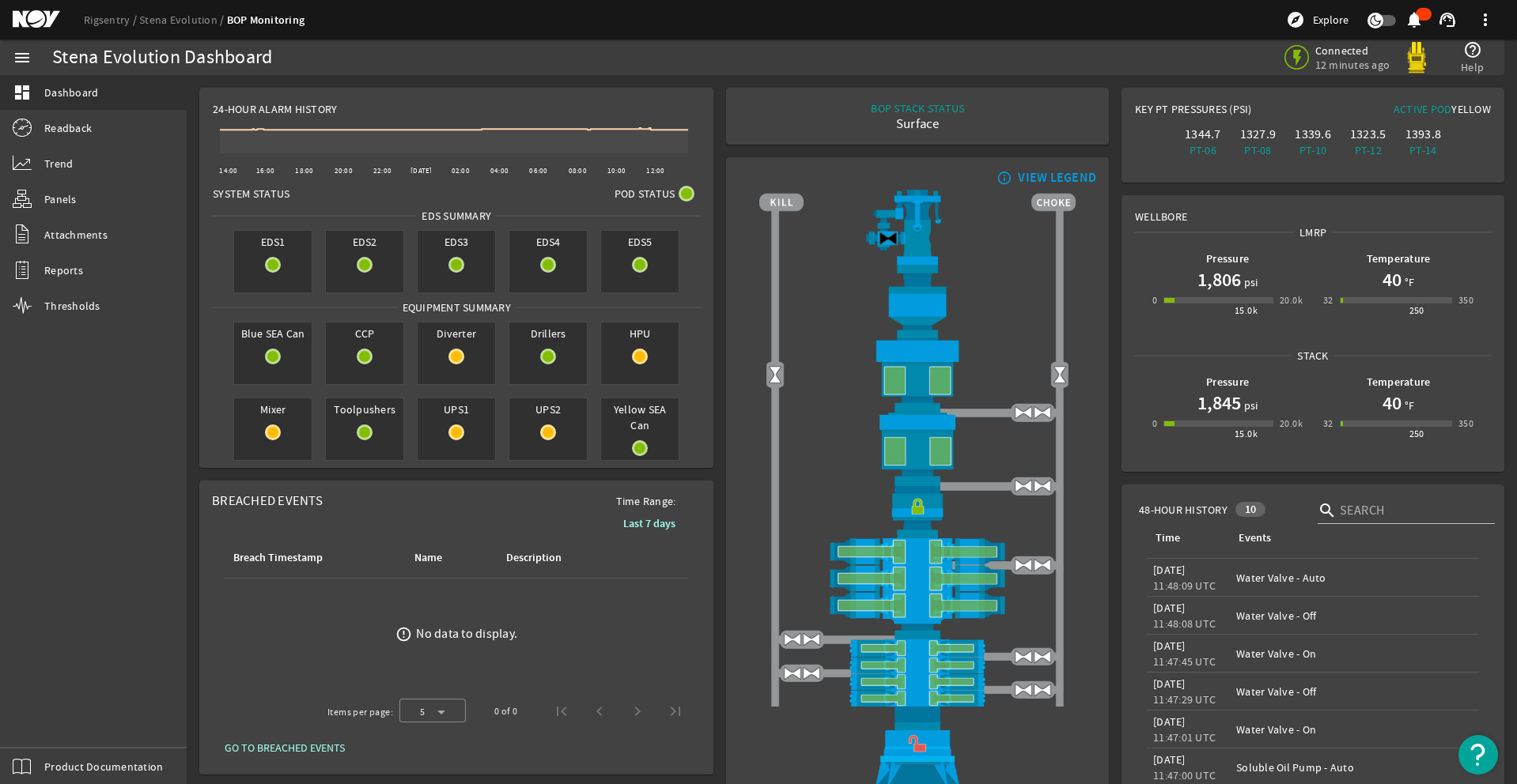
click at [54, 727] on div "menu dashboard Dashboard Readback Trend Panels Attachments Reports Thresholds P…" at bounding box center [93, 412] width 186 height 745
click at [44, 724] on div "menu dashboard Dashboard Readback Trend Panels Attachments Reports Thresholds P…" at bounding box center [93, 412] width 186 height 745
click at [44, 726] on div "menu dashboard Dashboard Readback Trend Panels Attachments Reports Thresholds P…" at bounding box center [93, 412] width 186 height 745
click at [44, 723] on div "menu dashboard Dashboard Readback Trend Panels Attachments Reports Thresholds P…" at bounding box center [93, 412] width 186 height 745
click at [44, 723] on div "menu dashboard Dashboard Readback Trend Panels Attachments Reports Thresholds P…" at bounding box center [93, 412] width 186 height 745
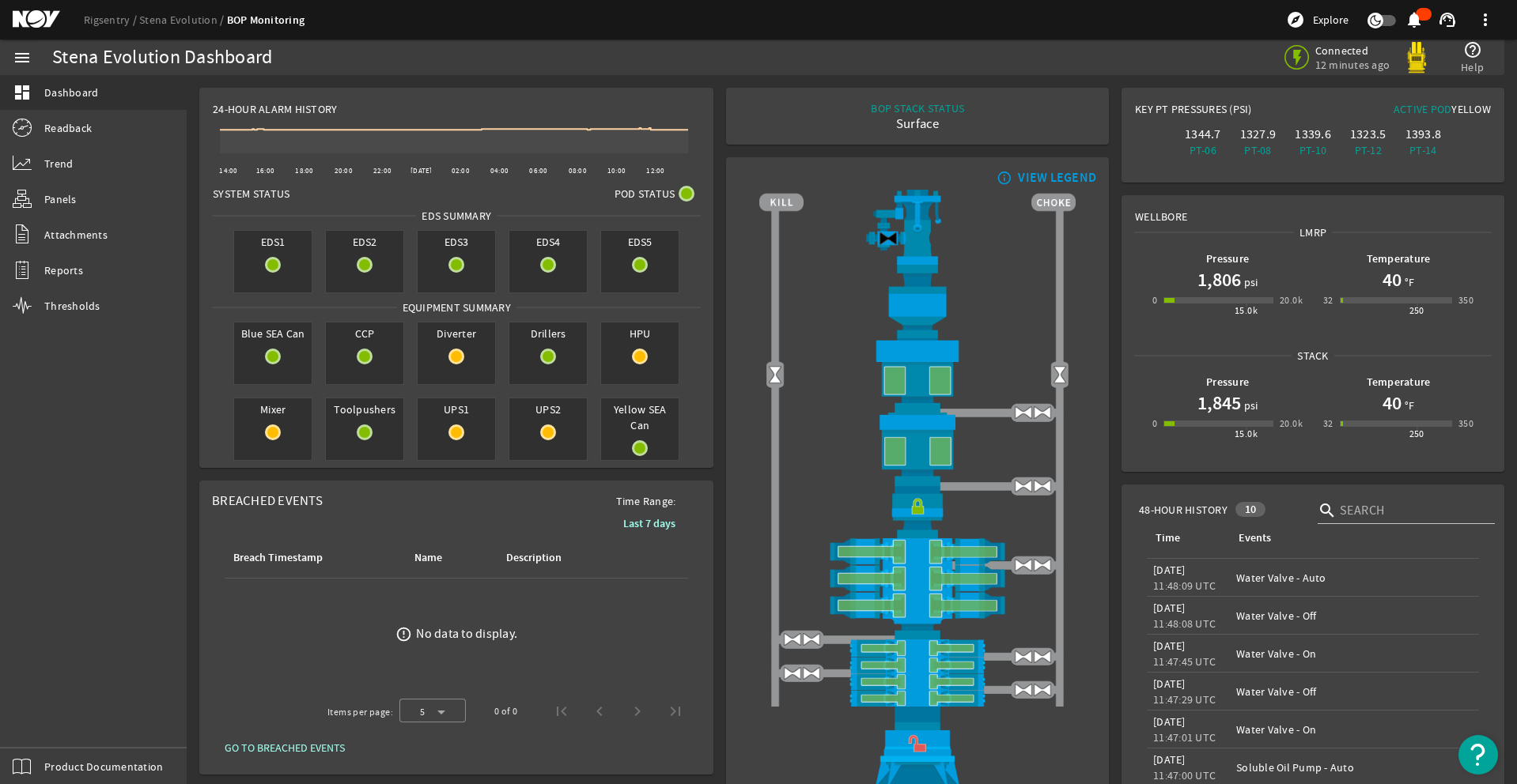
click at [56, 721] on div "menu dashboard Dashboard Readback Trend Panels Attachments Reports Thresholds P…" at bounding box center [93, 412] width 186 height 745
click at [44, 725] on div "menu dashboard Dashboard Readback Trend Panels Attachments Reports Thresholds P…" at bounding box center [93, 412] width 186 height 745
click at [36, 718] on div "menu dashboard Dashboard Readback Trend Panels Attachments Reports Thresholds P…" at bounding box center [93, 412] width 186 height 745
click at [49, 725] on div "menu dashboard Dashboard Readback Trend Panels Attachments Reports Thresholds P…" at bounding box center [93, 412] width 186 height 745
click at [47, 728] on div "menu dashboard Dashboard Readback Trend Panels Attachments Reports Thresholds P…" at bounding box center [93, 412] width 186 height 745
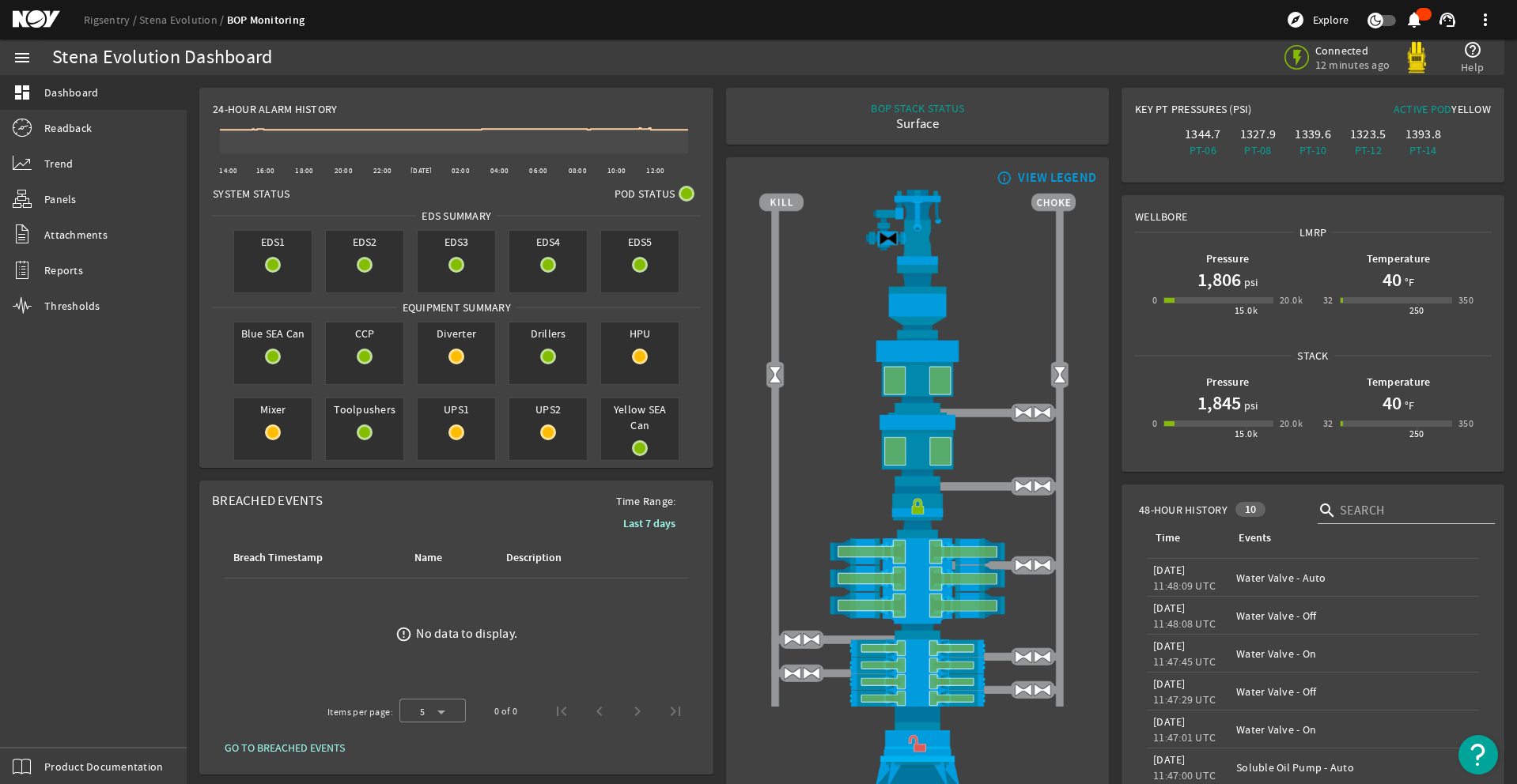
click at [50, 732] on div "menu dashboard Dashboard Readback Trend Panels Attachments Reports Thresholds P…" at bounding box center [93, 412] width 186 height 745
click at [49, 725] on div "menu dashboard Dashboard Readback Trend Panels Attachments Reports Thresholds P…" at bounding box center [93, 412] width 186 height 745
click at [44, 723] on div "menu dashboard Dashboard Readback Trend Panels Attachments Reports Thresholds P…" at bounding box center [93, 412] width 186 height 745
click at [56, 726] on div "menu dashboard Dashboard Readback Trend Panels Attachments Reports Thresholds P…" at bounding box center [93, 412] width 186 height 745
click at [47, 728] on div "menu dashboard Dashboard Readback Trend Panels Attachments Reports Thresholds P…" at bounding box center [93, 412] width 186 height 745
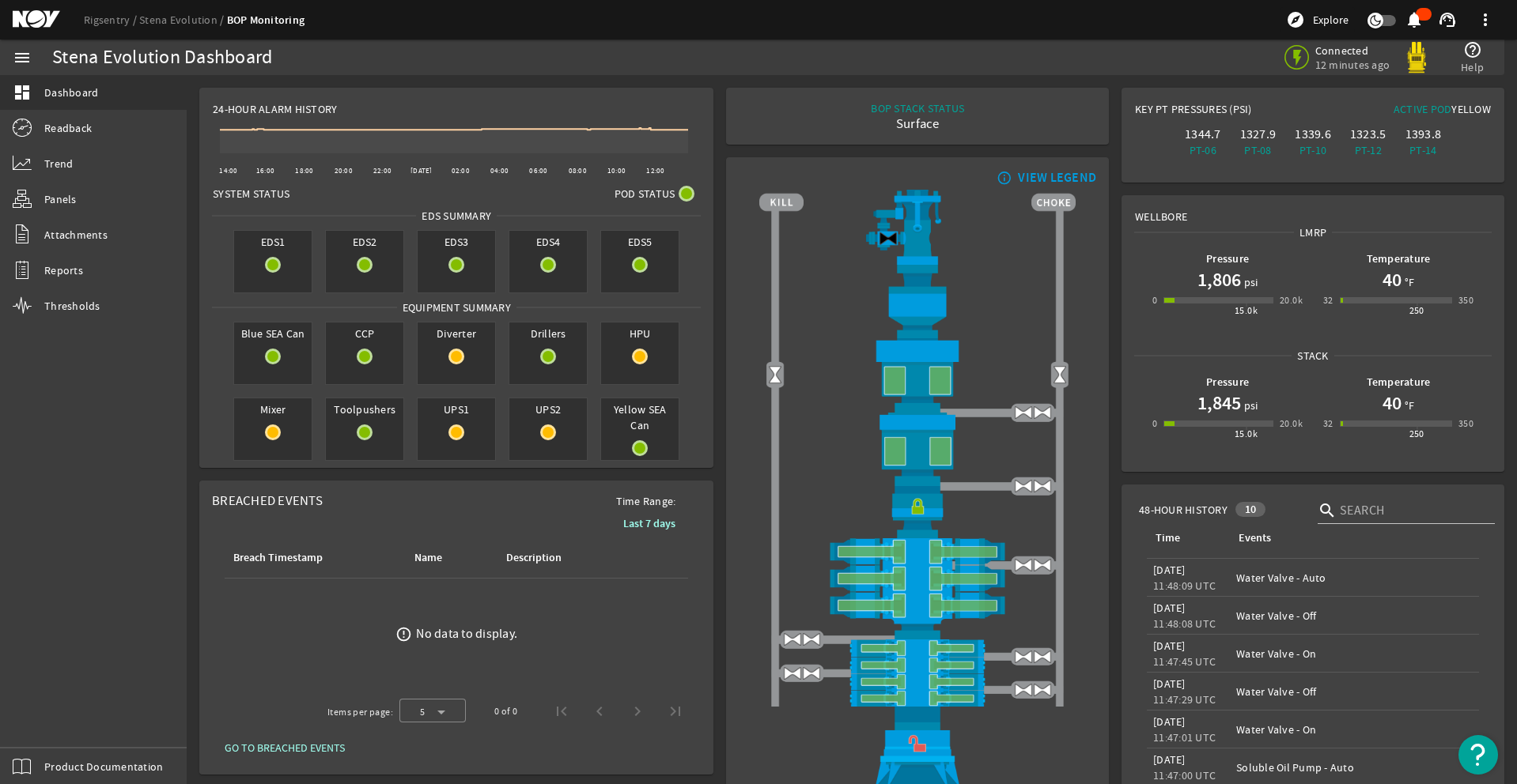
click at [44, 726] on div "menu dashboard Dashboard Readback Trend Panels Attachments Reports Thresholds P…" at bounding box center [93, 412] width 186 height 745
click at [49, 731] on div "menu dashboard Dashboard Readback Trend Panels Attachments Reports Thresholds P…" at bounding box center [93, 412] width 186 height 745
click at [52, 731] on div "menu dashboard Dashboard Readback Trend Panels Attachments Reports Thresholds P…" at bounding box center [93, 412] width 186 height 745
click at [42, 722] on div "menu dashboard Dashboard Readback Trend Panels Attachments Reports Thresholds P…" at bounding box center [93, 412] width 186 height 745
click at [44, 726] on div "menu dashboard Dashboard Readback Trend Panels Attachments Reports Thresholds P…" at bounding box center [93, 412] width 186 height 745
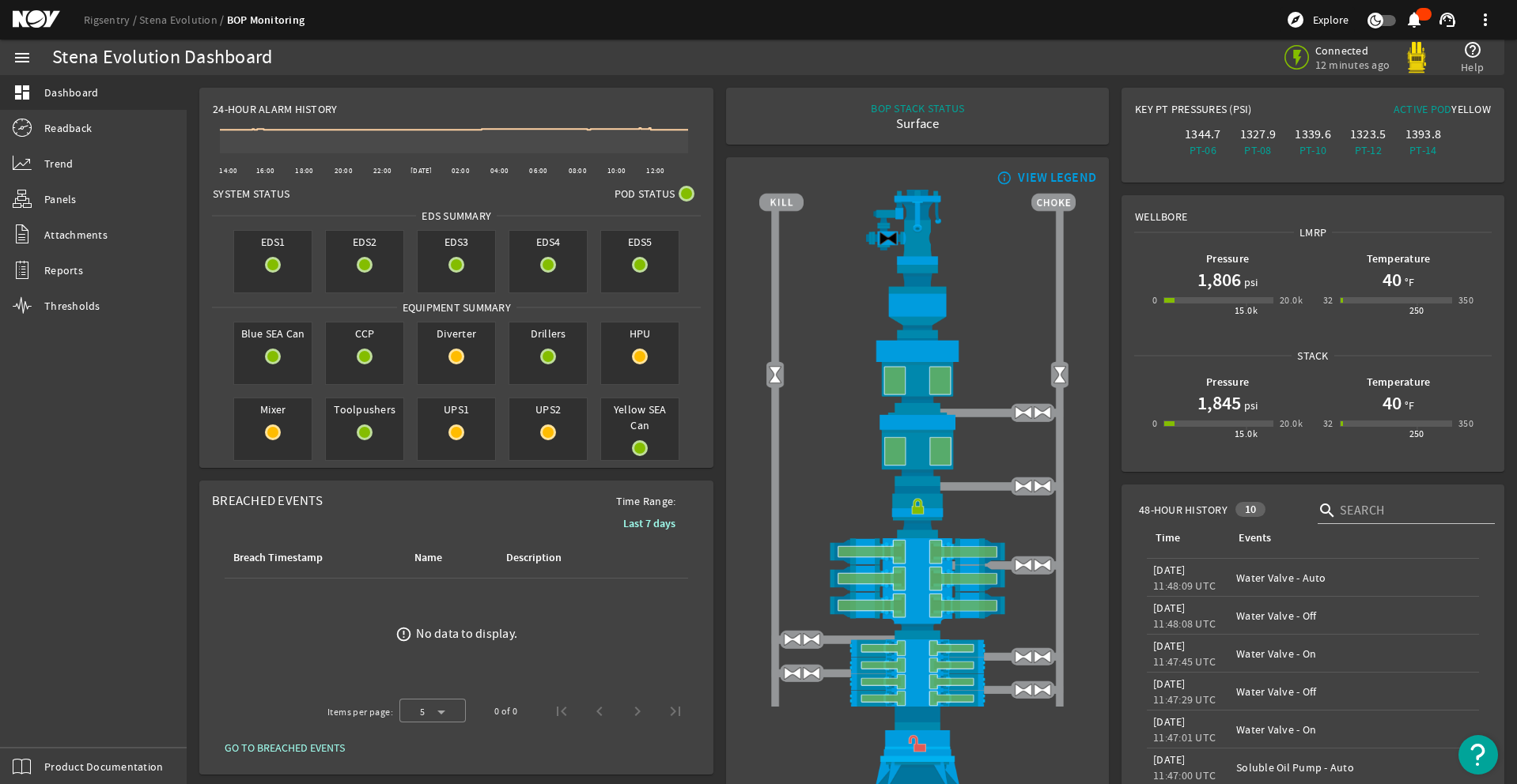
click at [47, 730] on div "menu dashboard Dashboard Readback Trend Panels Attachments Reports Thresholds P…" at bounding box center [93, 412] width 186 height 745
click at [44, 722] on div "menu dashboard Dashboard Readback Trend Panels Attachments Reports Thresholds P…" at bounding box center [93, 412] width 186 height 745
click at [46, 726] on div "menu dashboard Dashboard Readback Trend Panels Attachments Reports Thresholds P…" at bounding box center [93, 412] width 186 height 745
click at [59, 722] on div "menu dashboard Dashboard Readback Trend Panels Attachments Reports Thresholds P…" at bounding box center [93, 412] width 186 height 745
click at [44, 722] on div "menu dashboard Dashboard Readback Trend Panels Attachments Reports Thresholds P…" at bounding box center [93, 412] width 186 height 745
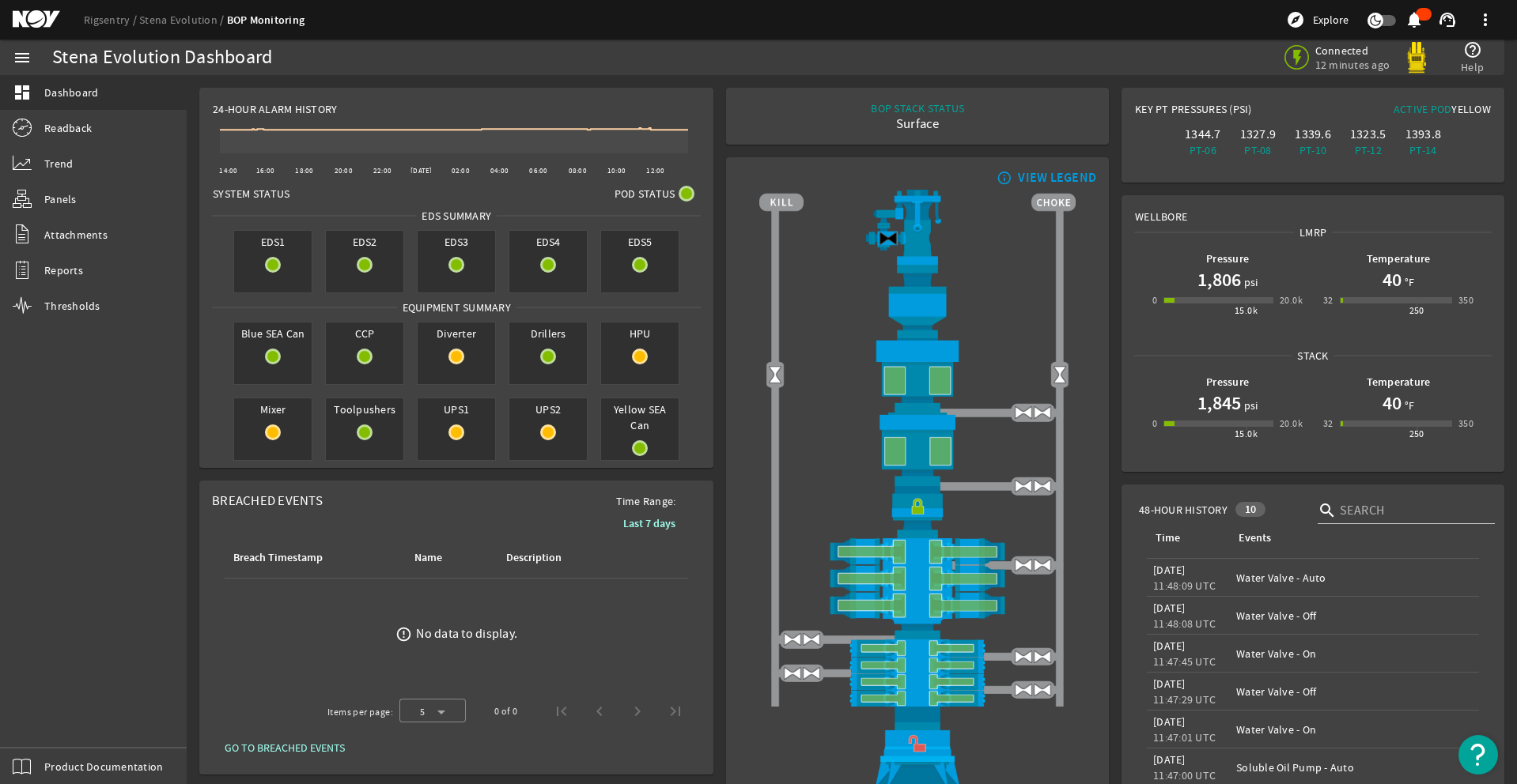
click at [43, 727] on div "menu dashboard Dashboard Readback Trend Panels Attachments Reports Thresholds P…" at bounding box center [93, 412] width 186 height 745
click at [44, 726] on div "menu dashboard Dashboard Readback Trend Panels Attachments Reports Thresholds P…" at bounding box center [93, 412] width 186 height 745
click at [44, 723] on div "menu dashboard Dashboard Readback Trend Panels Attachments Reports Thresholds P…" at bounding box center [93, 412] width 186 height 745
click at [55, 722] on div "menu dashboard Dashboard Readback Trend Panels Attachments Reports Thresholds P…" at bounding box center [93, 412] width 186 height 745
click at [59, 723] on div "menu dashboard Dashboard Readback Trend Panels Attachments Reports Thresholds P…" at bounding box center [93, 412] width 186 height 745
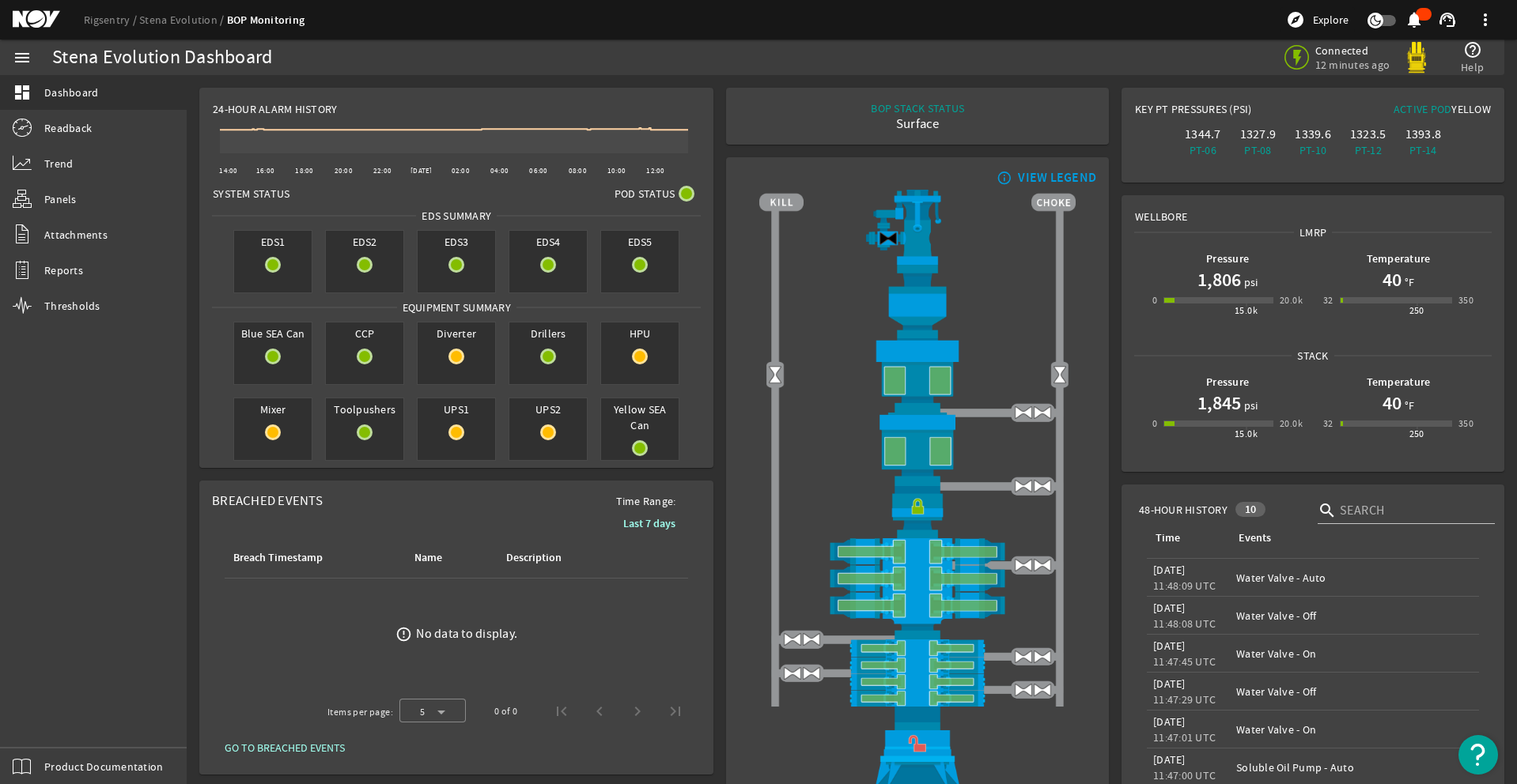
click at [44, 724] on div "menu dashboard Dashboard Readback Trend Panels Attachments Reports Thresholds P…" at bounding box center [93, 412] width 186 height 745
click at [59, 722] on div "menu dashboard Dashboard Readback Trend Panels Attachments Reports Thresholds P…" at bounding box center [93, 412] width 186 height 745
click at [39, 718] on div "menu dashboard Dashboard Readback Trend Panels Attachments Reports Thresholds P…" at bounding box center [93, 412] width 186 height 745
click at [43, 730] on div "menu dashboard Dashboard Readback Trend Panels Attachments Reports Thresholds P…" at bounding box center [93, 412] width 186 height 745
click at [44, 726] on div "menu dashboard Dashboard Readback Trend Panels Attachments Reports Thresholds P…" at bounding box center [93, 412] width 186 height 745
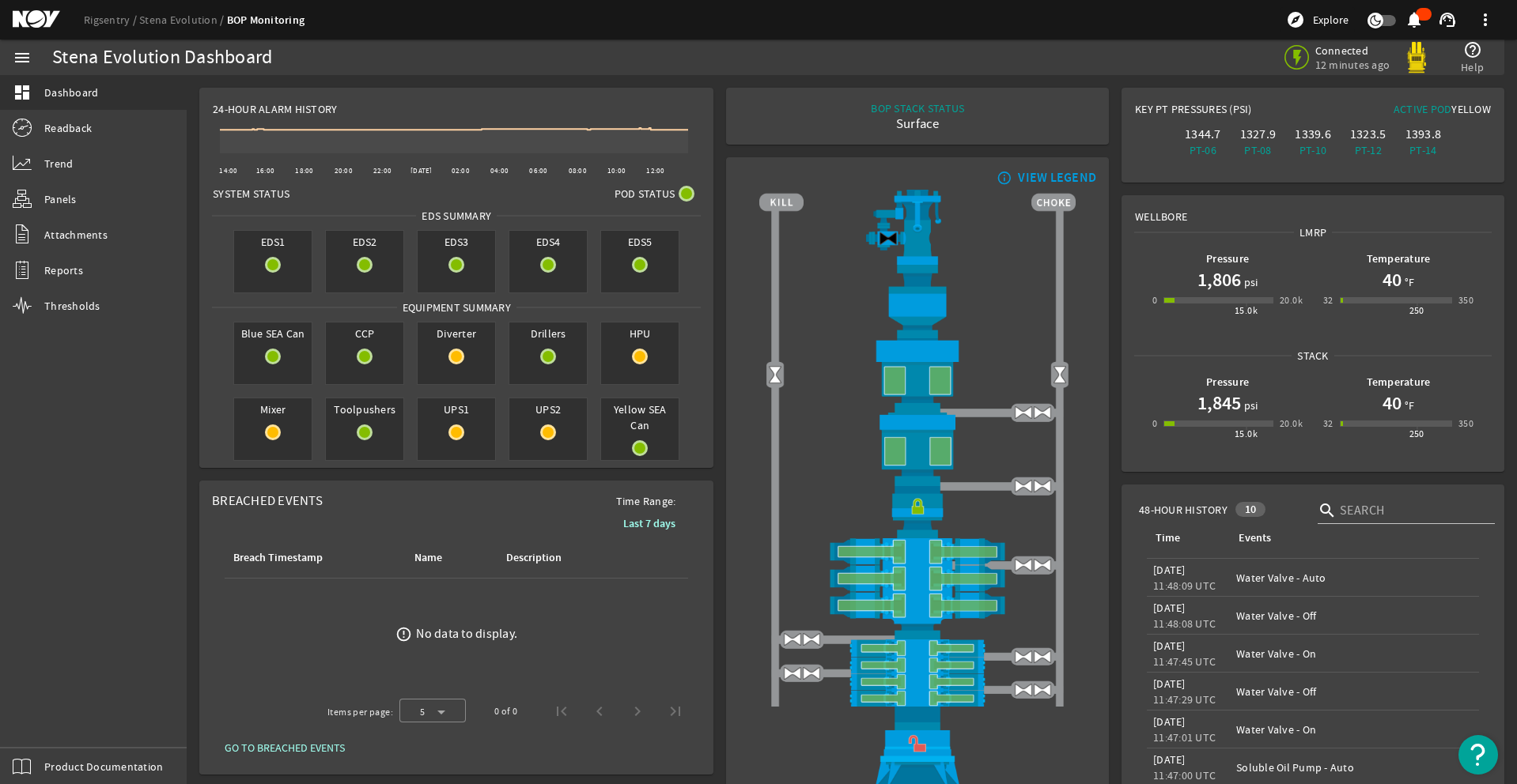
click at [44, 724] on div "menu dashboard Dashboard Readback Trend Panels Attachments Reports Thresholds P…" at bounding box center [93, 412] width 186 height 745
click at [52, 726] on div "menu dashboard Dashboard Readback Trend Panels Attachments Reports Thresholds P…" at bounding box center [93, 412] width 186 height 745
click at [47, 722] on div "menu dashboard Dashboard Readback Trend Panels Attachments Reports Thresholds P…" at bounding box center [93, 412] width 186 height 745
click at [57, 726] on div "menu dashboard Dashboard Readback Trend Panels Attachments Reports Thresholds P…" at bounding box center [93, 412] width 186 height 745
click at [44, 726] on div "menu dashboard Dashboard Readback Trend Panels Attachments Reports Thresholds P…" at bounding box center [93, 412] width 186 height 745
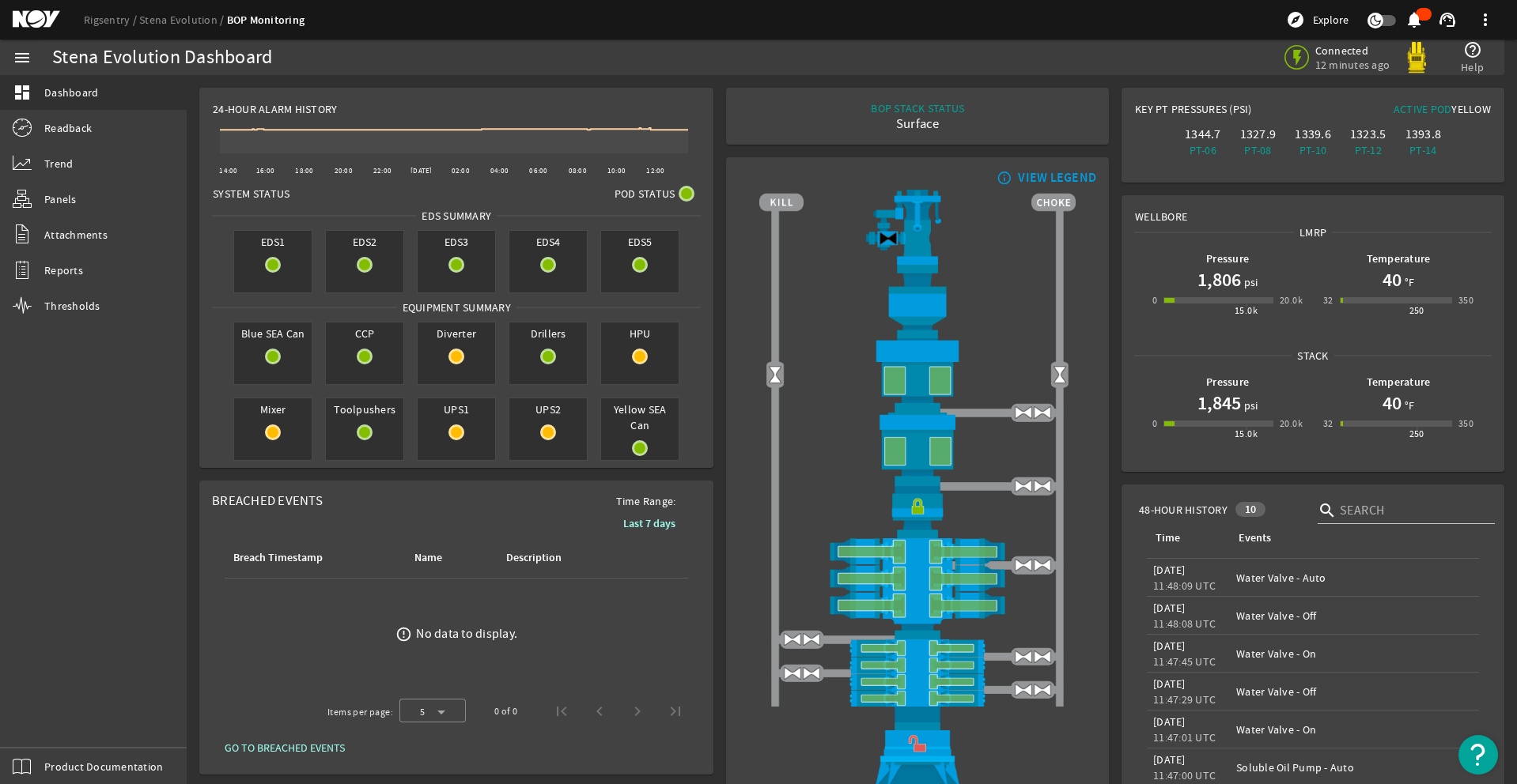
click at [50, 729] on div "menu dashboard Dashboard Readback Trend Panels Attachments Reports Thresholds P…" at bounding box center [93, 412] width 186 height 745
click at [38, 723] on div "menu dashboard Dashboard Readback Trend Panels Attachments Reports Thresholds P…" at bounding box center [93, 412] width 186 height 745
click at [45, 723] on div "menu dashboard Dashboard Readback Trend Panels Attachments Reports Thresholds P…" at bounding box center [93, 412] width 186 height 745
click at [55, 722] on div "menu dashboard Dashboard Readback Trend Panels Attachments Reports Thresholds P…" at bounding box center [93, 412] width 186 height 745
click at [58, 723] on div "menu dashboard Dashboard Readback Trend Panels Attachments Reports Thresholds P…" at bounding box center [93, 412] width 186 height 745
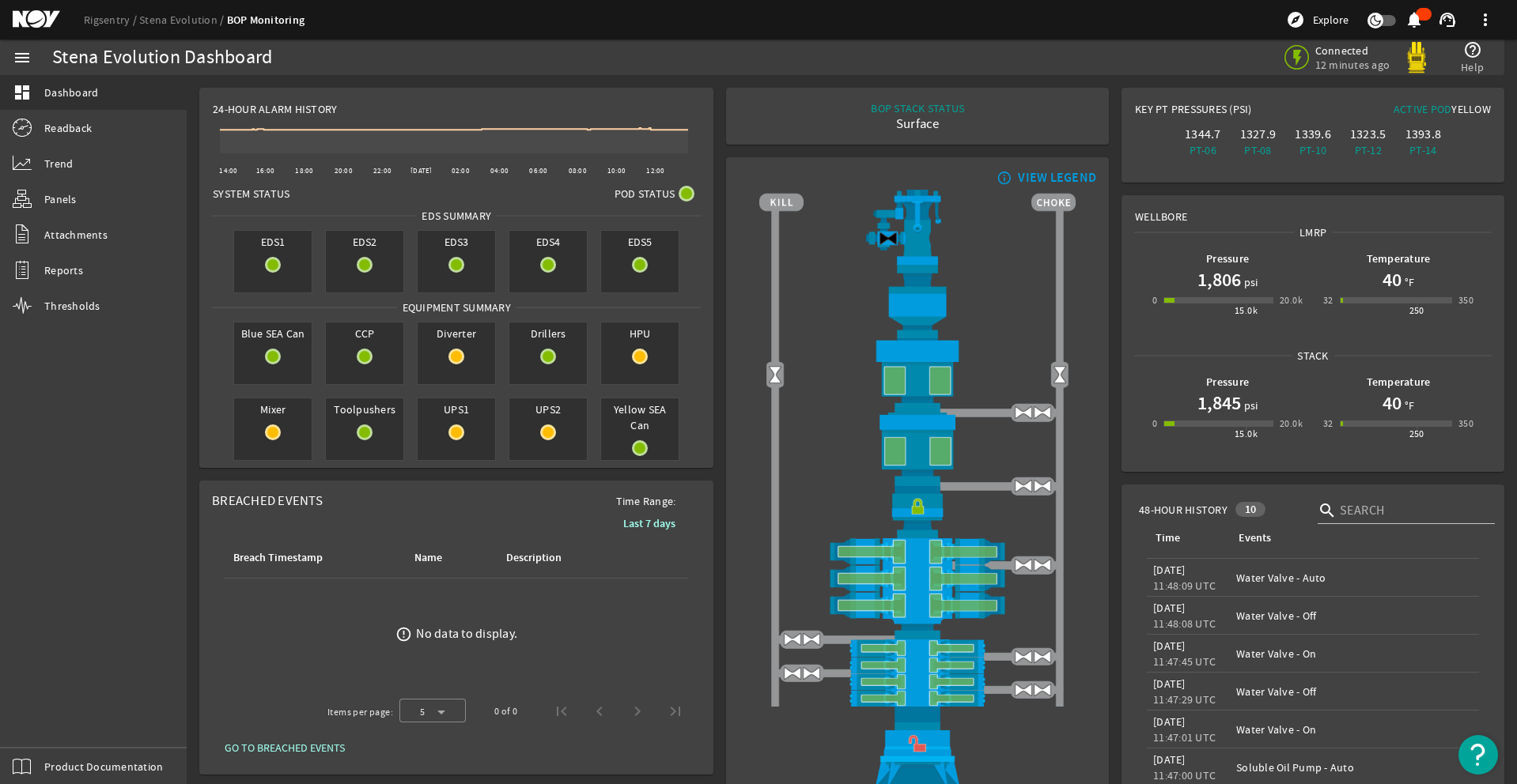
click at [44, 726] on div "menu dashboard Dashboard Readback Trend Panels Attachments Reports Thresholds P…" at bounding box center [93, 412] width 186 height 745
click at [31, 727] on div "menu dashboard Dashboard Readback Trend Panels Attachments Reports Thresholds P…" at bounding box center [93, 412] width 186 height 745
click at [45, 723] on div "menu dashboard Dashboard Readback Trend Panels Attachments Reports Thresholds P…" at bounding box center [93, 412] width 186 height 745
click at [52, 734] on div "menu dashboard Dashboard Readback Trend Panels Attachments Reports Thresholds P…" at bounding box center [93, 412] width 186 height 745
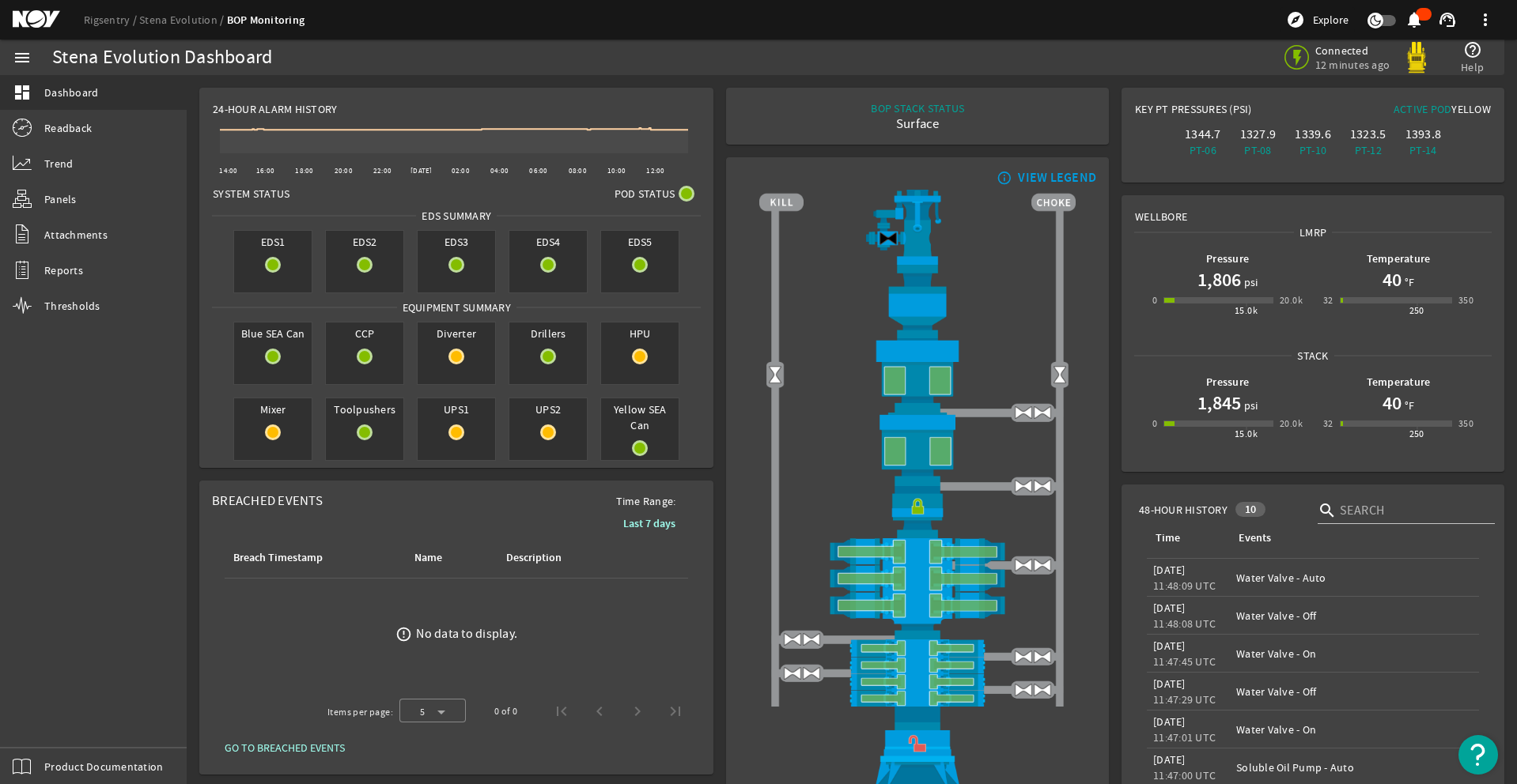
click at [54, 737] on div "menu dashboard Dashboard Readback Trend Panels Attachments Reports Thresholds P…" at bounding box center [93, 412] width 186 height 745
click at [50, 729] on div "menu dashboard Dashboard Readback Trend Panels Attachments Reports Thresholds P…" at bounding box center [93, 412] width 186 height 745
click at [44, 723] on div "menu dashboard Dashboard Readback Trend Panels Attachments Reports Thresholds P…" at bounding box center [93, 412] width 186 height 745
click at [52, 731] on div "menu dashboard Dashboard Readback Trend Panels Attachments Reports Thresholds P…" at bounding box center [93, 412] width 186 height 745
click at [54, 723] on div "menu dashboard Dashboard Readback Trend Panels Attachments Reports Thresholds P…" at bounding box center [93, 412] width 186 height 745
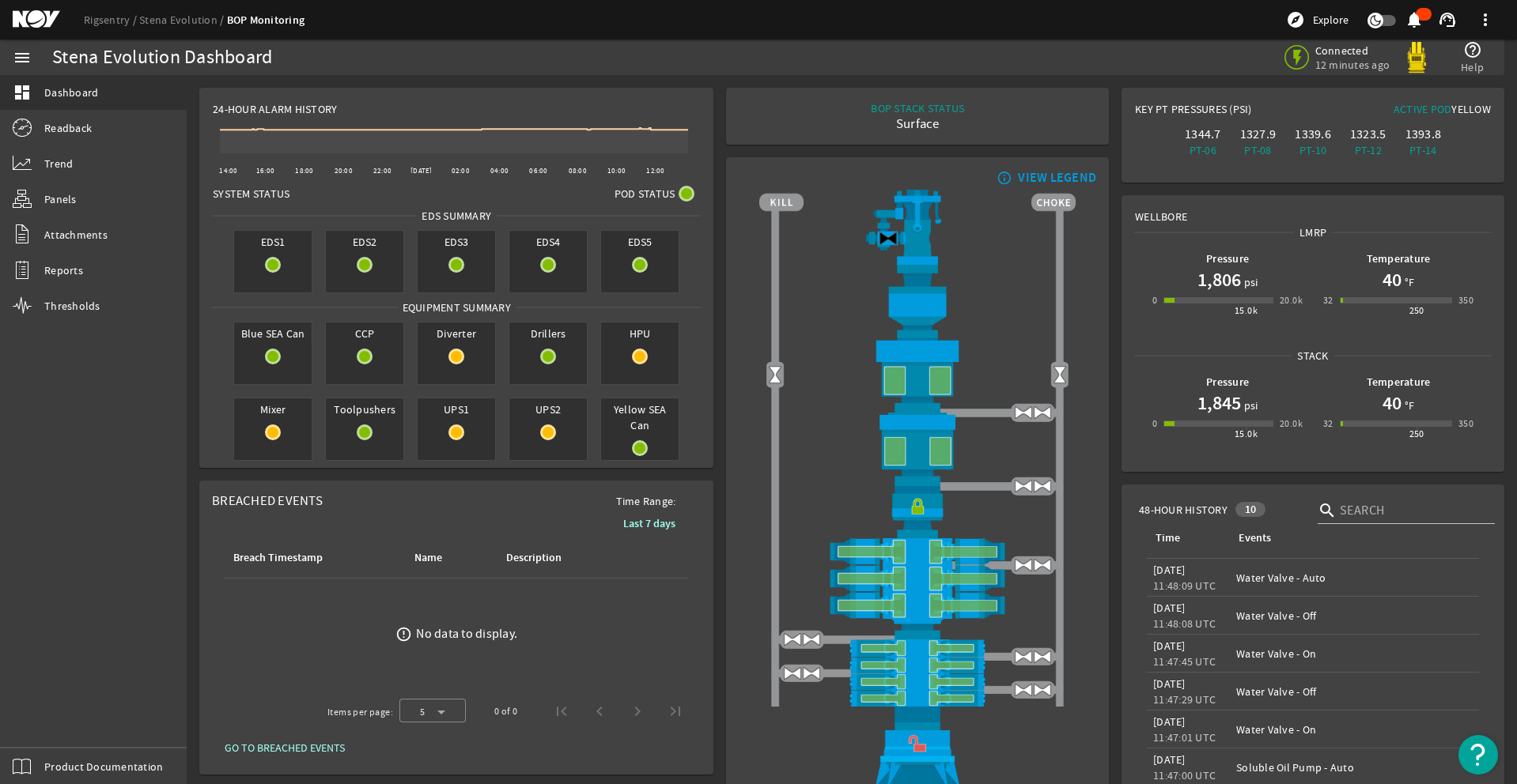
click at [57, 723] on div "menu dashboard Dashboard Readback Trend Panels Attachments Reports Thresholds P…" at bounding box center [93, 412] width 186 height 745
click at [47, 722] on div "menu dashboard Dashboard Readback Trend Panels Attachments Reports Thresholds P…" at bounding box center [93, 412] width 186 height 745
click at [44, 726] on div "menu dashboard Dashboard Readback Trend Panels Attachments Reports Thresholds P…" at bounding box center [93, 412] width 186 height 745
click at [46, 729] on div "menu dashboard Dashboard Readback Trend Panels Attachments Reports Thresholds P…" at bounding box center [93, 412] width 186 height 745
click at [57, 726] on div "menu dashboard Dashboard Readback Trend Panels Attachments Reports Thresholds P…" at bounding box center [93, 412] width 186 height 745
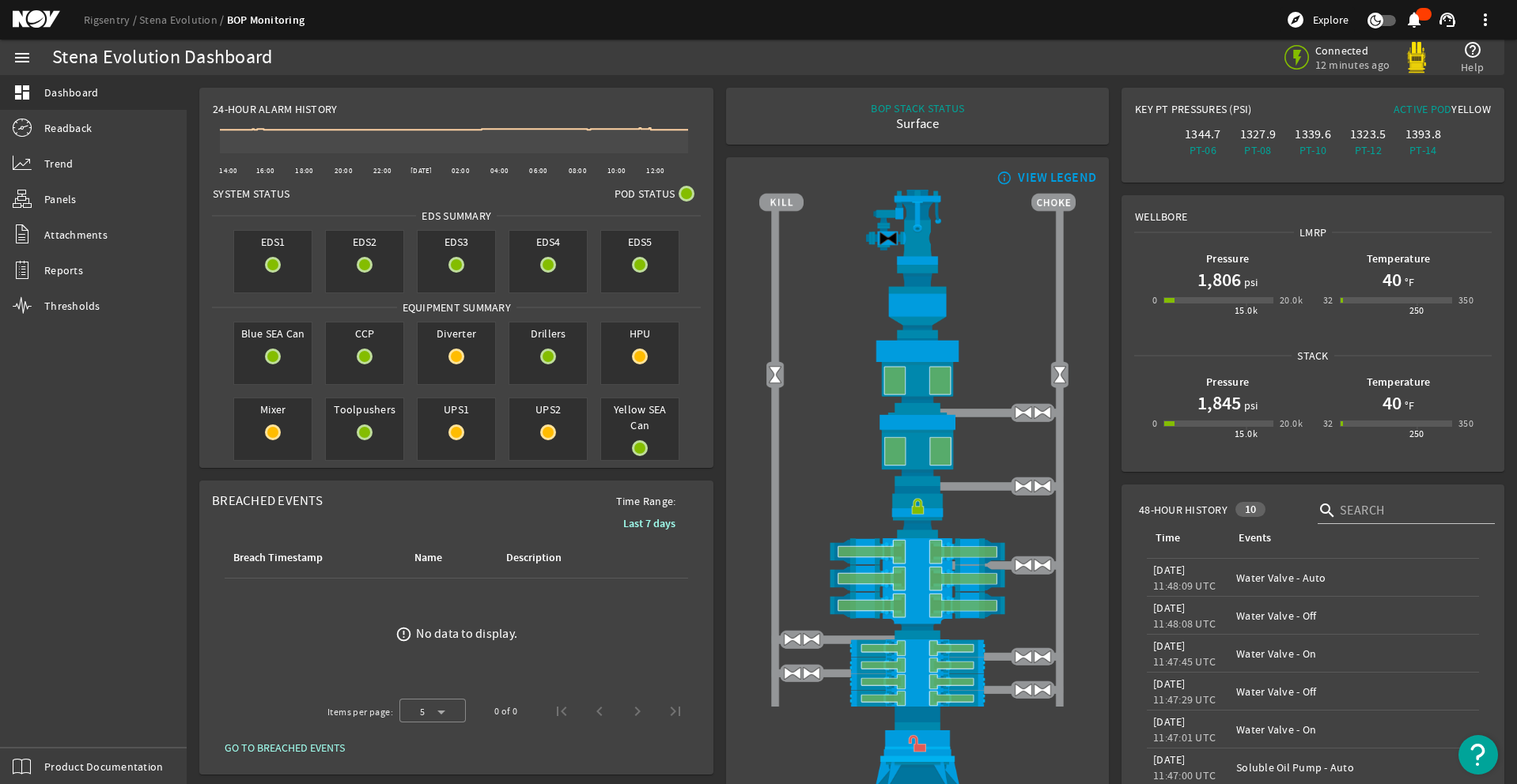
click at [45, 725] on div "menu dashboard Dashboard Readback Trend Panels Attachments Reports Thresholds P…" at bounding box center [93, 412] width 186 height 745
click at [46, 729] on div "menu dashboard Dashboard Readback Trend Panels Attachments Reports Thresholds P…" at bounding box center [93, 412] width 186 height 745
click at [54, 723] on div "menu dashboard Dashboard Readback Trend Panels Attachments Reports Thresholds P…" at bounding box center [93, 412] width 186 height 745
click at [50, 727] on div "menu dashboard Dashboard Readback Trend Panels Attachments Reports Thresholds P…" at bounding box center [93, 412] width 186 height 745
click at [44, 726] on div "menu dashboard Dashboard Readback Trend Panels Attachments Reports Thresholds P…" at bounding box center [93, 412] width 186 height 745
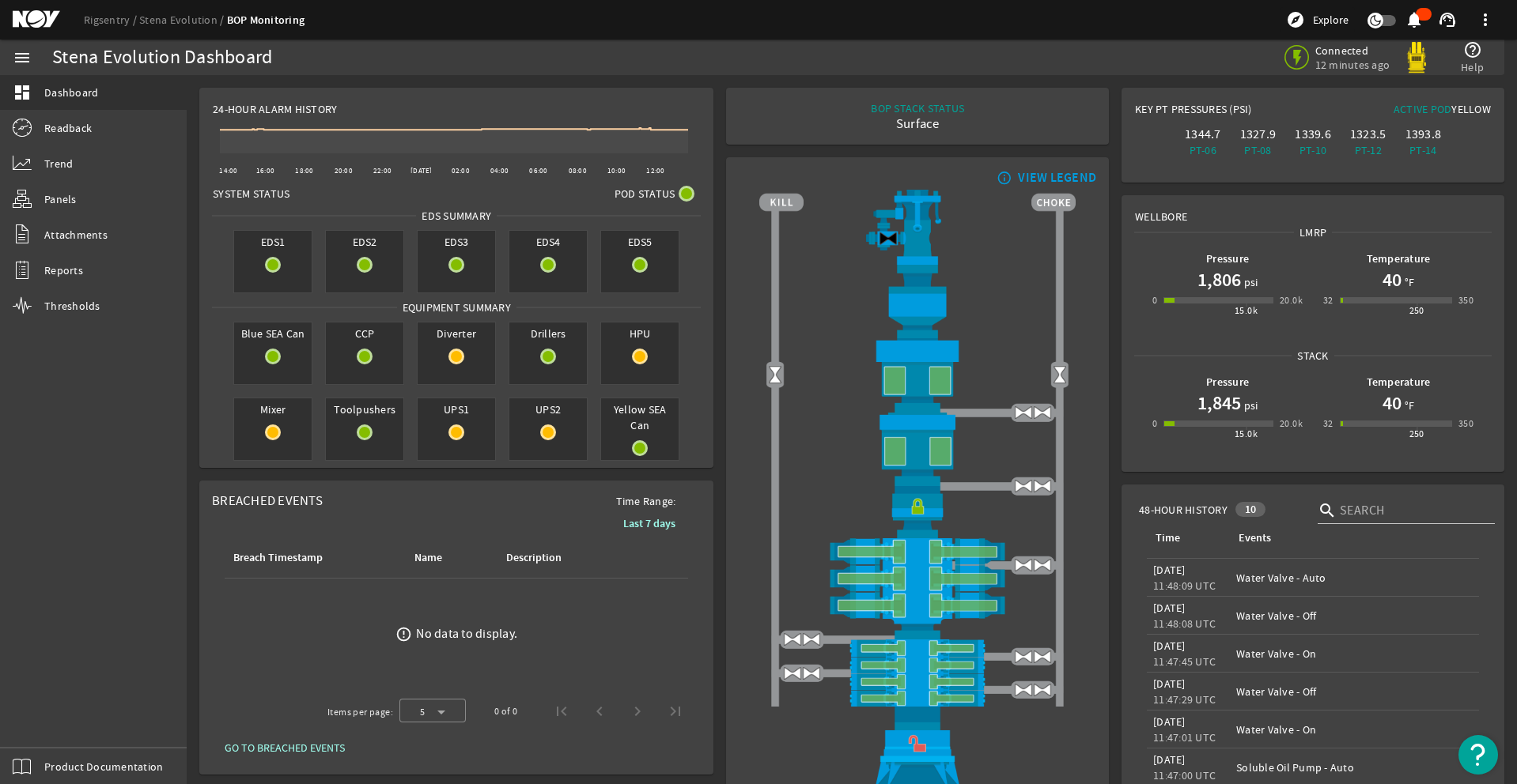
click at [49, 731] on div "menu dashboard Dashboard Readback Trend Panels Attachments Reports Thresholds P…" at bounding box center [93, 412] width 186 height 745
click at [56, 726] on div "menu dashboard Dashboard Readback Trend Panels Attachments Reports Thresholds P…" at bounding box center [93, 412] width 186 height 745
click at [43, 720] on div "menu dashboard Dashboard Readback Trend Panels Attachments Reports Thresholds P…" at bounding box center [93, 412] width 186 height 745
click at [44, 725] on div "menu dashboard Dashboard Readback Trend Panels Attachments Reports Thresholds P…" at bounding box center [93, 412] width 186 height 745
click at [44, 723] on div "menu dashboard Dashboard Readback Trend Panels Attachments Reports Thresholds P…" at bounding box center [93, 412] width 186 height 745
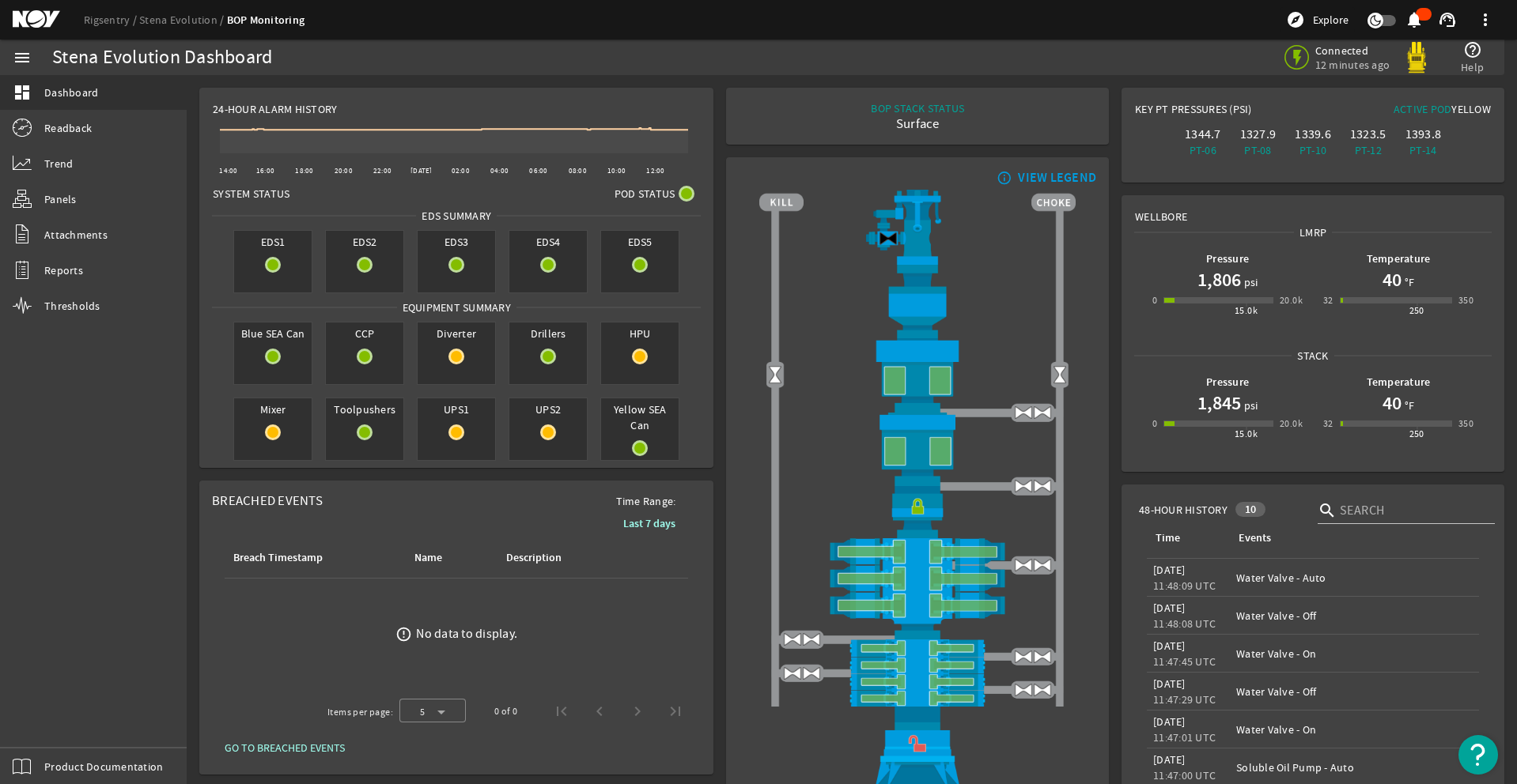
click at [44, 727] on div "menu dashboard Dashboard Readback Trend Panels Attachments Reports Thresholds P…" at bounding box center [93, 412] width 186 height 745
click at [44, 726] on div "menu dashboard Dashboard Readback Trend Panels Attachments Reports Thresholds P…" at bounding box center [93, 412] width 186 height 745
click at [45, 725] on div "menu dashboard Dashboard Readback Trend Panels Attachments Reports Thresholds P…" at bounding box center [93, 412] width 186 height 745
click at [44, 725] on div "menu dashboard Dashboard Readback Trend Panels Attachments Reports Thresholds P…" at bounding box center [93, 412] width 186 height 745
click at [54, 736] on div "menu dashboard Dashboard Readback Trend Panels Attachments Reports Thresholds P…" at bounding box center [93, 412] width 186 height 745
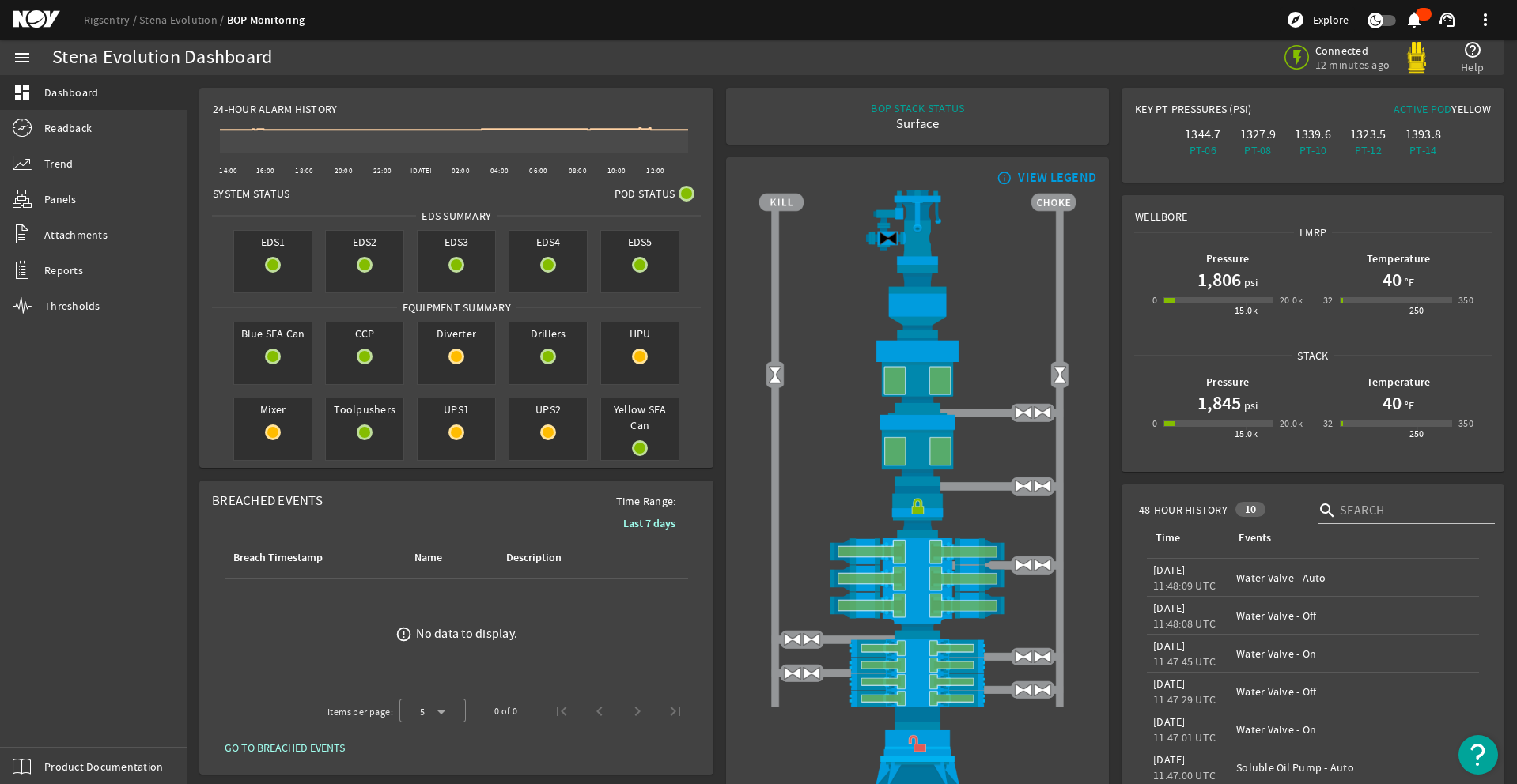
click at [47, 728] on div "menu dashboard Dashboard Readback Trend Panels Attachments Reports Thresholds P…" at bounding box center [93, 412] width 186 height 745
click at [49, 726] on div "menu dashboard Dashboard Readback Trend Panels Attachments Reports Thresholds P…" at bounding box center [93, 412] width 186 height 745
click at [49, 725] on div "menu dashboard Dashboard Readback Trend Panels Attachments Reports Thresholds P…" at bounding box center [93, 412] width 186 height 745
click at [42, 721] on div "menu dashboard Dashboard Readback Trend Panels Attachments Reports Thresholds P…" at bounding box center [93, 412] width 186 height 745
click at [54, 723] on div "menu dashboard Dashboard Readback Trend Panels Attachments Reports Thresholds P…" at bounding box center [93, 412] width 186 height 745
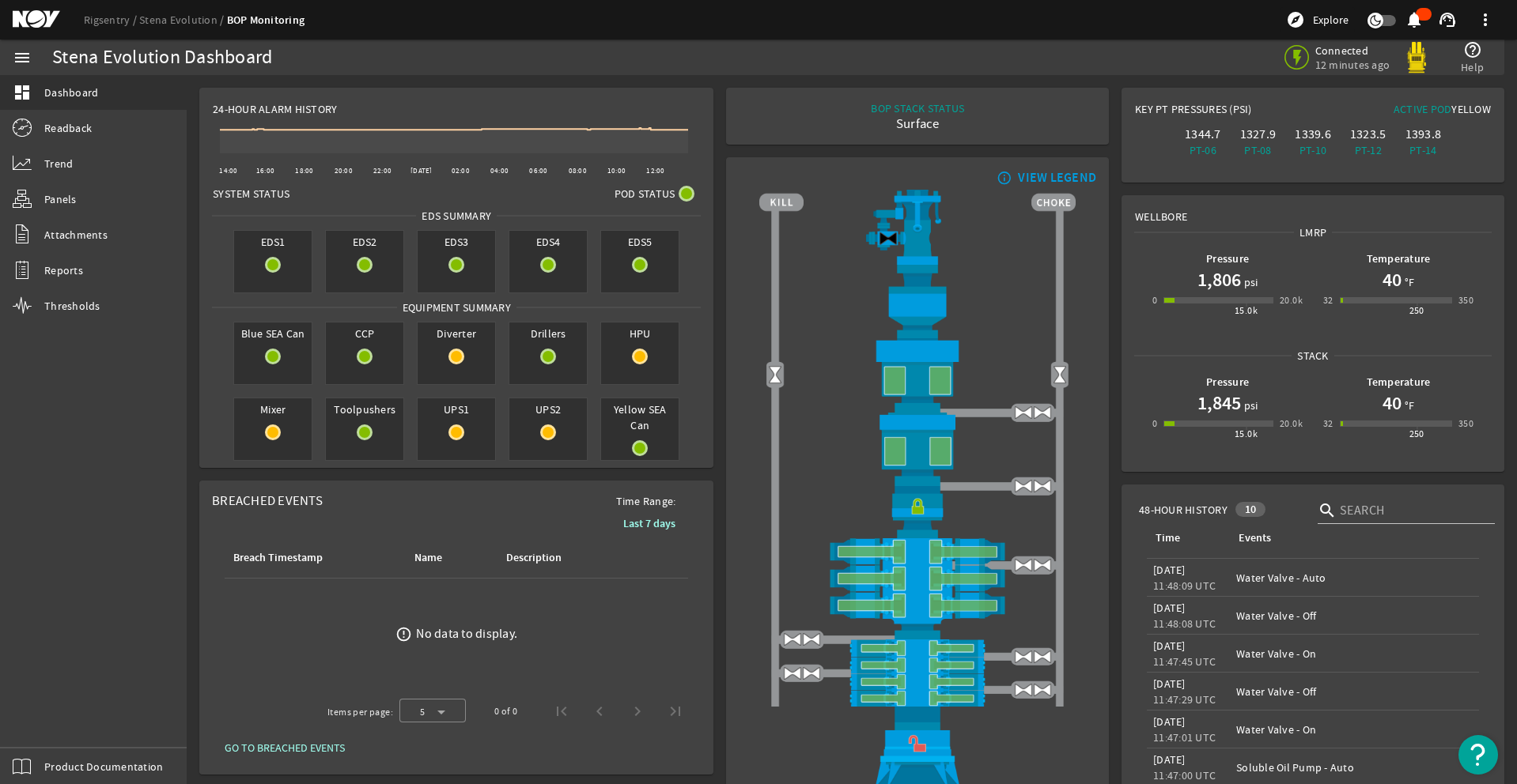
click at [61, 725] on div "menu dashboard Dashboard Readback Trend Panels Attachments Reports Thresholds P…" at bounding box center [93, 412] width 186 height 745
click at [57, 722] on div "menu dashboard Dashboard Readback Trend Panels Attachments Reports Thresholds P…" at bounding box center [93, 412] width 186 height 745
click at [46, 722] on div "menu dashboard Dashboard Readback Trend Panels Attachments Reports Thresholds P…" at bounding box center [93, 412] width 186 height 745
click at [49, 731] on div "menu dashboard Dashboard Readback Trend Panels Attachments Reports Thresholds P…" at bounding box center [93, 412] width 186 height 745
click at [58, 722] on div "menu dashboard Dashboard Readback Trend Panels Attachments Reports Thresholds P…" at bounding box center [93, 412] width 186 height 745
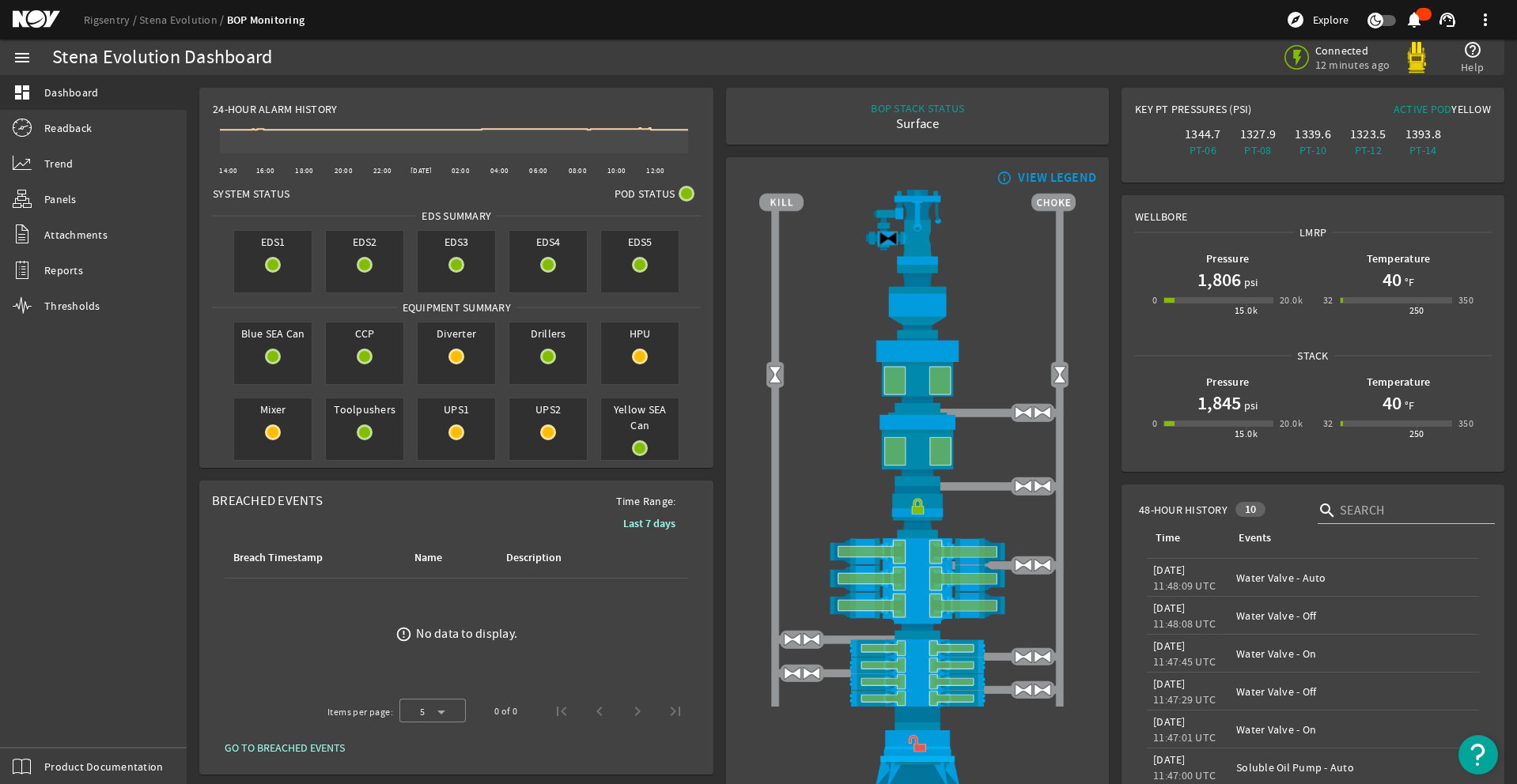
click at [44, 723] on div "menu dashboard Dashboard Readback Trend Panels Attachments Reports Thresholds P…" at bounding box center [93, 412] width 186 height 745
click at [42, 719] on div "menu dashboard Dashboard Readback Trend Panels Attachments Reports Thresholds P…" at bounding box center [93, 412] width 186 height 745
click at [51, 721] on div "menu dashboard Dashboard Readback Trend Panels Attachments Reports Thresholds P…" at bounding box center [93, 412] width 186 height 745
click at [50, 727] on div "menu dashboard Dashboard Readback Trend Panels Attachments Reports Thresholds P…" at bounding box center [93, 412] width 186 height 745
click at [42, 711] on div "menu dashboard Dashboard Readback Trend Panels Attachments Reports Thresholds P…" at bounding box center [93, 412] width 186 height 745
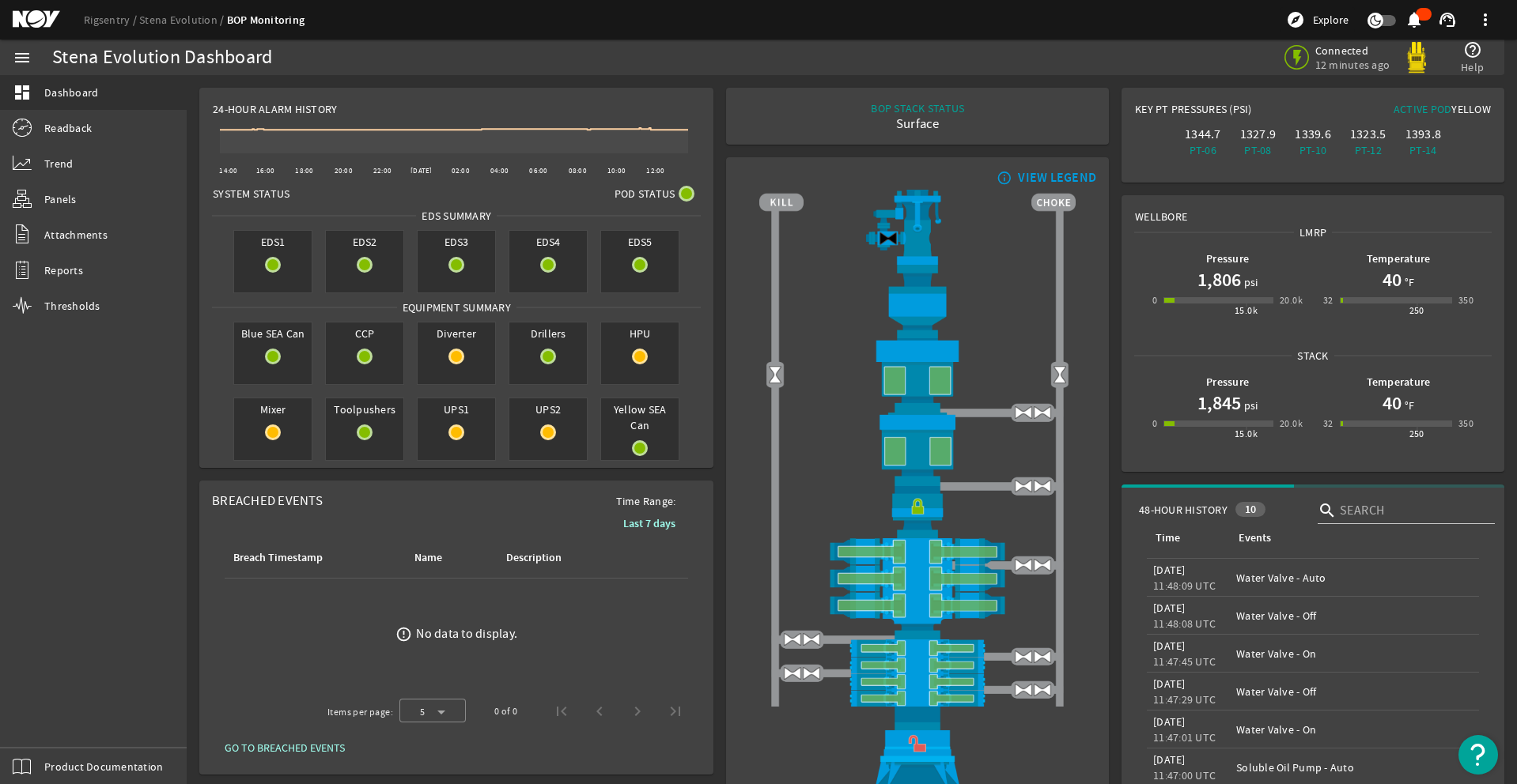
click at [44, 723] on div "menu dashboard Dashboard Readback Trend Panels Attachments Reports Thresholds P…" at bounding box center [93, 412] width 186 height 745
click at [49, 729] on div "menu dashboard Dashboard Readback Trend Panels Attachments Reports Thresholds P…" at bounding box center [93, 412] width 186 height 745
click at [45, 725] on div "menu dashboard Dashboard Readback Trend Panels Attachments Reports Thresholds P…" at bounding box center [93, 412] width 186 height 745
click at [44, 731] on div "menu dashboard Dashboard Readback Trend Panels Attachments Reports Thresholds P…" at bounding box center [93, 412] width 186 height 745
click at [56, 728] on div "menu dashboard Dashboard Readback Trend Panels Attachments Reports Thresholds P…" at bounding box center [93, 412] width 186 height 745
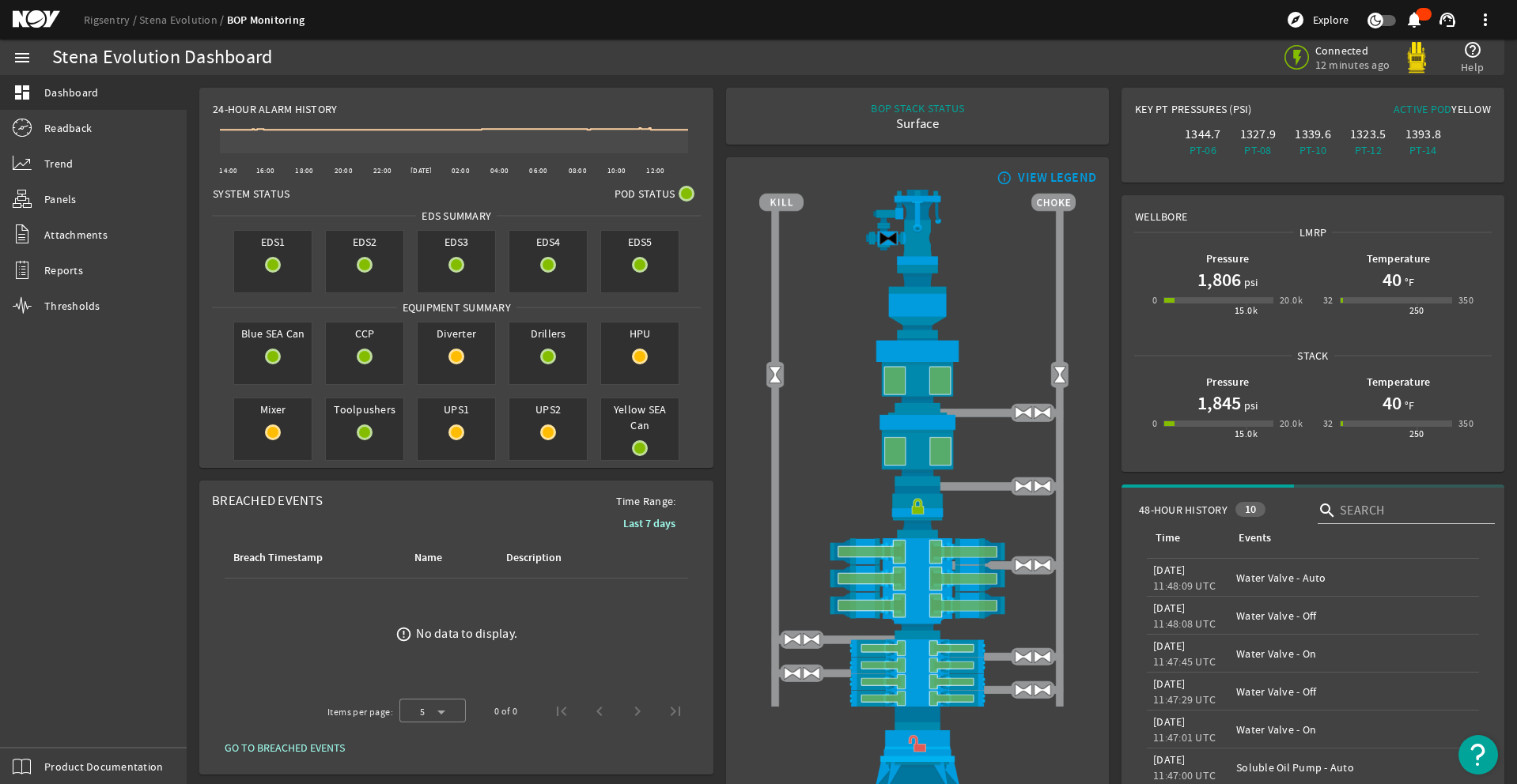
click at [44, 726] on div "menu dashboard Dashboard Readback Trend Panels Attachments Reports Thresholds P…" at bounding box center [93, 412] width 186 height 745
click at [44, 725] on div "menu dashboard Dashboard Readback Trend Panels Attachments Reports Thresholds P…" at bounding box center [93, 412] width 186 height 745
click at [54, 733] on div "menu dashboard Dashboard Readback Trend Panels Attachments Reports Thresholds P…" at bounding box center [93, 412] width 186 height 745
click at [58, 722] on div "menu dashboard Dashboard Readback Trend Panels Attachments Reports Thresholds P…" at bounding box center [93, 412] width 186 height 745
click at [52, 732] on div "menu dashboard Dashboard Readback Trend Panels Attachments Reports Thresholds P…" at bounding box center [93, 412] width 186 height 745
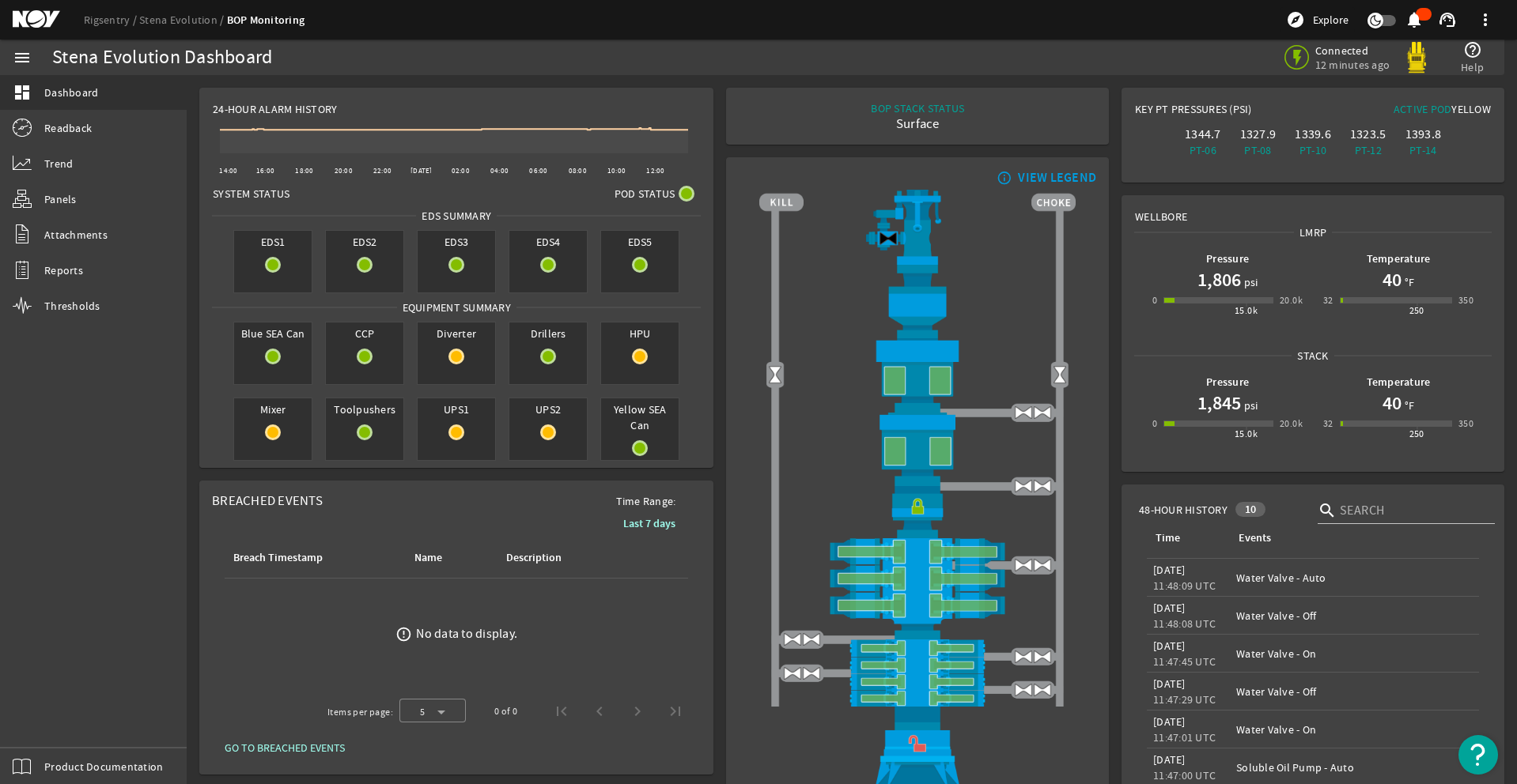
click at [56, 726] on div "menu dashboard Dashboard Readback Trend Panels Attachments Reports Thresholds P…" at bounding box center [93, 412] width 186 height 745
click at [44, 726] on div "menu dashboard Dashboard Readback Trend Panels Attachments Reports Thresholds P…" at bounding box center [93, 412] width 186 height 745
click at [45, 726] on div "menu dashboard Dashboard Readback Trend Panels Attachments Reports Thresholds P…" at bounding box center [93, 412] width 186 height 745
click at [55, 722] on div "menu dashboard Dashboard Readback Trend Panels Attachments Reports Thresholds P…" at bounding box center [93, 412] width 186 height 745
click at [36, 725] on div "menu dashboard Dashboard Readback Trend Panels Attachments Reports Thresholds P…" at bounding box center [93, 412] width 186 height 745
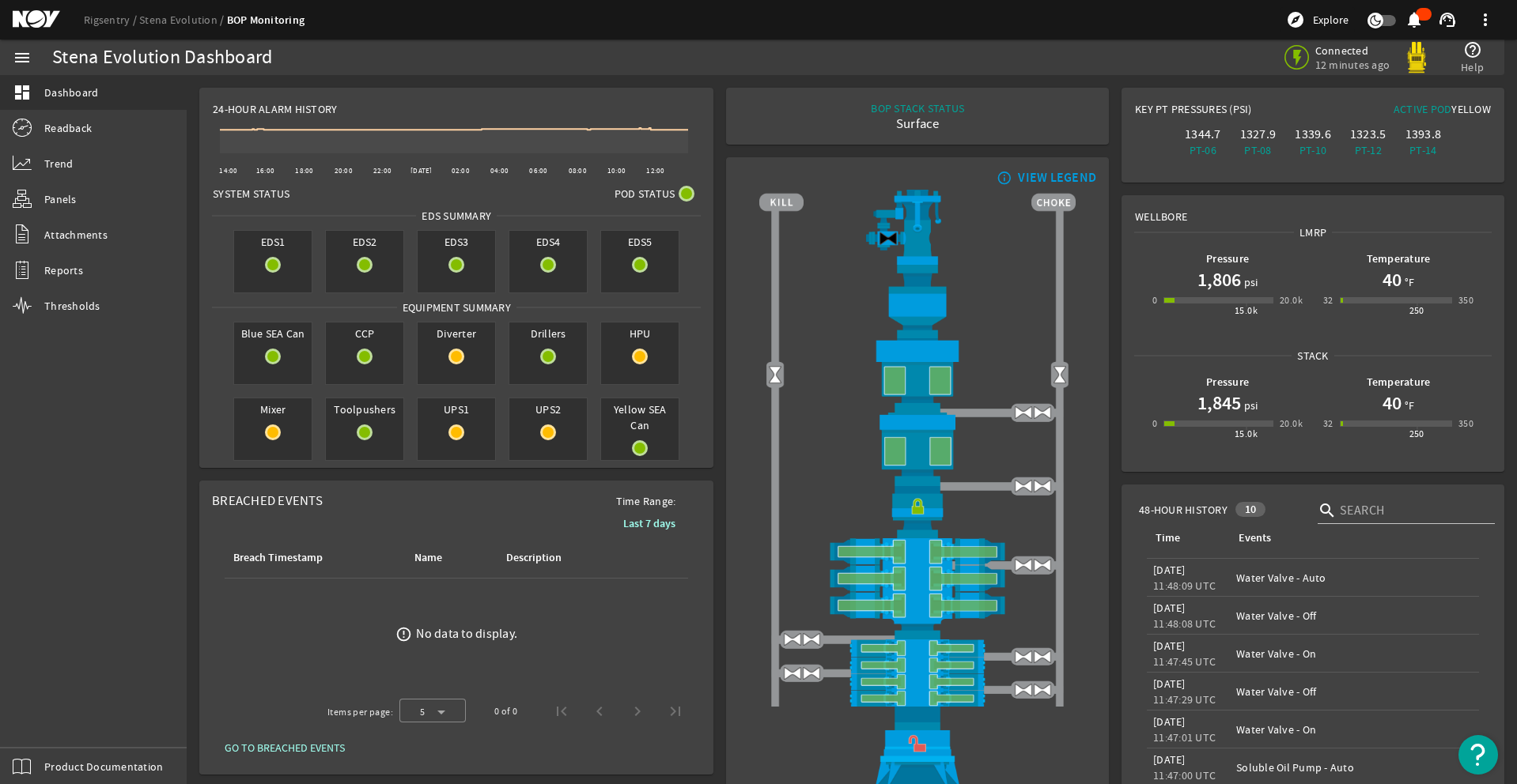
click at [44, 725] on div "menu dashboard Dashboard Readback Trend Panels Attachments Reports Thresholds P…" at bounding box center [93, 412] width 186 height 745
click at [58, 720] on div "menu dashboard Dashboard Readback Trend Panels Attachments Reports Thresholds P…" at bounding box center [93, 412] width 186 height 745
click at [44, 723] on div "menu dashboard Dashboard Readback Trend Panels Attachments Reports Thresholds P…" at bounding box center [93, 412] width 186 height 745
click at [49, 725] on div "menu dashboard Dashboard Readback Trend Panels Attachments Reports Thresholds P…" at bounding box center [93, 412] width 186 height 745
click at [41, 729] on div "menu dashboard Dashboard Readback Trend Panels Attachments Reports Thresholds P…" at bounding box center [93, 412] width 186 height 745
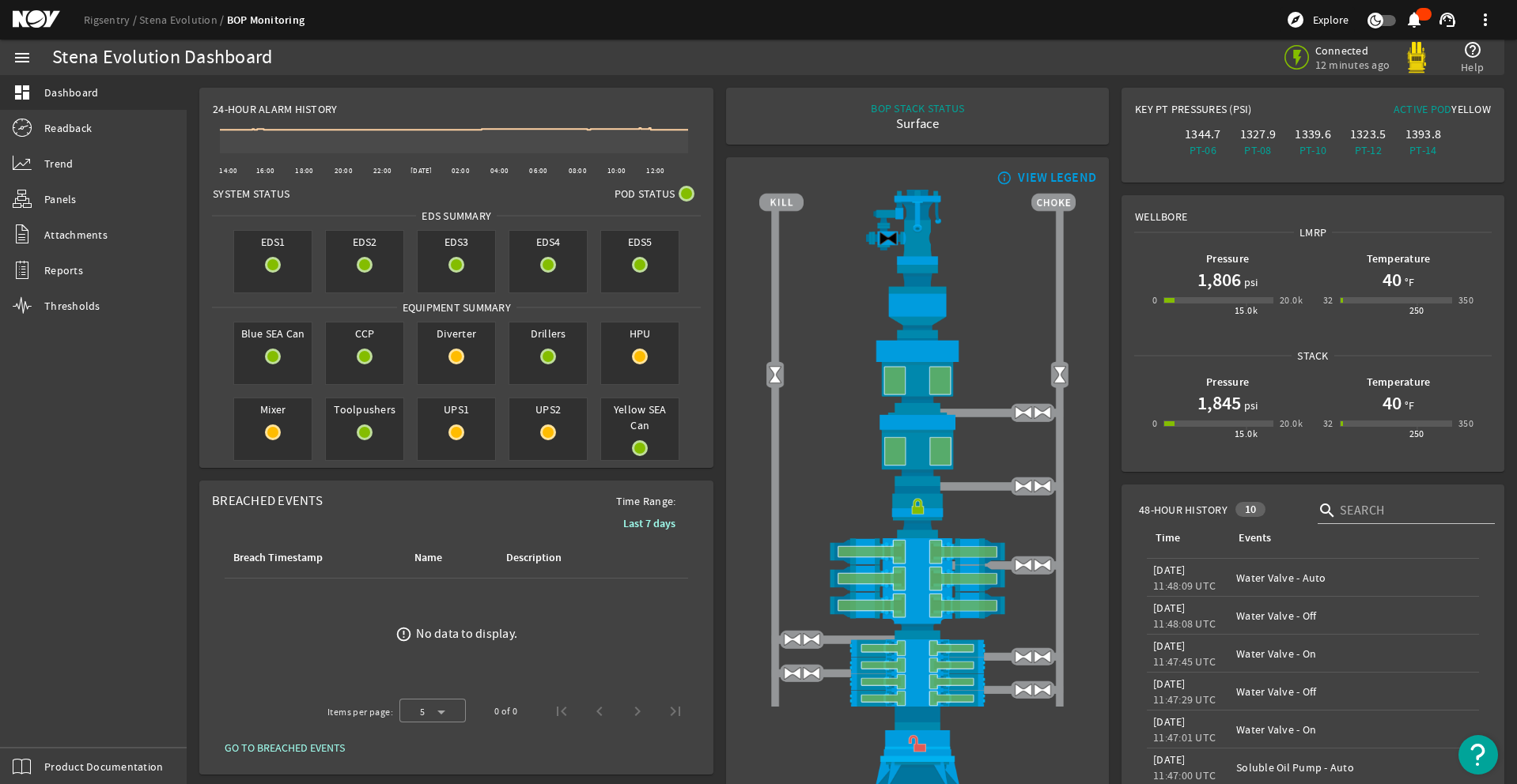
click at [60, 722] on div "menu dashboard Dashboard Readback Trend Panels Attachments Reports Thresholds P…" at bounding box center [93, 412] width 186 height 745
click at [60, 723] on div "menu dashboard Dashboard Readback Trend Panels Attachments Reports Thresholds P…" at bounding box center [93, 412] width 186 height 745
click at [46, 728] on div "menu dashboard Dashboard Readback Trend Panels Attachments Reports Thresholds P…" at bounding box center [93, 412] width 186 height 745
click at [44, 723] on div "menu dashboard Dashboard Readback Trend Panels Attachments Reports Thresholds P…" at bounding box center [93, 412] width 186 height 745
click at [53, 734] on div "menu dashboard Dashboard Readback Trend Panels Attachments Reports Thresholds P…" at bounding box center [93, 412] width 186 height 745
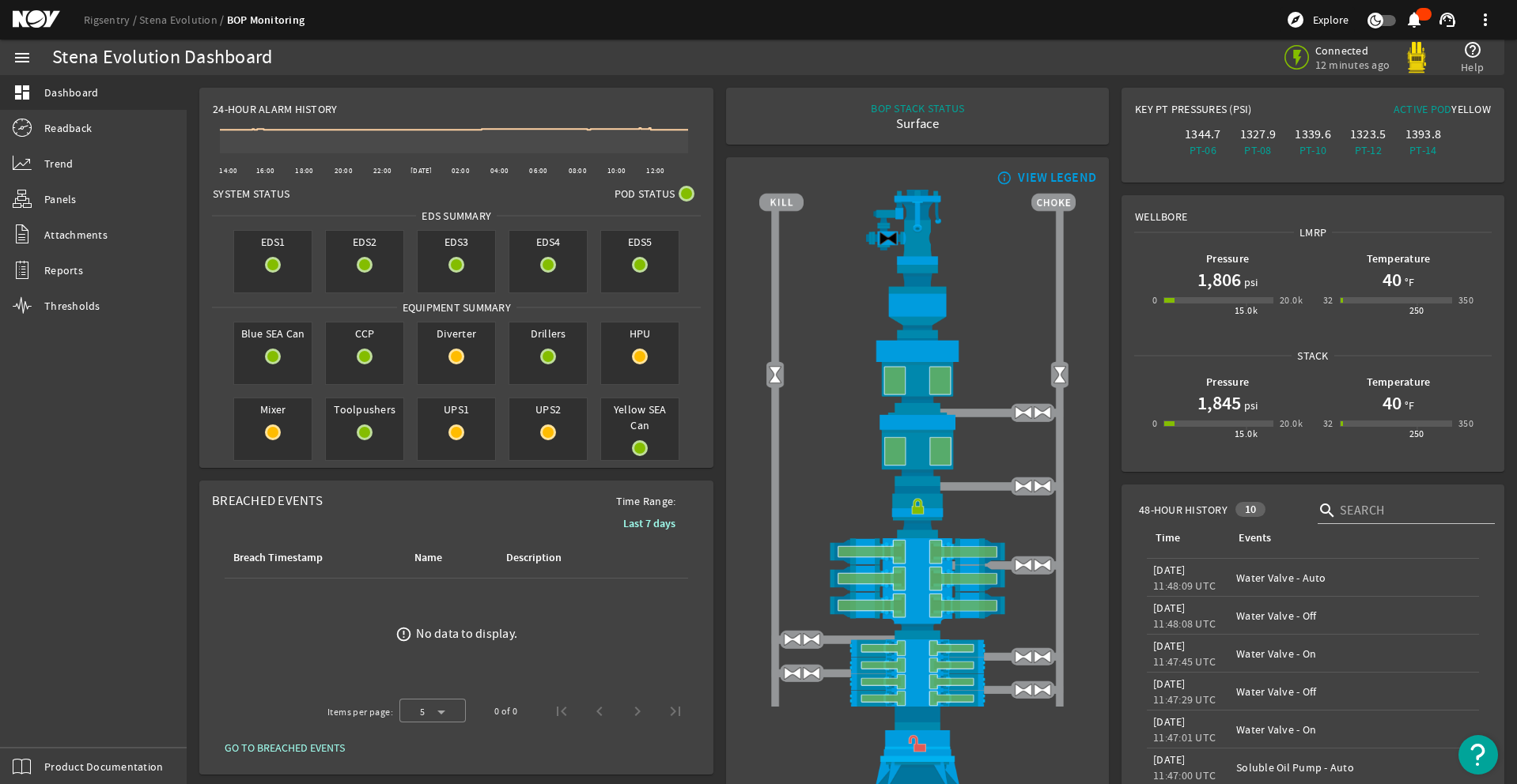
click at [59, 728] on div "menu dashboard Dashboard Readback Trend Panels Attachments Reports Thresholds P…" at bounding box center [93, 412] width 186 height 745
click at [49, 730] on div "menu dashboard Dashboard Readback Trend Panels Attachments Reports Thresholds P…" at bounding box center [93, 412] width 186 height 745
click at [44, 720] on div "menu dashboard Dashboard Readback Trend Panels Attachments Reports Thresholds P…" at bounding box center [93, 412] width 186 height 745
click at [49, 731] on div "menu dashboard Dashboard Readback Trend Panels Attachments Reports Thresholds P…" at bounding box center [93, 412] width 186 height 745
click at [52, 723] on div "menu dashboard Dashboard Readback Trend Panels Attachments Reports Thresholds P…" at bounding box center [93, 412] width 186 height 745
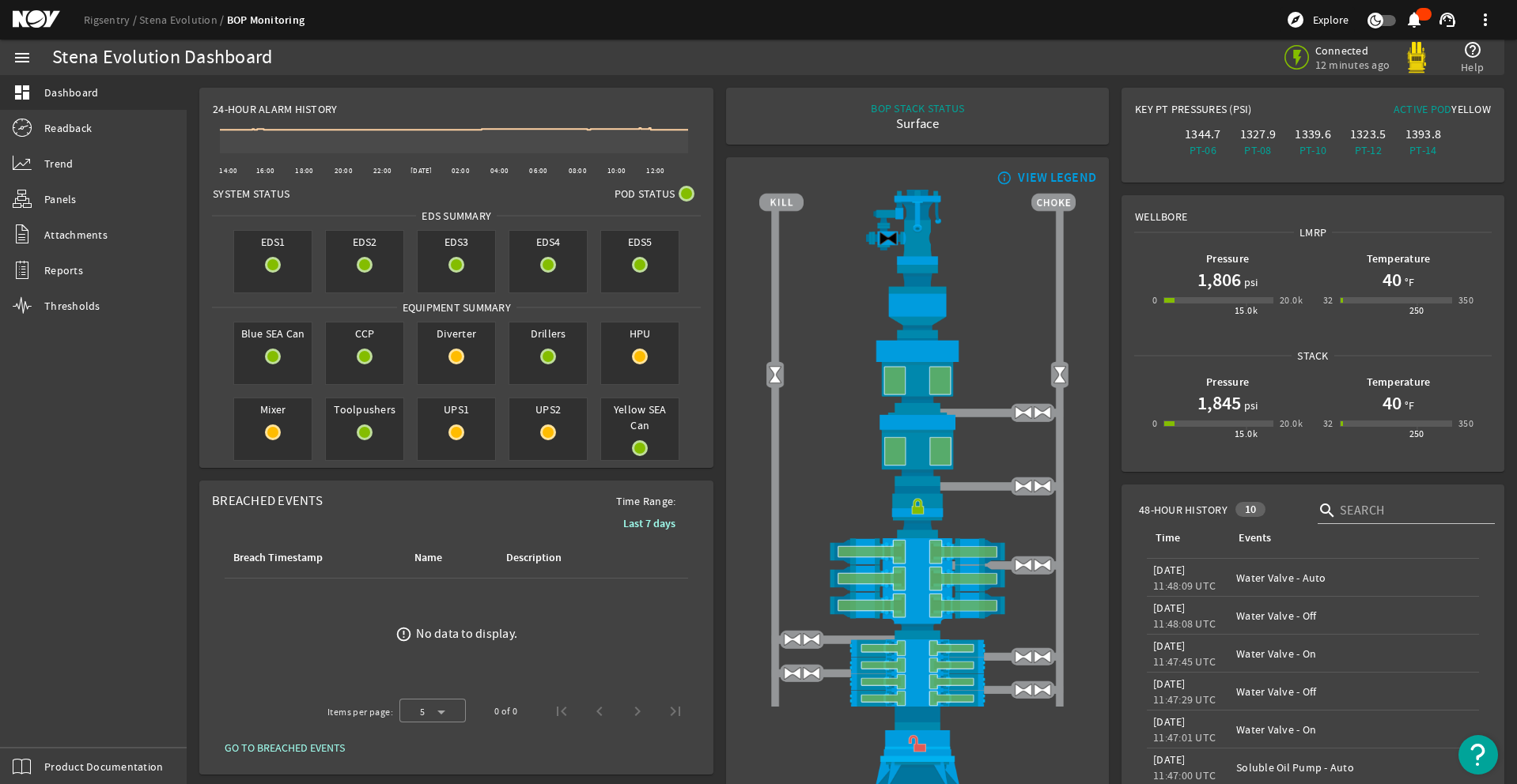
click at [44, 726] on div "menu dashboard Dashboard Readback Trend Panels Attachments Reports Thresholds P…" at bounding box center [93, 412] width 186 height 745
click at [54, 736] on div "menu dashboard Dashboard Readback Trend Panels Attachments Reports Thresholds P…" at bounding box center [93, 412] width 186 height 745
click at [46, 728] on div "menu dashboard Dashboard Readback Trend Panels Attachments Reports Thresholds P…" at bounding box center [93, 412] width 186 height 745
click at [49, 731] on div "menu dashboard Dashboard Readback Trend Panels Attachments Reports Thresholds P…" at bounding box center [93, 412] width 186 height 745
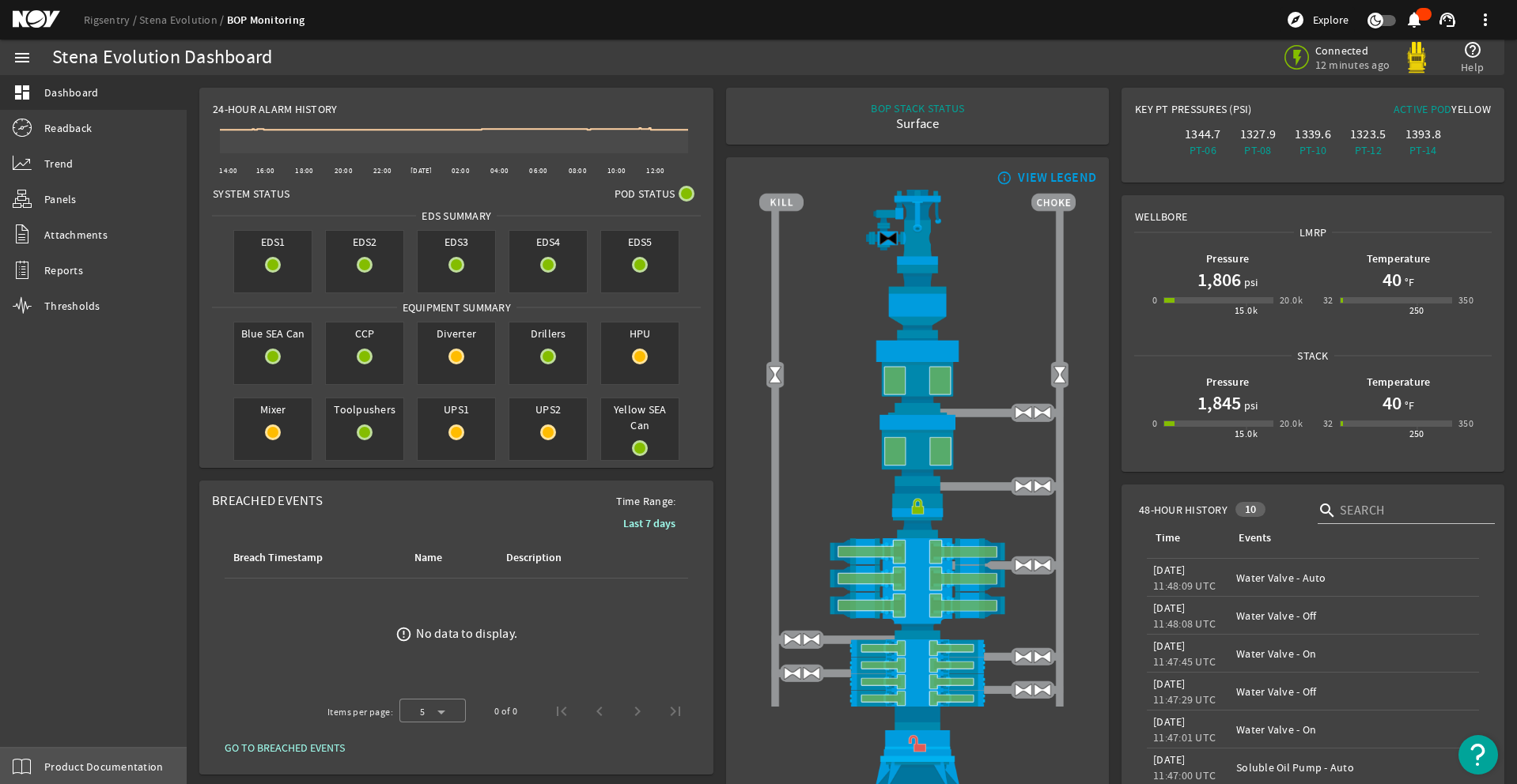
click at [31, 722] on div "menu dashboard Dashboard Readback Trend Panels Attachments Reports Thresholds P…" at bounding box center [93, 412] width 186 height 745
click at [46, 728] on div "menu dashboard Dashboard Readback Trend Panels Attachments Reports Thresholds P…" at bounding box center [93, 412] width 186 height 745
click at [44, 726] on div "menu dashboard Dashboard Readback Trend Panels Attachments Reports Thresholds P…" at bounding box center [93, 412] width 186 height 745
click at [57, 727] on div "menu dashboard Dashboard Readback Trend Panels Attachments Reports Thresholds P…" at bounding box center [93, 412] width 186 height 745
click at [46, 728] on div "menu dashboard Dashboard Readback Trend Panels Attachments Reports Thresholds P…" at bounding box center [93, 412] width 186 height 745
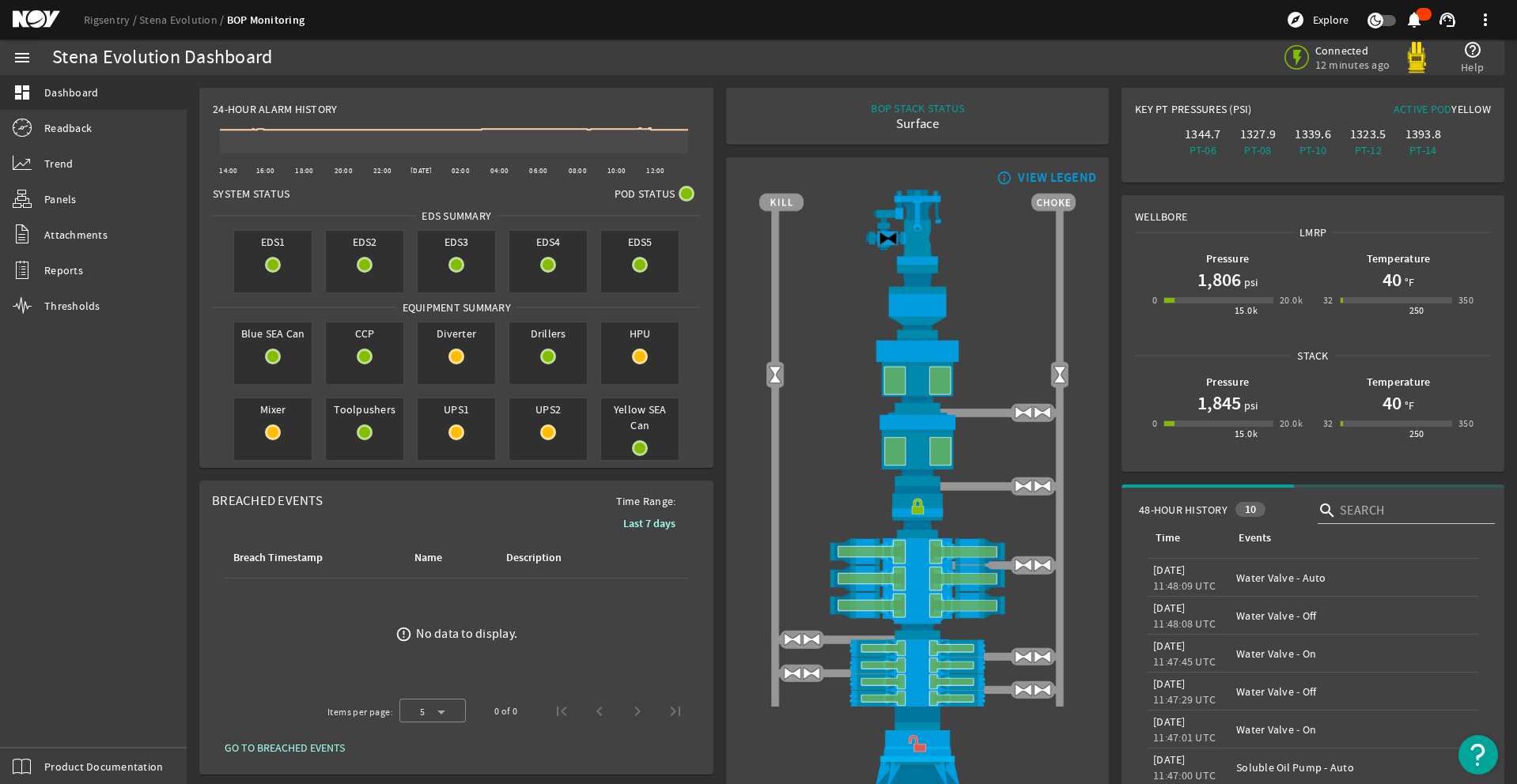
click at [54, 723] on div "menu dashboard Dashboard Readback Trend Panels Attachments Reports Thresholds P…" at bounding box center [93, 412] width 186 height 745
click at [44, 723] on div "menu dashboard Dashboard Readback Trend Panels Attachments Reports Thresholds P…" at bounding box center [93, 412] width 186 height 745
click at [44, 722] on div "menu dashboard Dashboard Readback Trend Panels Attachments Reports Thresholds P…" at bounding box center [93, 412] width 186 height 745
click at [44, 726] on div "menu dashboard Dashboard Readback Trend Panels Attachments Reports Thresholds P…" at bounding box center [93, 412] width 186 height 745
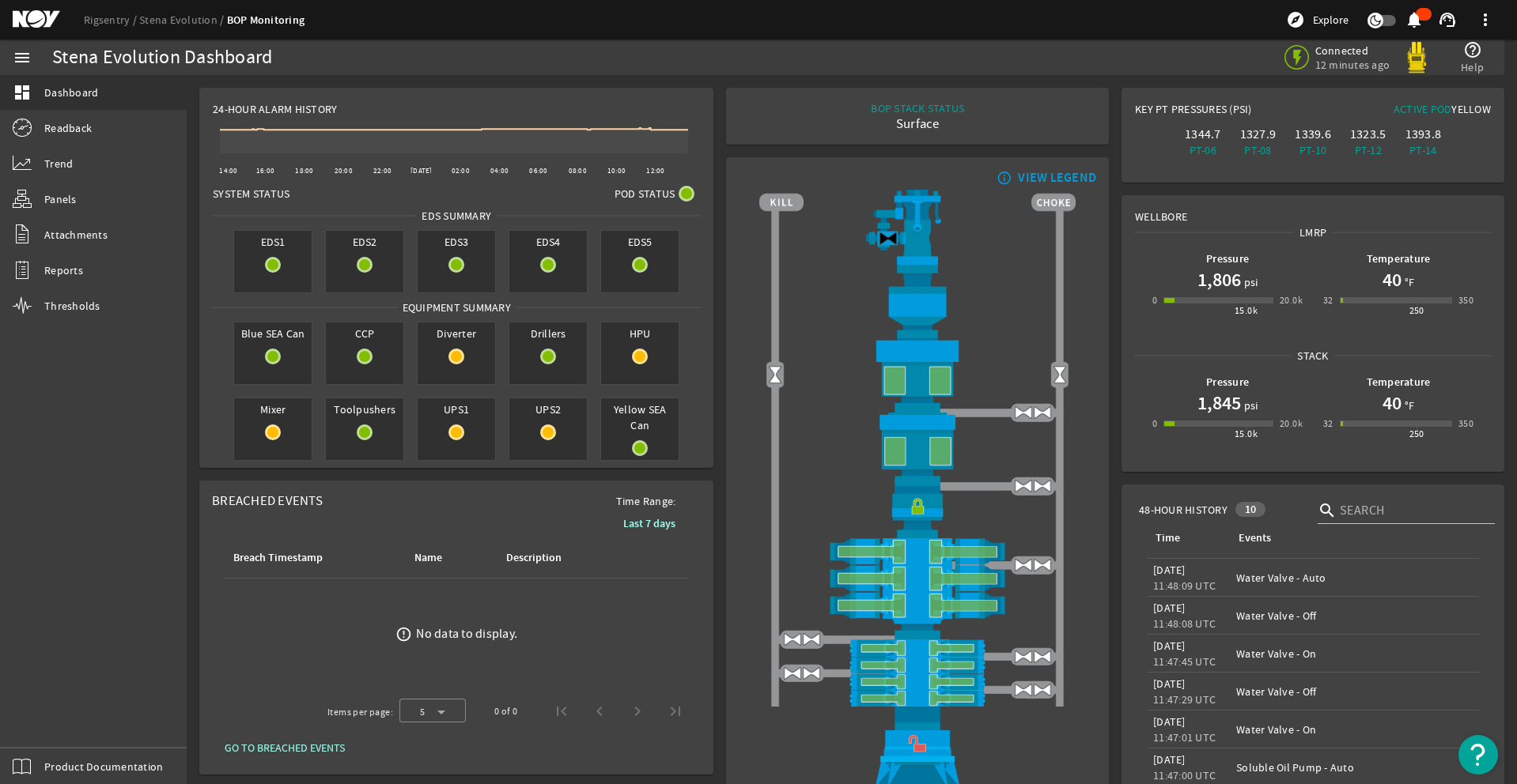
click at [51, 728] on div "menu dashboard Dashboard Readback Trend Panels Attachments Reports Thresholds P…" at bounding box center [93, 412] width 186 height 745
click at [50, 729] on div "menu dashboard Dashboard Readback Trend Panels Attachments Reports Thresholds P…" at bounding box center [93, 412] width 186 height 745
click at [55, 728] on div "menu dashboard Dashboard Readback Trend Panels Attachments Reports Thresholds P…" at bounding box center [93, 412] width 186 height 745
click at [49, 725] on div "menu dashboard Dashboard Readback Trend Panels Attachments Reports Thresholds P…" at bounding box center [93, 412] width 186 height 745
click at [57, 718] on div "menu dashboard Dashboard Readback Trend Panels Attachments Reports Thresholds P…" at bounding box center [93, 412] width 186 height 745
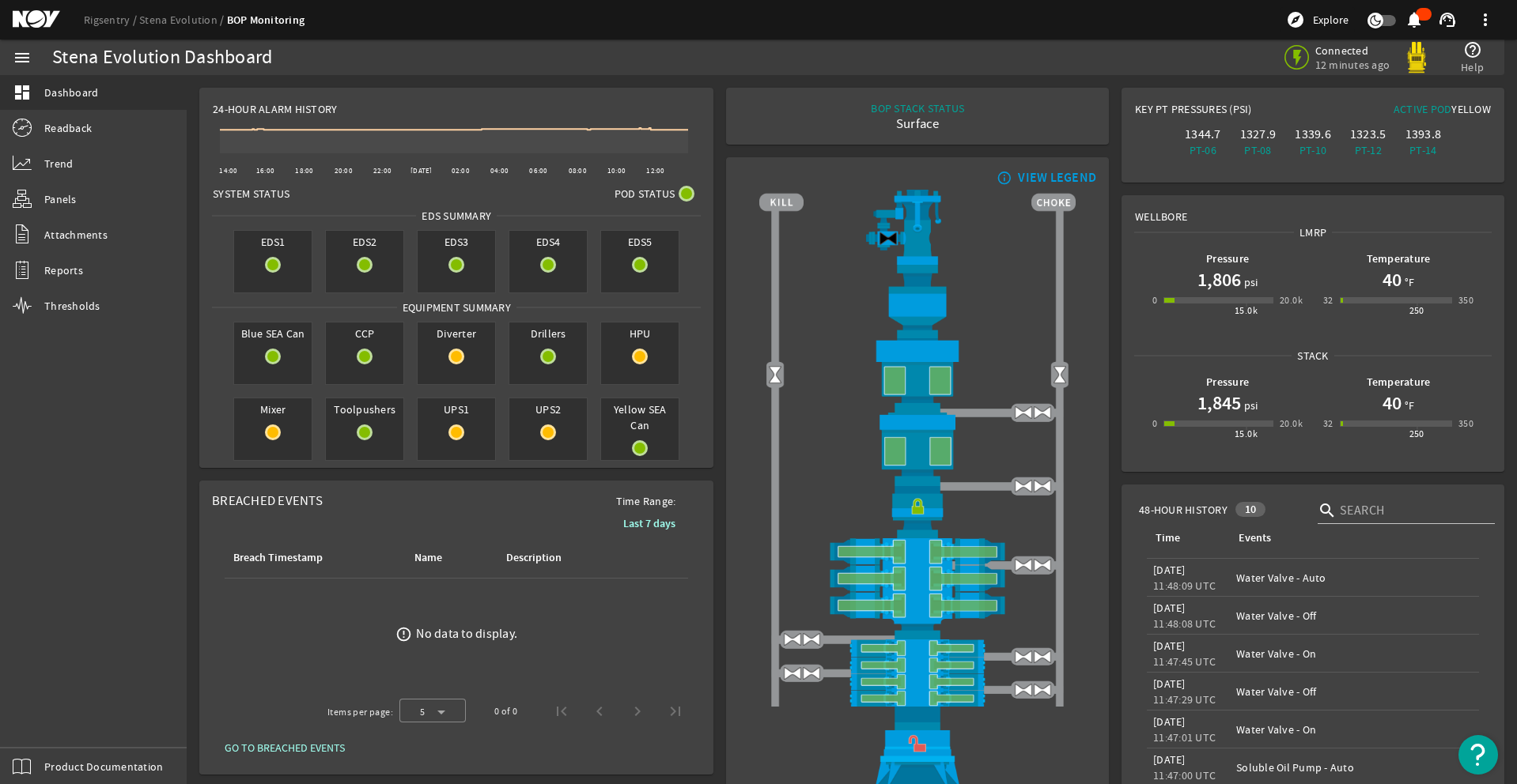
click at [58, 723] on div "menu dashboard Dashboard Readback Trend Panels Attachments Reports Thresholds P…" at bounding box center [93, 412] width 186 height 745
click at [44, 726] on div "menu dashboard Dashboard Readback Trend Panels Attachments Reports Thresholds P…" at bounding box center [93, 412] width 186 height 745
click at [51, 732] on div "menu dashboard Dashboard Readback Trend Panels Attachments Reports Thresholds P…" at bounding box center [93, 412] width 186 height 745
click at [44, 723] on div "menu dashboard Dashboard Readback Trend Panels Attachments Reports Thresholds P…" at bounding box center [93, 412] width 186 height 745
click at [44, 725] on div "menu dashboard Dashboard Readback Trend Panels Attachments Reports Thresholds P…" at bounding box center [93, 412] width 186 height 745
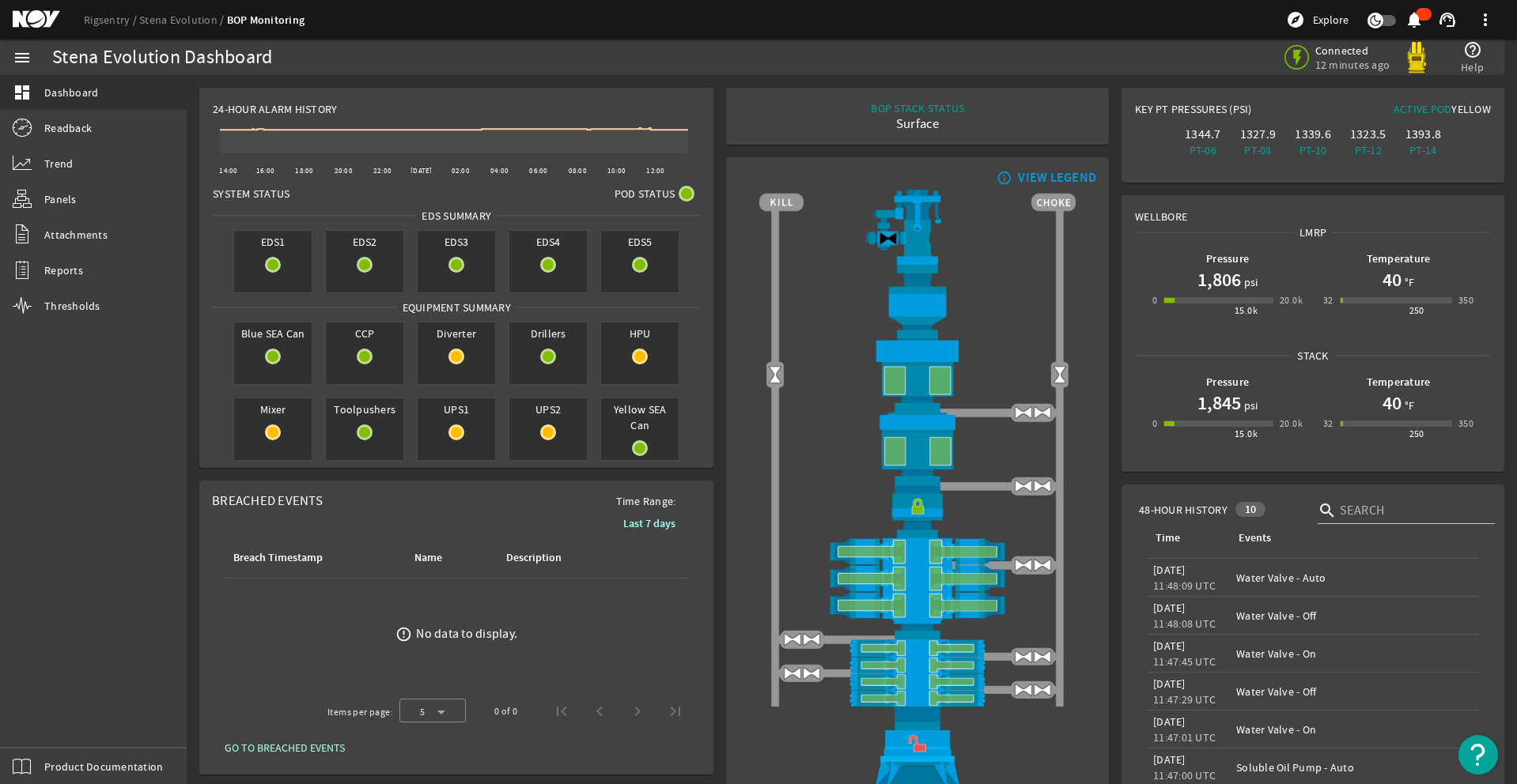
click at [51, 722] on div "menu dashboard Dashboard Readback Trend Panels Attachments Reports Thresholds P…" at bounding box center [93, 412] width 186 height 745
click at [45, 726] on div "menu dashboard Dashboard Readback Trend Panels Attachments Reports Thresholds P…" at bounding box center [93, 412] width 186 height 745
click at [55, 721] on div "menu dashboard Dashboard Readback Trend Panels Attachments Reports Thresholds P…" at bounding box center [93, 412] width 186 height 745
click at [44, 726] on div "menu dashboard Dashboard Readback Trend Panels Attachments Reports Thresholds P…" at bounding box center [93, 412] width 186 height 745
click at [42, 712] on div "menu dashboard Dashboard Readback Trend Panels Attachments Reports Thresholds P…" at bounding box center [93, 412] width 186 height 745
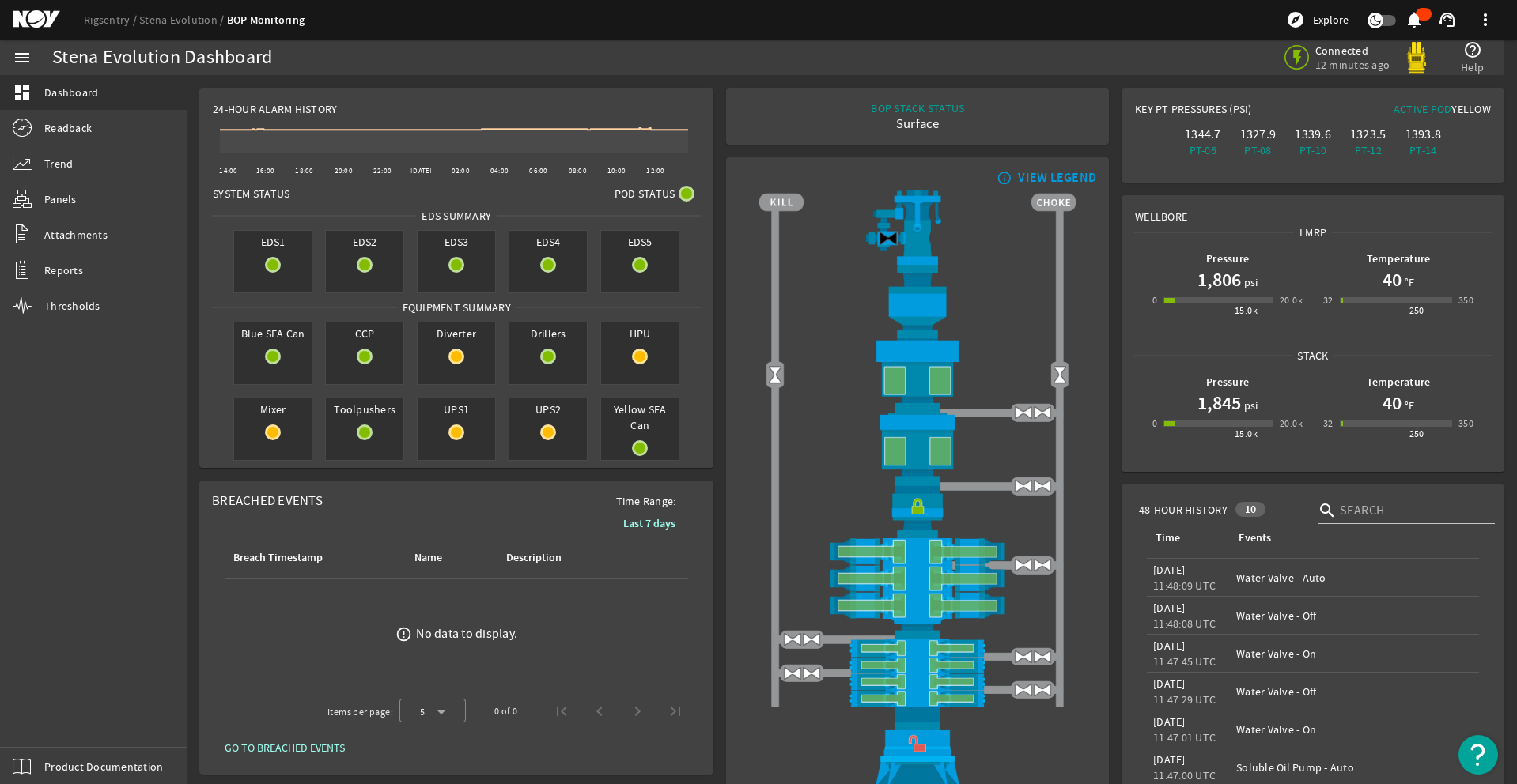
click at [41, 718] on div "menu dashboard Dashboard Readback Trend Panels Attachments Reports Thresholds P…" at bounding box center [93, 412] width 186 height 745
click at [44, 727] on div "menu dashboard Dashboard Readback Trend Panels Attachments Reports Thresholds P…" at bounding box center [93, 412] width 186 height 745
click at [54, 725] on div "menu dashboard Dashboard Readback Trend Panels Attachments Reports Thresholds P…" at bounding box center [93, 412] width 186 height 745
click at [41, 722] on div "menu dashboard Dashboard Readback Trend Panels Attachments Reports Thresholds P…" at bounding box center [93, 412] width 186 height 745
click at [45, 723] on div "menu dashboard Dashboard Readback Trend Panels Attachments Reports Thresholds P…" at bounding box center [93, 412] width 186 height 745
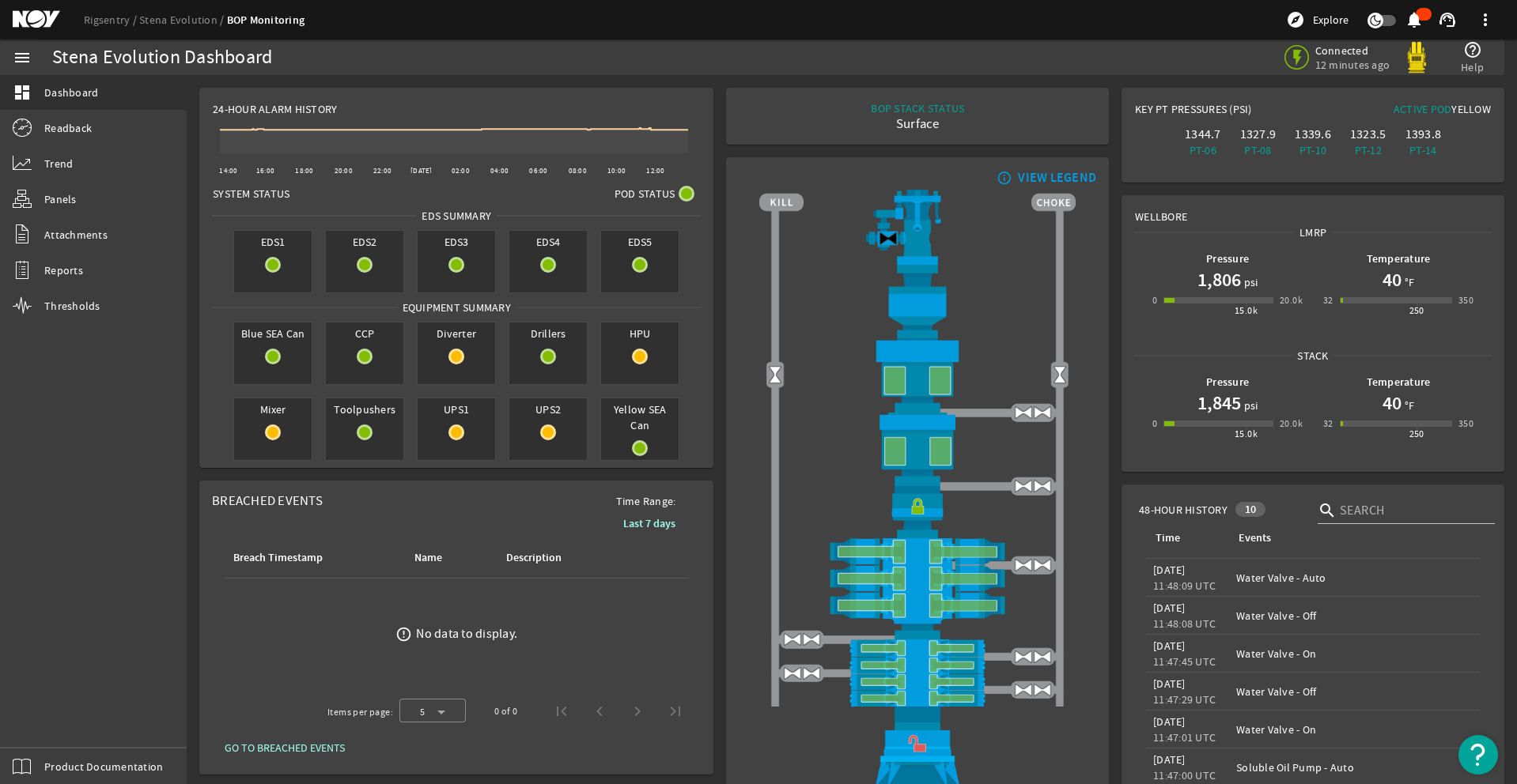
click at [44, 723] on div "menu dashboard Dashboard Readback Trend Panels Attachments Reports Thresholds P…" at bounding box center [93, 412] width 186 height 745
click at [44, 725] on div "menu dashboard Dashboard Readback Trend Panels Attachments Reports Thresholds P…" at bounding box center [93, 412] width 186 height 745
click at [38, 713] on div "menu dashboard Dashboard Readback Trend Panels Attachments Reports Thresholds P…" at bounding box center [93, 412] width 186 height 745
click at [56, 730] on div "menu dashboard Dashboard Readback Trend Panels Attachments Reports Thresholds P…" at bounding box center [93, 412] width 186 height 745
click at [44, 726] on div "menu dashboard Dashboard Readback Trend Panels Attachments Reports Thresholds P…" at bounding box center [93, 412] width 186 height 745
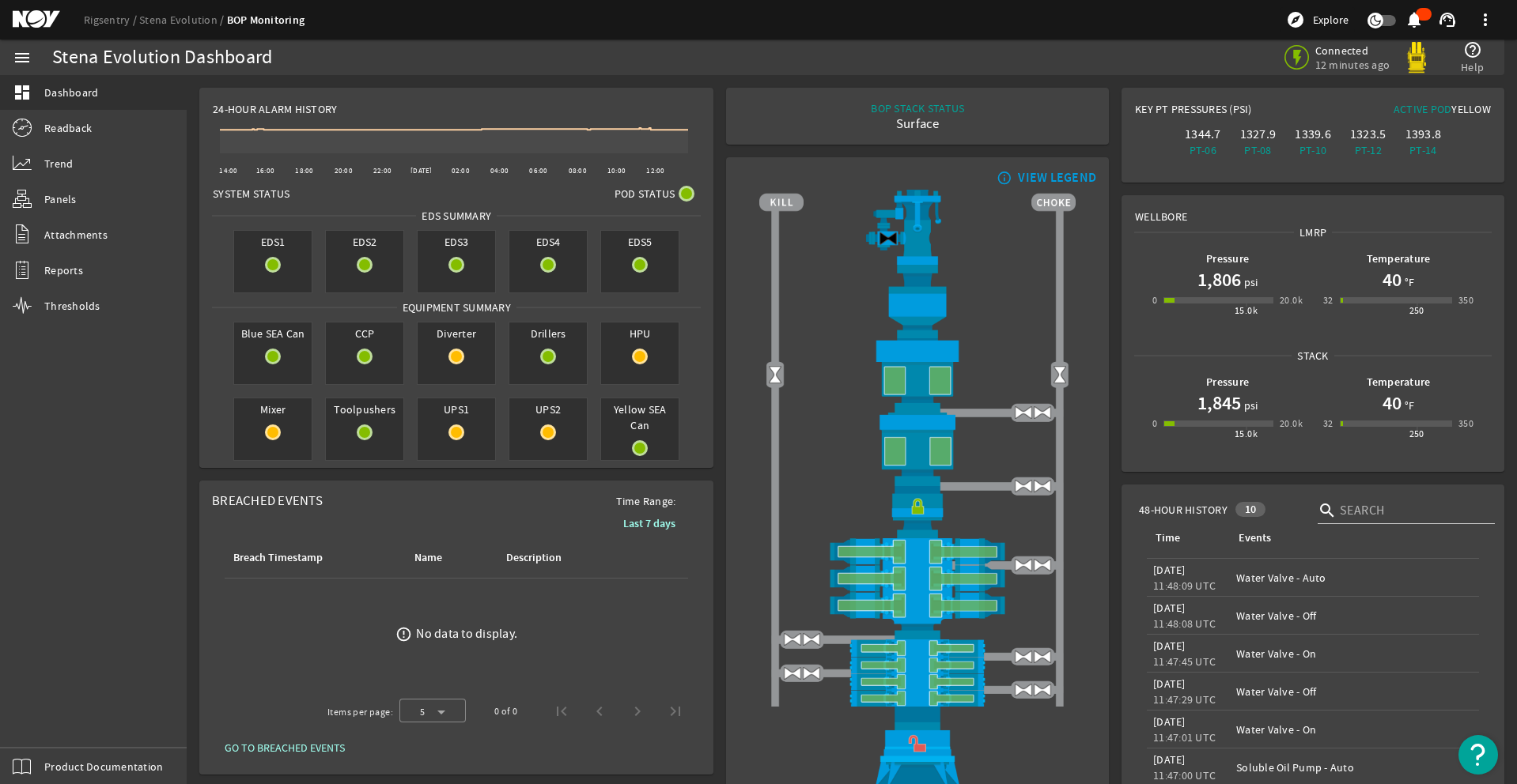
click at [43, 717] on div "menu dashboard Dashboard Readback Trend Panels Attachments Reports Thresholds P…" at bounding box center [93, 412] width 186 height 745
click at [44, 726] on div "menu dashboard Dashboard Readback Trend Panels Attachments Reports Thresholds P…" at bounding box center [93, 412] width 186 height 745
click at [53, 726] on div "menu dashboard Dashboard Readback Trend Panels Attachments Reports Thresholds P…" at bounding box center [93, 412] width 186 height 745
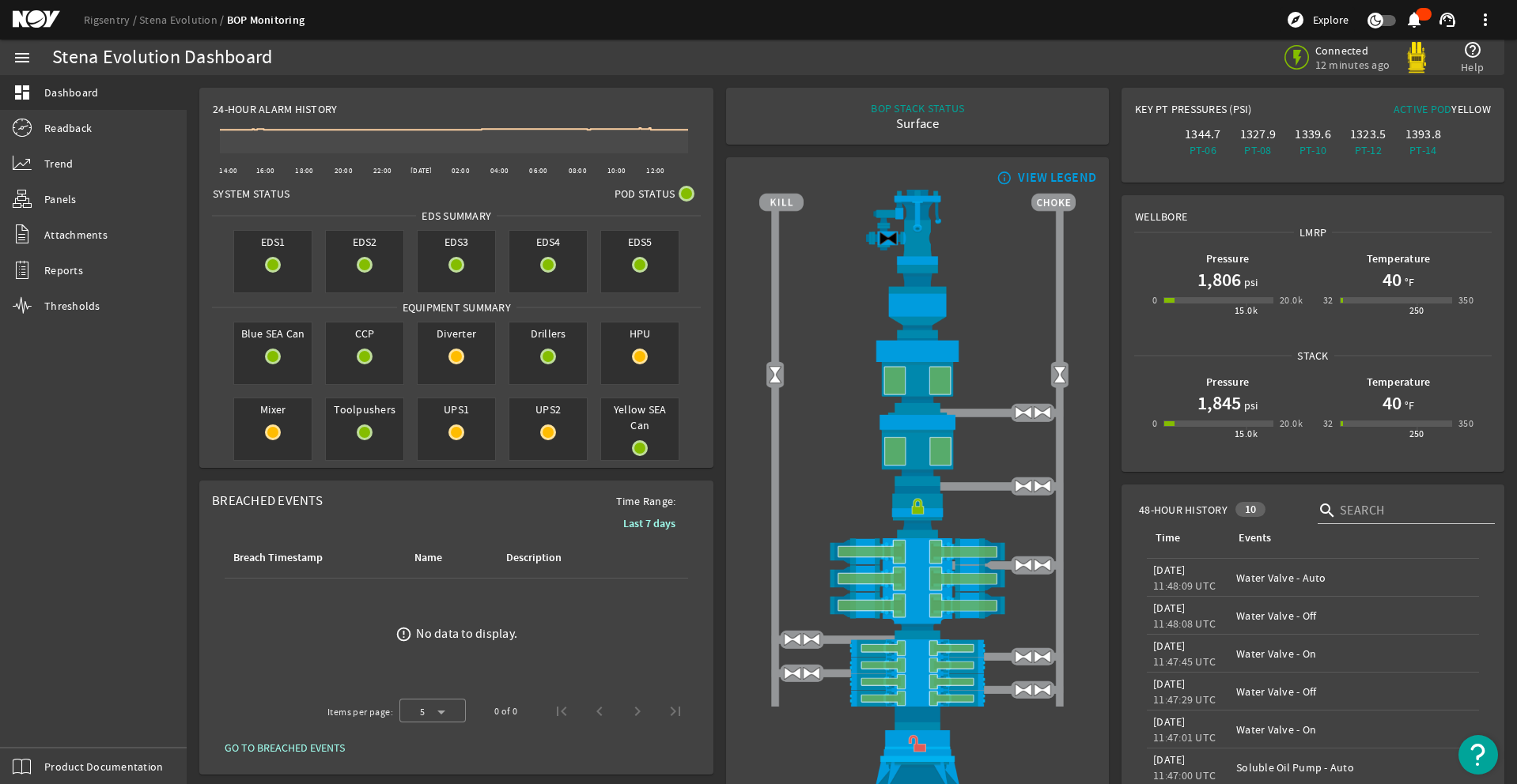
click at [44, 726] on div "menu dashboard Dashboard Readback Trend Panels Attachments Reports Thresholds P…" at bounding box center [93, 412] width 186 height 745
click at [51, 734] on div "menu dashboard Dashboard Readback Trend Panels Attachments Reports Thresholds P…" at bounding box center [93, 412] width 186 height 745
click at [52, 722] on div "menu dashboard Dashboard Readback Trend Panels Attachments Reports Thresholds P…" at bounding box center [93, 412] width 186 height 745
click at [49, 725] on div "menu dashboard Dashboard Readback Trend Panels Attachments Reports Thresholds P…" at bounding box center [93, 412] width 186 height 745
click at [54, 721] on div "menu dashboard Dashboard Readback Trend Panels Attachments Reports Thresholds P…" at bounding box center [93, 412] width 186 height 745
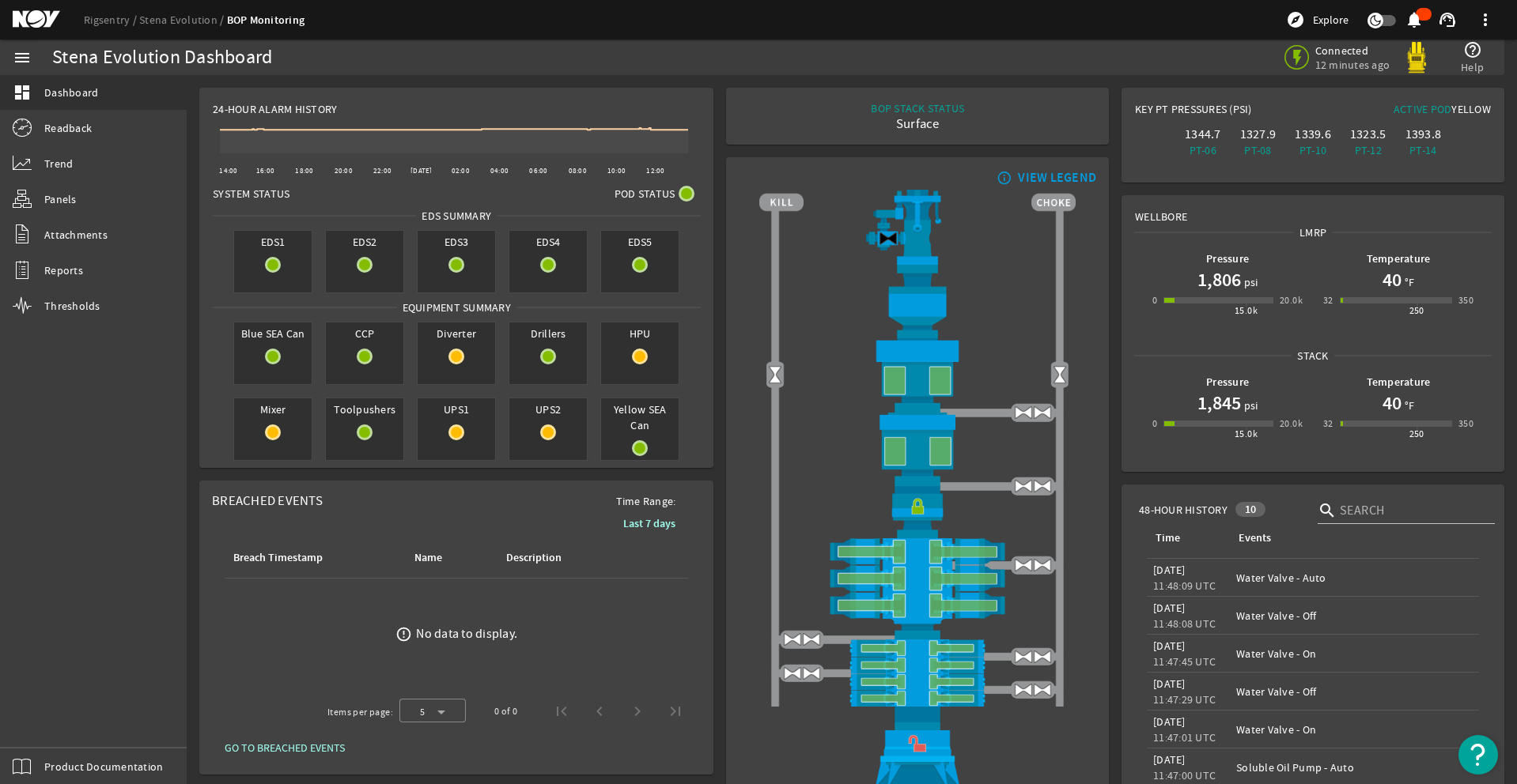
click at [48, 722] on div "menu dashboard Dashboard Readback Trend Panels Attachments Reports Thresholds P…" at bounding box center [93, 412] width 186 height 745
click at [57, 731] on div "menu dashboard Dashboard Readback Trend Panels Attachments Reports Thresholds P…" at bounding box center [93, 412] width 186 height 745
click at [44, 725] on div "menu dashboard Dashboard Readback Trend Panels Attachments Reports Thresholds P…" at bounding box center [93, 412] width 186 height 745
click at [54, 729] on div "menu dashboard Dashboard Readback Trend Panels Attachments Reports Thresholds P…" at bounding box center [93, 412] width 186 height 745
click at [44, 724] on div "menu dashboard Dashboard Readback Trend Panels Attachments Reports Thresholds P…" at bounding box center [93, 412] width 186 height 745
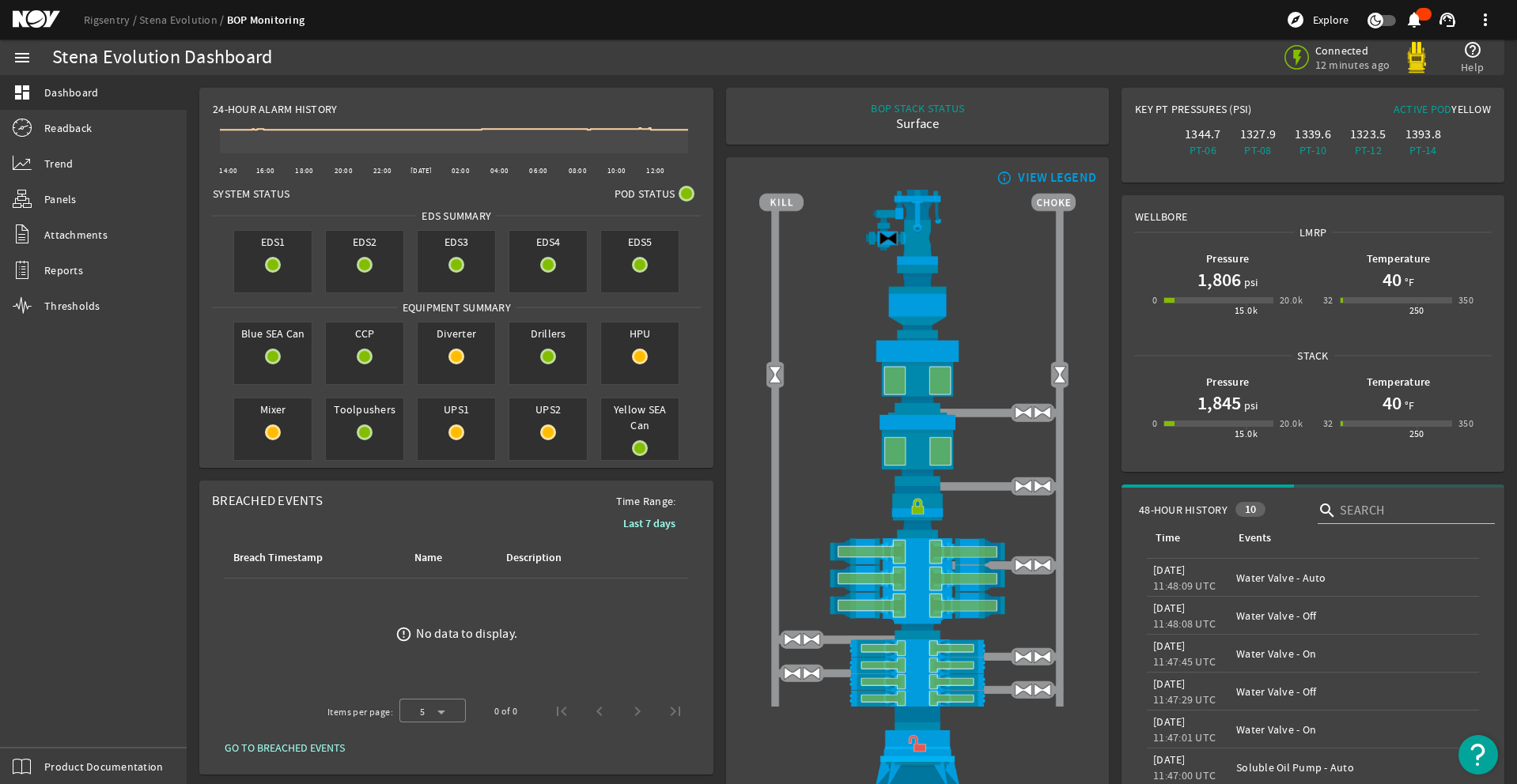
click at [50, 731] on div "menu dashboard Dashboard Readback Trend Panels Attachments Reports Thresholds P…" at bounding box center [93, 412] width 186 height 745
click at [49, 731] on div "menu dashboard Dashboard Readback Trend Panels Attachments Reports Thresholds P…" at bounding box center [93, 412] width 186 height 745
click at [48, 725] on div "menu dashboard Dashboard Readback Trend Panels Attachments Reports Thresholds P…" at bounding box center [93, 412] width 186 height 745
click at [44, 726] on div "menu dashboard Dashboard Readback Trend Panels Attachments Reports Thresholds P…" at bounding box center [93, 412] width 186 height 745
click at [44, 723] on div "menu dashboard Dashboard Readback Trend Panels Attachments Reports Thresholds P…" at bounding box center [93, 412] width 186 height 745
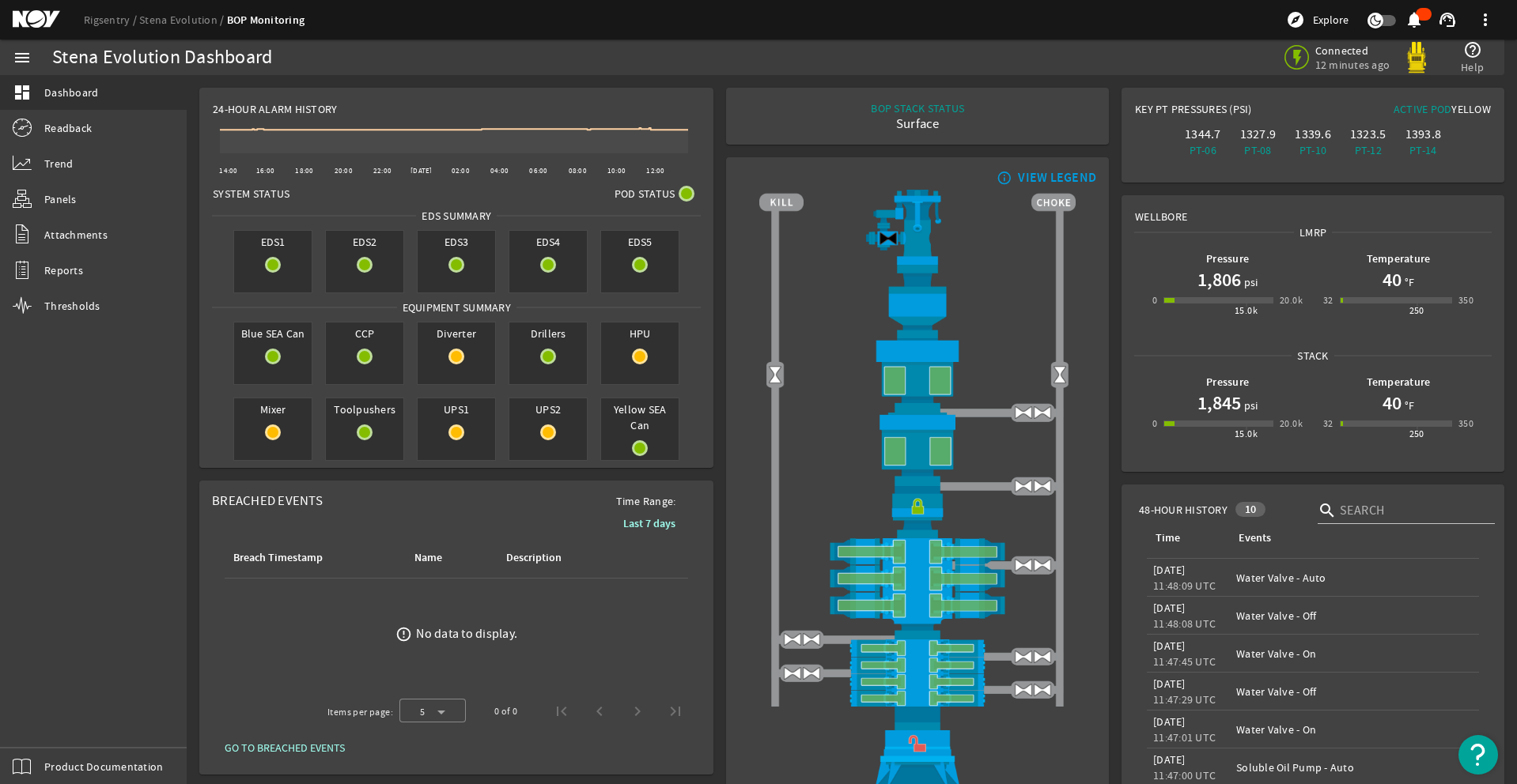
click at [46, 729] on div "menu dashboard Dashboard Readback Trend Panels Attachments Reports Thresholds P…" at bounding box center [93, 412] width 186 height 745
click at [44, 729] on div "menu dashboard Dashboard Readback Trend Panels Attachments Reports Thresholds P…" at bounding box center [93, 412] width 186 height 745
click at [56, 726] on div "menu dashboard Dashboard Readback Trend Panels Attachments Reports Thresholds P…" at bounding box center [93, 412] width 186 height 745
click at [54, 728] on div "menu dashboard Dashboard Readback Trend Panels Attachments Reports Thresholds P…" at bounding box center [93, 412] width 186 height 745
click at [57, 723] on div "menu dashboard Dashboard Readback Trend Panels Attachments Reports Thresholds P…" at bounding box center [93, 412] width 186 height 745
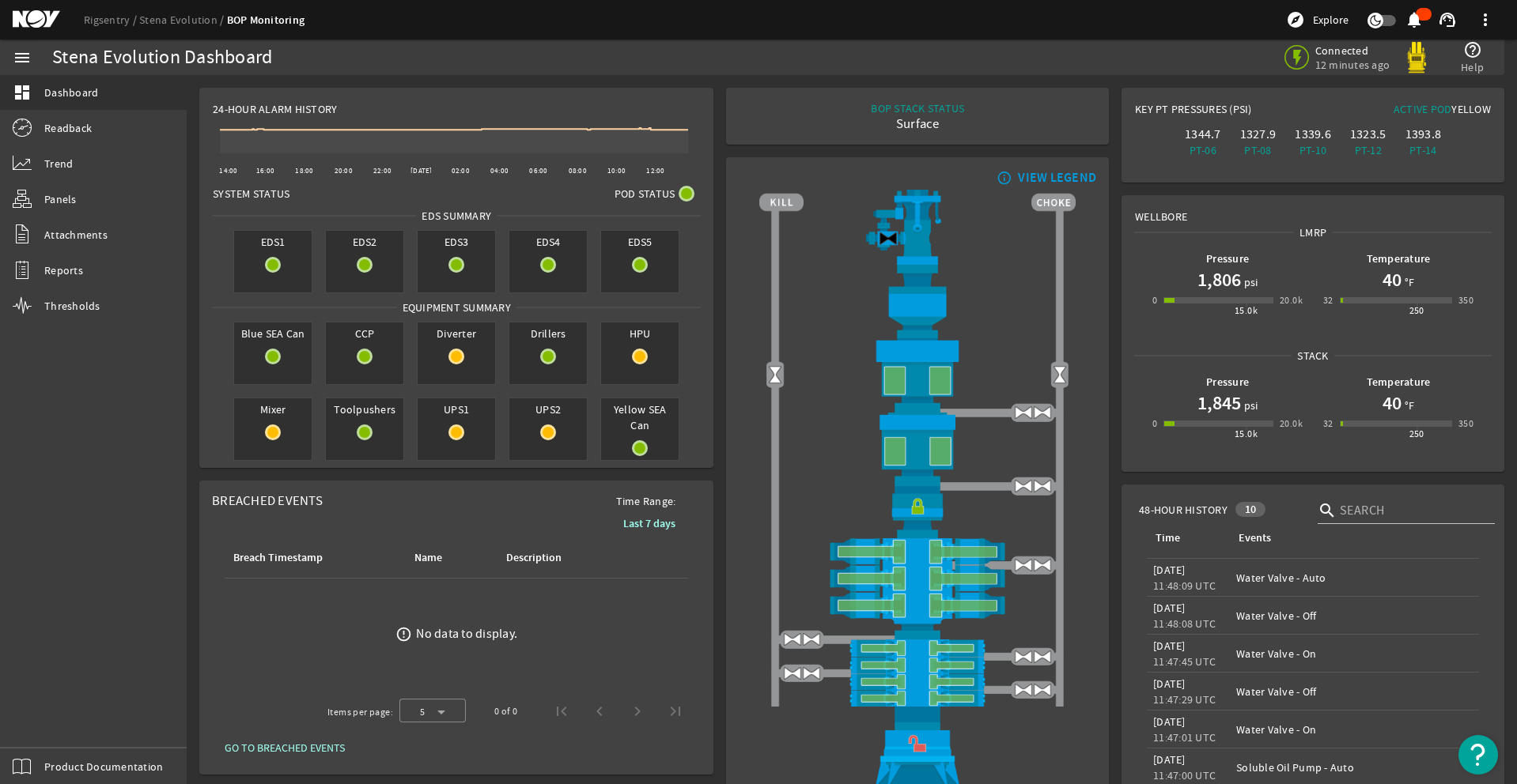
click at [44, 723] on div "menu dashboard Dashboard Readback Trend Panels Attachments Reports Thresholds P…" at bounding box center [93, 412] width 186 height 745
click at [44, 723] on div "menu dashboard Dashboard Readback Trend Panels Attachments Reports Thresholds P…" at bounding box center [93, 412] width 186 height 745
click at [54, 721] on div "menu dashboard Dashboard Readback Trend Panels Attachments Reports Thresholds P…" at bounding box center [93, 412] width 186 height 745
click at [44, 726] on div "menu dashboard Dashboard Readback Trend Panels Attachments Reports Thresholds P…" at bounding box center [93, 412] width 186 height 745
click at [44, 723] on div "menu dashboard Dashboard Readback Trend Panels Attachments Reports Thresholds P…" at bounding box center [93, 412] width 186 height 745
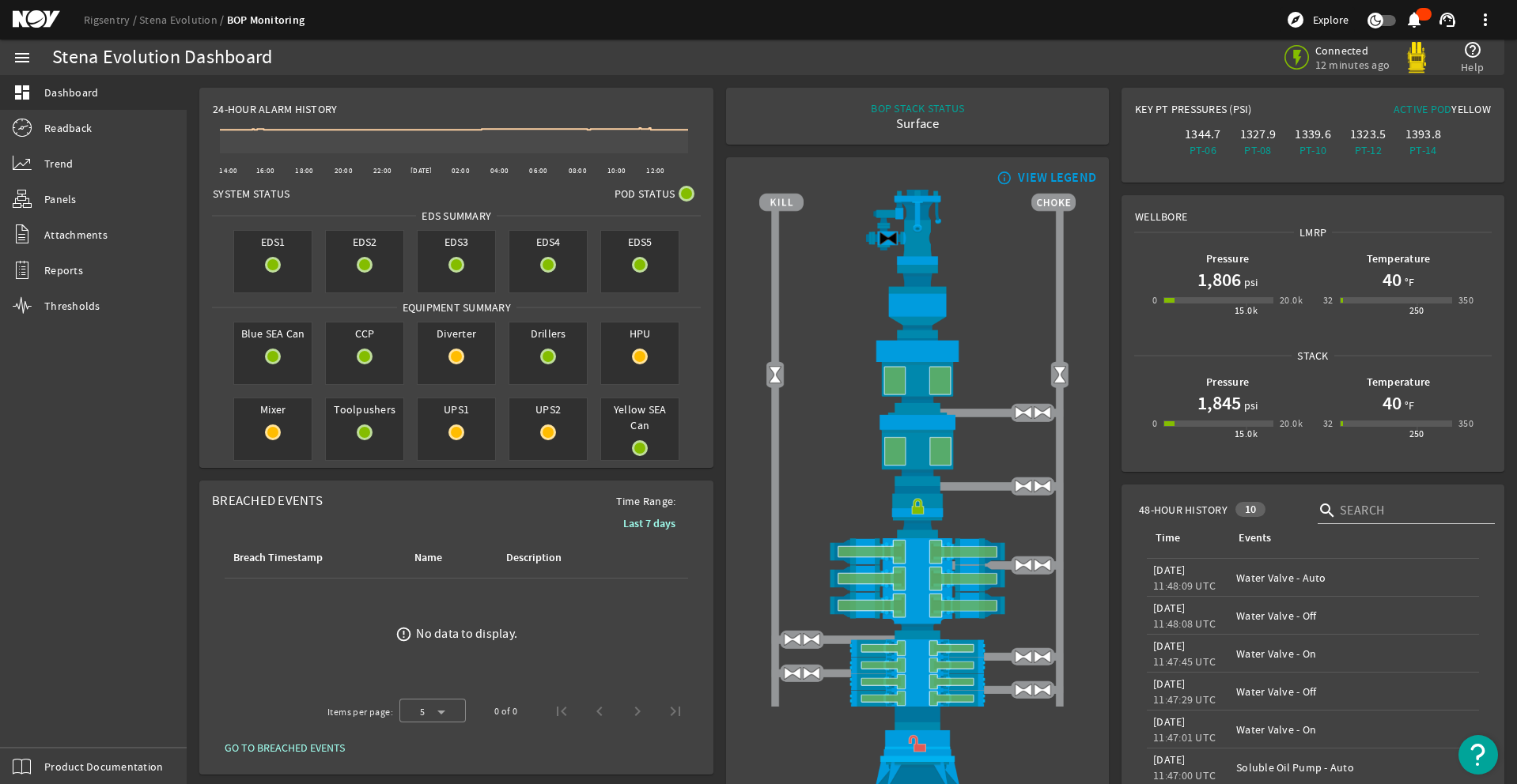
click at [44, 726] on div "menu dashboard Dashboard Readback Trend Panels Attachments Reports Thresholds P…" at bounding box center [93, 412] width 186 height 745
click at [46, 728] on div "menu dashboard Dashboard Readback Trend Panels Attachments Reports Thresholds P…" at bounding box center [93, 412] width 186 height 745
click at [44, 726] on div "menu dashboard Dashboard Readback Trend Panels Attachments Reports Thresholds P…" at bounding box center [93, 412] width 186 height 745
click at [57, 726] on div "menu dashboard Dashboard Readback Trend Panels Attachments Reports Thresholds P…" at bounding box center [93, 412] width 186 height 745
click at [51, 722] on div "menu dashboard Dashboard Readback Trend Panels Attachments Reports Thresholds P…" at bounding box center [93, 412] width 186 height 745
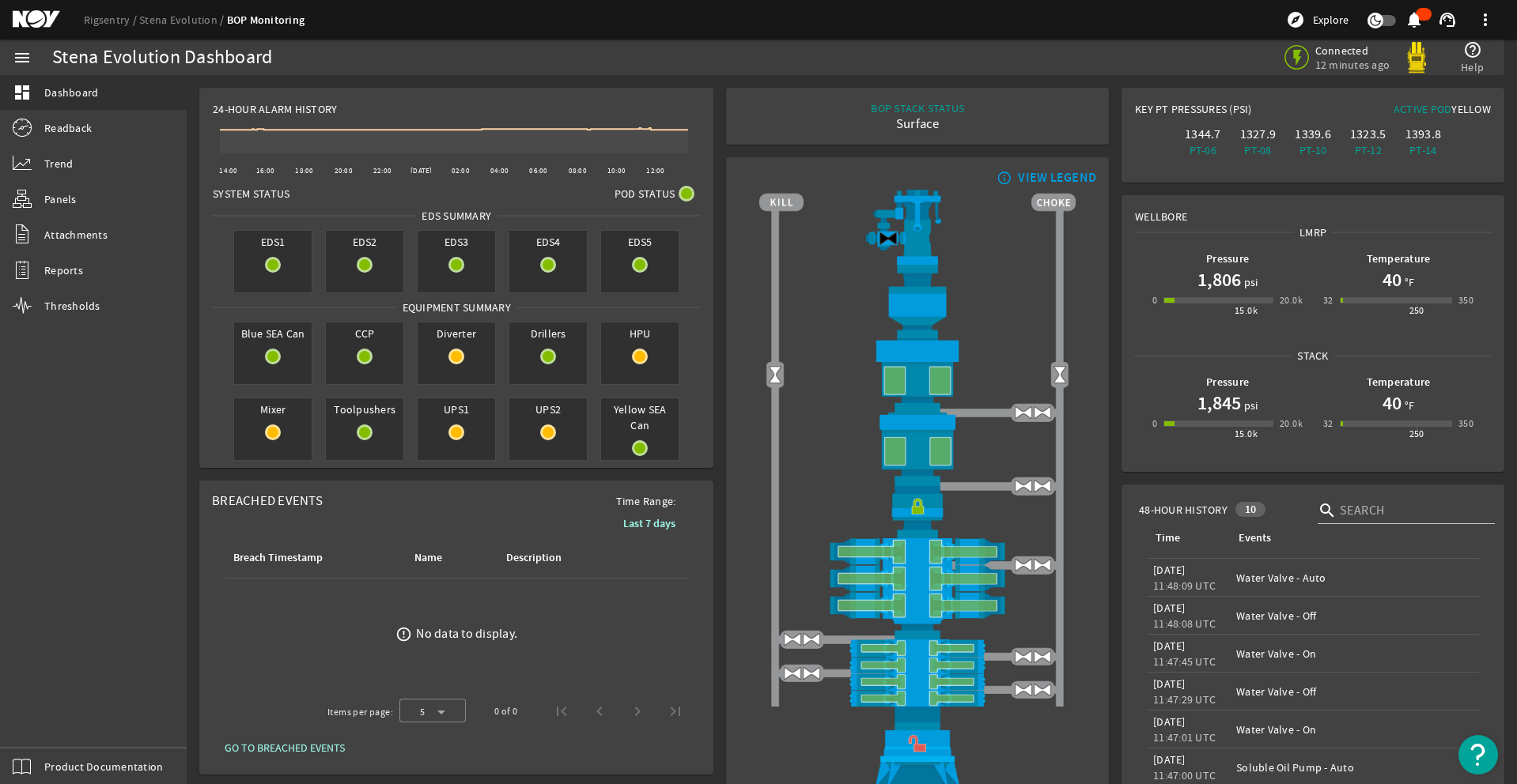
click at [44, 724] on div "menu dashboard Dashboard Readback Trend Panels Attachments Reports Thresholds P…" at bounding box center [93, 412] width 186 height 745
click at [54, 723] on div "menu dashboard Dashboard Readback Trend Panels Attachments Reports Thresholds P…" at bounding box center [93, 412] width 186 height 745
click at [44, 725] on div "menu dashboard Dashboard Readback Trend Panels Attachments Reports Thresholds P…" at bounding box center [93, 412] width 186 height 745
click at [53, 722] on div "menu dashboard Dashboard Readback Trend Panels Attachments Reports Thresholds P…" at bounding box center [93, 412] width 186 height 745
click at [49, 725] on div "menu dashboard Dashboard Readback Trend Panels Attachments Reports Thresholds P…" at bounding box center [93, 412] width 186 height 745
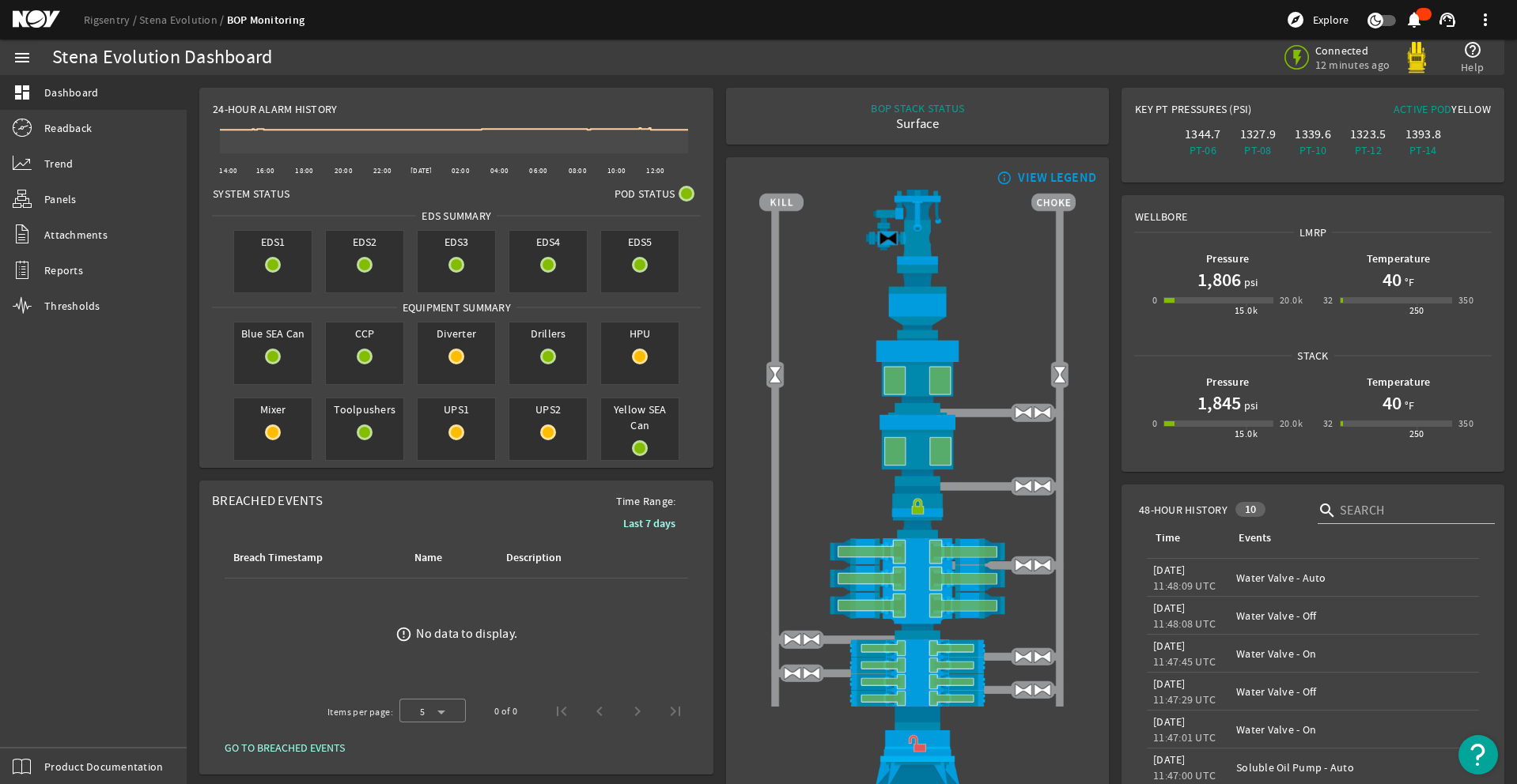
click at [44, 723] on div "menu dashboard Dashboard Readback Trend Panels Attachments Reports Thresholds P…" at bounding box center [93, 412] width 186 height 745
click at [44, 723] on div "menu dashboard Dashboard Readback Trend Panels Attachments Reports Thresholds P…" at bounding box center [93, 412] width 186 height 745
click at [51, 734] on div "menu dashboard Dashboard Readback Trend Panels Attachments Reports Thresholds P…" at bounding box center [93, 412] width 186 height 745
click at [47, 730] on div "menu dashboard Dashboard Readback Trend Panels Attachments Reports Thresholds P…" at bounding box center [93, 412] width 186 height 745
click at [51, 729] on div "menu dashboard Dashboard Readback Trend Panels Attachments Reports Thresholds P…" at bounding box center [93, 412] width 186 height 745
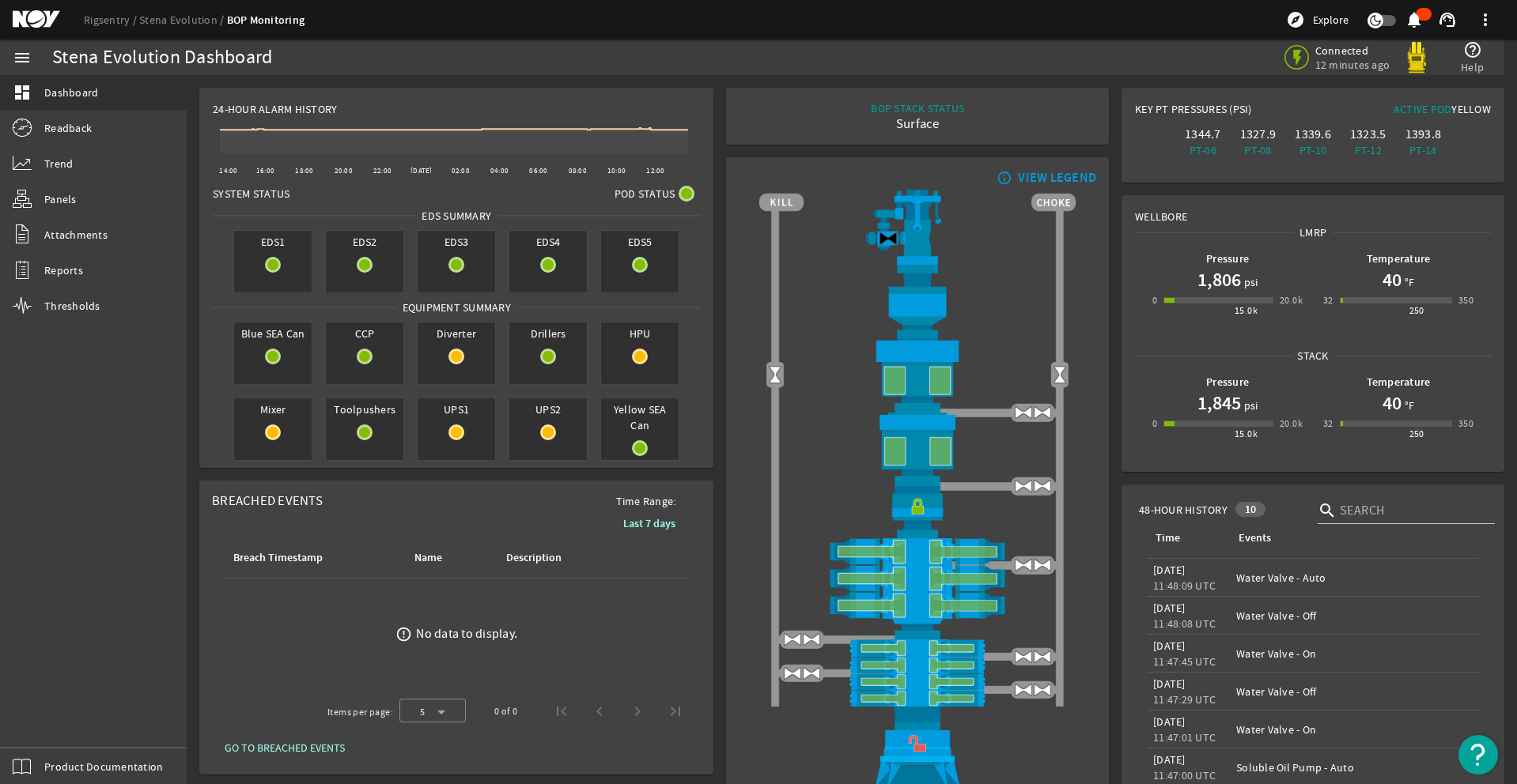
click at [42, 712] on div "menu dashboard Dashboard Readback Trend Panels Attachments Reports Thresholds P…" at bounding box center [93, 412] width 186 height 745
click at [44, 726] on div "menu dashboard Dashboard Readback Trend Panels Attachments Reports Thresholds P…" at bounding box center [93, 412] width 186 height 745
click at [45, 723] on div "menu dashboard Dashboard Readback Trend Panels Attachments Reports Thresholds P…" at bounding box center [93, 412] width 186 height 745
click at [44, 723] on div "menu dashboard Dashboard Readback Trend Panels Attachments Reports Thresholds P…" at bounding box center [93, 412] width 186 height 745
click at [42, 730] on div "menu dashboard Dashboard Readback Trend Panels Attachments Reports Thresholds P…" at bounding box center [93, 412] width 186 height 745
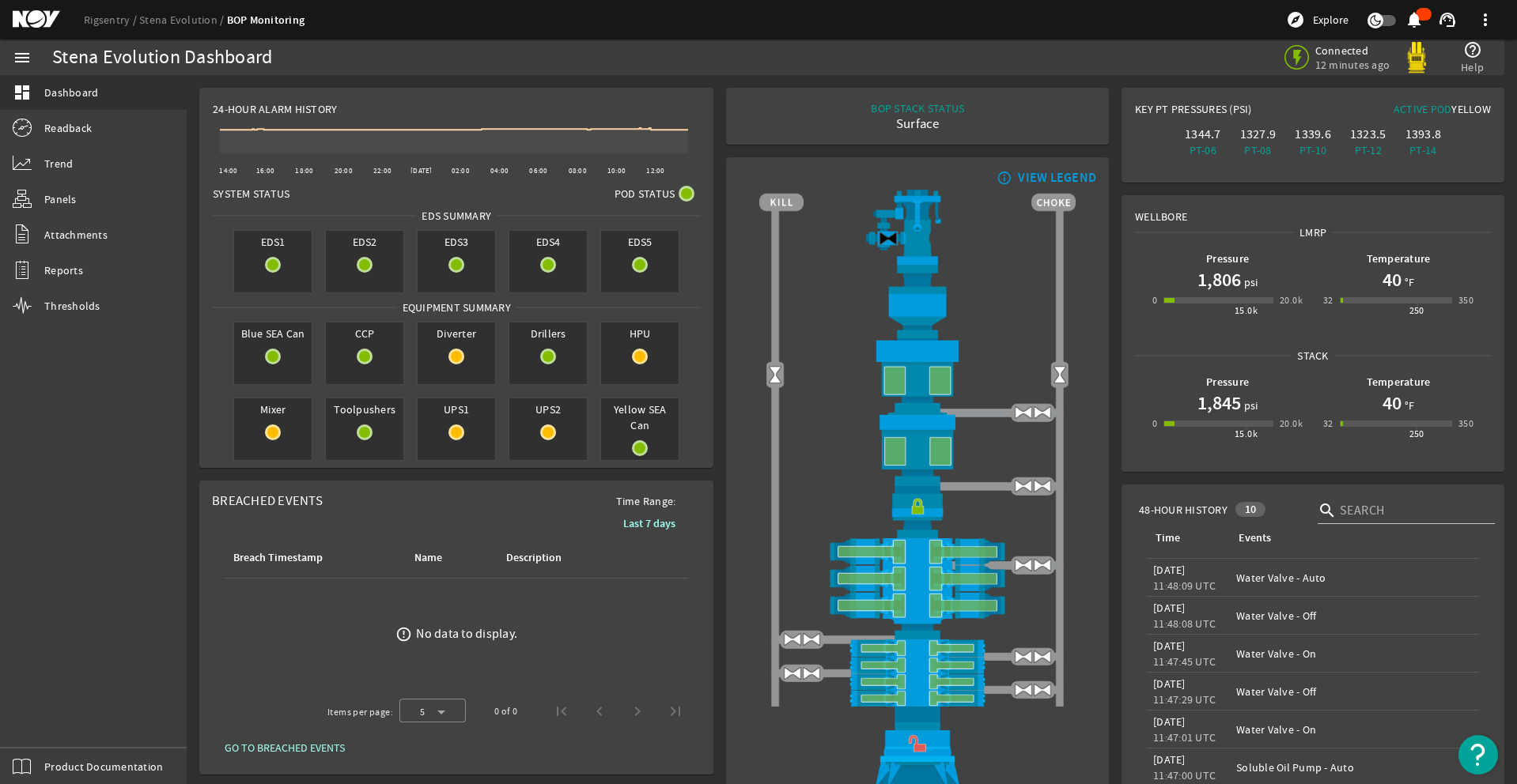
click at [40, 718] on div "menu dashboard Dashboard Readback Trend Panels Attachments Reports Thresholds P…" at bounding box center [93, 412] width 186 height 745
click at [43, 716] on div "menu dashboard Dashboard Readback Trend Panels Attachments Reports Thresholds P…" at bounding box center [93, 412] width 186 height 745
click at [44, 723] on div "menu dashboard Dashboard Readback Trend Panels Attachments Reports Thresholds P…" at bounding box center [93, 412] width 186 height 745
click at [40, 708] on div "menu dashboard Dashboard Readback Trend Panels Attachments Reports Thresholds P…" at bounding box center [93, 412] width 186 height 745
click at [54, 722] on div "menu dashboard Dashboard Readback Trend Panels Attachments Reports Thresholds P…" at bounding box center [93, 412] width 186 height 745
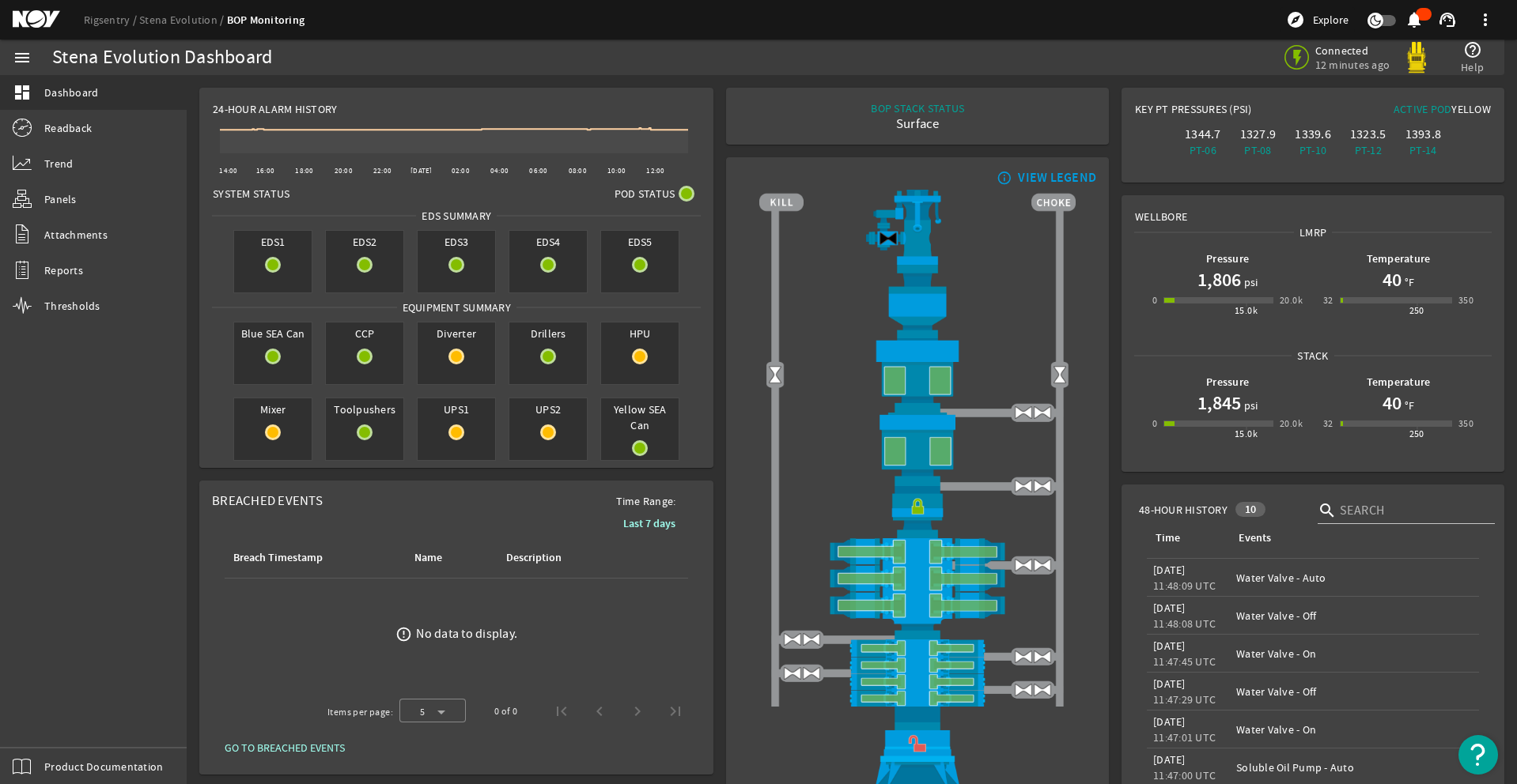
click at [44, 726] on div "menu dashboard Dashboard Readback Trend Panels Attachments Reports Thresholds P…" at bounding box center [93, 412] width 186 height 745
click at [49, 717] on div "menu dashboard Dashboard Readback Trend Panels Attachments Reports Thresholds P…" at bounding box center [93, 412] width 186 height 745
click at [54, 723] on div "menu dashboard Dashboard Readback Trend Panels Attachments Reports Thresholds P…" at bounding box center [93, 412] width 186 height 745
click at [56, 731] on div "menu dashboard Dashboard Readback Trend Panels Attachments Reports Thresholds P…" at bounding box center [93, 412] width 186 height 745
click at [54, 723] on div "menu dashboard Dashboard Readback Trend Panels Attachments Reports Thresholds P…" at bounding box center [93, 412] width 186 height 745
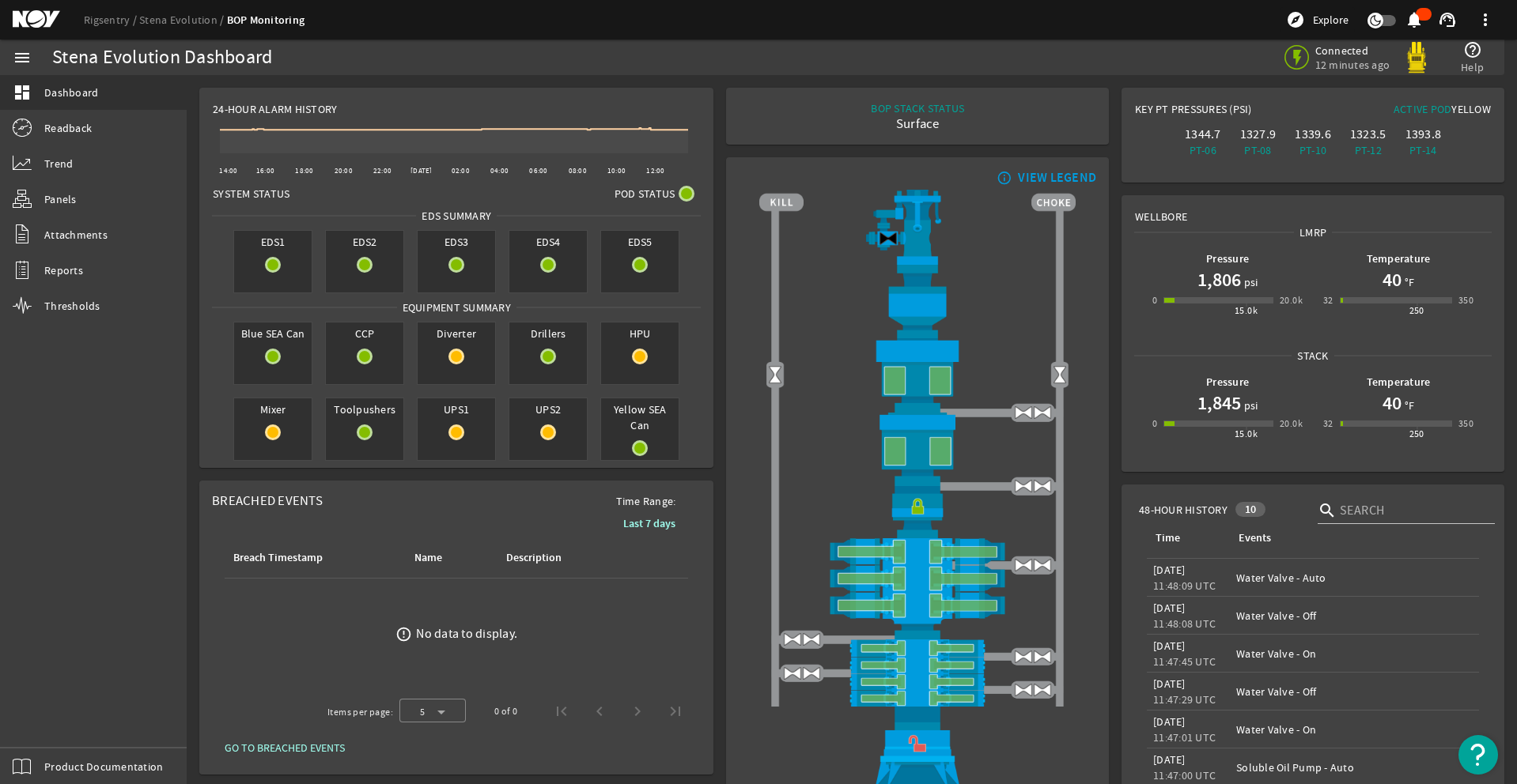
click at [54, 723] on div "menu dashboard Dashboard Readback Trend Panels Attachments Reports Thresholds P…" at bounding box center [93, 412] width 186 height 745
click at [49, 725] on div "menu dashboard Dashboard Readback Trend Panels Attachments Reports Thresholds P…" at bounding box center [93, 412] width 186 height 745
click at [54, 723] on div "menu dashboard Dashboard Readback Trend Panels Attachments Reports Thresholds P…" at bounding box center [93, 412] width 186 height 745
click at [54, 736] on div "menu dashboard Dashboard Readback Trend Panels Attachments Reports Thresholds P…" at bounding box center [93, 412] width 186 height 745
